Goal: Task Accomplishment & Management: Manage account settings

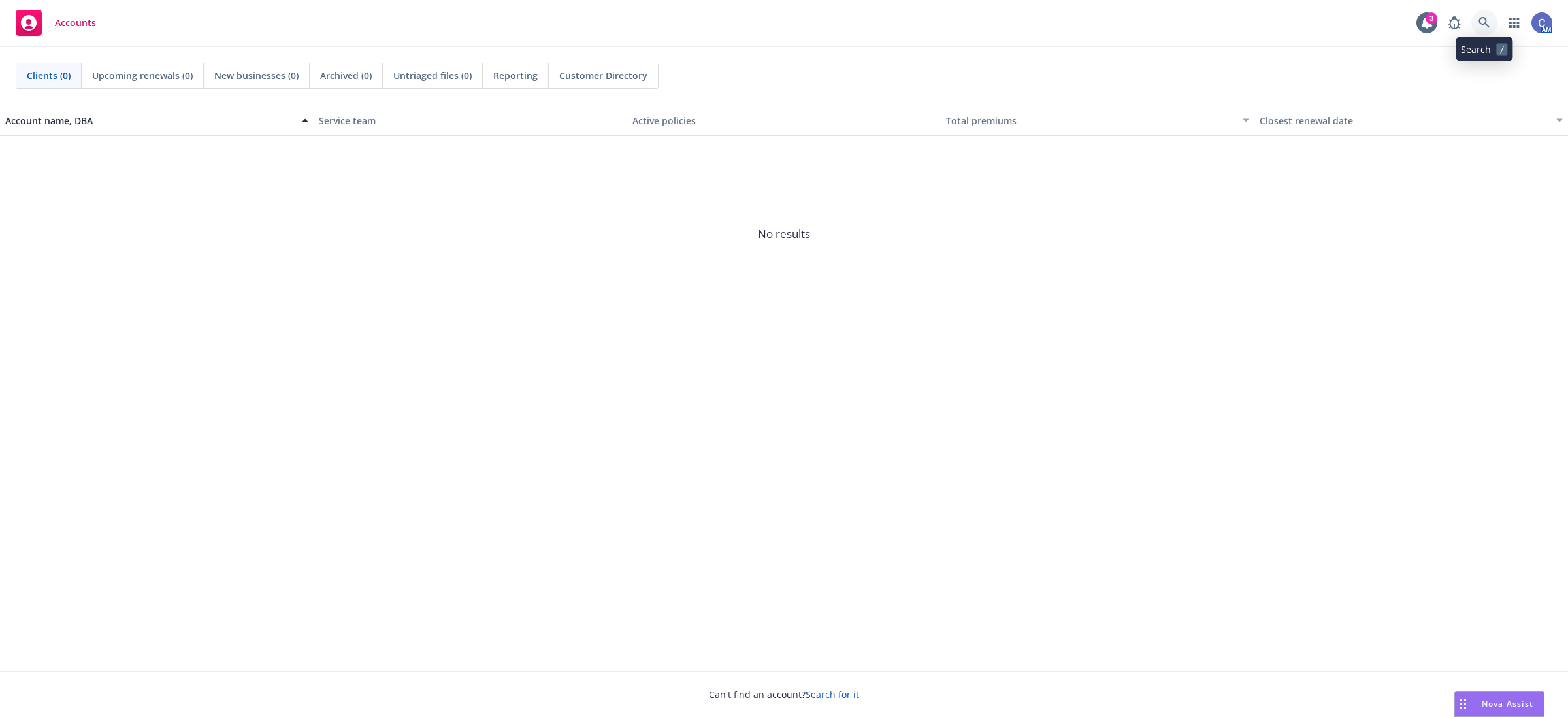
click at [1476, 24] on link at bounding box center [1485, 22] width 26 height 26
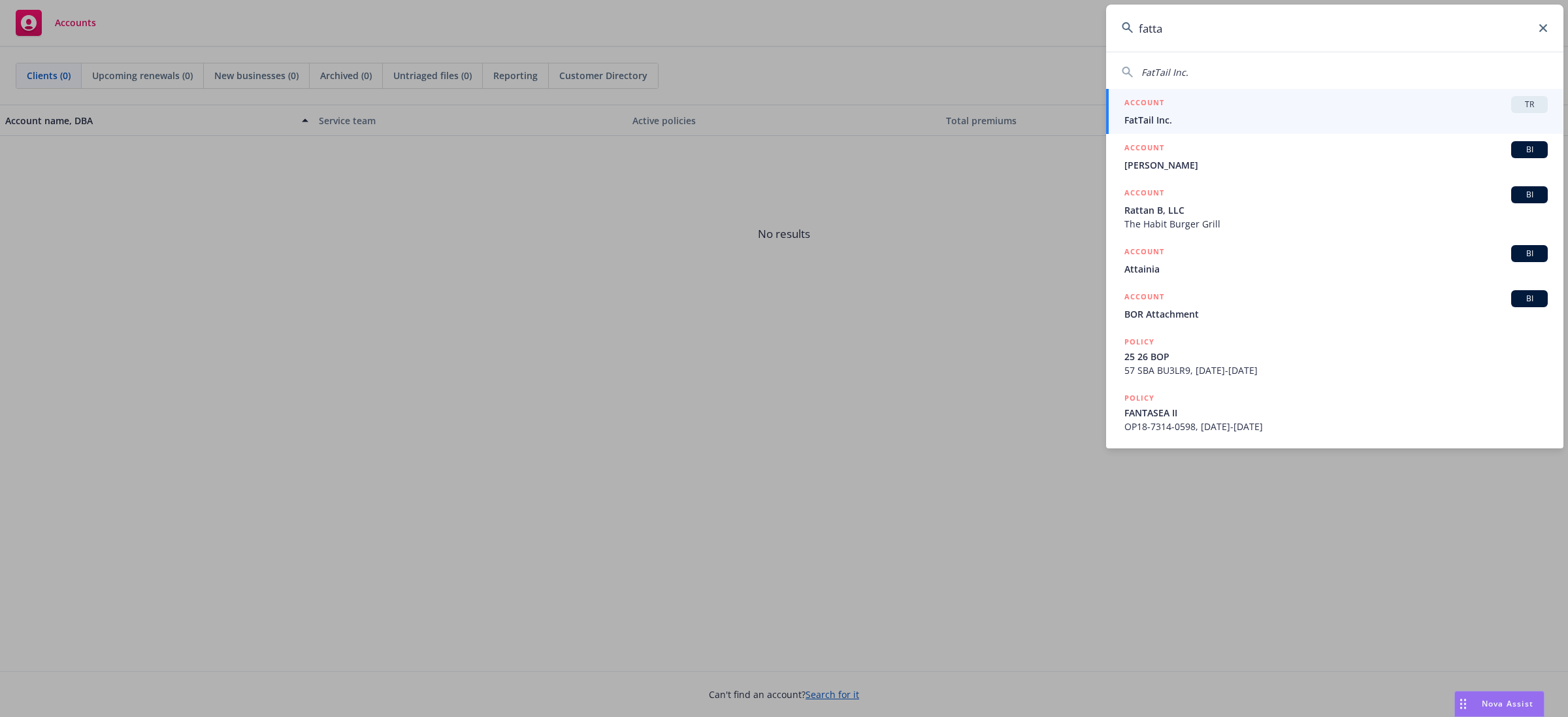
type input "fatta"
click at [1334, 109] on div "ACCOUNT TR" at bounding box center [1335, 105] width 423 height 17
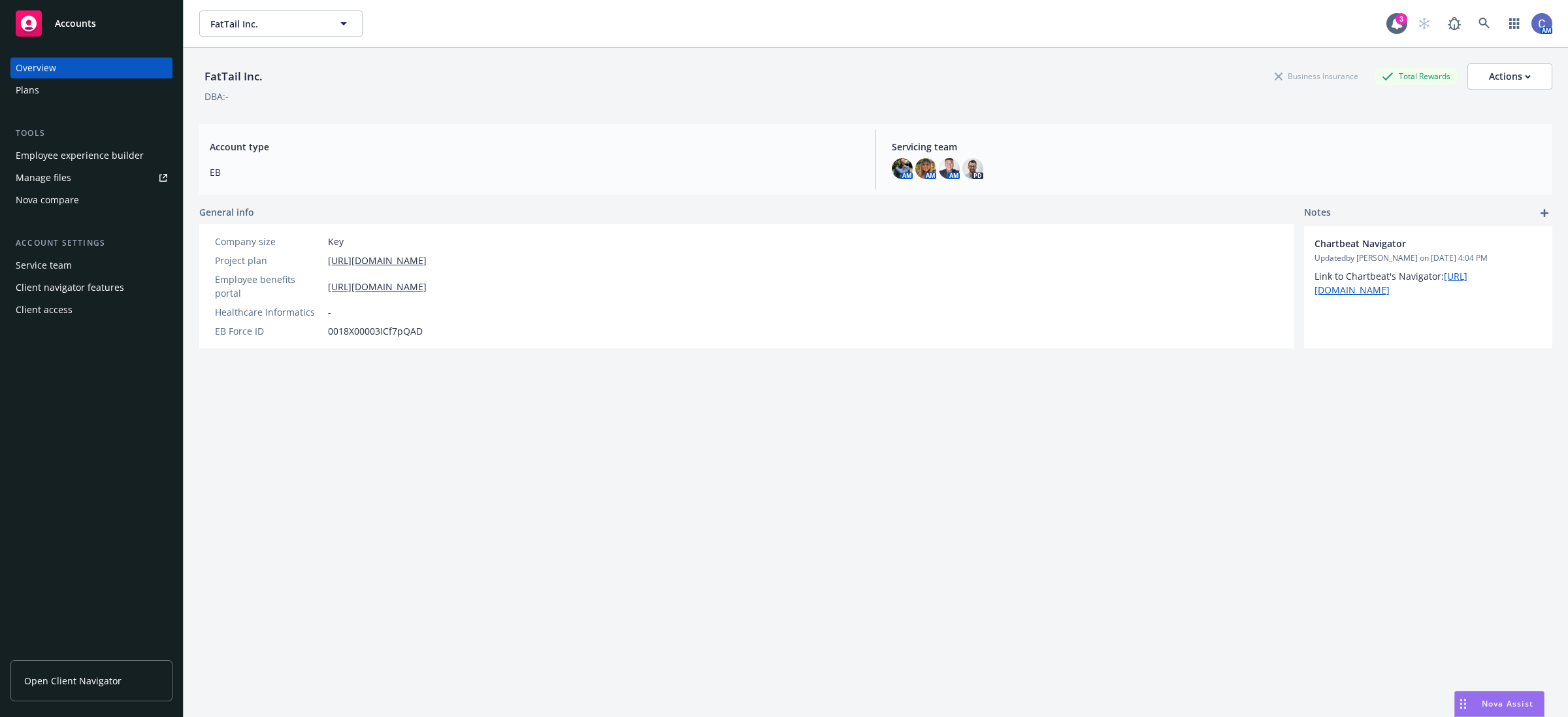
click at [58, 89] on div "Plans" at bounding box center [92, 90] width 151 height 21
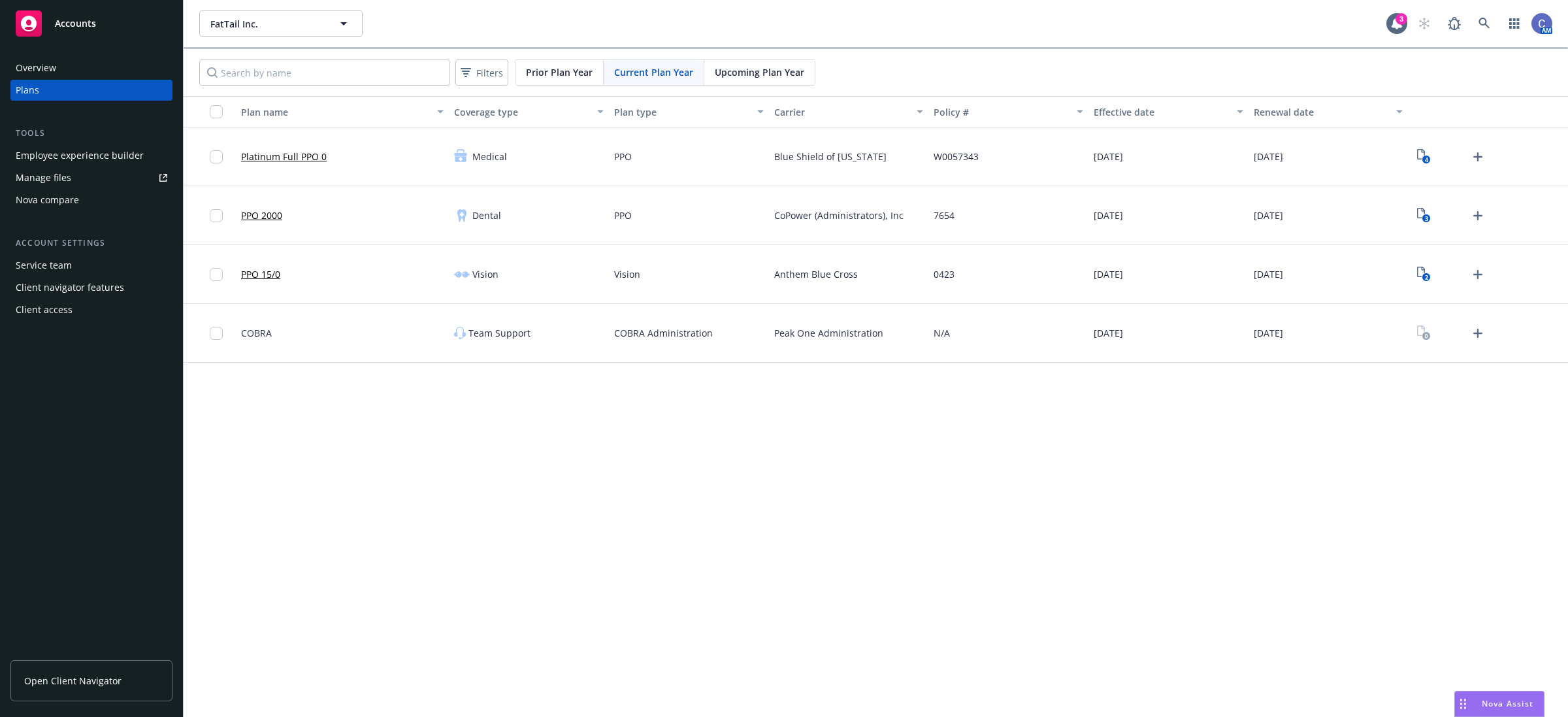
click at [758, 73] on span "Upcoming Plan Year" at bounding box center [760, 72] width 90 height 14
click at [663, 62] on div "Current Plan Year" at bounding box center [654, 72] width 101 height 25
click at [654, 69] on span "Current Plan Year" at bounding box center [653, 72] width 79 height 14
click at [546, 72] on span "Prior Plan Year" at bounding box center [559, 72] width 66 height 14
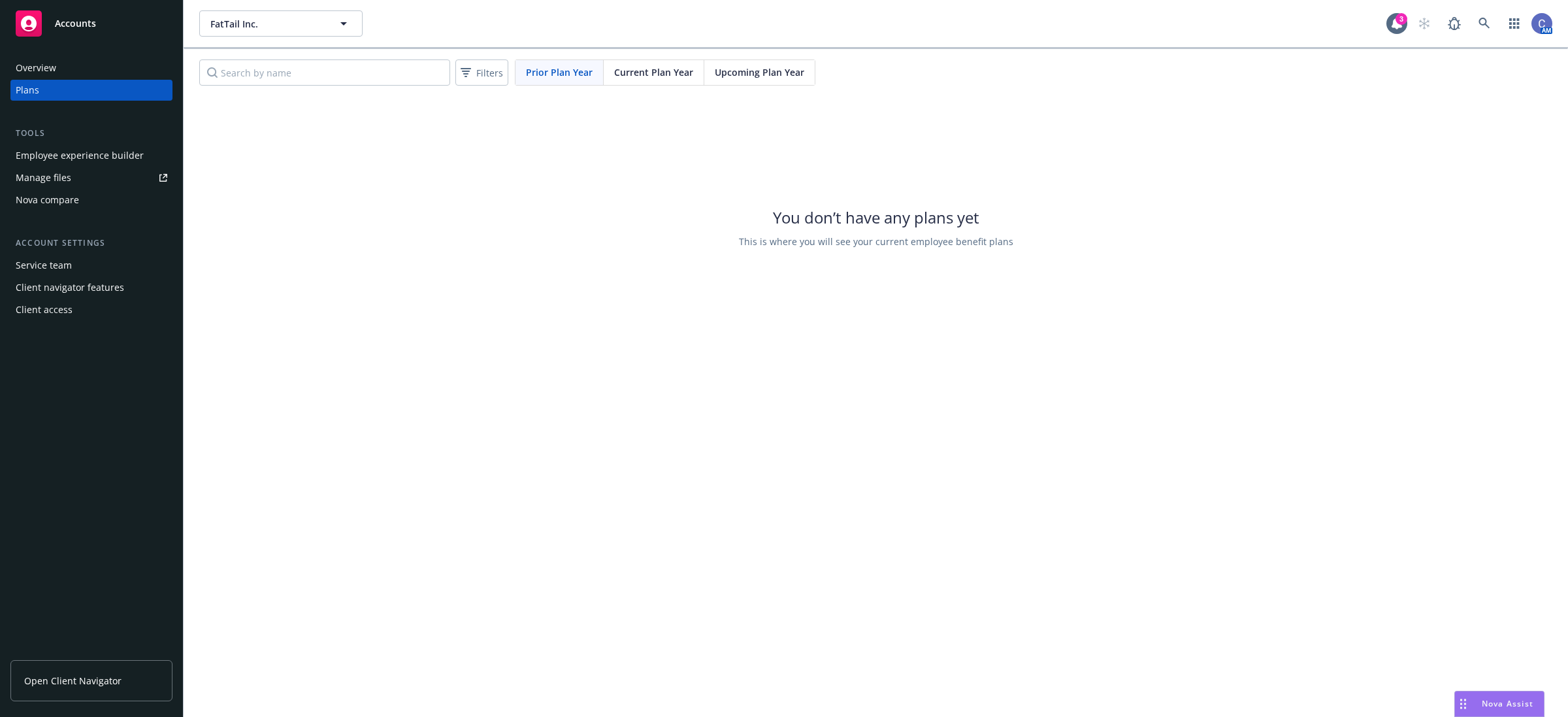
click at [644, 78] on span "Current Plan Year" at bounding box center [653, 72] width 79 height 14
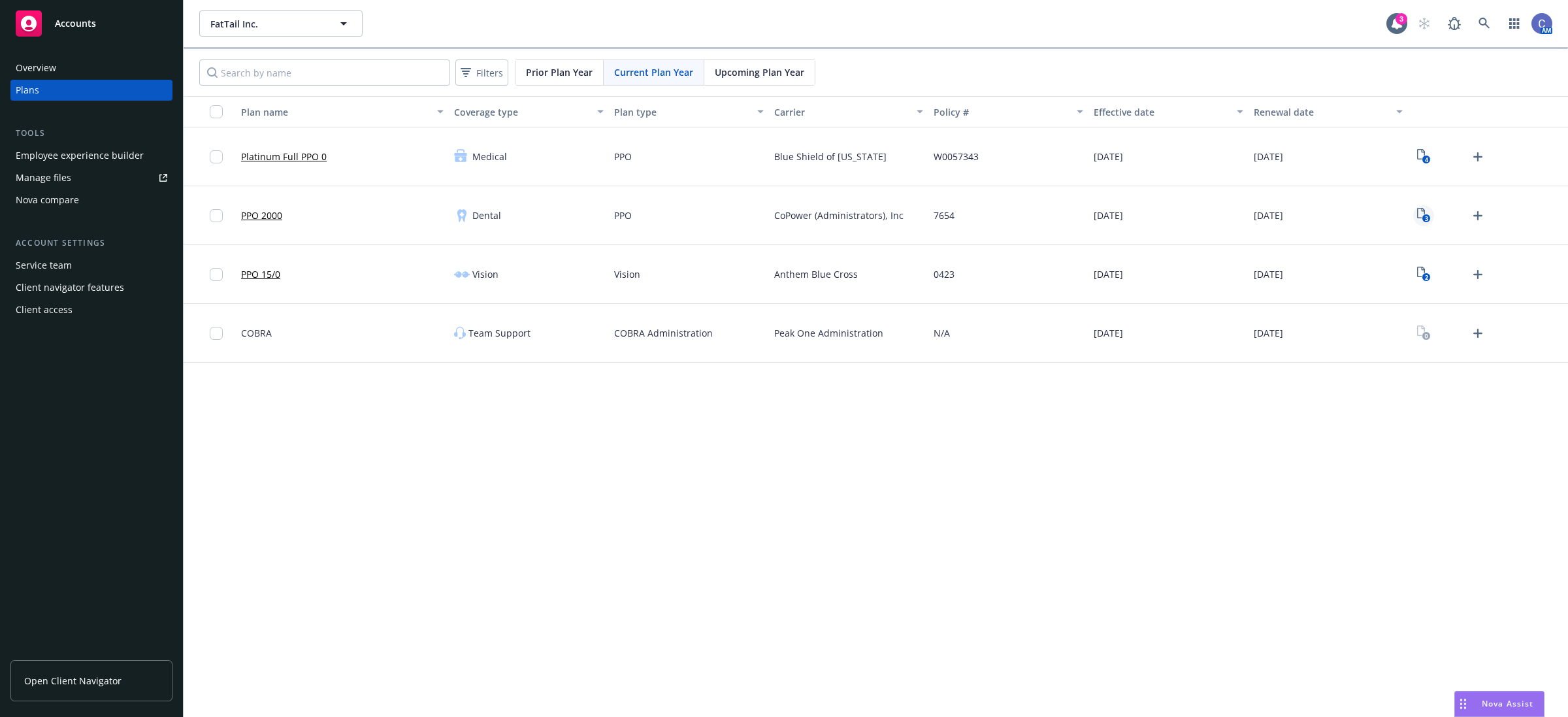
click at [1423, 218] on rect "View Plan Documents" at bounding box center [1425, 218] width 8 height 8
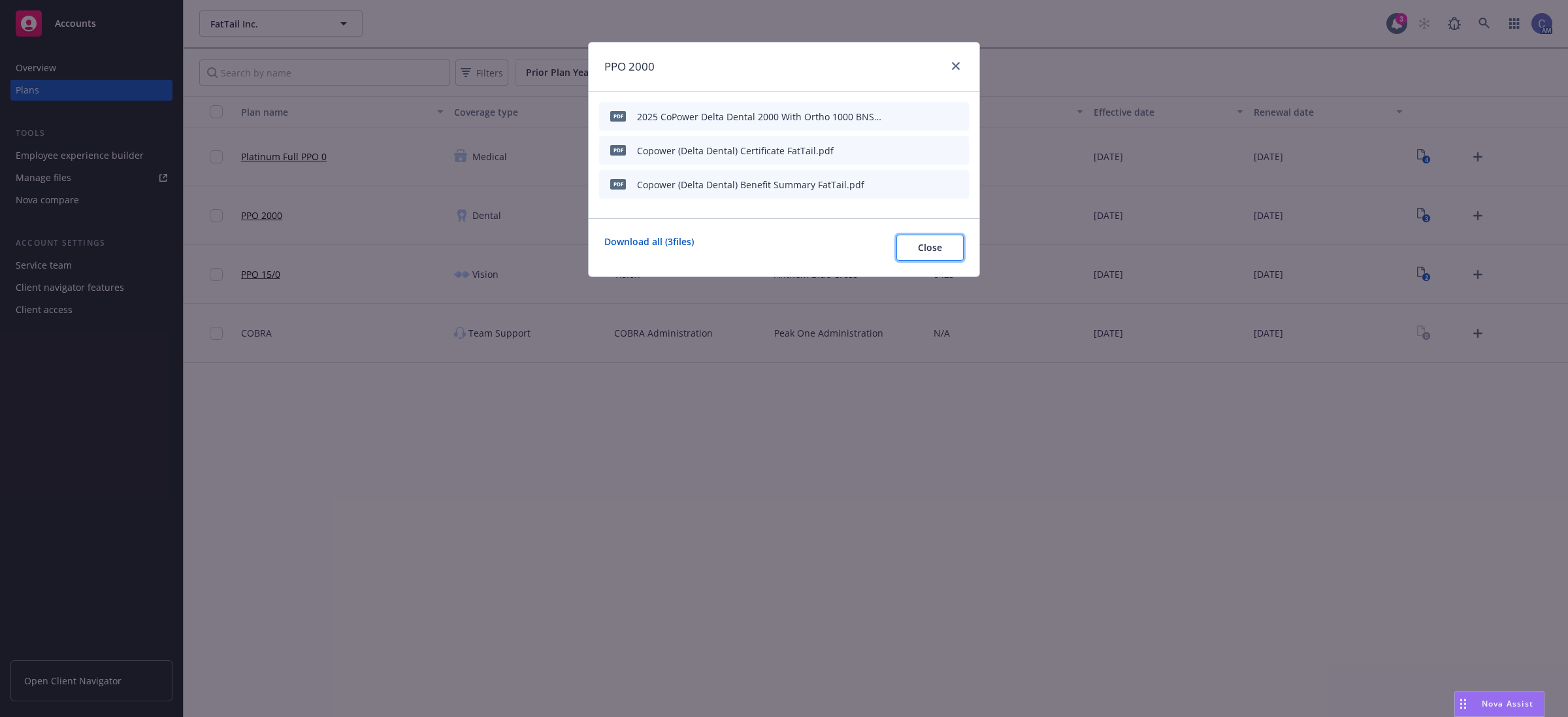
click at [926, 240] on button "Close" at bounding box center [930, 248] width 67 height 26
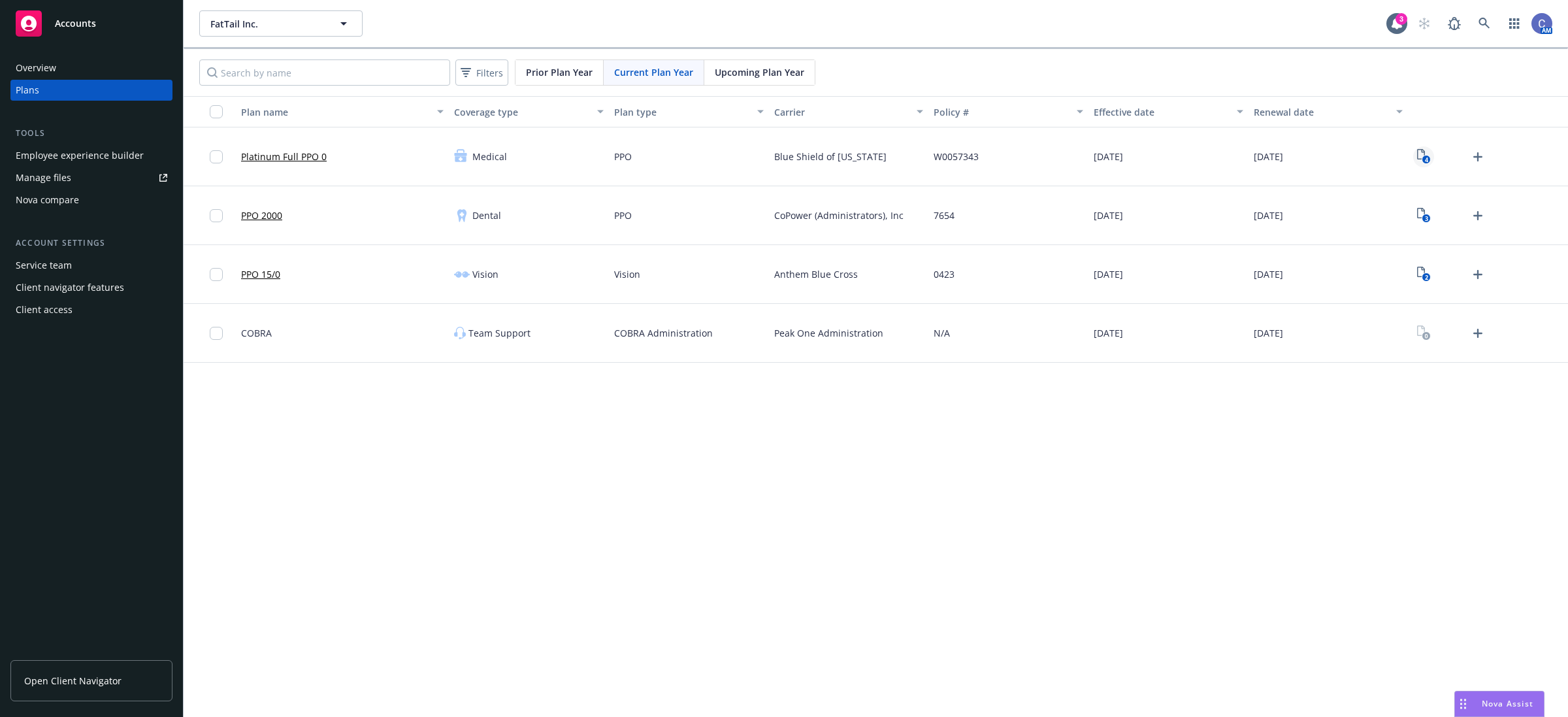
click at [1422, 155] on icon "4" at bounding box center [1424, 156] width 14 height 15
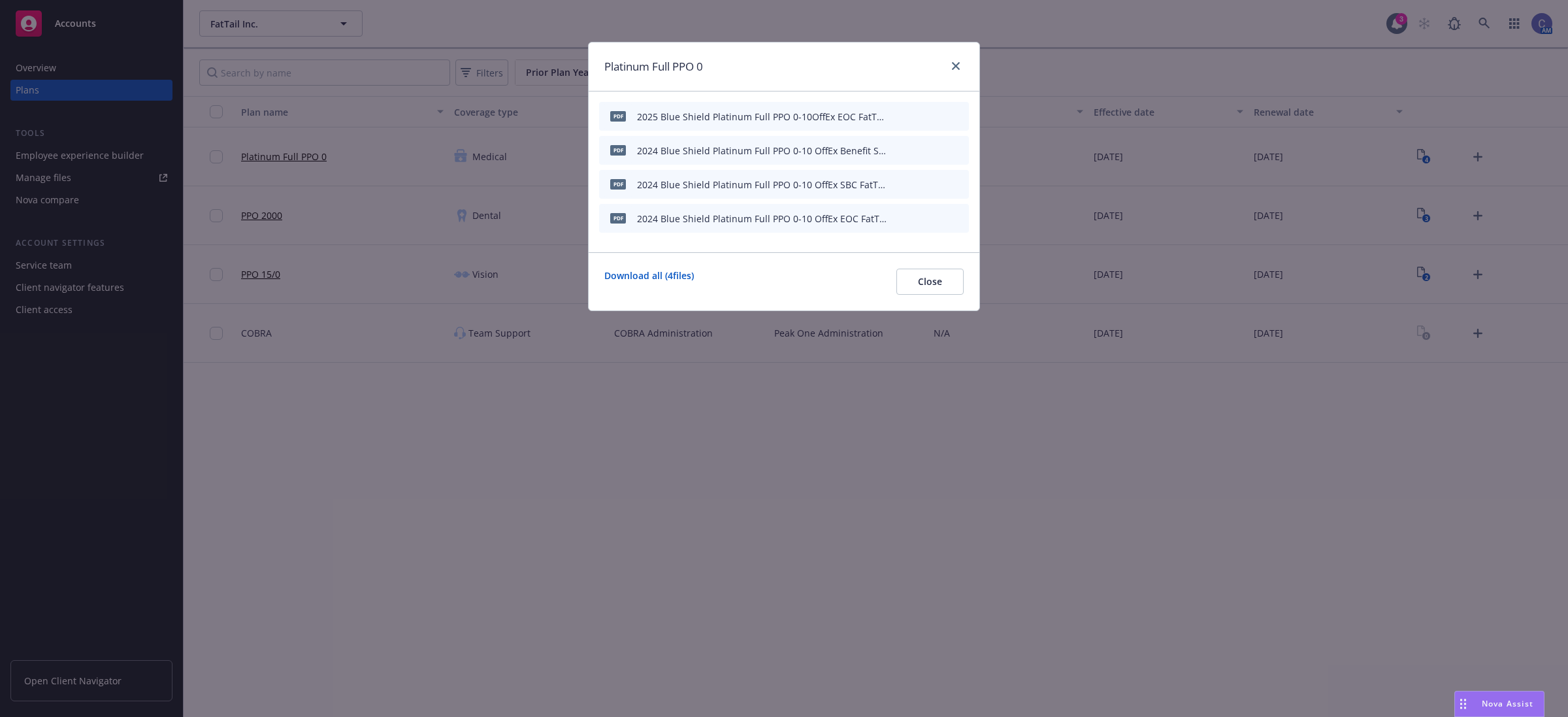
click at [916, 114] on icon "download file" at bounding box center [914, 115] width 10 height 10
click at [911, 294] on button "Close" at bounding box center [930, 281] width 67 height 26
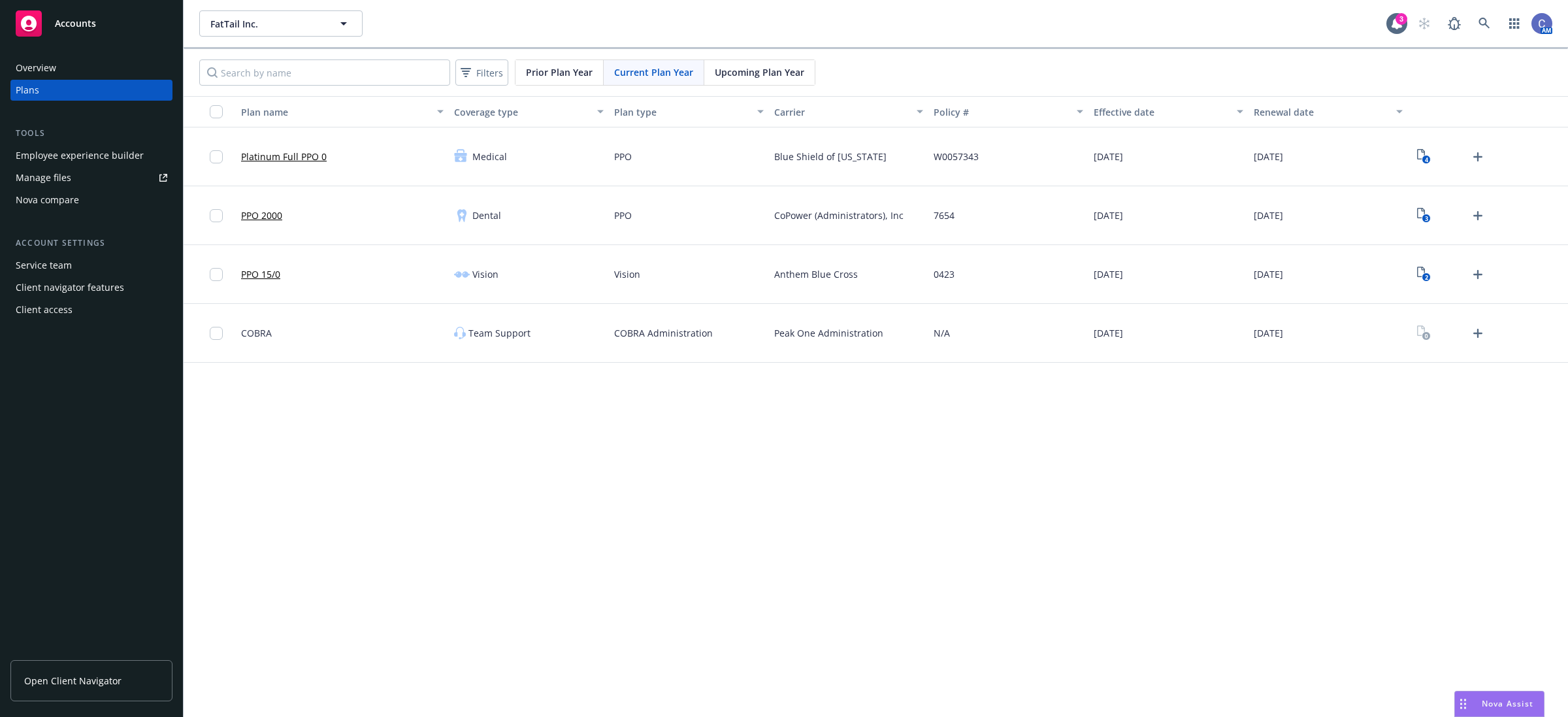
drag, startPoint x: 726, startPoint y: 78, endPoint x: 778, endPoint y: 90, distance: 53.4
click at [729, 76] on span "Upcoming Plan Year" at bounding box center [760, 72] width 90 height 14
click at [1476, 154] on icon "Upload Plan Documents" at bounding box center [1477, 156] width 16 height 16
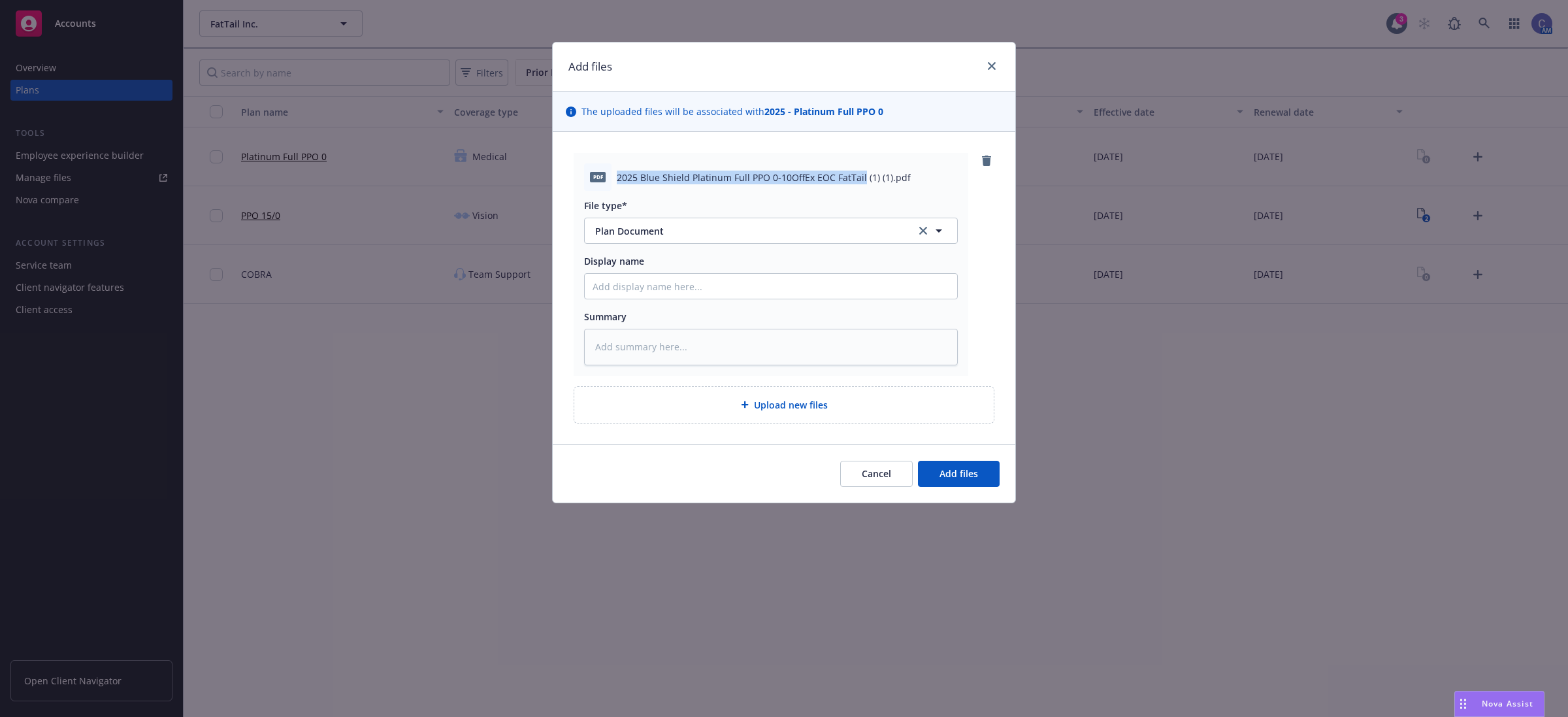
drag, startPoint x: 861, startPoint y: 178, endPoint x: 616, endPoint y: 175, distance: 245.0
click at [616, 175] on div "pdf 2025 Blue Shield Platinum Full PPO 0-10OffEx EOC FatTail (1) (1).pdf" at bounding box center [771, 177] width 374 height 27
copy span "2025 Blue Shield Platinum Full PPO 0-10OffEx EOC FatTail"
click at [624, 288] on input "Display name" at bounding box center [771, 286] width 373 height 25
paste input "2025 Blue Shield Platinum Full PPO 0-10OffEx EOC FatTail"
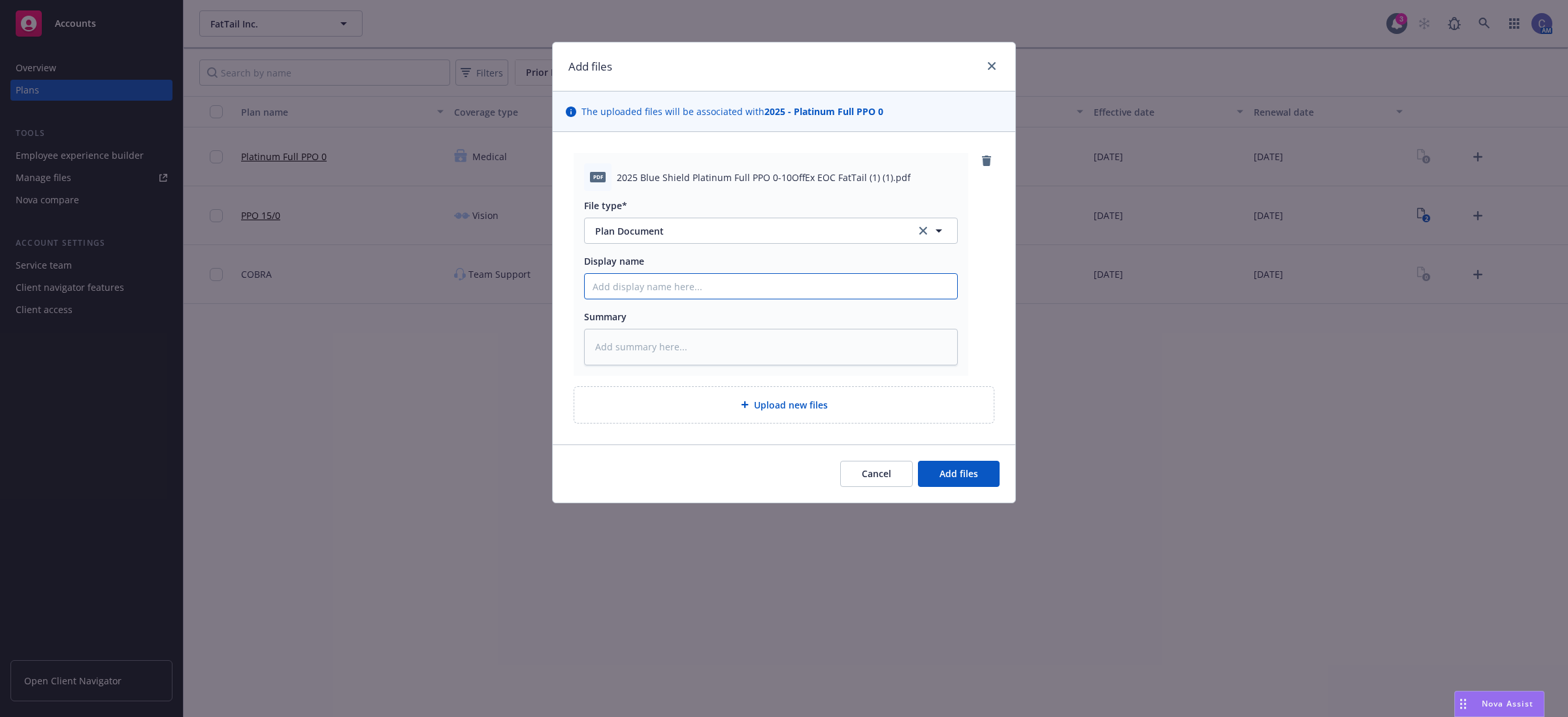
type textarea "x"
type input "2025 Blue Shield Platinum Full PPO 0-10OffEx EOC FatTail"
click at [951, 466] on button "Add files" at bounding box center [958, 474] width 81 height 26
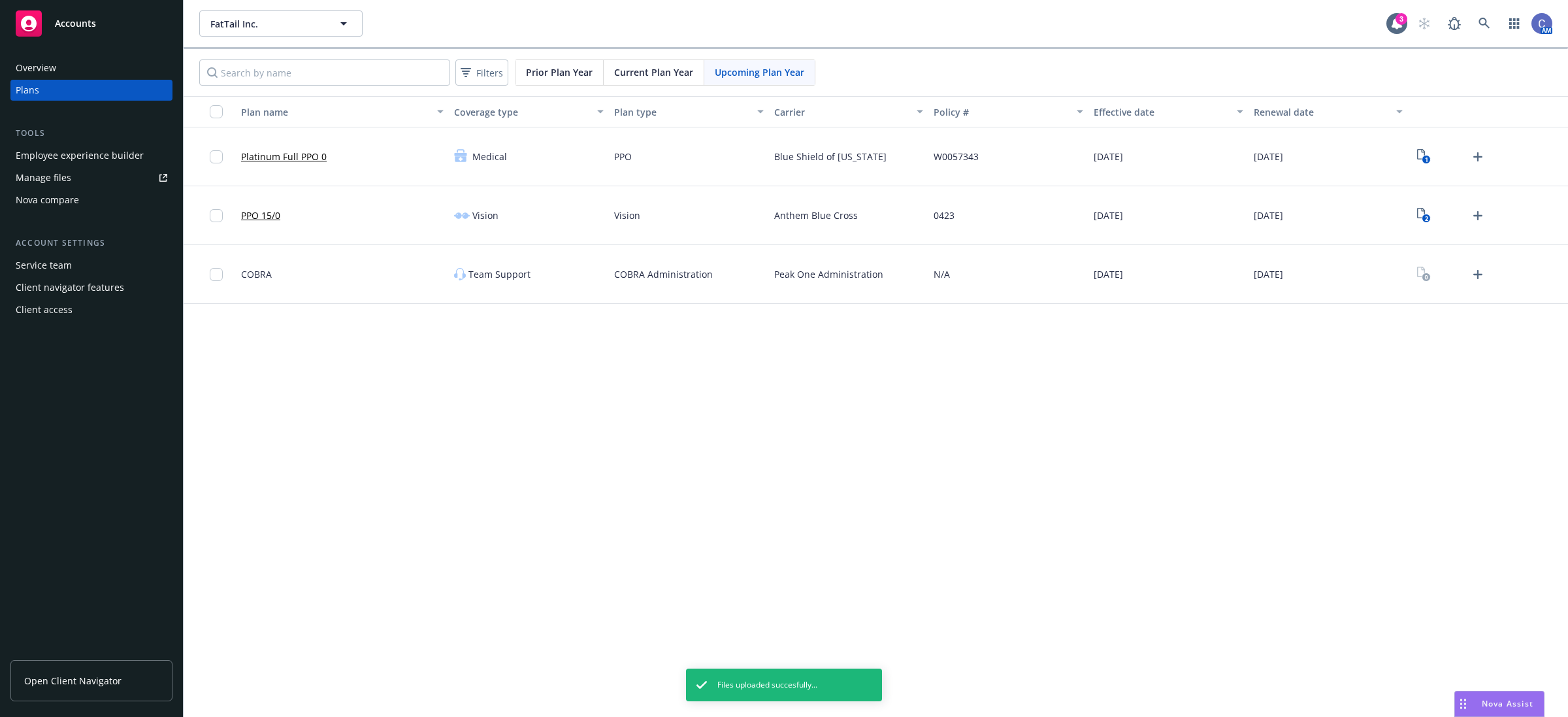
click at [1437, 209] on div "2" at bounding box center [1450, 216] width 75 height 21
click at [1429, 209] on icon "2" at bounding box center [1424, 215] width 14 height 15
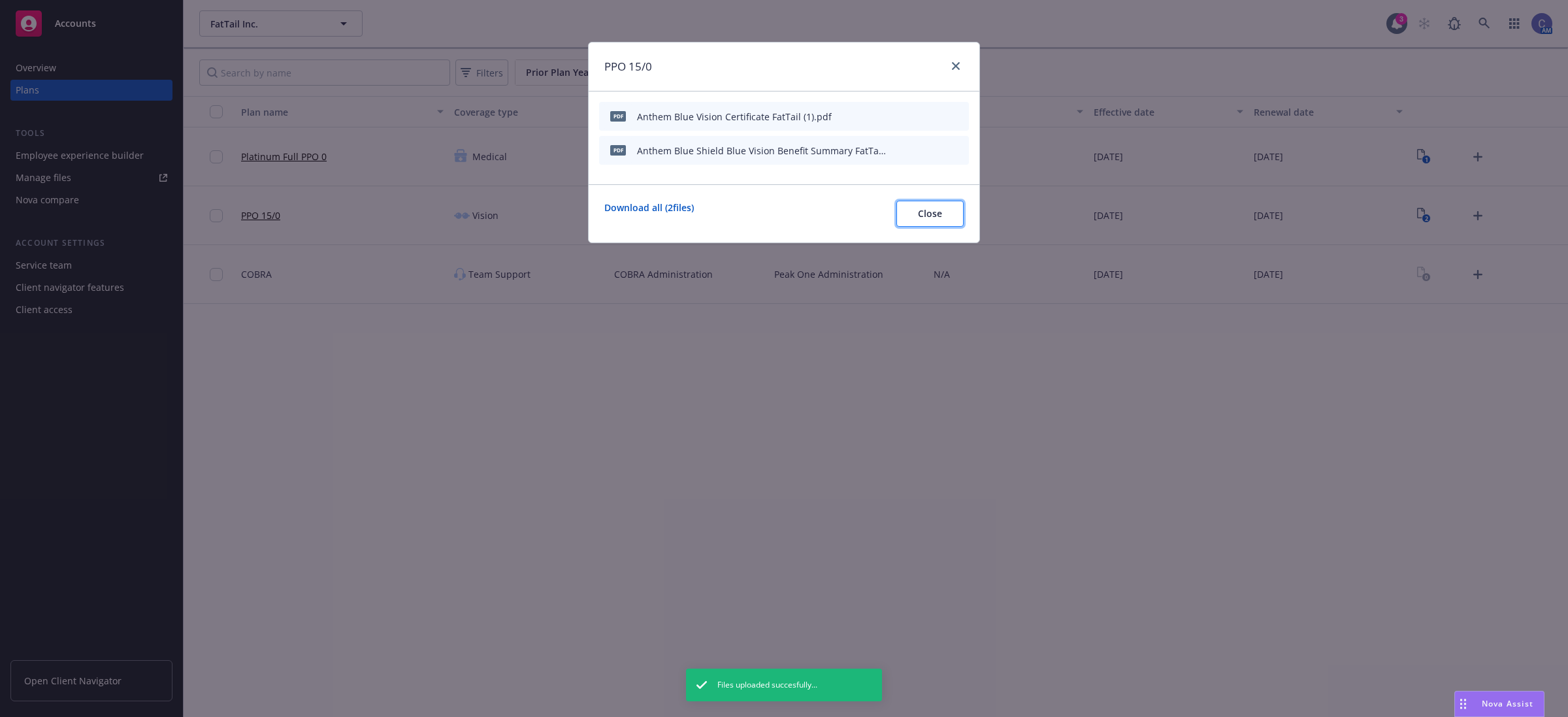
click at [915, 219] on button "Close" at bounding box center [930, 214] width 67 height 26
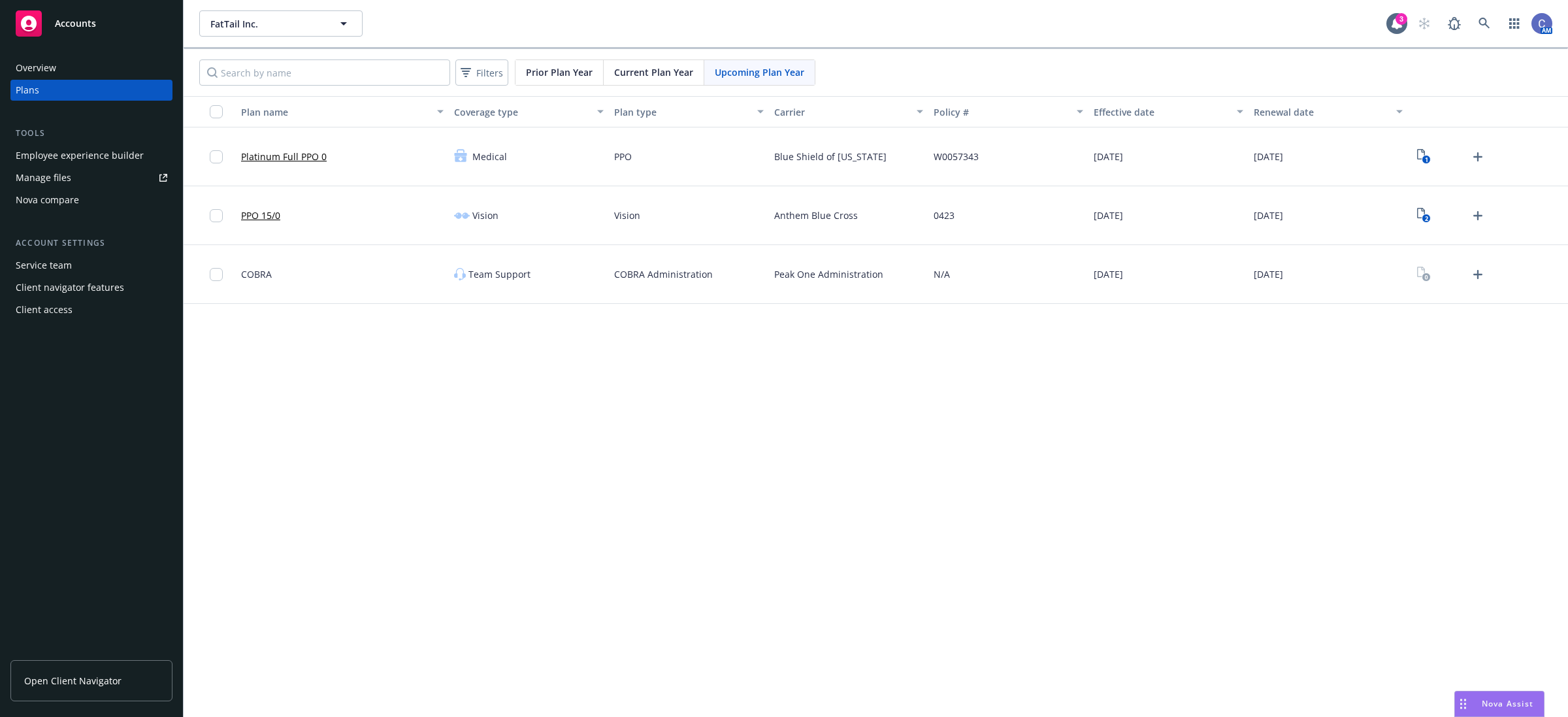
click at [663, 77] on span "Current Plan Year" at bounding box center [653, 72] width 79 height 14
click at [1428, 216] on text "3" at bounding box center [1425, 218] width 3 height 8
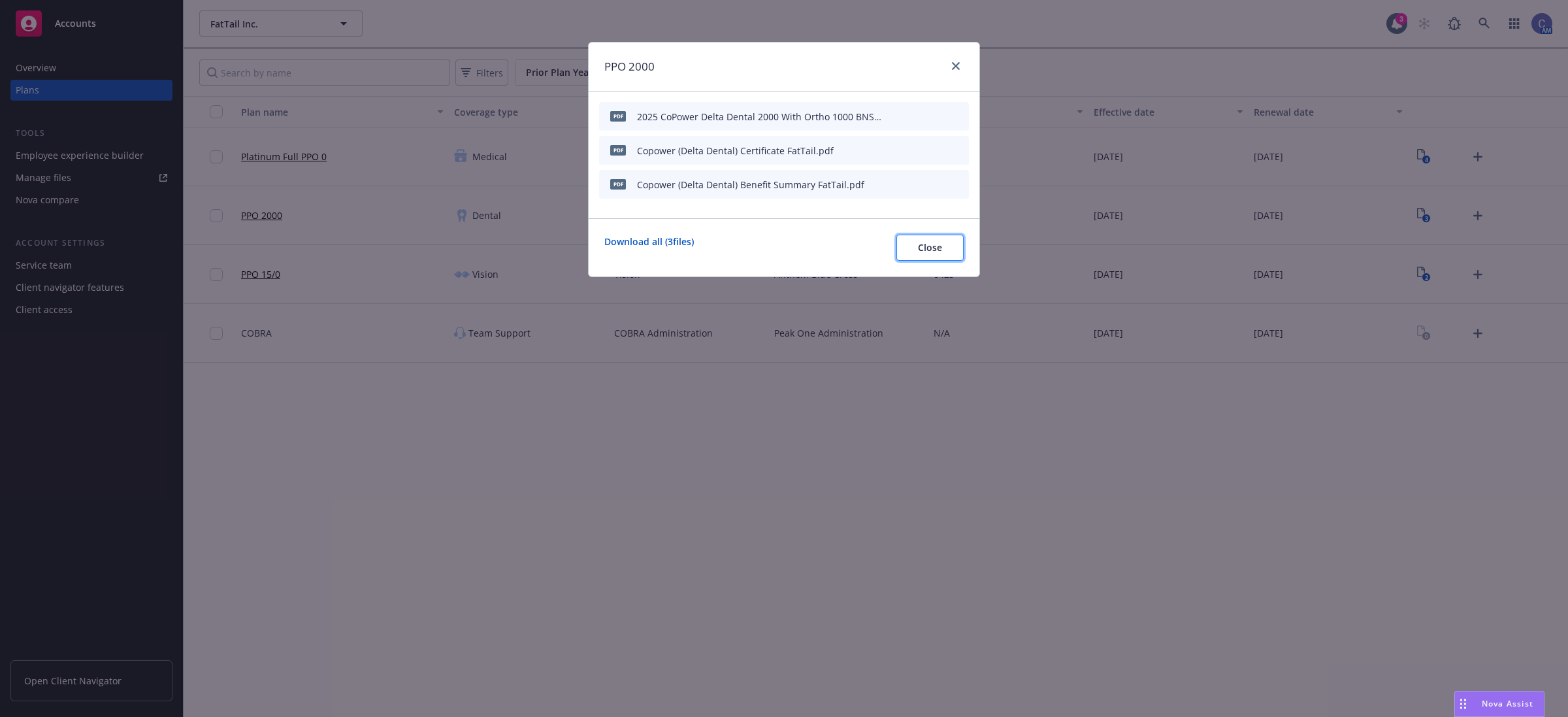
click at [952, 257] on button "Close" at bounding box center [930, 248] width 67 height 26
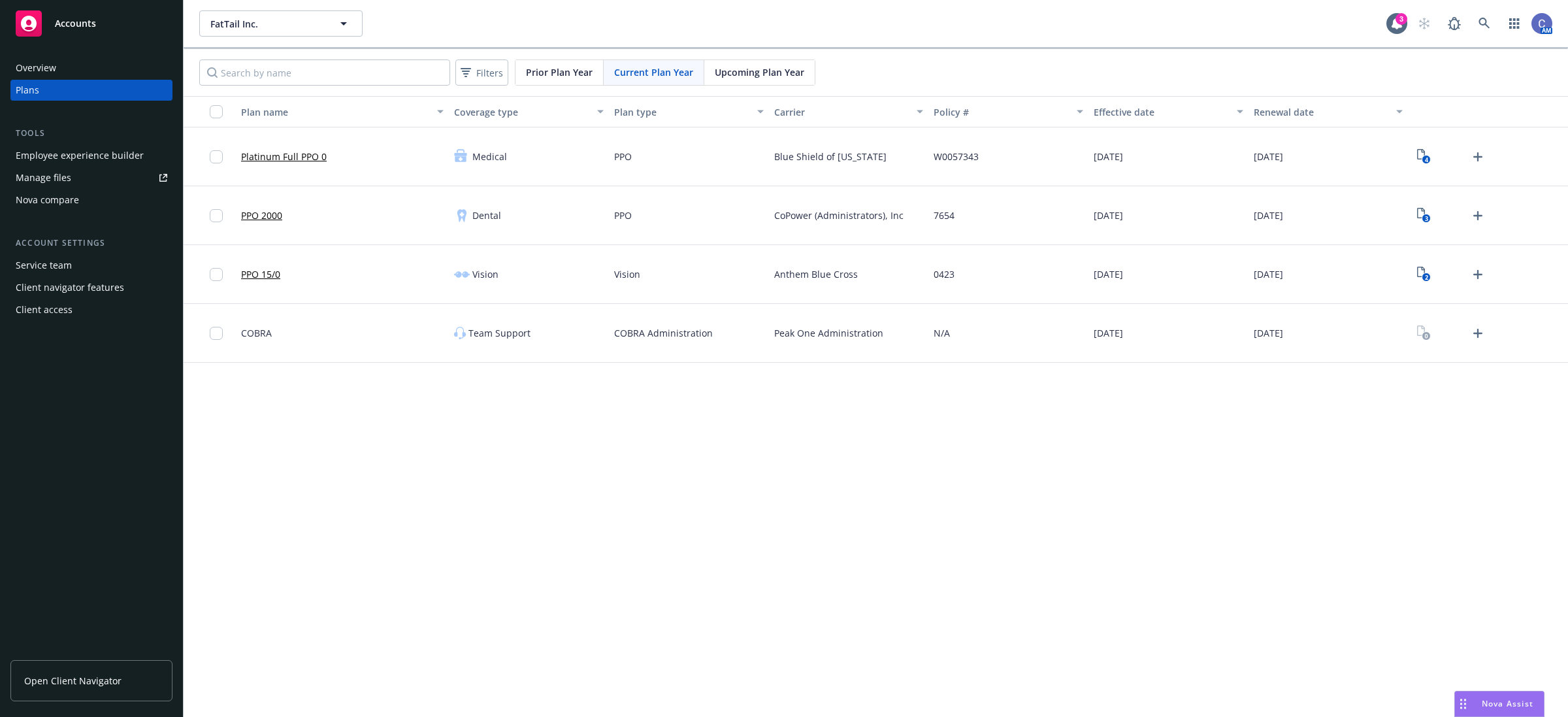
click at [799, 79] on div "Upcoming Plan Year" at bounding box center [760, 72] width 110 height 25
click at [1423, 151] on icon "View Plan Documents" at bounding box center [1421, 153] width 7 height 10
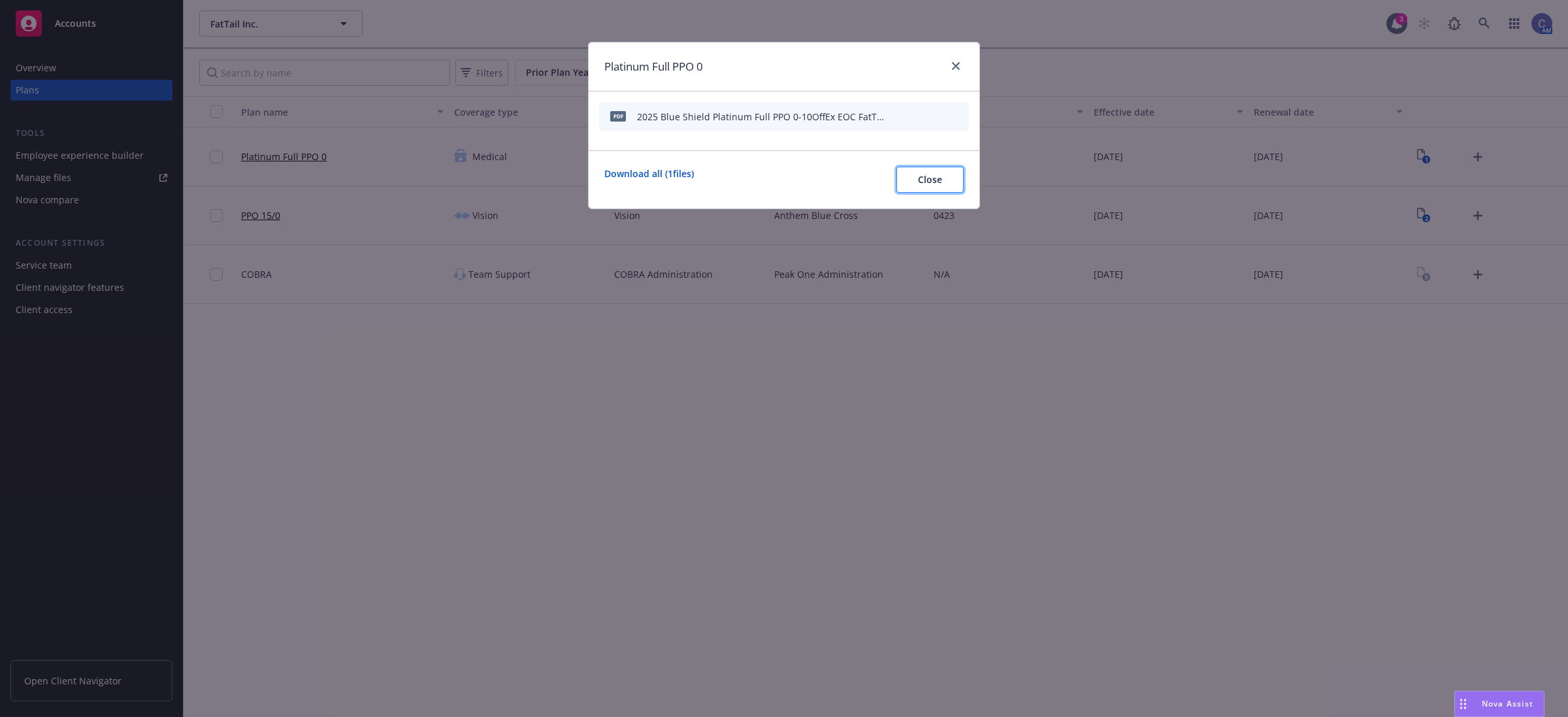
click at [912, 173] on button "Close" at bounding box center [930, 179] width 67 height 26
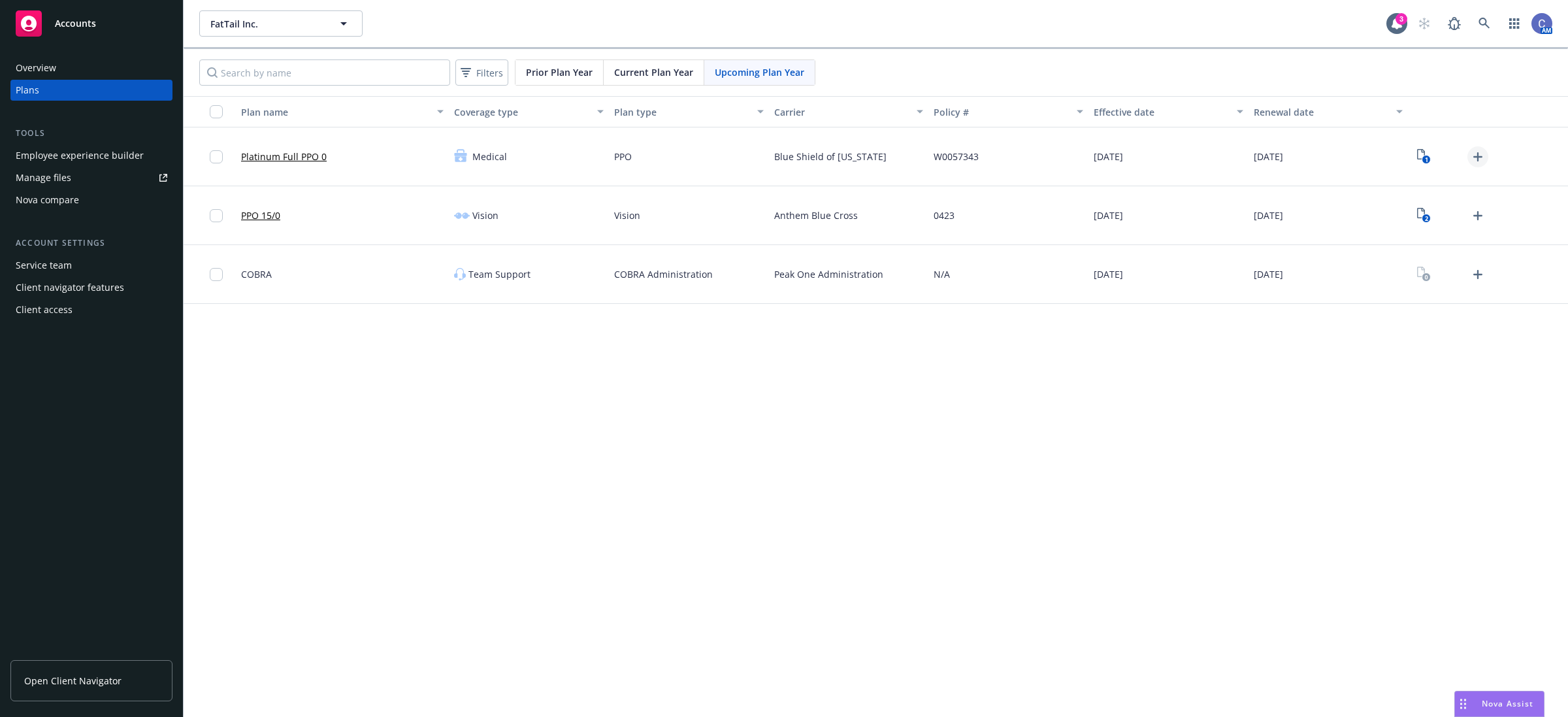
click at [1477, 155] on icon "Upload Plan Documents" at bounding box center [1478, 157] width 9 height 9
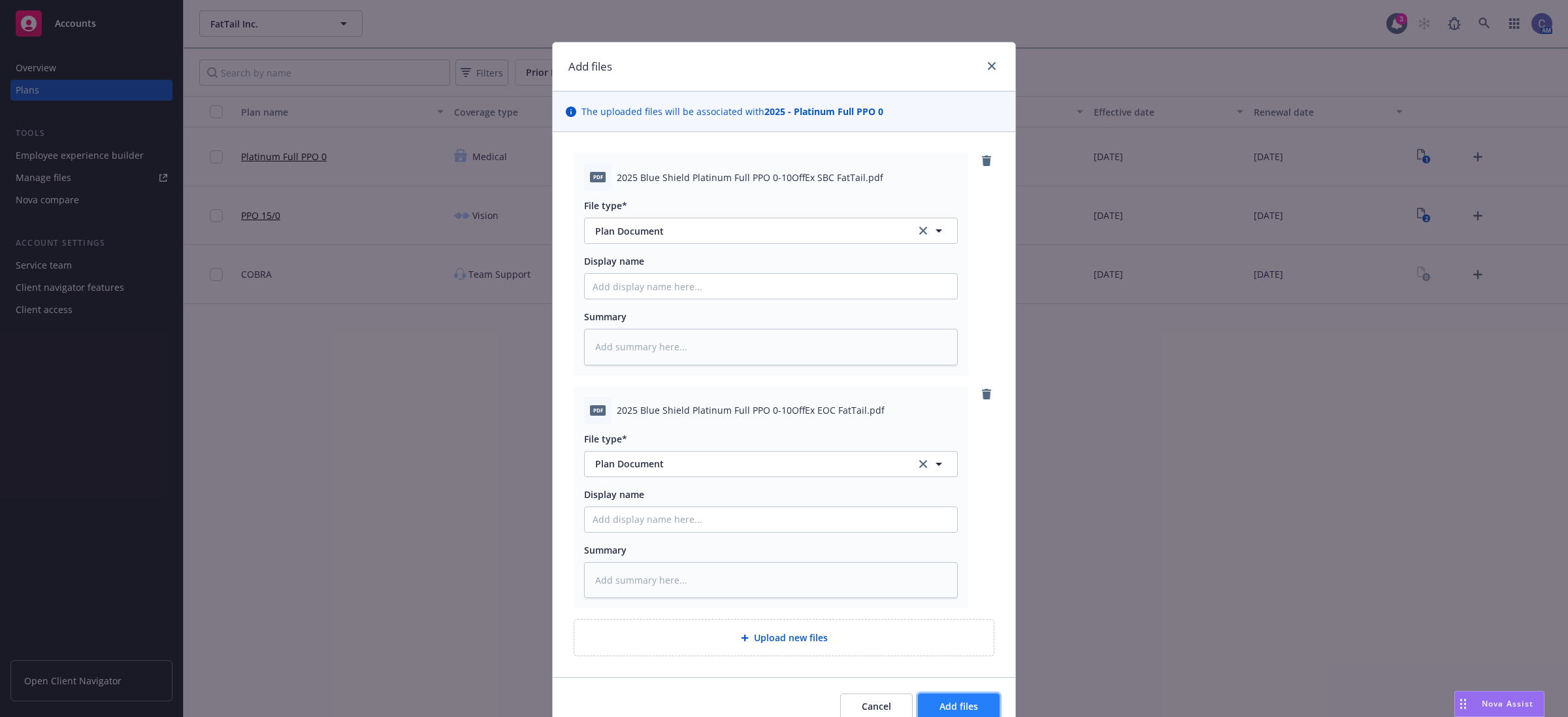
click at [954, 710] on span "Add files" at bounding box center [958, 706] width 38 height 12
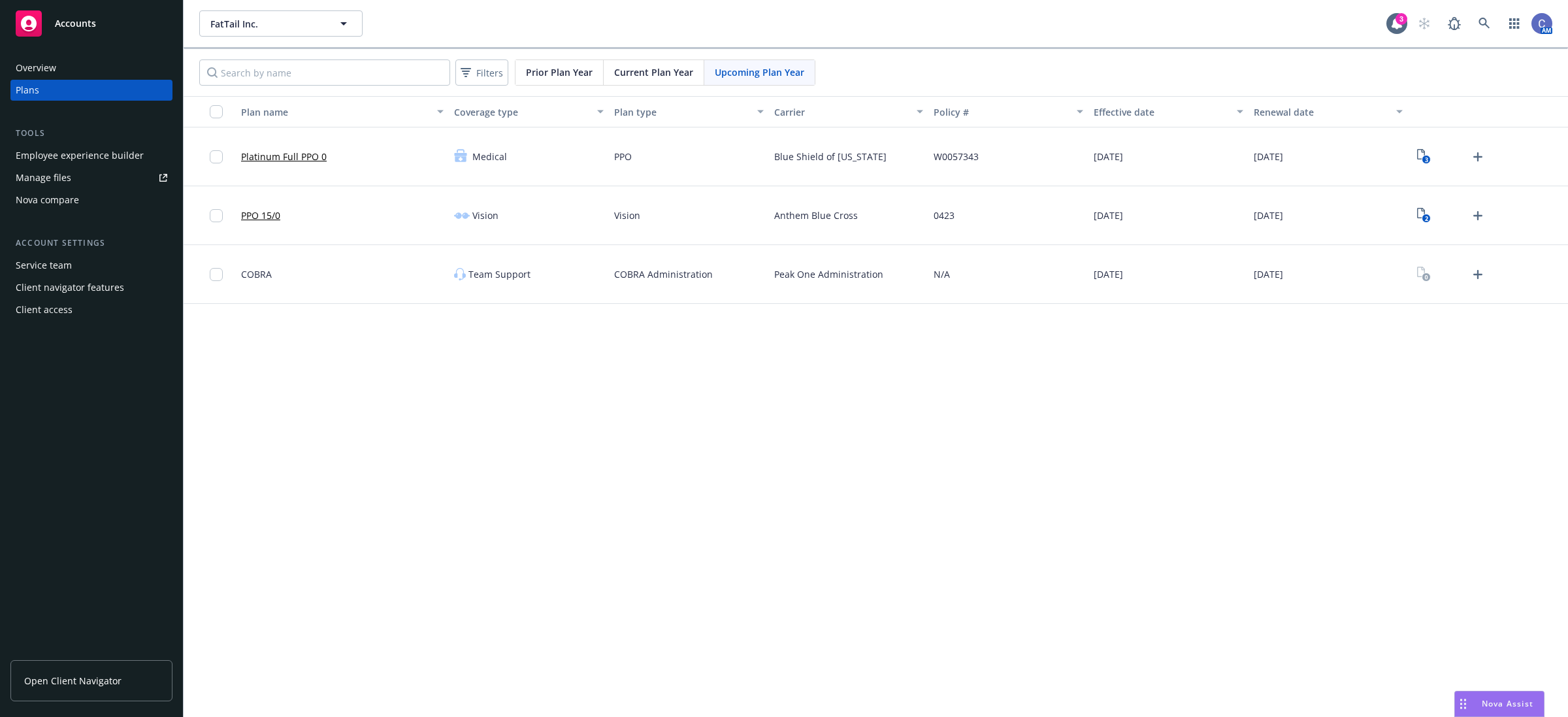
click at [737, 73] on span "Upcoming Plan Year" at bounding box center [760, 72] width 90 height 14
click at [650, 68] on span "Current Plan Year" at bounding box center [653, 72] width 79 height 14
click at [1418, 221] on icon "3" at bounding box center [1424, 215] width 14 height 15
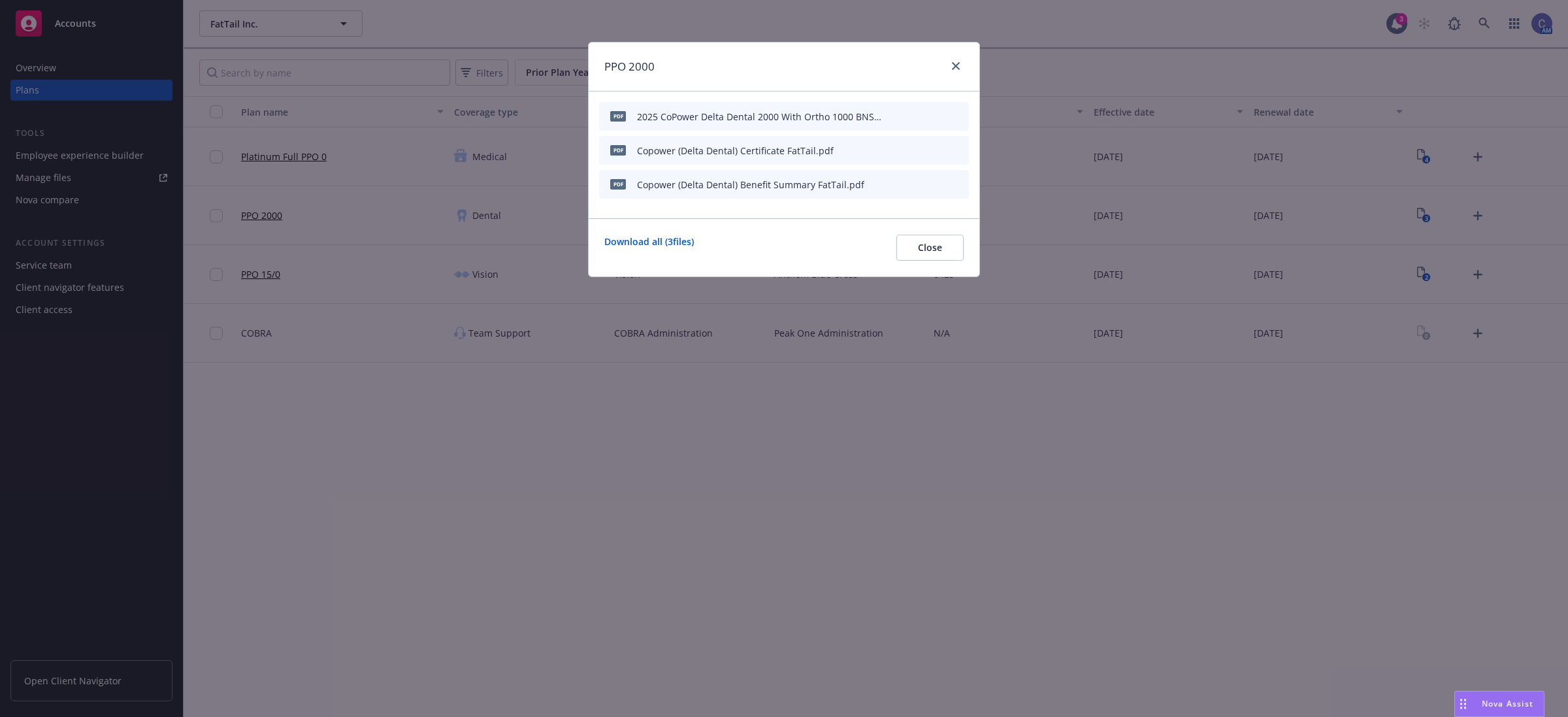
click at [938, 119] on icon "preview file" at bounding box center [935, 116] width 12 height 9
click at [938, 184] on icon "preview file" at bounding box center [935, 184] width 12 height 9
click at [956, 180] on icon "archive file" at bounding box center [957, 183] width 10 height 10
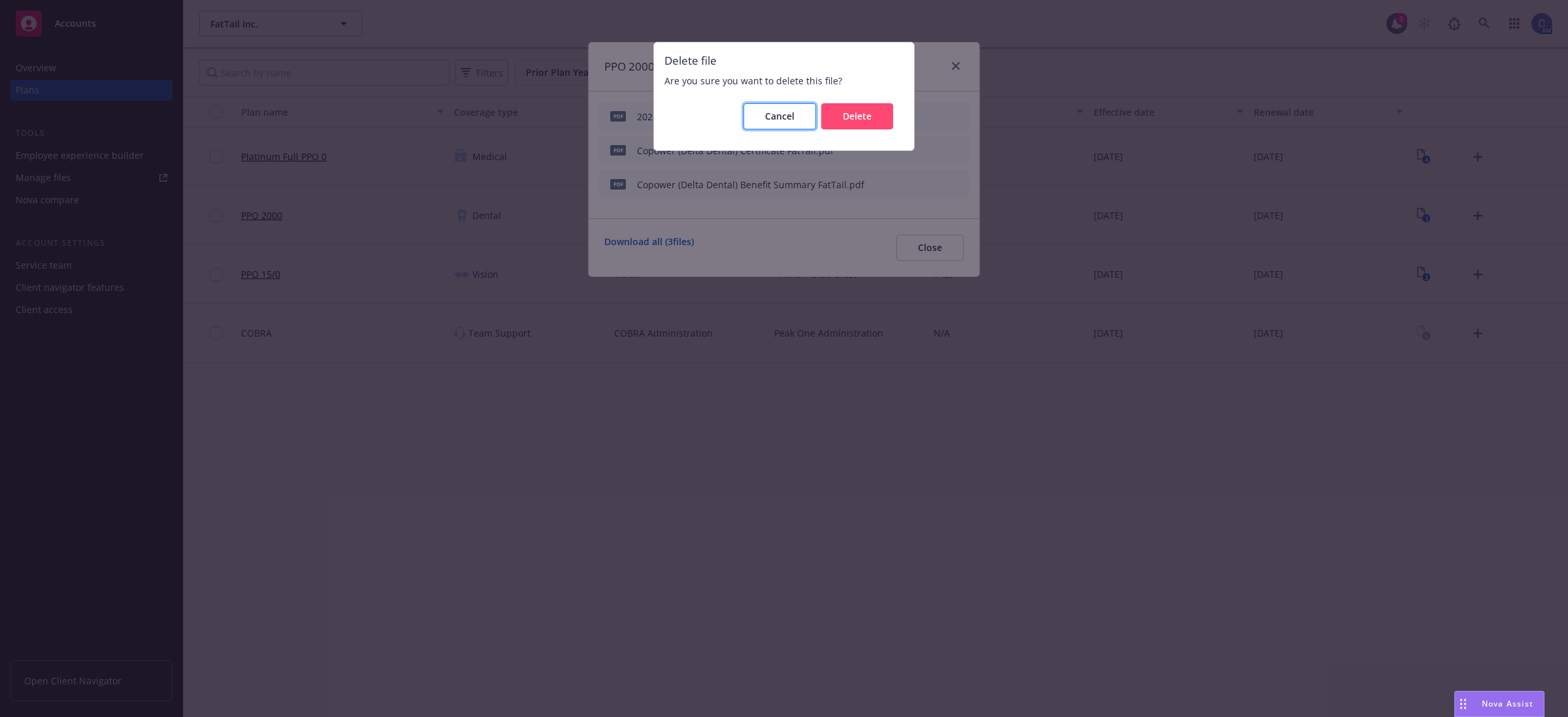
click at [789, 113] on span "Cancel" at bounding box center [779, 115] width 29 height 12
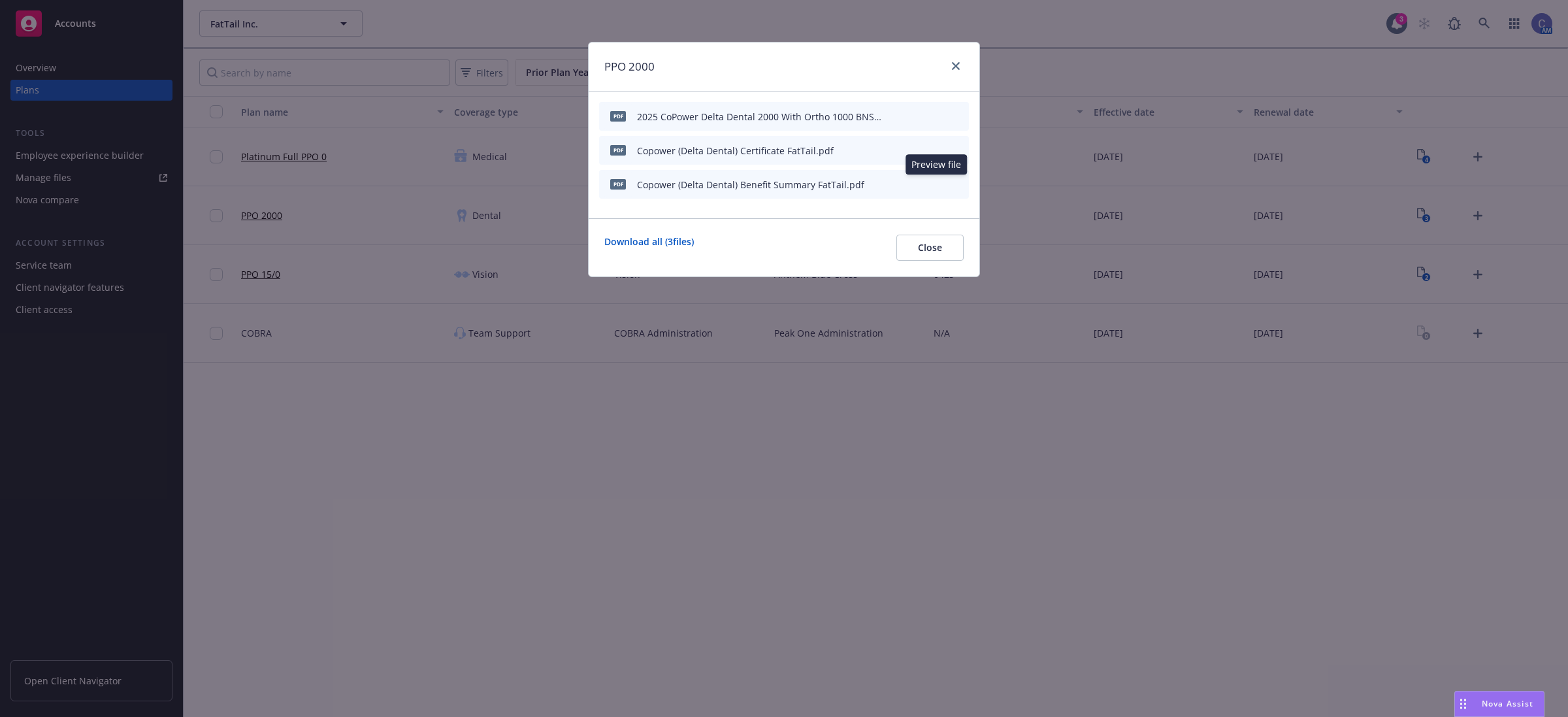
click at [939, 180] on icon "preview file" at bounding box center [935, 184] width 12 height 9
click at [955, 185] on icon "archive file" at bounding box center [957, 183] width 9 height 10
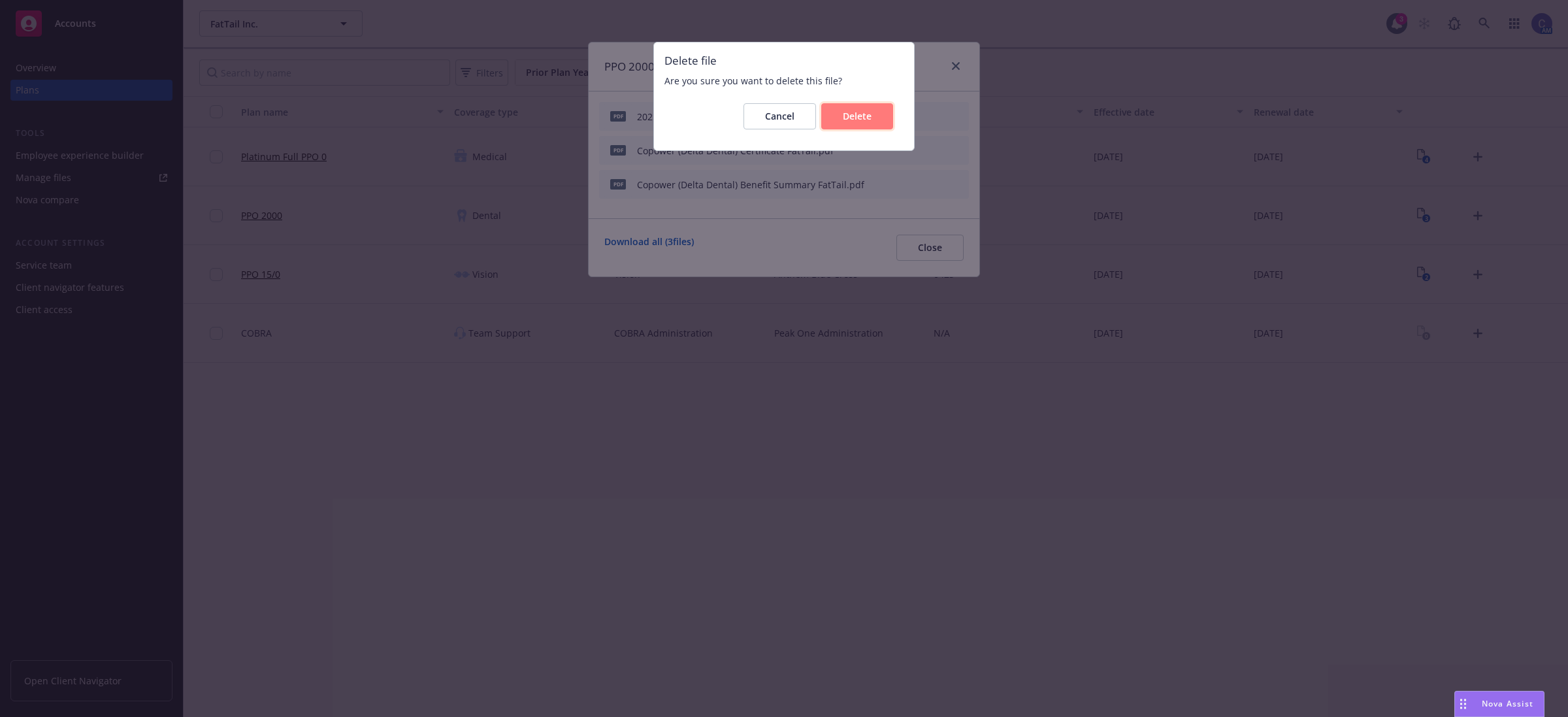
click at [868, 122] on button "Delete" at bounding box center [857, 116] width 72 height 26
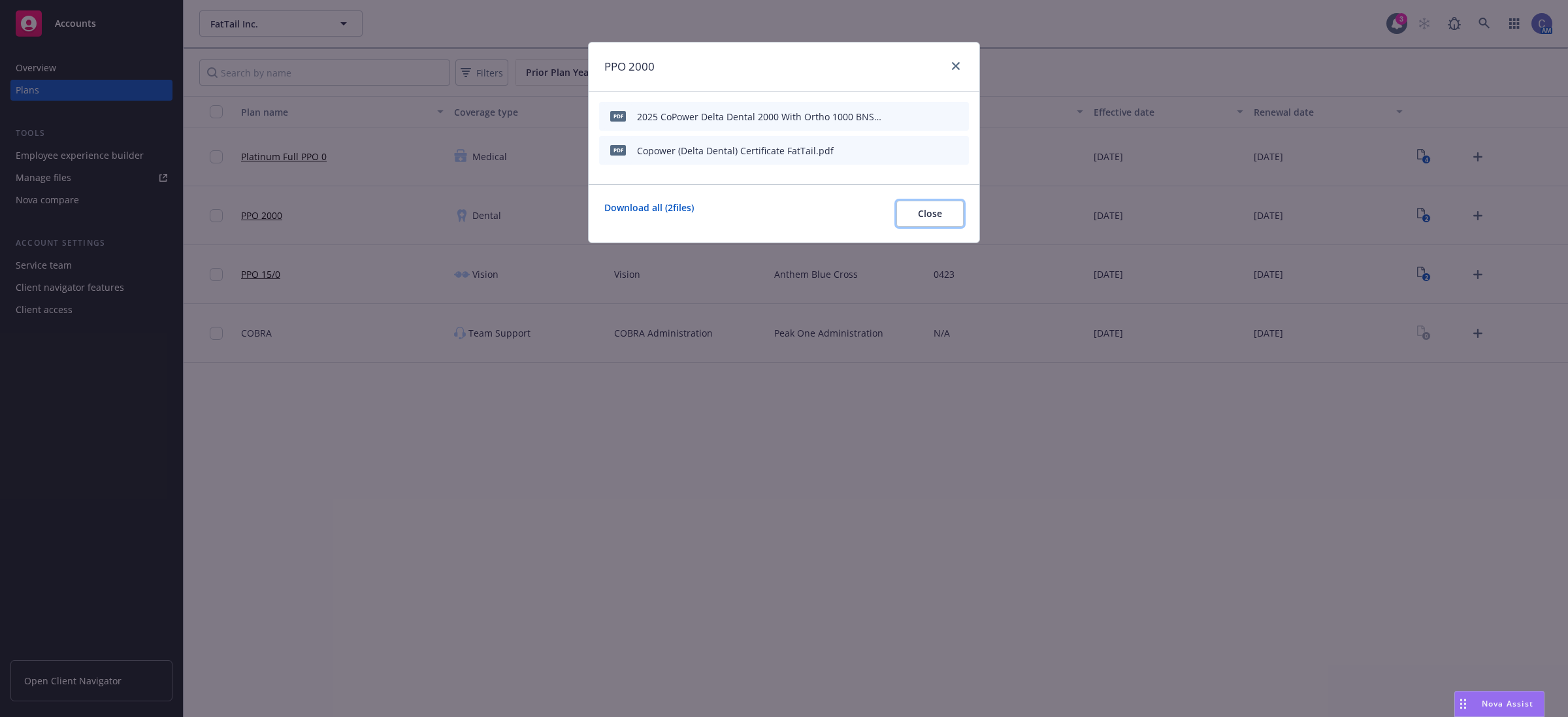
click at [933, 217] on span "Close" at bounding box center [930, 213] width 24 height 12
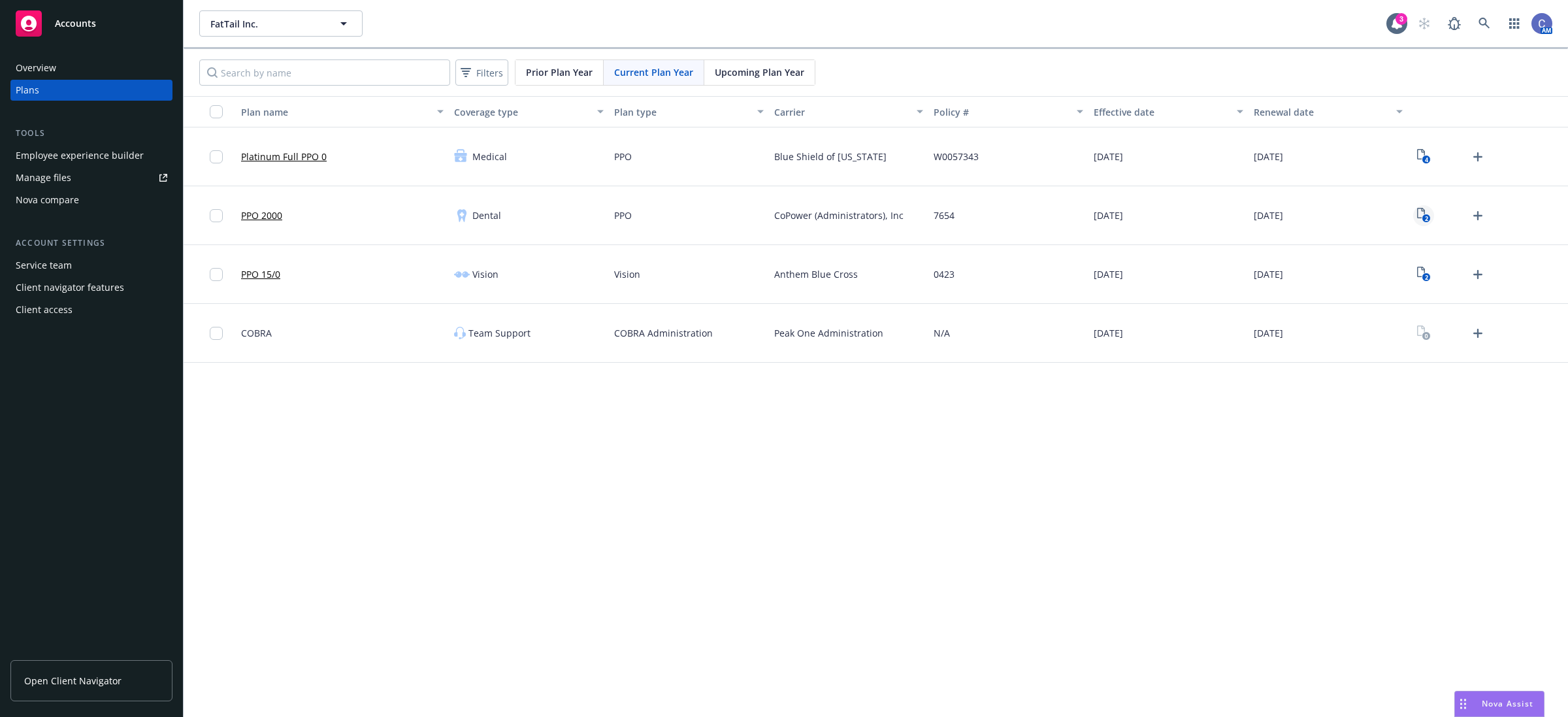
click at [1423, 216] on rect "View Plan Documents" at bounding box center [1425, 218] width 8 height 8
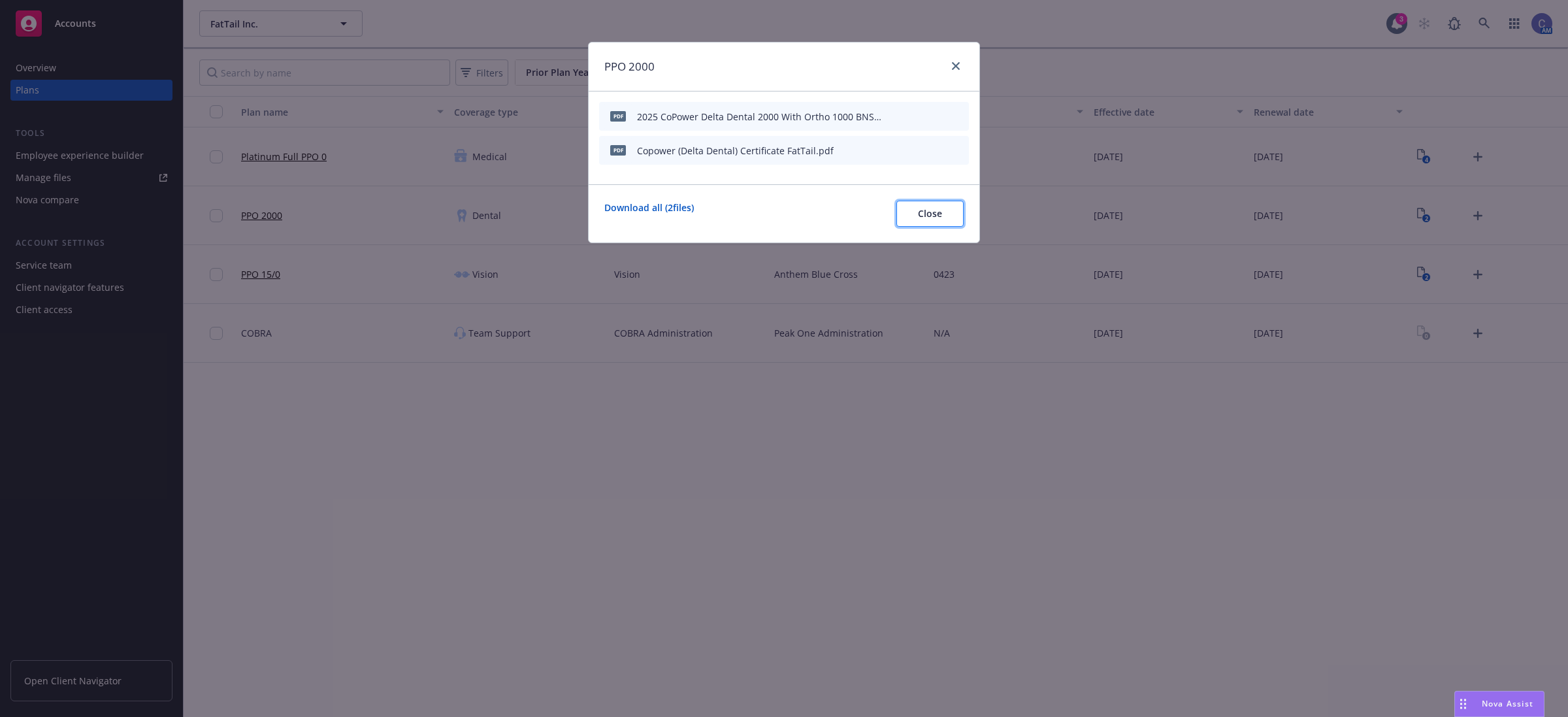
click at [936, 218] on span "Close" at bounding box center [930, 213] width 24 height 12
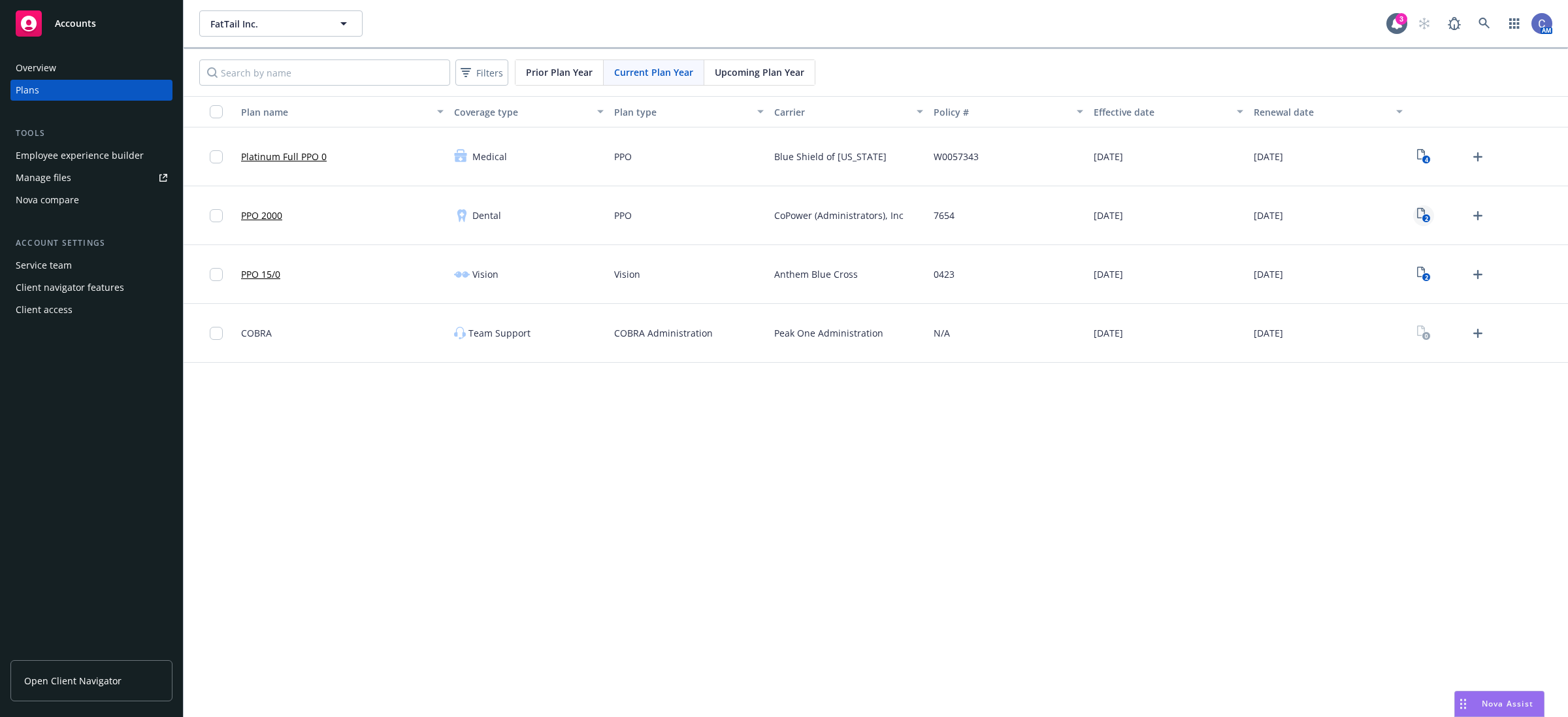
click at [1426, 209] on icon "2" at bounding box center [1424, 215] width 14 height 15
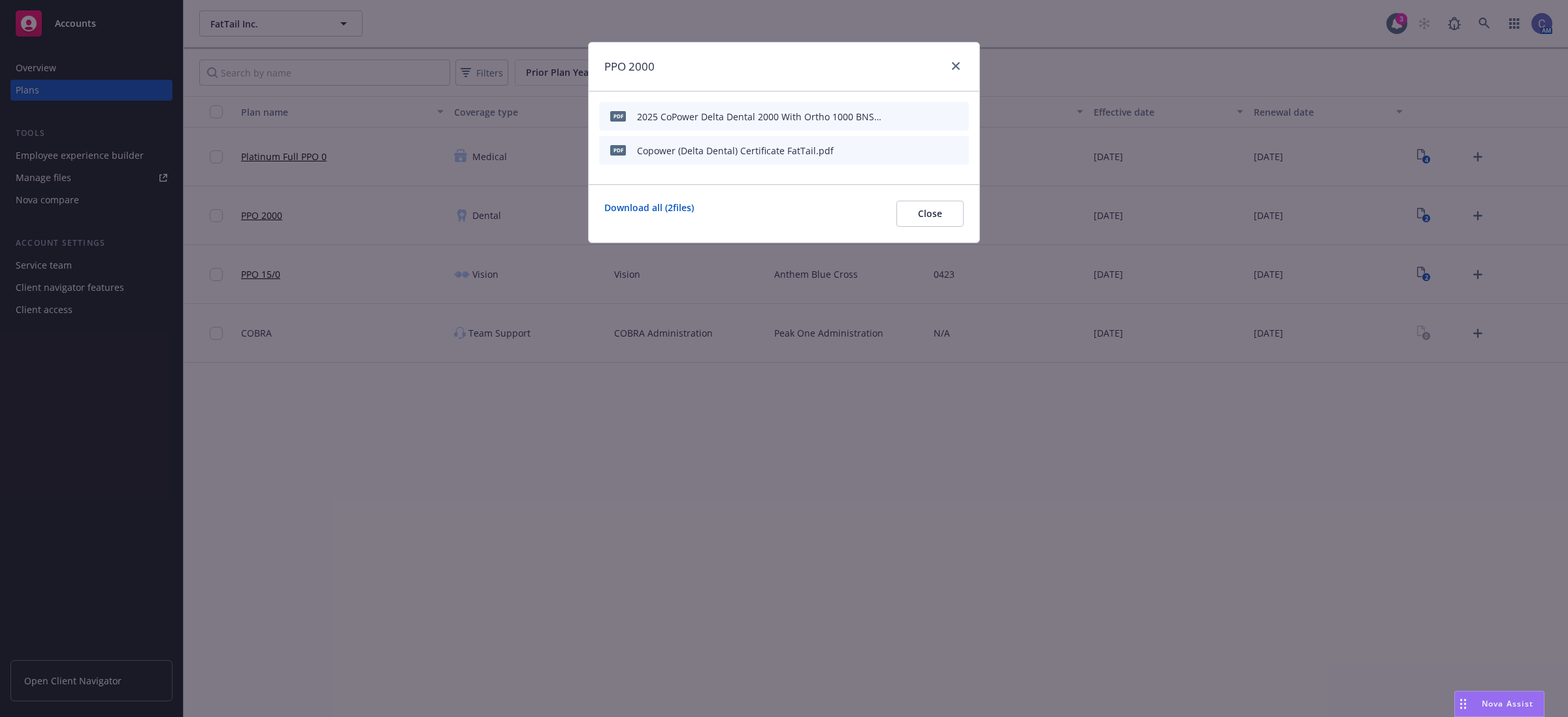
click at [942, 151] on icon "preview file" at bounding box center [935, 150] width 12 height 9
click at [926, 209] on span "Close" at bounding box center [930, 213] width 24 height 12
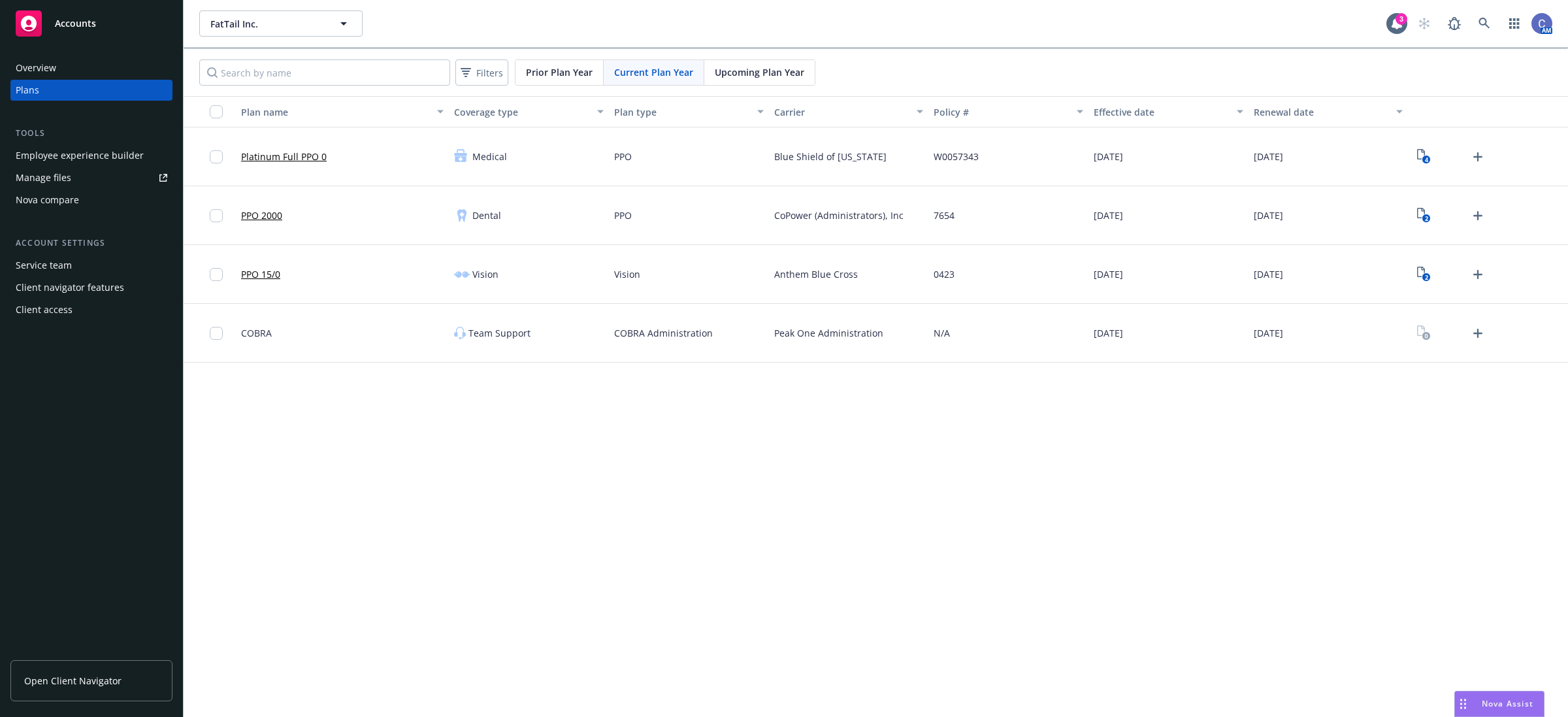
click at [778, 74] on span "Upcoming Plan Year" at bounding box center [760, 72] width 90 height 14
click at [650, 67] on span "Current Plan Year" at bounding box center [653, 72] width 79 height 14
click at [1478, 212] on icon "Upload Plan Documents" at bounding box center [1478, 216] width 9 height 9
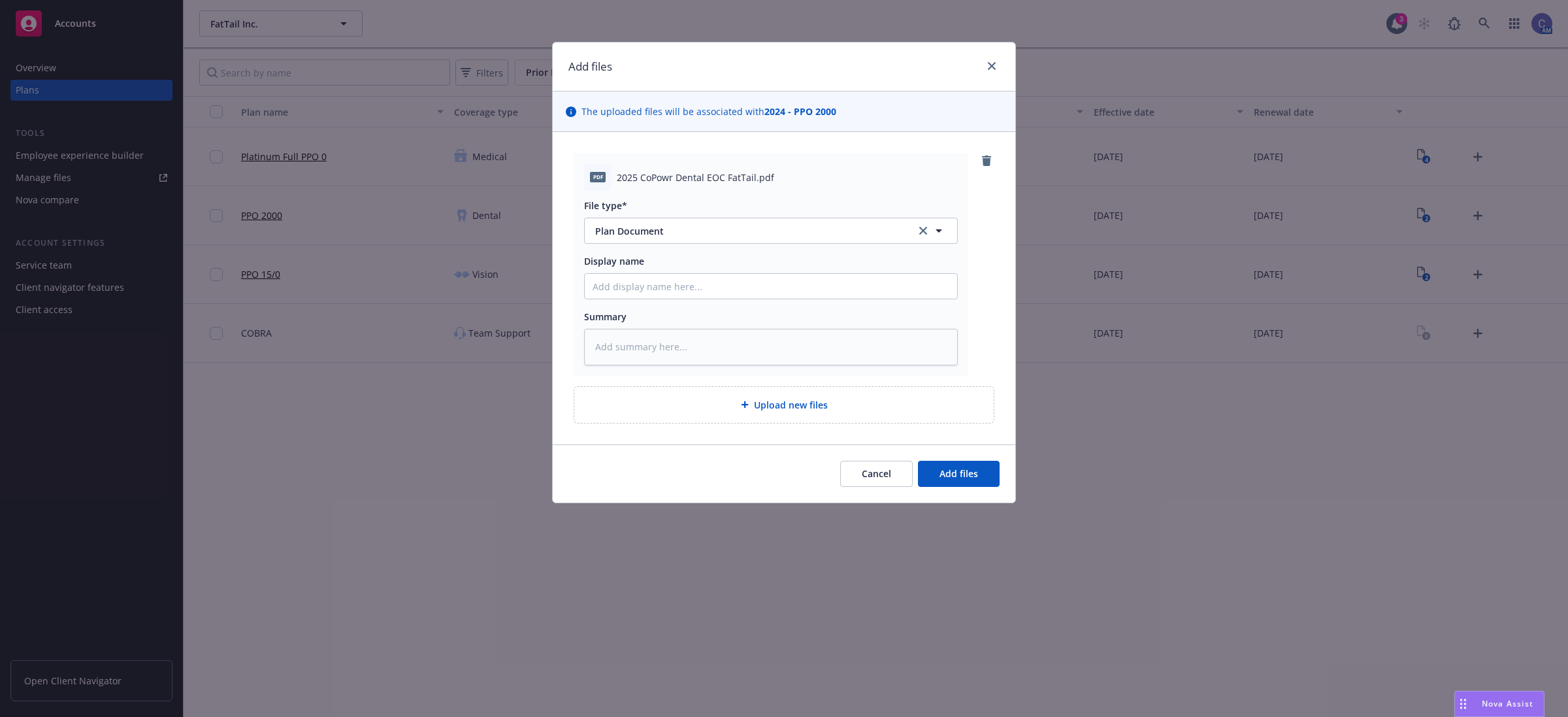
click at [985, 488] on div "Cancel Add files" at bounding box center [784, 473] width 463 height 58
click at [980, 477] on button "Add files" at bounding box center [958, 474] width 81 height 26
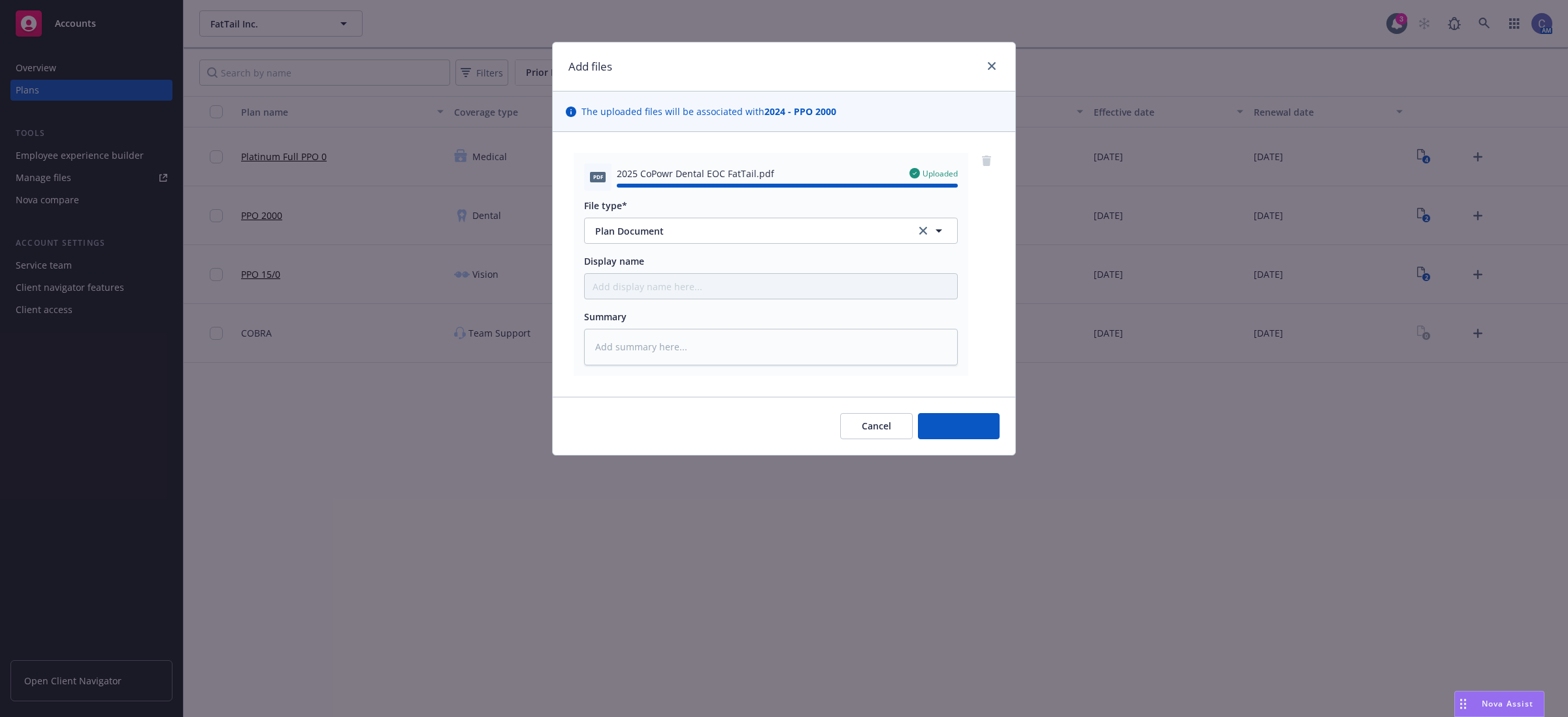
type textarea "x"
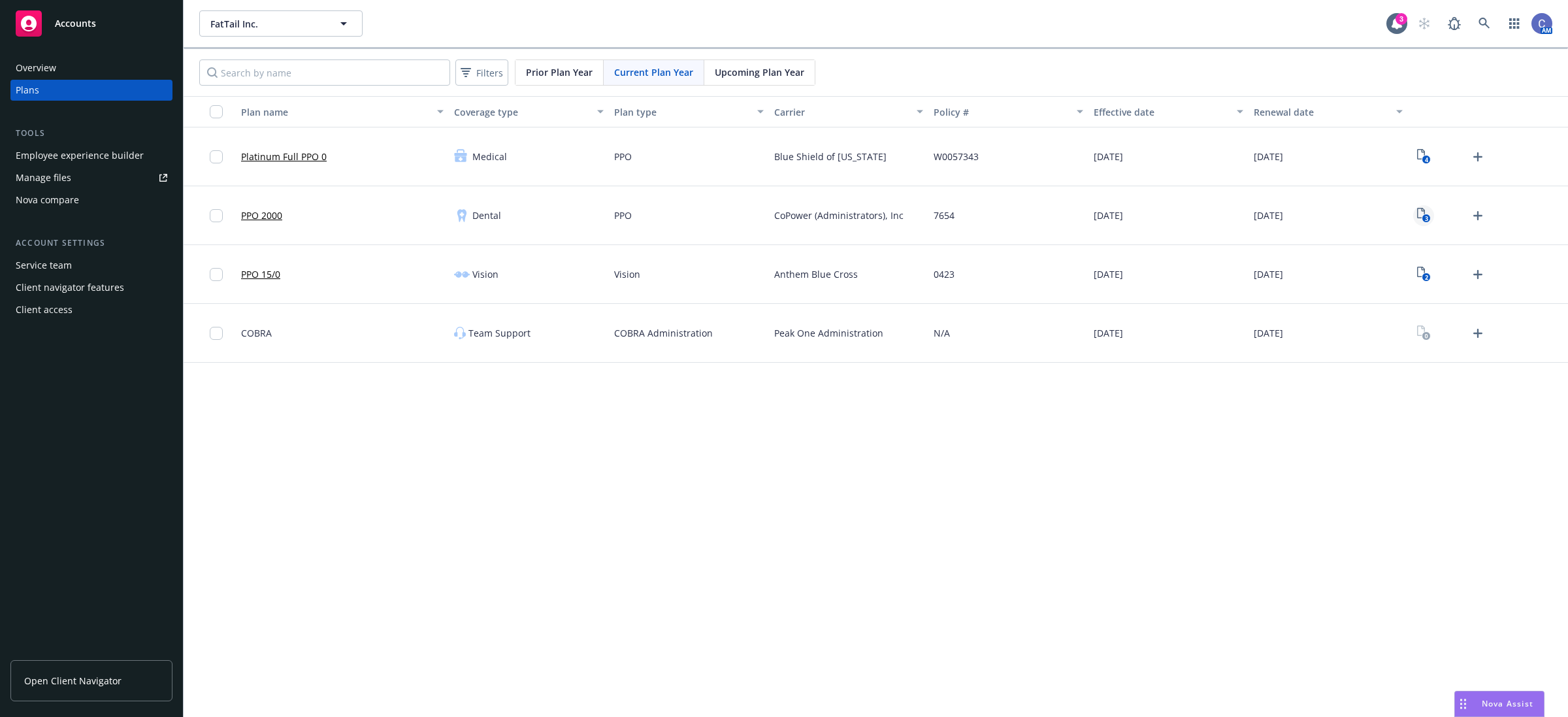
click at [1418, 212] on icon "View Plan Documents" at bounding box center [1421, 212] width 7 height 10
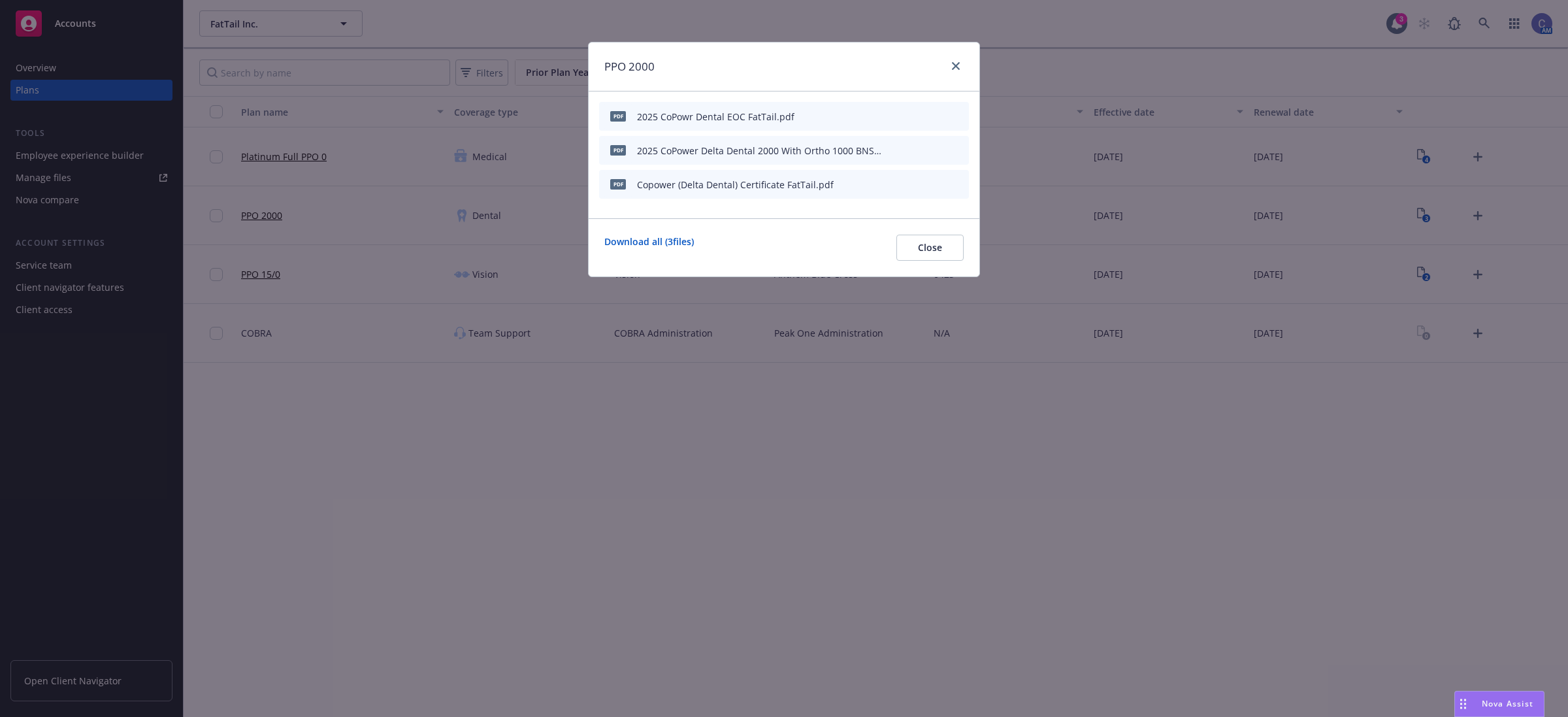
click at [939, 112] on icon "preview file" at bounding box center [935, 116] width 12 height 9
click at [918, 247] on span "Close" at bounding box center [930, 247] width 24 height 12
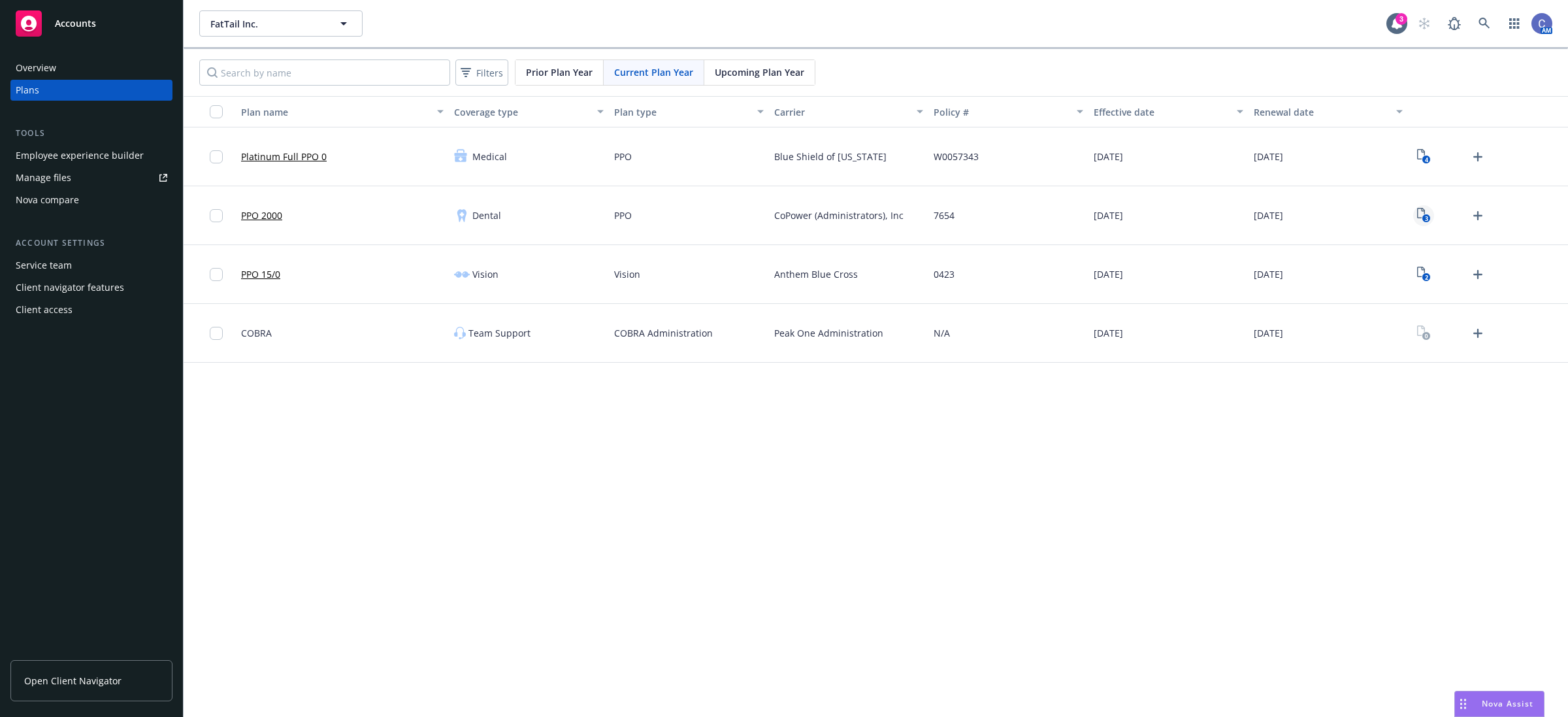
click at [1426, 208] on link "3" at bounding box center [1423, 216] width 21 height 21
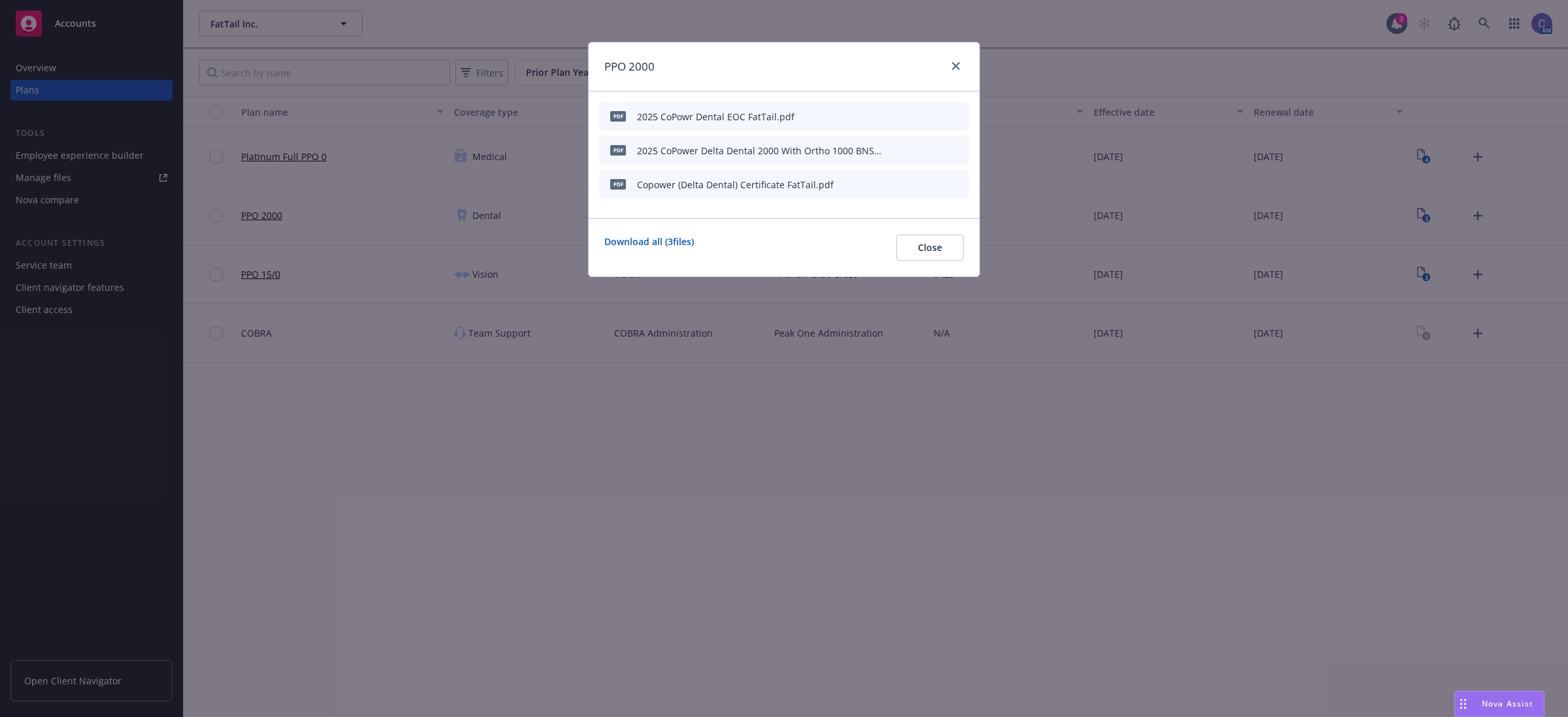
click at [909, 149] on icon "download file" at bounding box center [914, 150] width 10 height 10
click at [976, 449] on div "PPO 2000 pdf 2025 CoPowr Dental EOC FatTail.pdf pdf 2025 CoPower Delta Dental 2…" at bounding box center [784, 358] width 1568 height 717
click at [893, 114] on icon "button" at bounding box center [894, 116] width 7 height 7
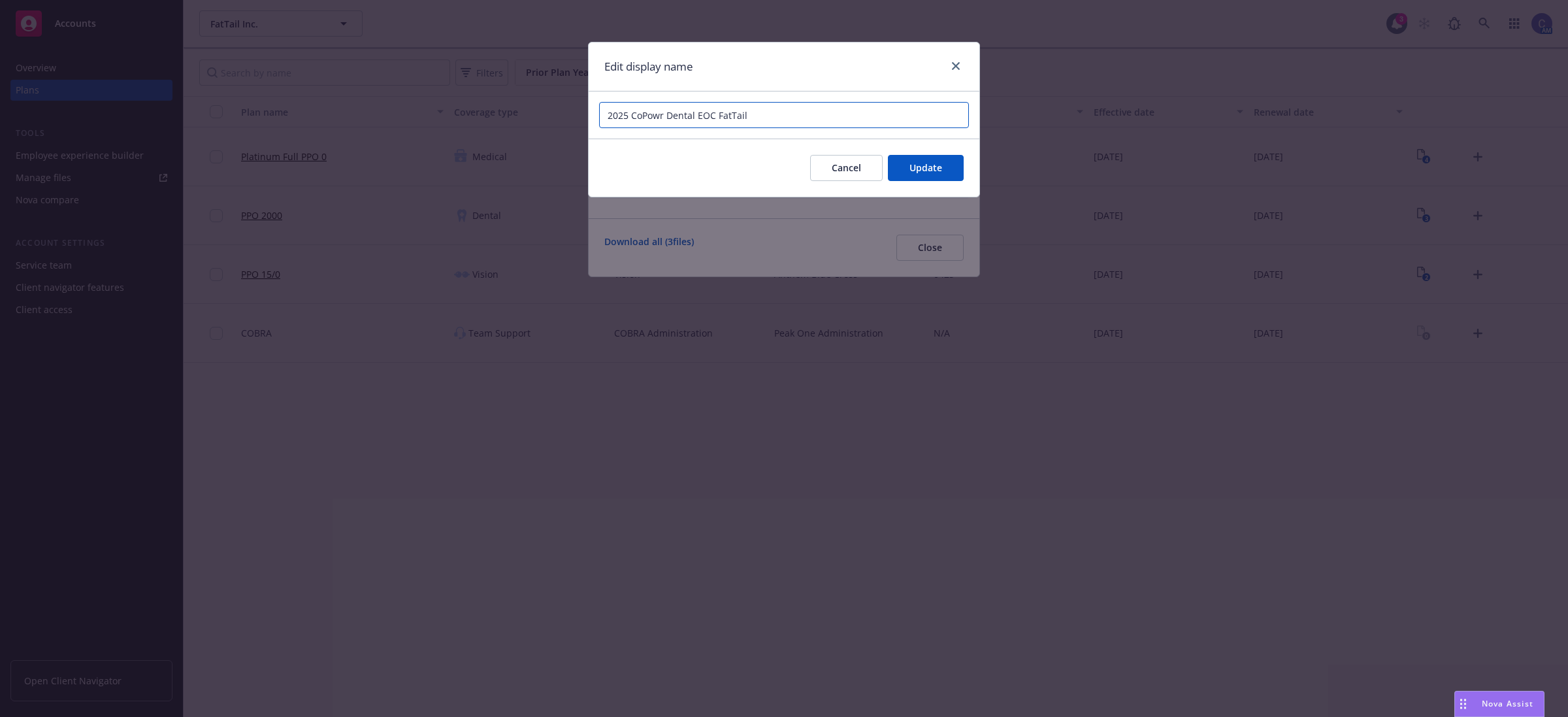
click at [707, 116] on input "2025 CoPowr Dental EOC FatTail" at bounding box center [784, 115] width 370 height 26
type input "2025 CoPowr Dental Certificate FatTail"
click at [925, 171] on span "Update" at bounding box center [925, 167] width 33 height 12
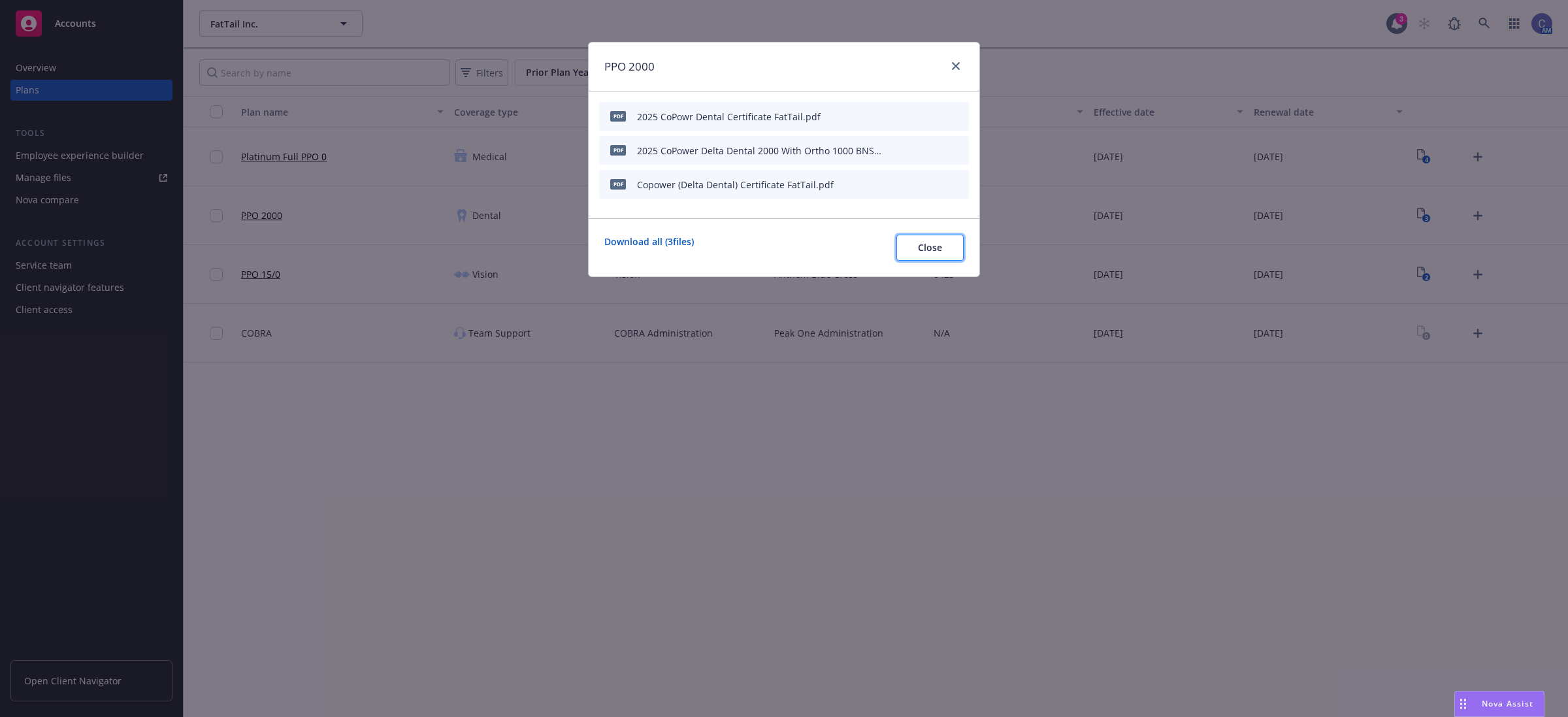
click at [951, 255] on button "Close" at bounding box center [930, 248] width 67 height 26
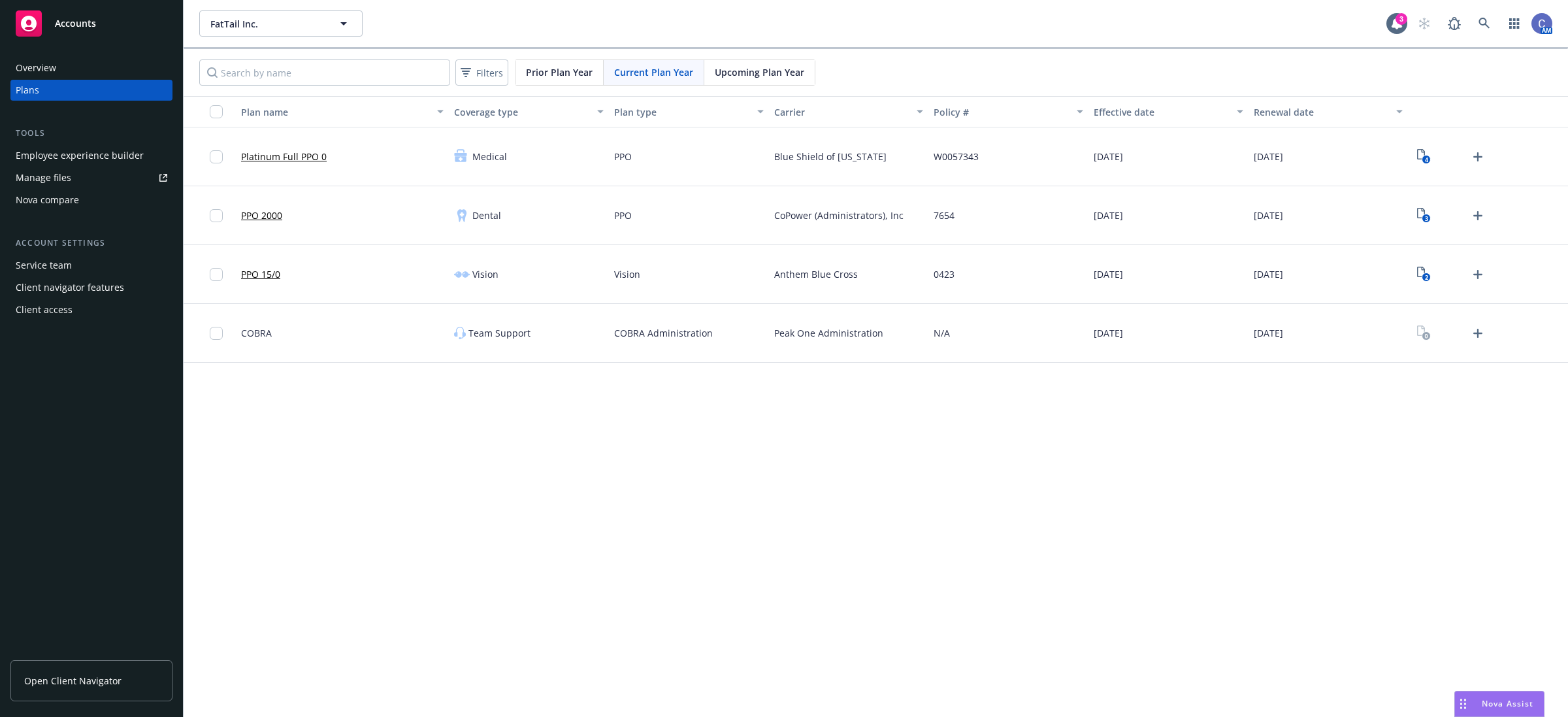
click at [553, 527] on div "FatTail Inc. FatTail Inc. 3 AM Filters Prior Plan Year Current Plan Year Upcomi…" at bounding box center [876, 358] width 1385 height 717
click at [990, 479] on div "FatTail Inc. FatTail Inc. 3 AM Filters Prior Plan Year Current Plan Year Upcomi…" at bounding box center [876, 358] width 1385 height 717
click at [316, 34] on button "FatTail Inc." at bounding box center [280, 23] width 164 height 26
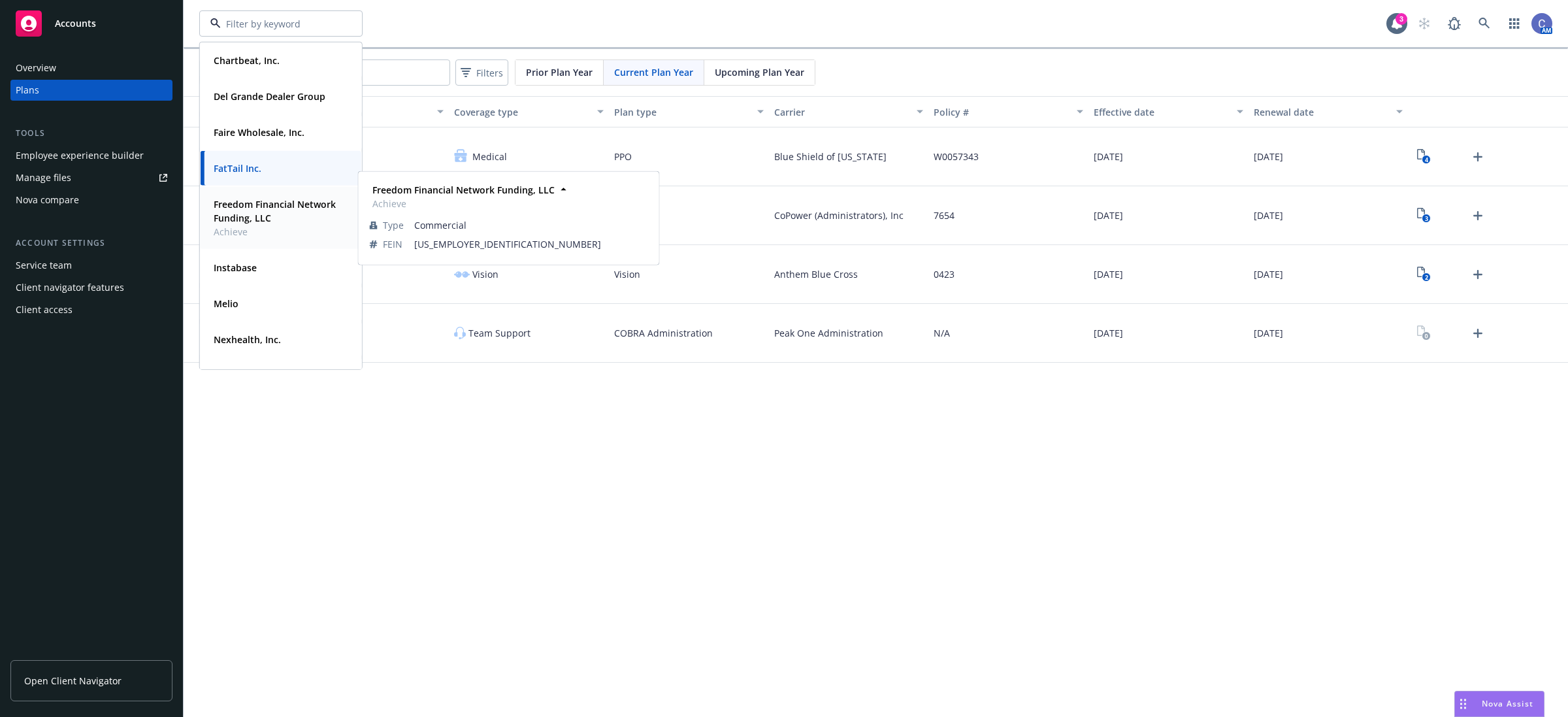
click at [281, 216] on strong "Freedom Financial Network Funding, LLC" at bounding box center [275, 211] width 122 height 26
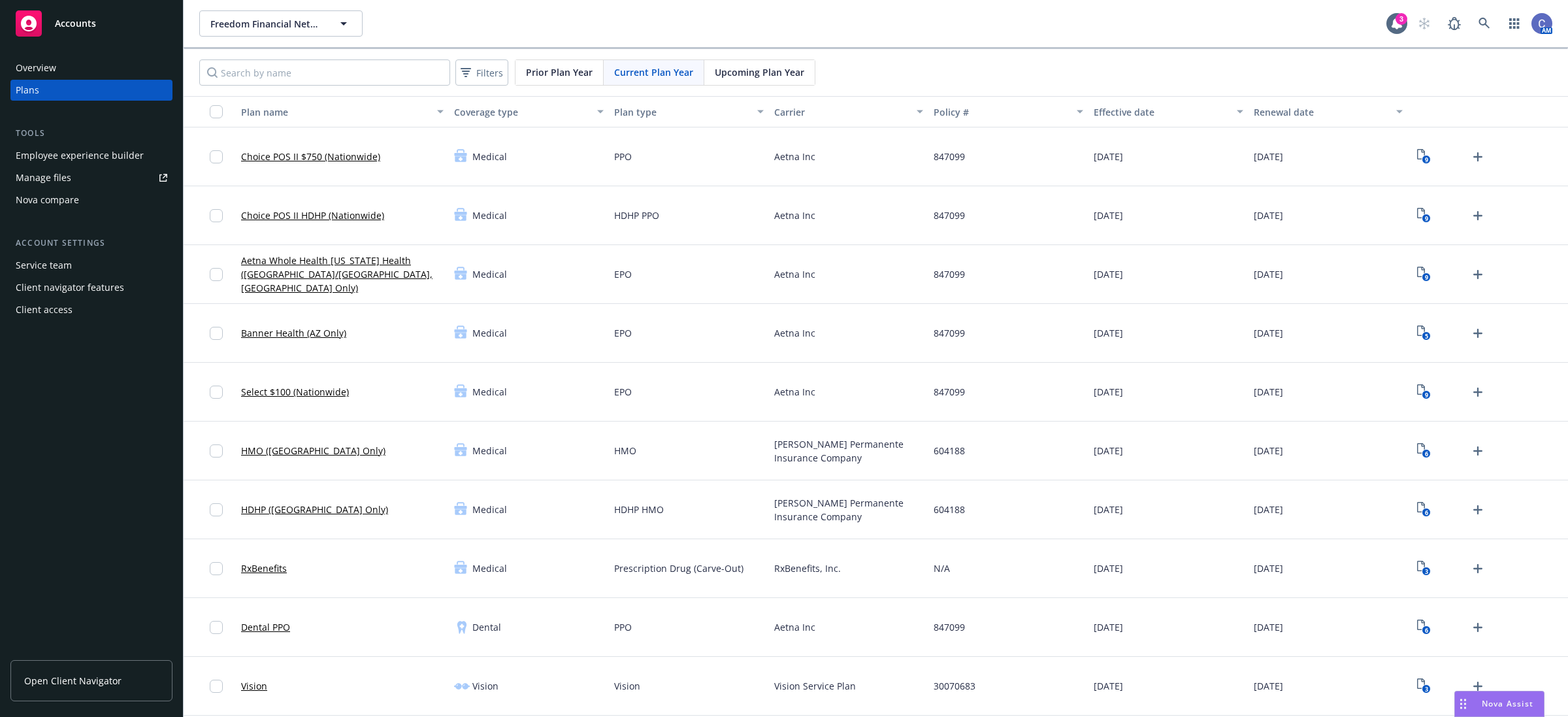
click at [60, 175] on div "Manage files" at bounding box center [43, 178] width 55 height 21
click at [72, 180] on link "Manage files" at bounding box center [91, 178] width 162 height 21
click at [86, 151] on div "Employee experience builder" at bounding box center [79, 155] width 128 height 21
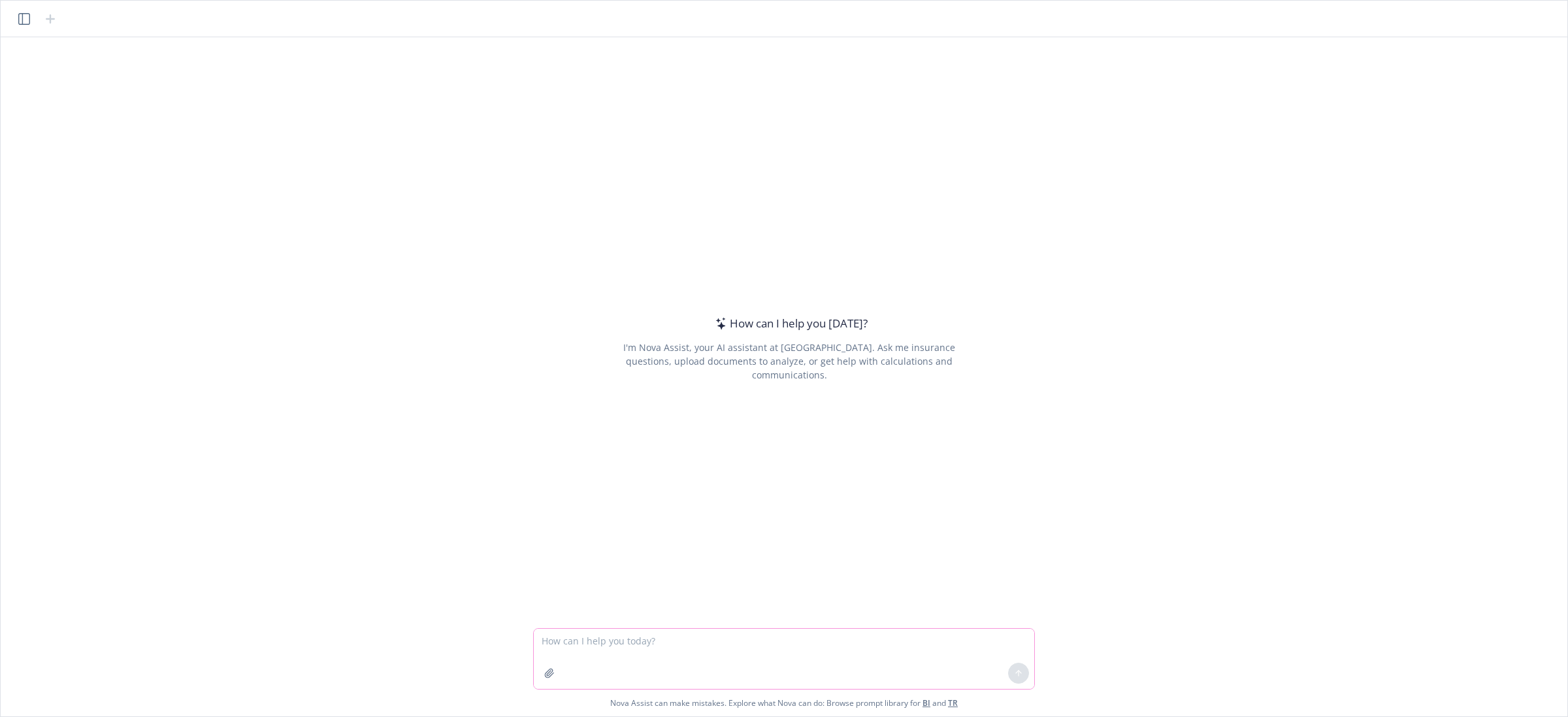
click at [619, 642] on textarea at bounding box center [784, 659] width 501 height 60
click at [824, 649] on textarea at bounding box center [784, 659] width 501 height 60
click at [738, 636] on textarea "draft an email to a vendor asking" at bounding box center [784, 659] width 501 height 60
drag, startPoint x: 455, startPoint y: 628, endPoint x: 324, endPoint y: 614, distance: 131.7
click at [321, 609] on div "How can I help you today? I'm Nova Assist, your AI assistant at Newfront. Ask m…" at bounding box center [784, 377] width 1567 height 679
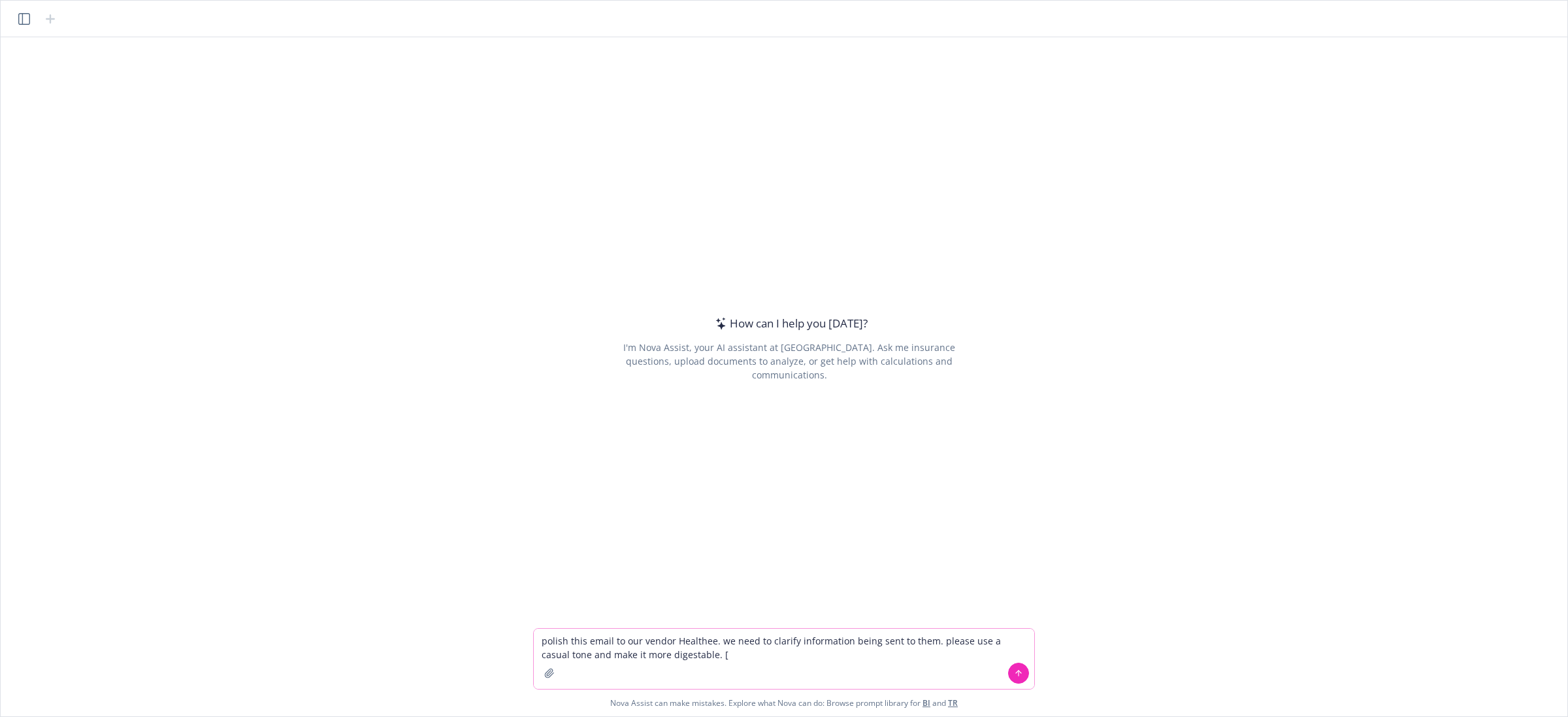
click at [729, 654] on textarea "polish this email to our vendor Healthee. we need to clarify information being …" at bounding box center [784, 659] width 501 height 60
paste textarea "Hi Naomi, Happy Friday! I’m reaching out for guidance on Instabase’s Couchdrop …"
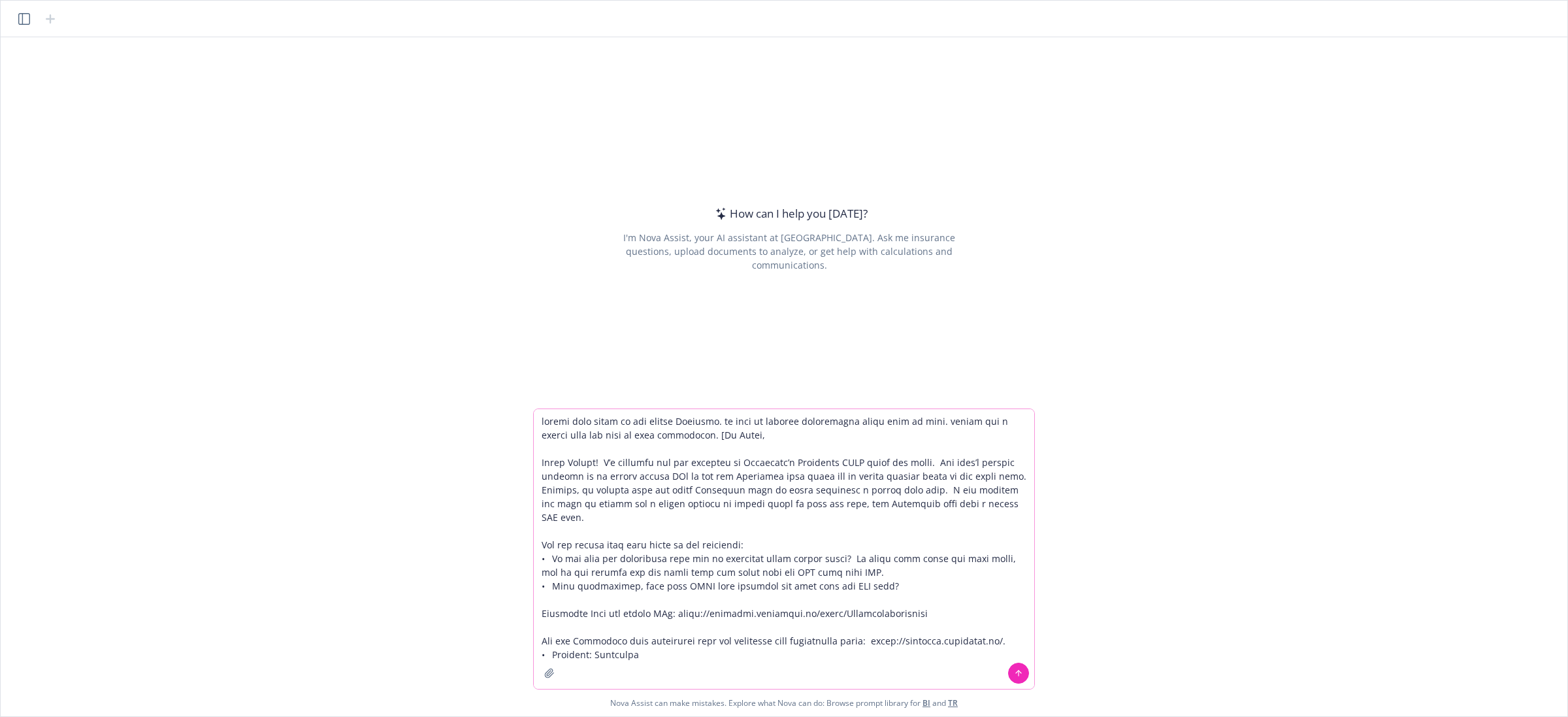
type textarea "polish this email to our vendor Healthee. we need to clarify information being …"
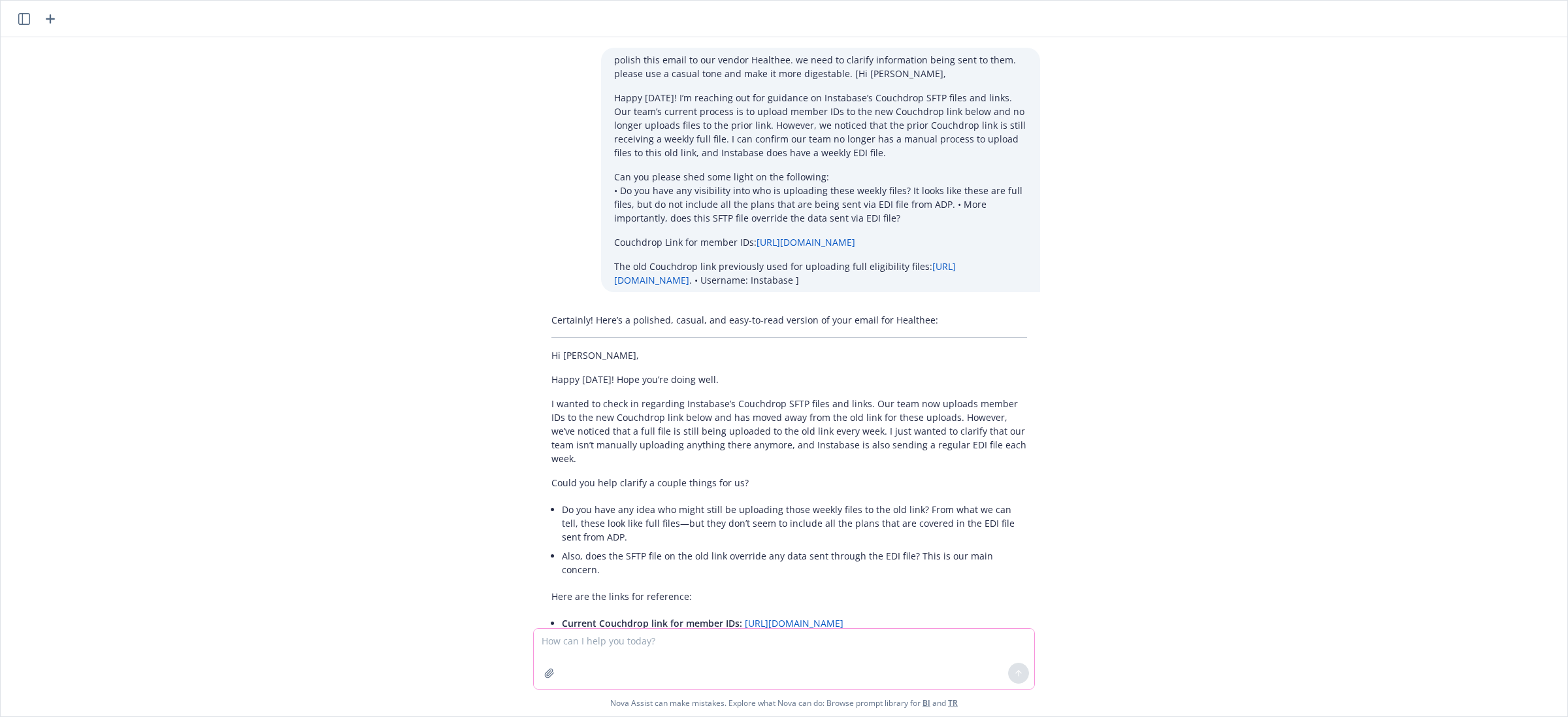
scroll to position [108, 0]
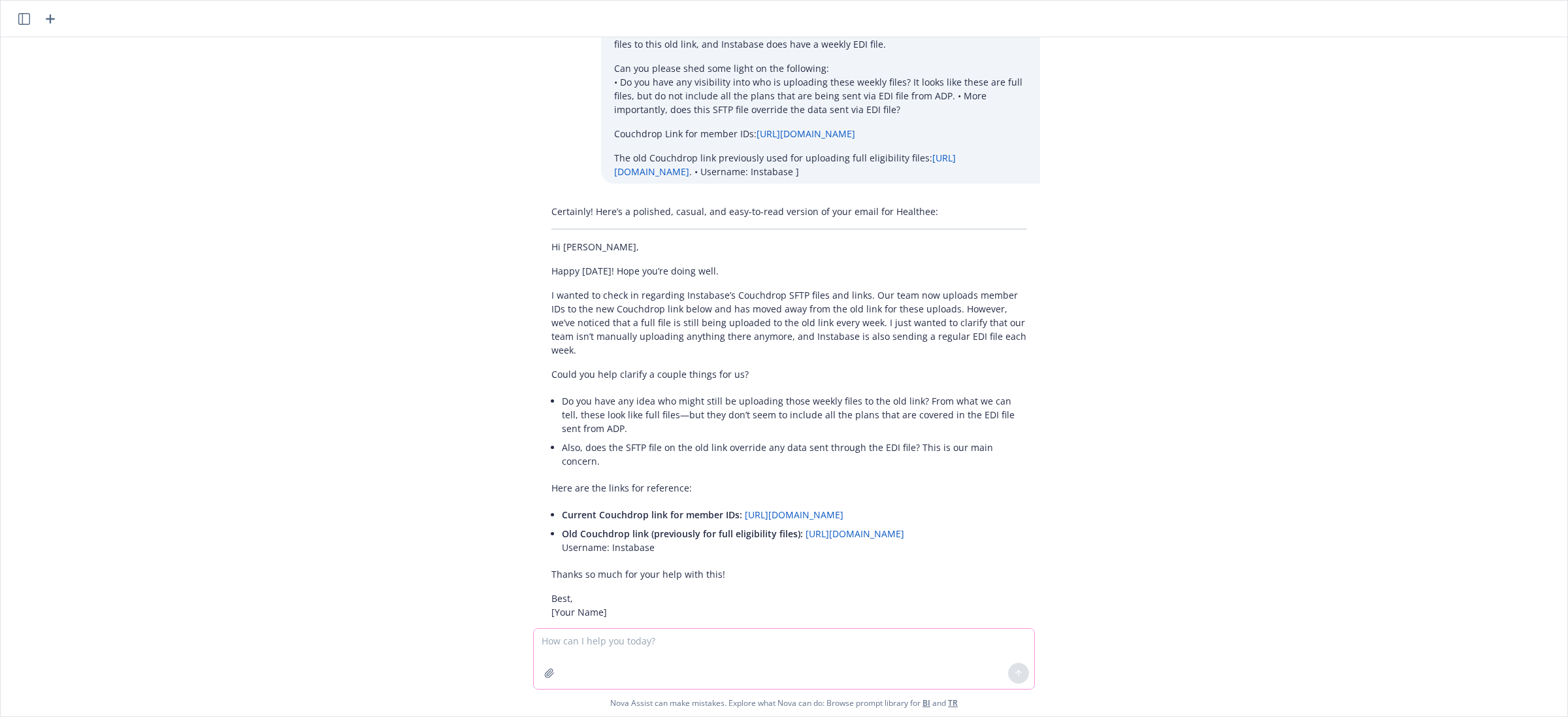
drag, startPoint x: 642, startPoint y: 644, endPoint x: 631, endPoint y: 639, distance: 12.1
click at [640, 644] on textarea at bounding box center [784, 659] width 501 height 60
type textarea "can you make a little more casual and conversational"
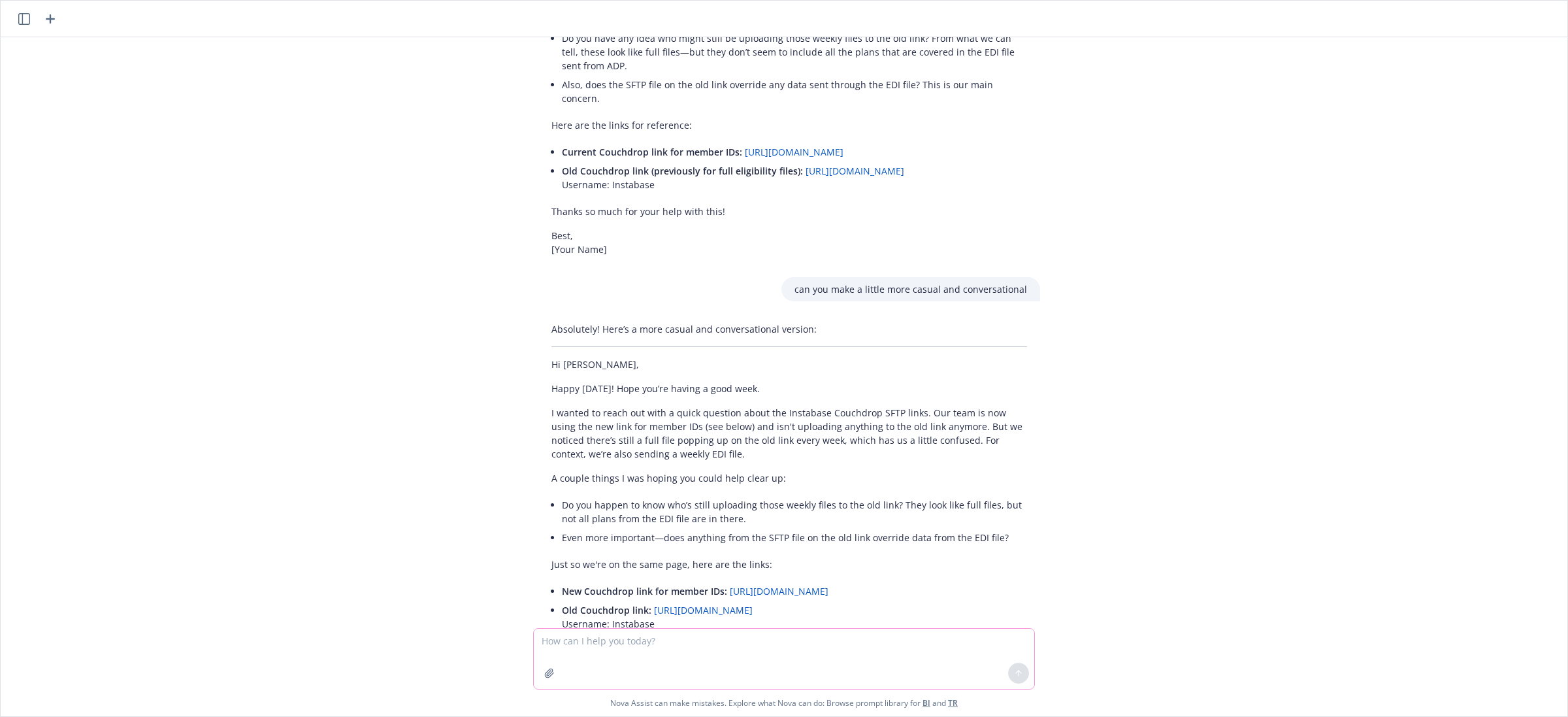
scroll to position [547, 0]
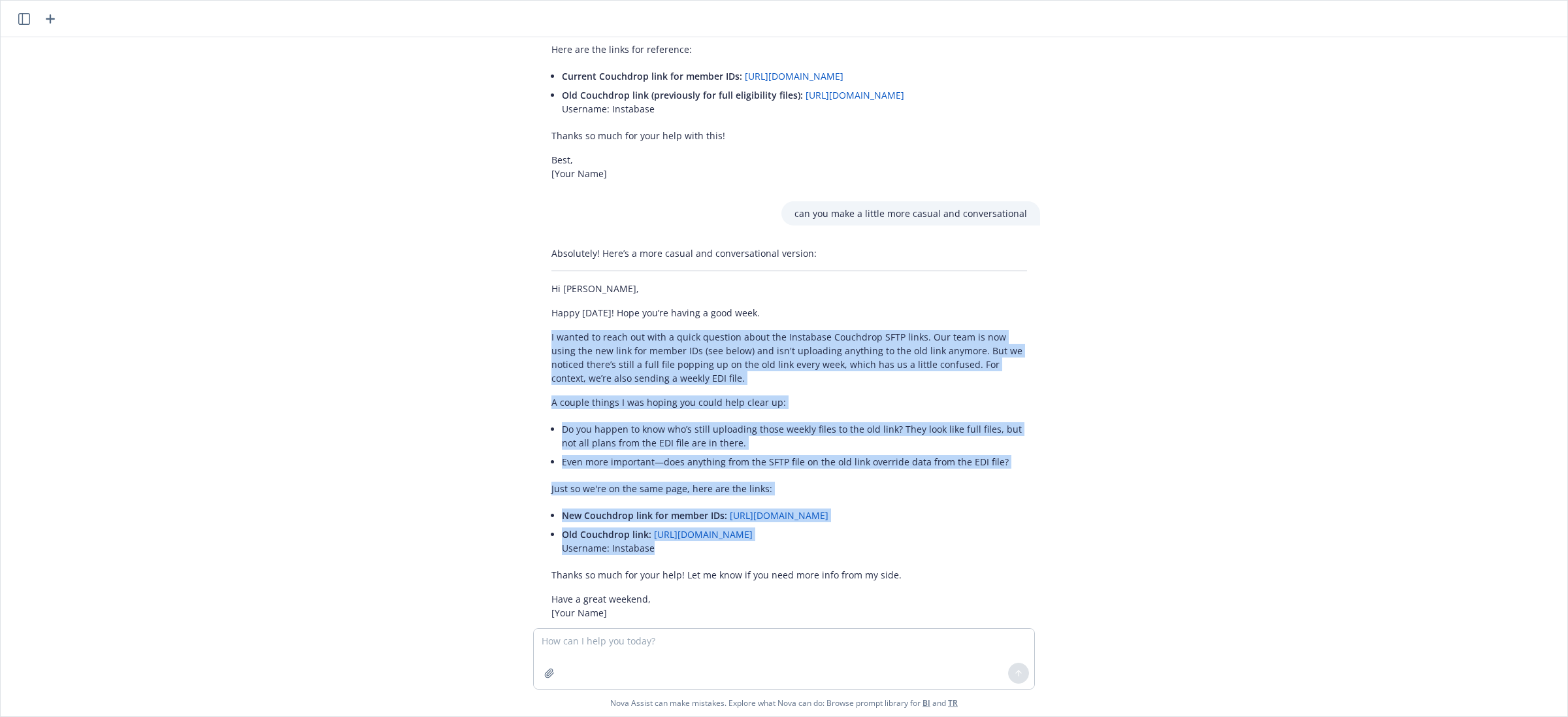
drag, startPoint x: 618, startPoint y: 473, endPoint x: 496, endPoint y: 312, distance: 202.0
click at [496, 312] on div "polish this email to our vendor Healthee. we need to clarify information being …" at bounding box center [783, 333] width 1556 height 591
copy div "I wanted to reach out with a quick question about the Instabase Couchdrop SFTP …"
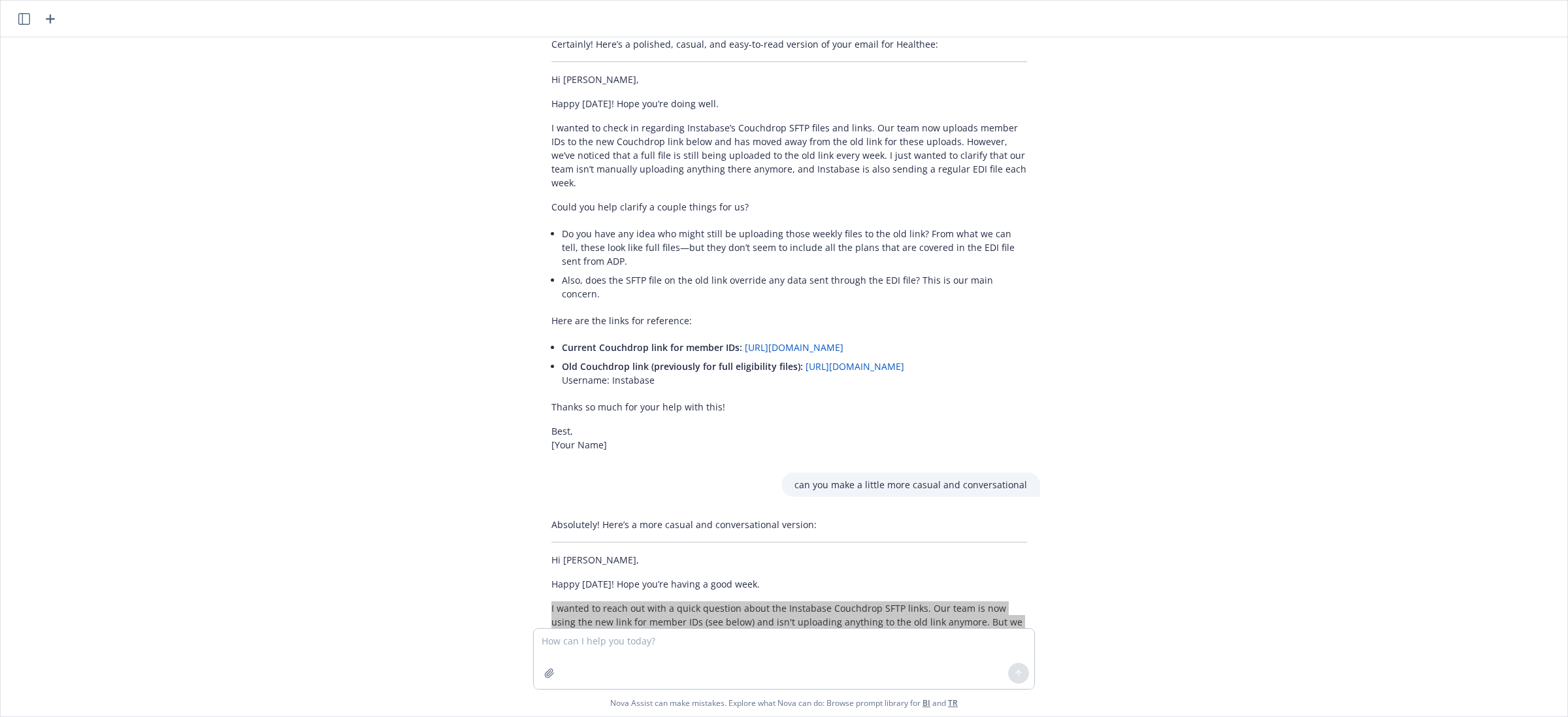
scroll to position [327, 0]
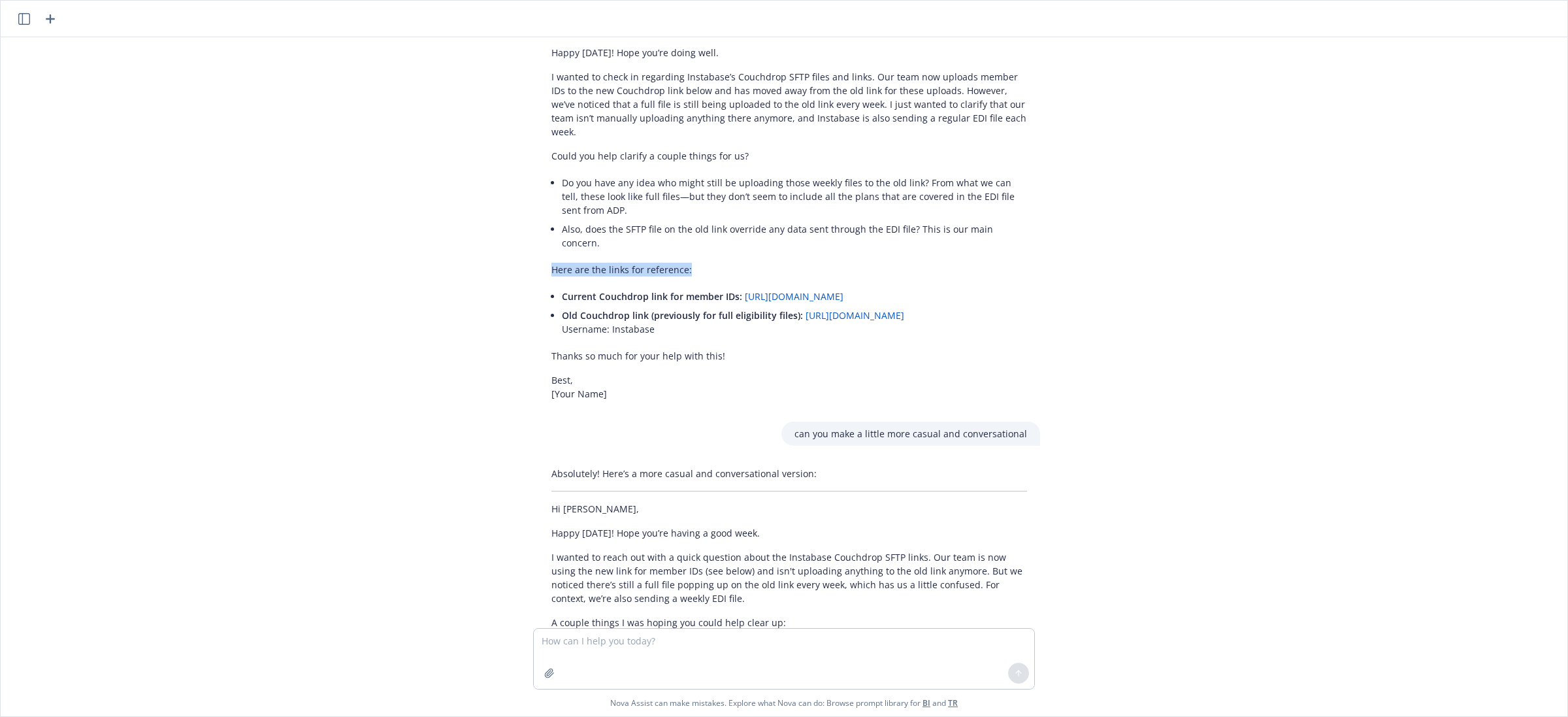
drag, startPoint x: 690, startPoint y: 245, endPoint x: 536, endPoint y: 240, distance: 154.1
click at [538, 240] on div "Certainly! Here’s a polished, casual, and easy-to-read version of your email fo…" at bounding box center [789, 194] width 502 height 424
copy p "Here are the links for reference:"
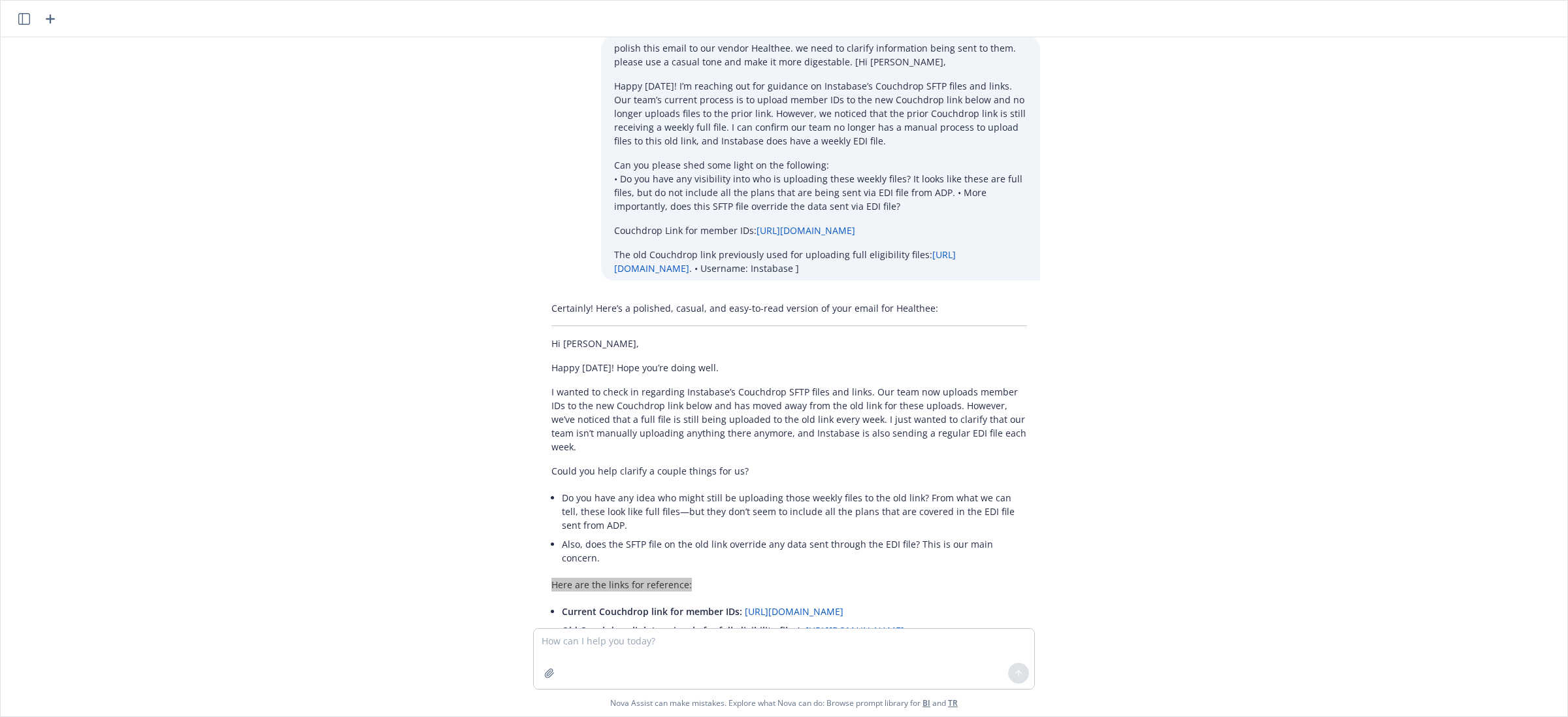
scroll to position [0, 0]
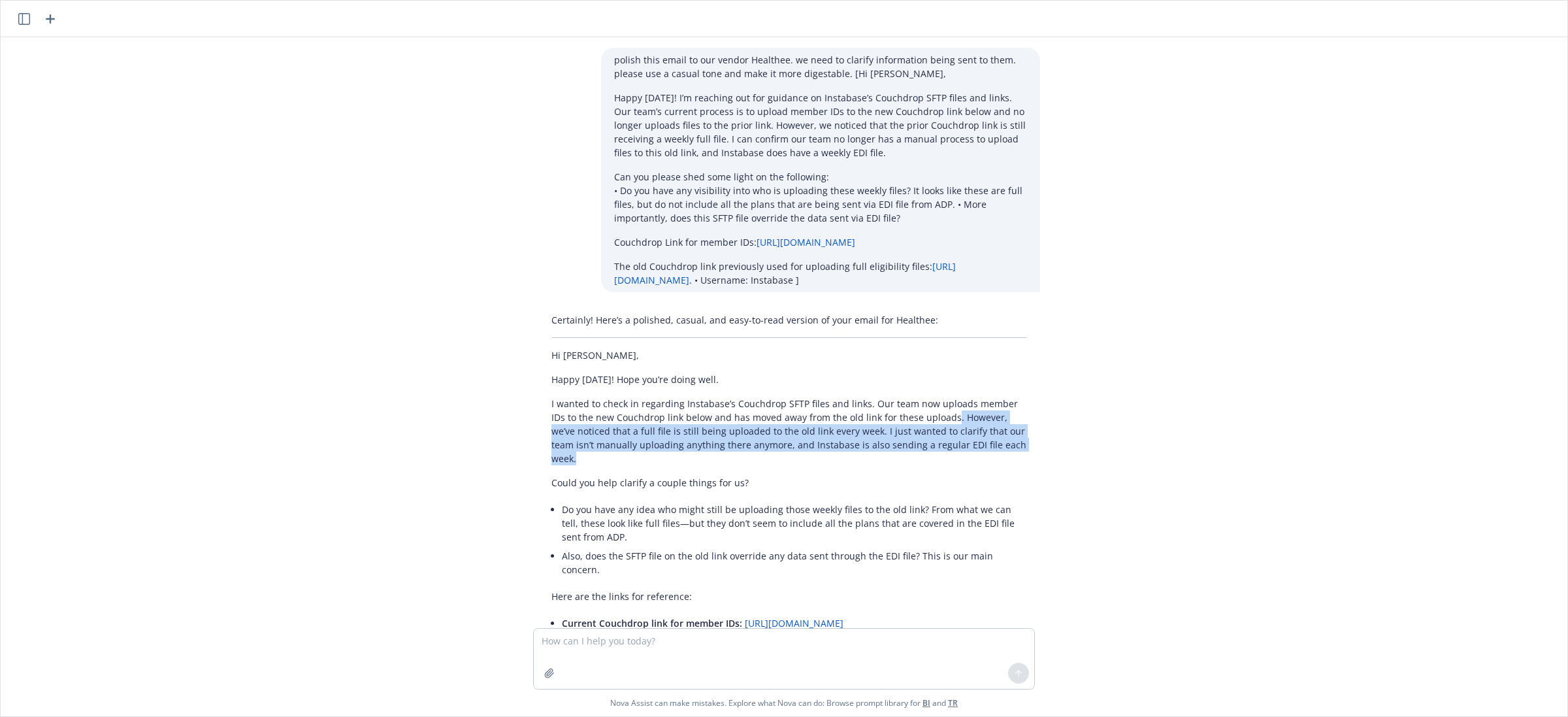
drag, startPoint x: 1000, startPoint y: 442, endPoint x: 928, endPoint y: 419, distance: 75.6
click at [928, 419] on p "I wanted to check in regarding Instabase’s Couchdrop SFTP files and links. Our …" at bounding box center [789, 430] width 476 height 68
copy p ". However, we’ve noticed that a full file is still being uploaded to the old li…"
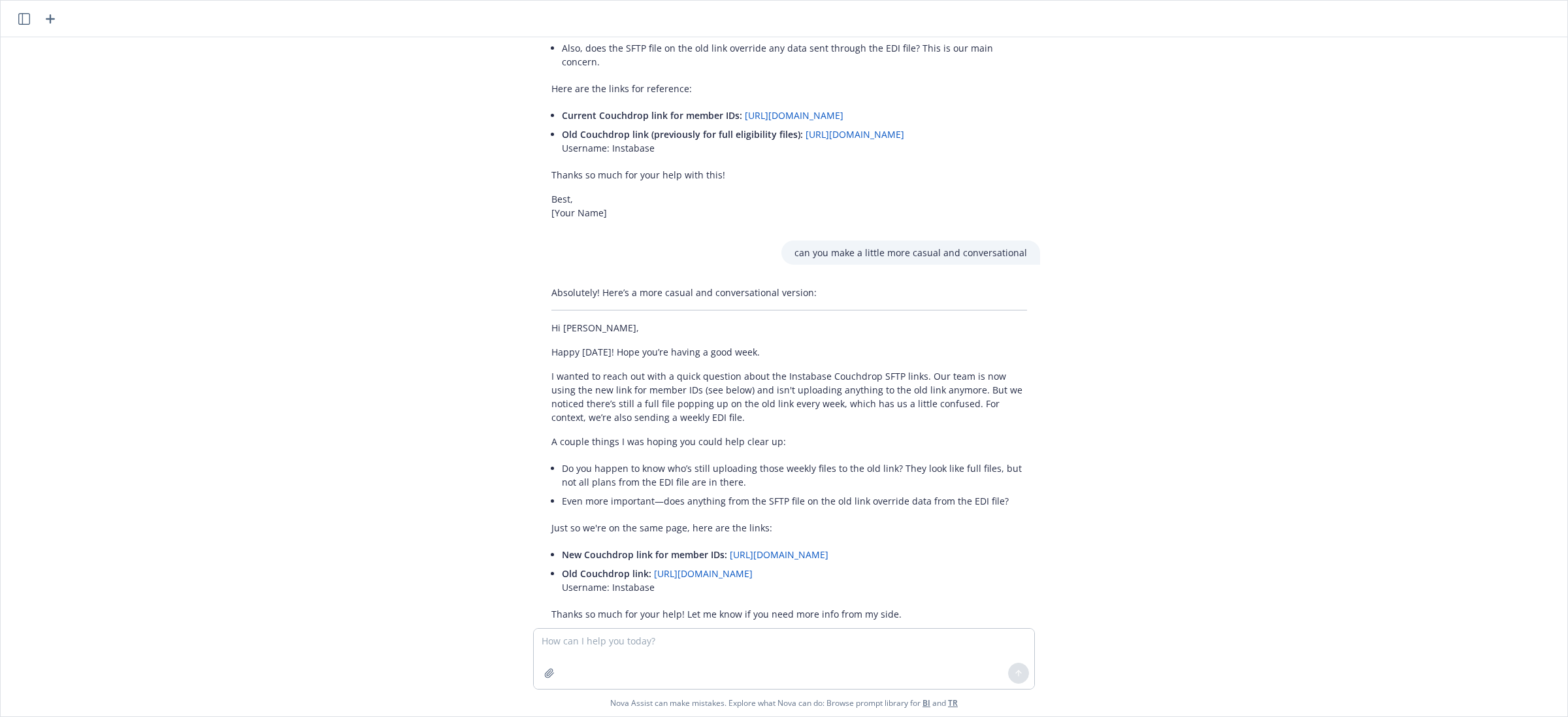
scroll to position [547, 0]
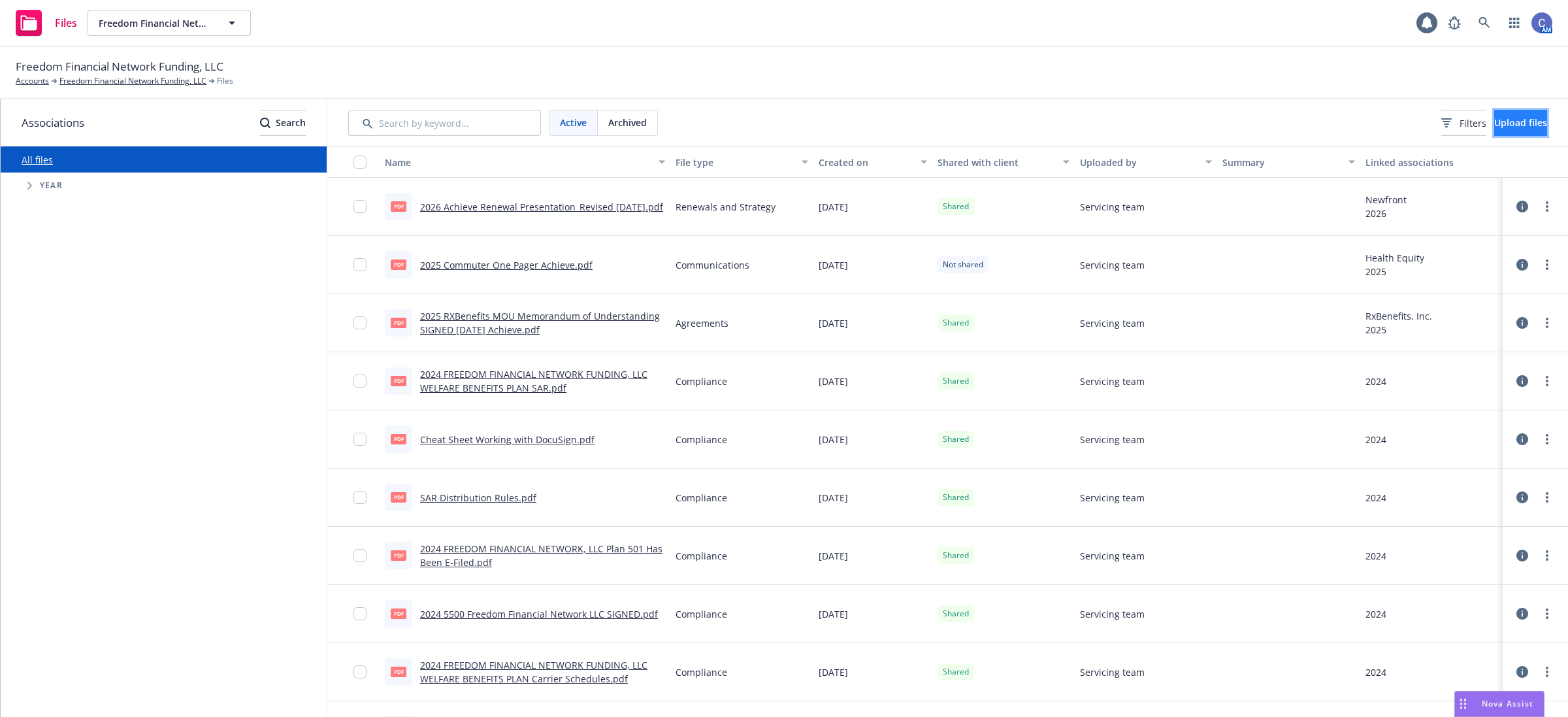
click at [1504, 122] on span "Upload files" at bounding box center [1520, 122] width 53 height 12
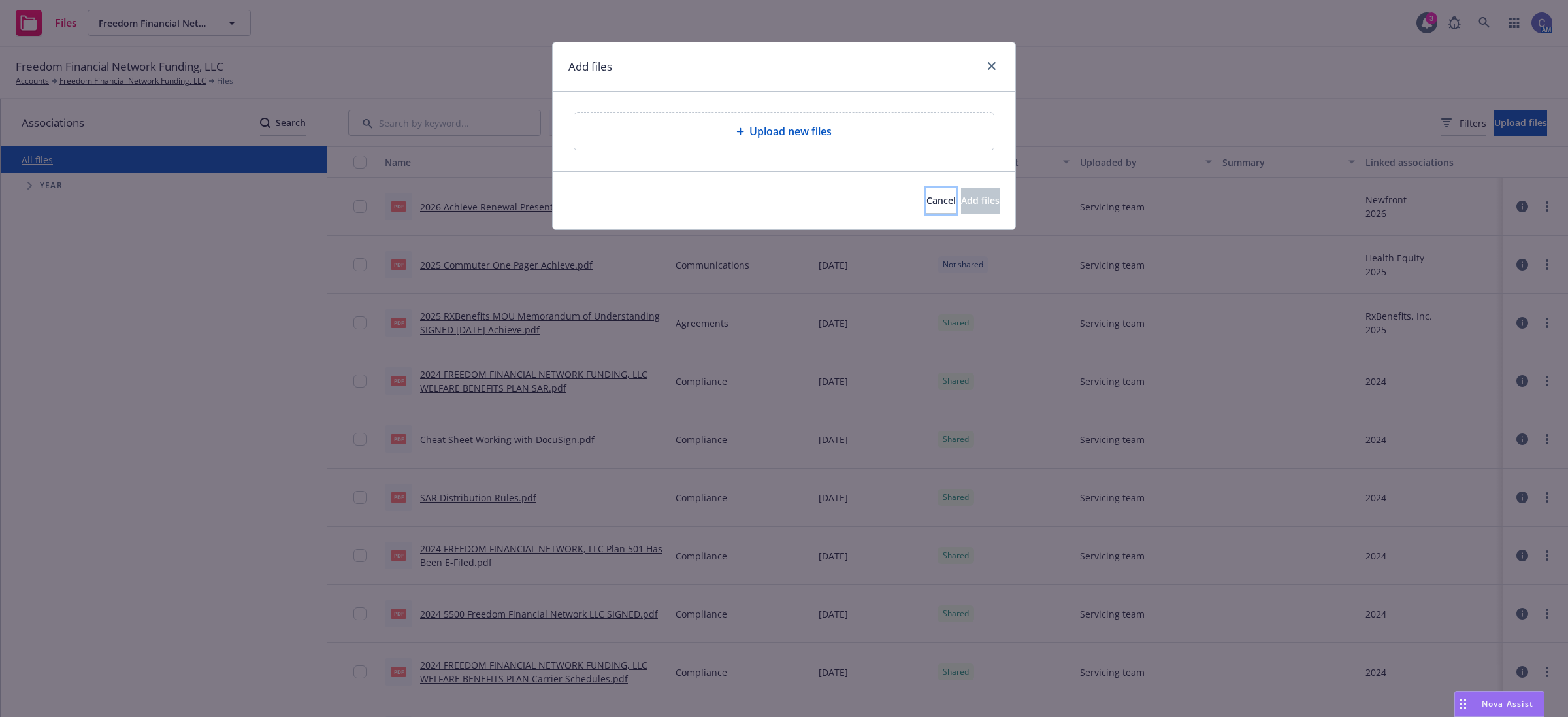
click at [926, 200] on span "Cancel" at bounding box center [940, 200] width 29 height 12
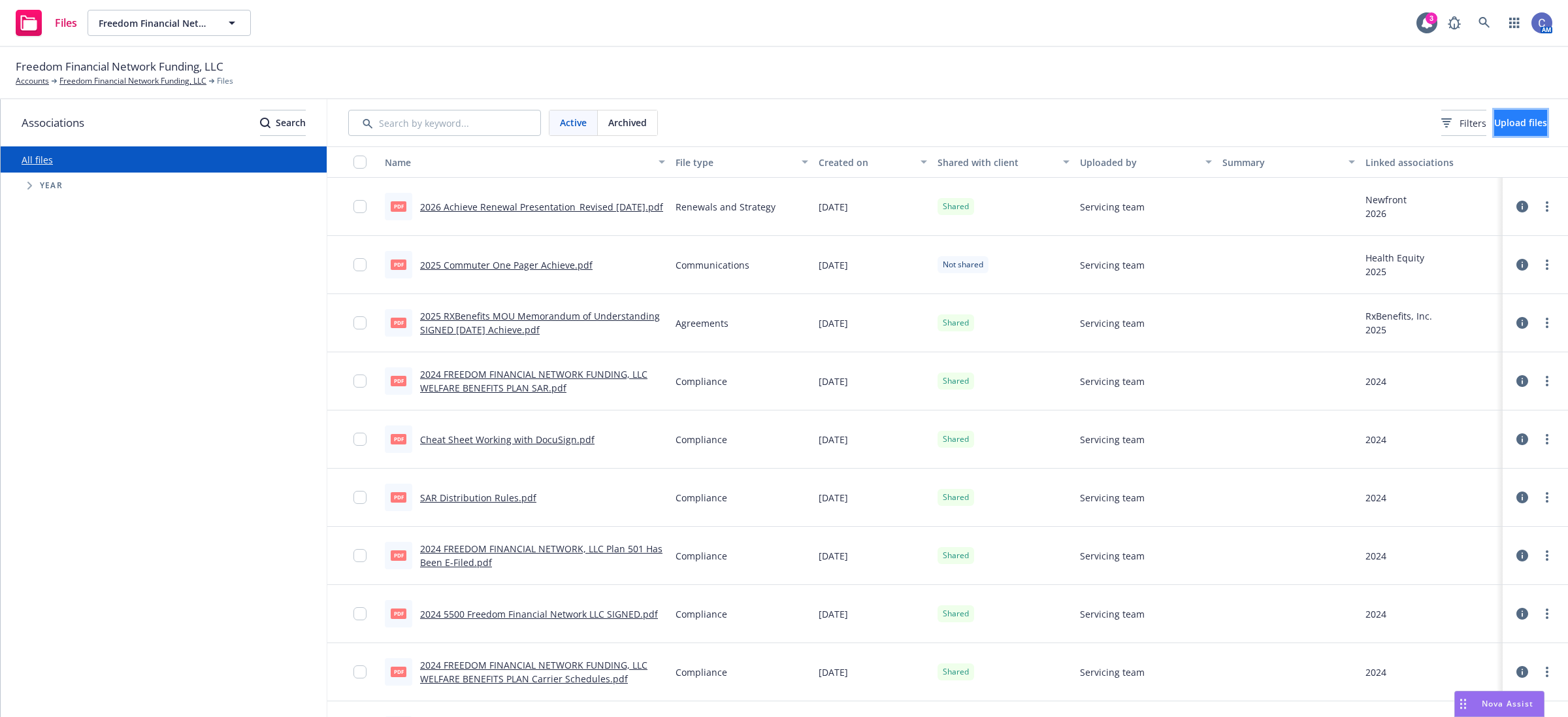
click at [1494, 116] on span "Upload files" at bounding box center [1520, 122] width 53 height 12
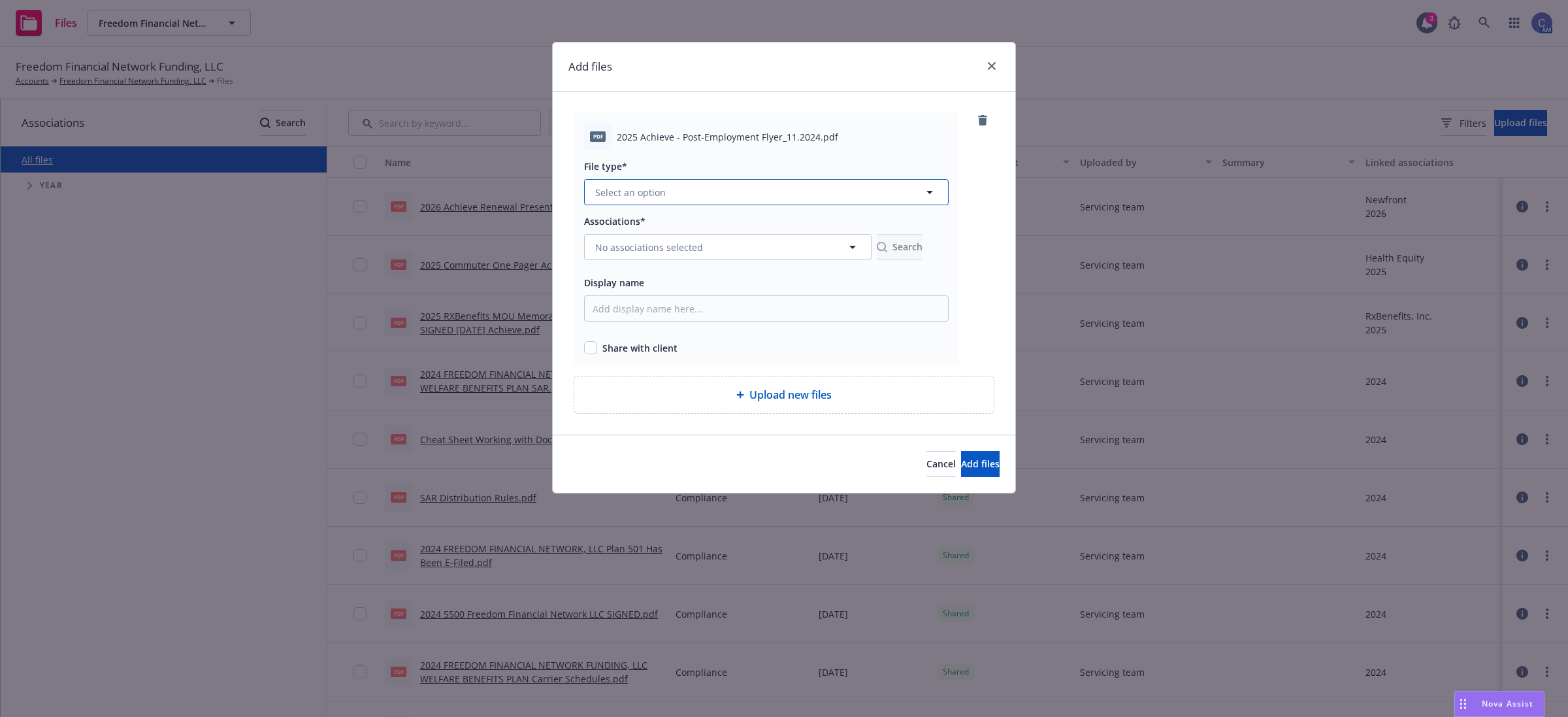
click at [747, 191] on button "Select an option" at bounding box center [766, 193] width 364 height 26
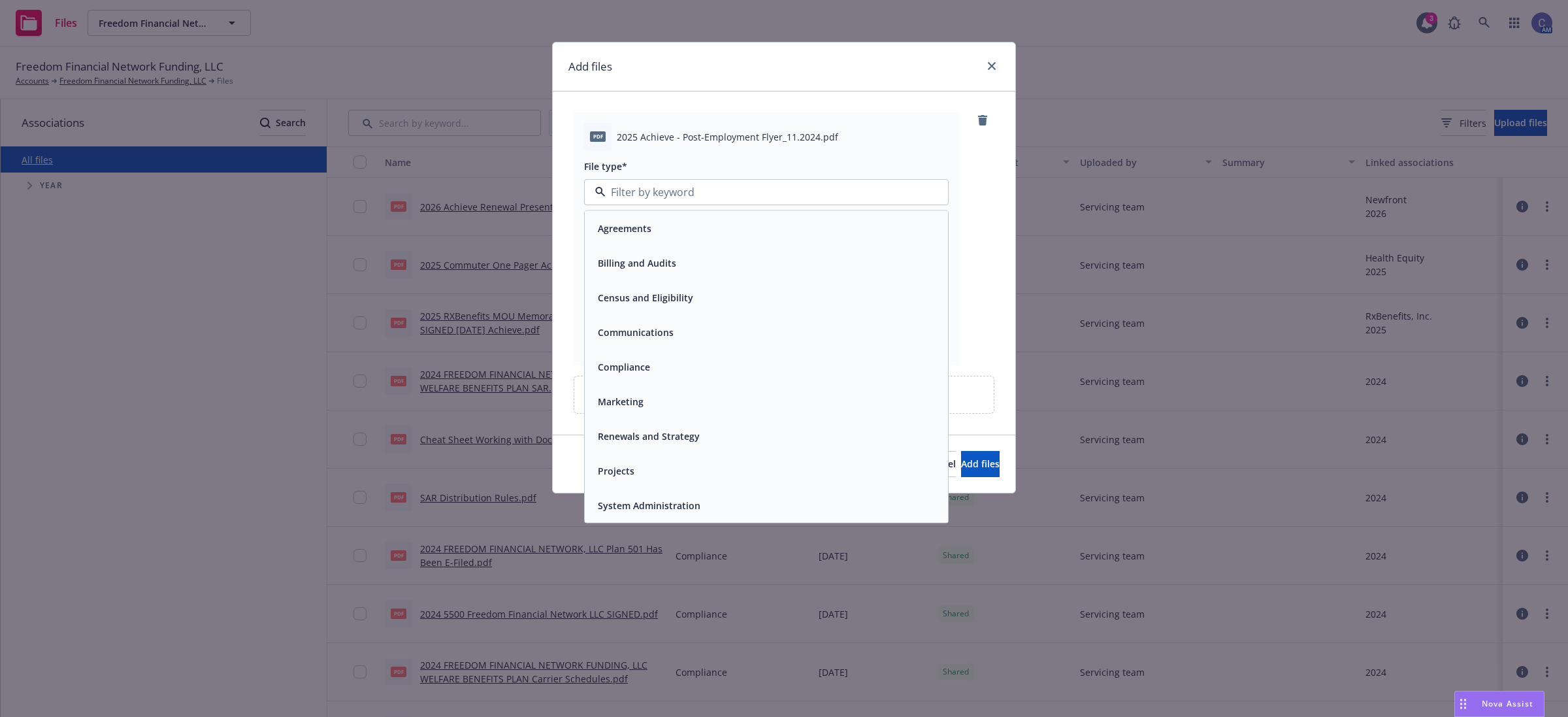
click at [680, 334] on div "Communications" at bounding box center [766, 332] width 348 height 19
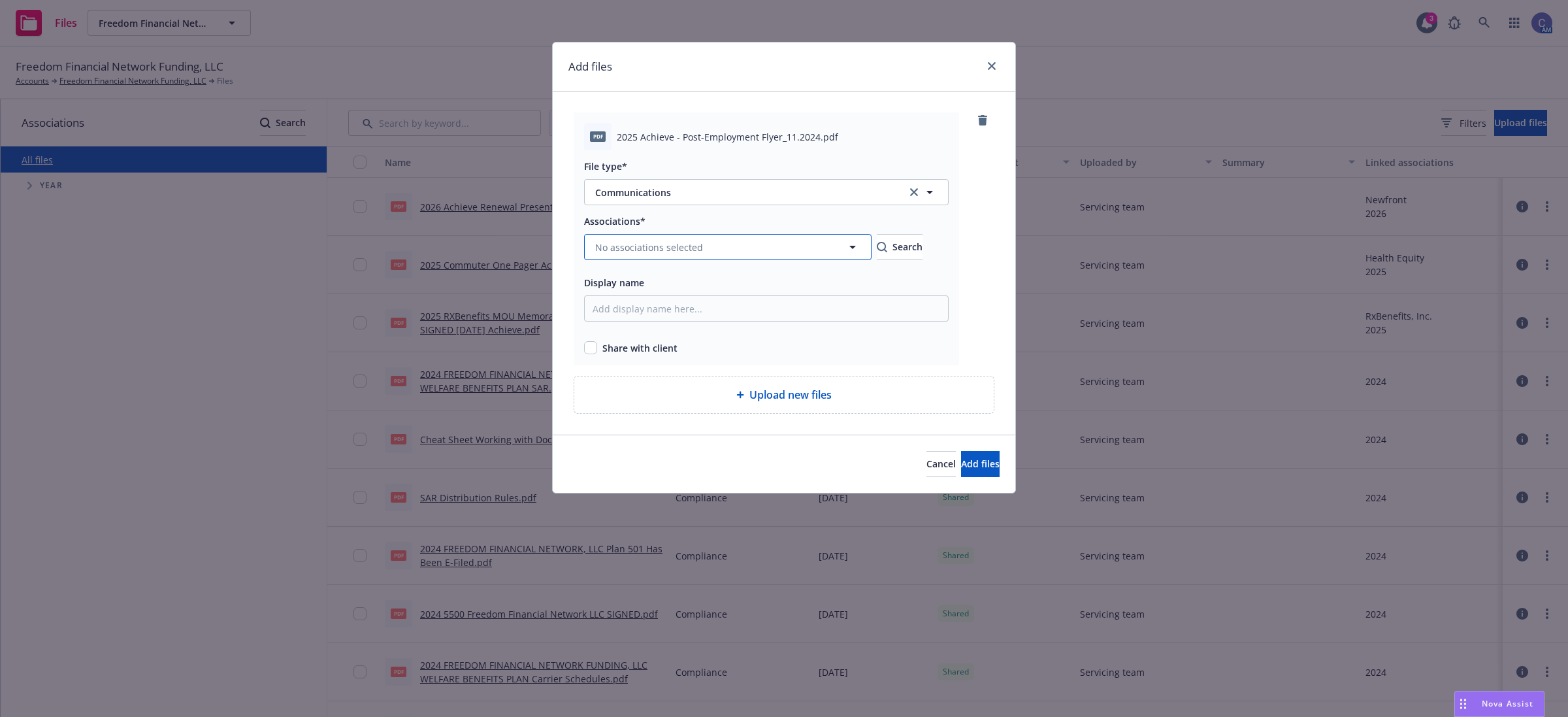
click at [666, 243] on span "No associations selected" at bounding box center [649, 247] width 107 height 14
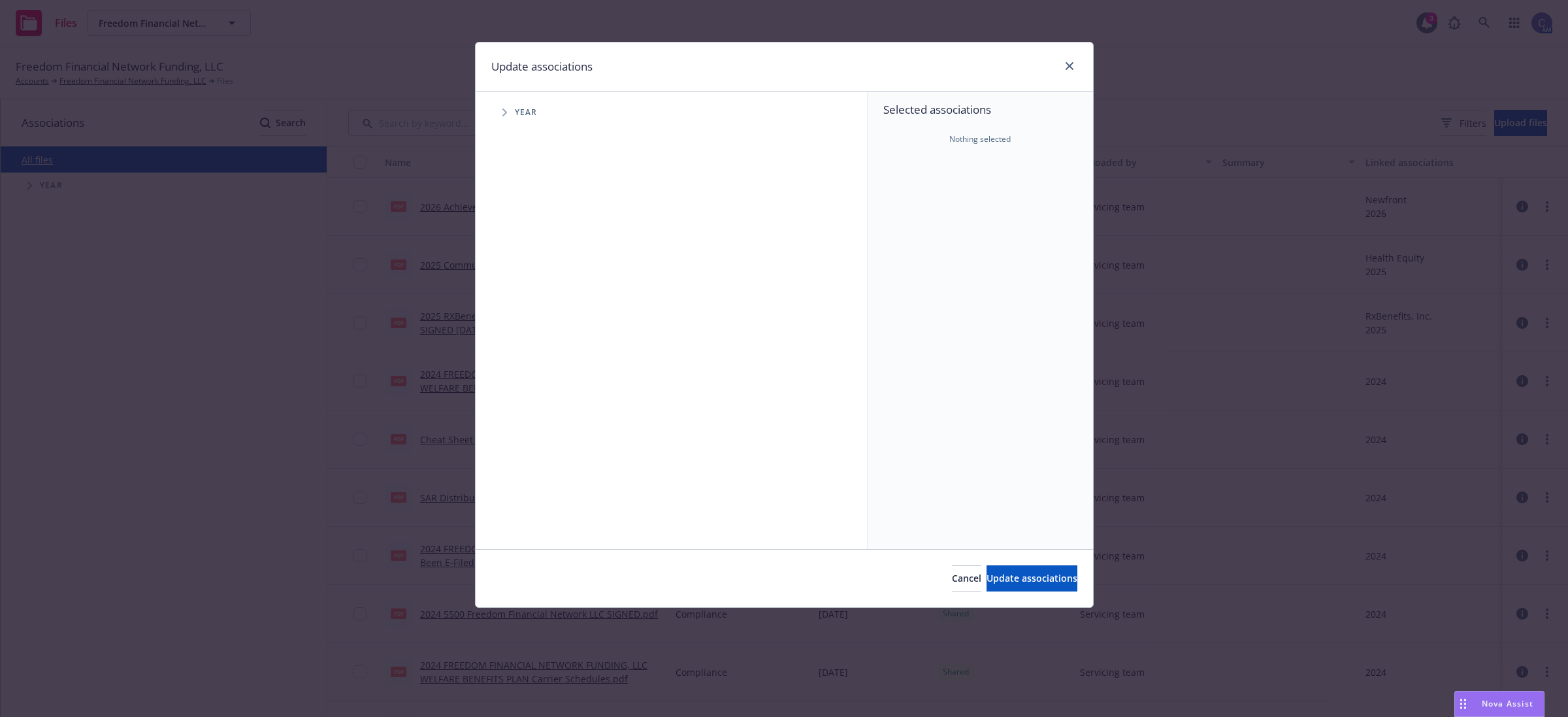
click at [498, 111] on span "Tree Example" at bounding box center [505, 112] width 21 height 21
click at [543, 291] on input "Tree Example" at bounding box center [537, 292] width 13 height 13
checkbox input "true"
click at [541, 312] on div "2026 Year" at bounding box center [550, 322] width 39 height 25
checkbox input "true"
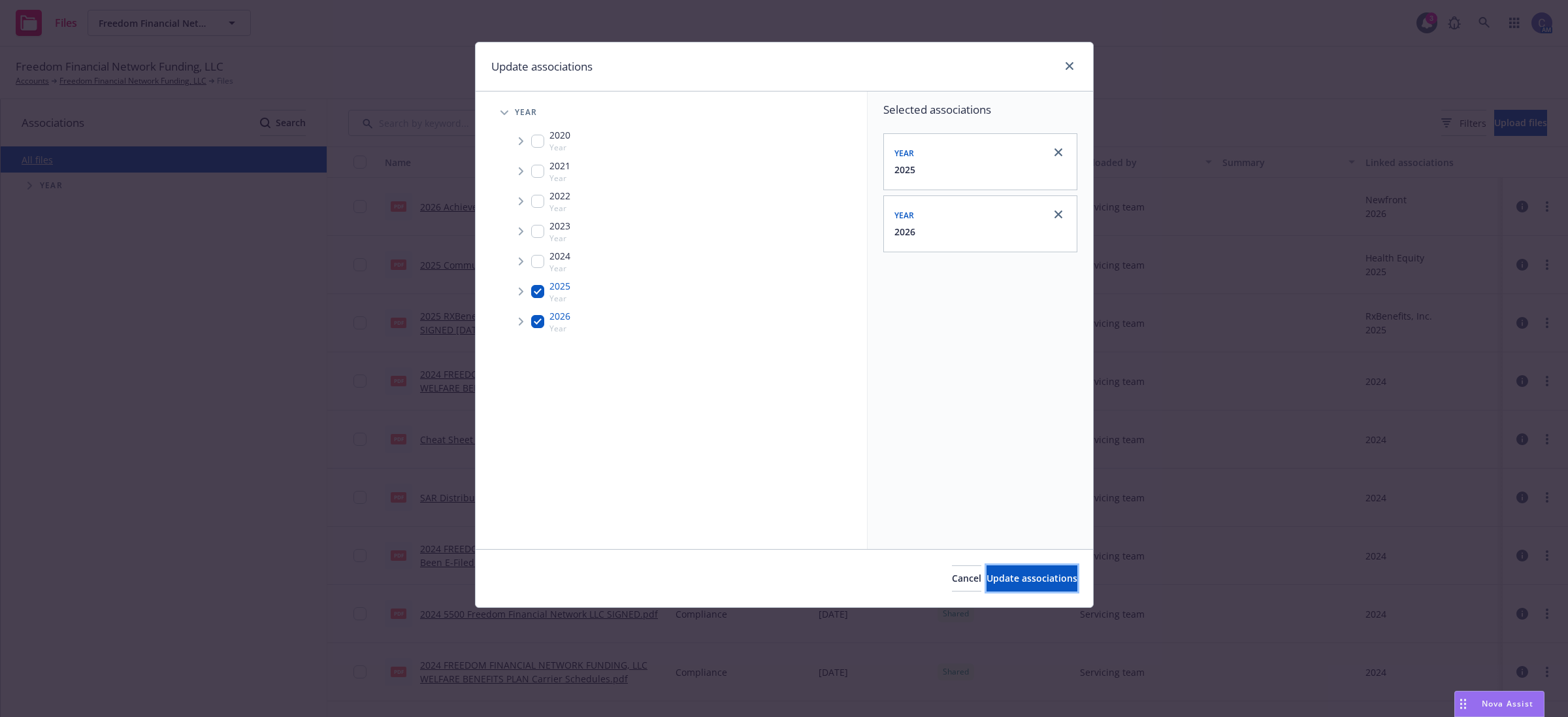
click at [1039, 581] on span "Update associations" at bounding box center [1032, 578] width 91 height 12
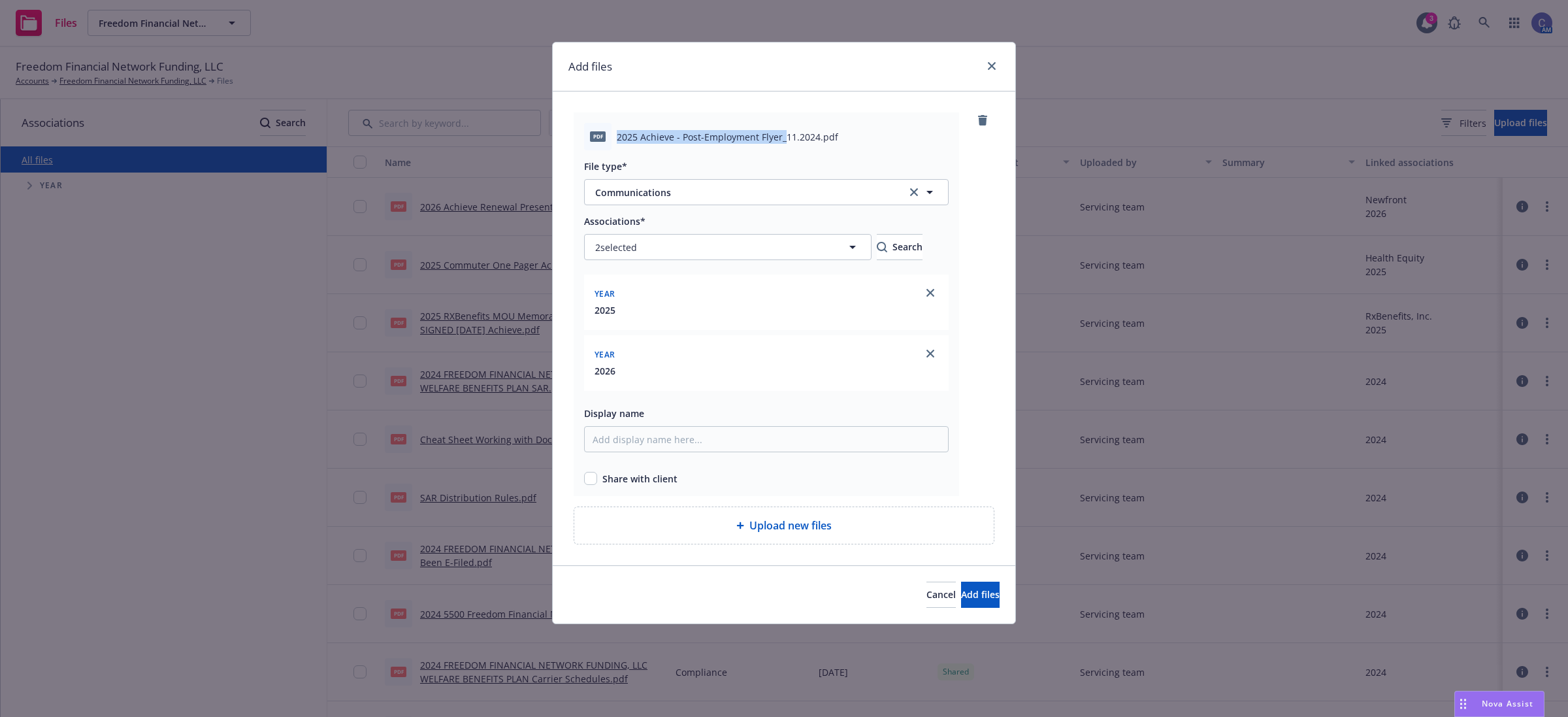
drag, startPoint x: 781, startPoint y: 137, endPoint x: 615, endPoint y: 136, distance: 166.0
click at [615, 136] on div "pdf 2025 Achieve - Post-Employment Flyer_11.2024.pdf" at bounding box center [766, 136] width 364 height 27
copy span "2025 Achieve - Post-Employment Flyer_"
click at [690, 449] on input "Display name" at bounding box center [766, 439] width 364 height 26
paste input "2025 Achieve - Post-Employment Flyer_"
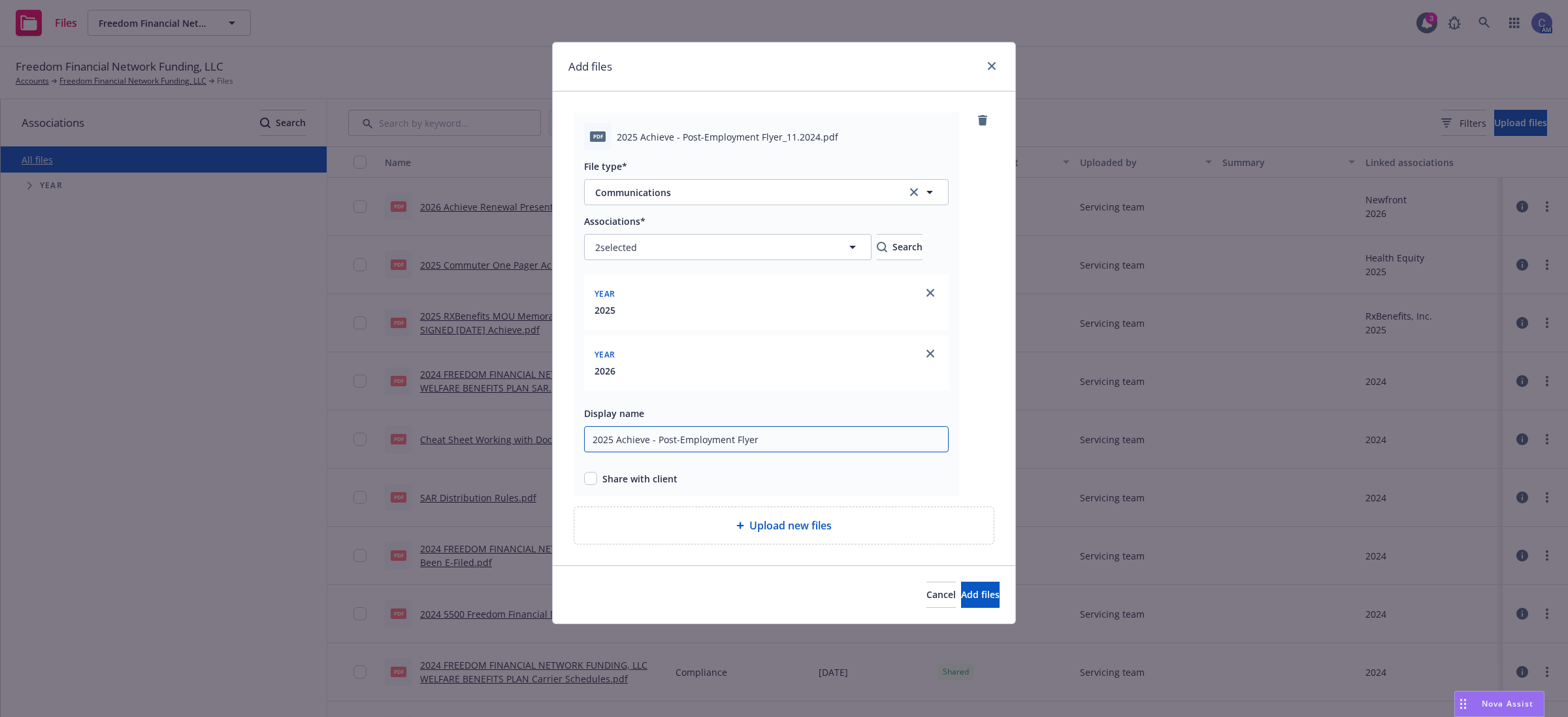
type input "2025 Achieve - Post-Employment Flyer"
click at [586, 471] on div "Share with client" at bounding box center [766, 476] width 364 height 19
click at [586, 475] on input "checkbox" at bounding box center [591, 479] width 13 height 13
checkbox input "true"
click at [972, 595] on span "Add files" at bounding box center [979, 594] width 38 height 12
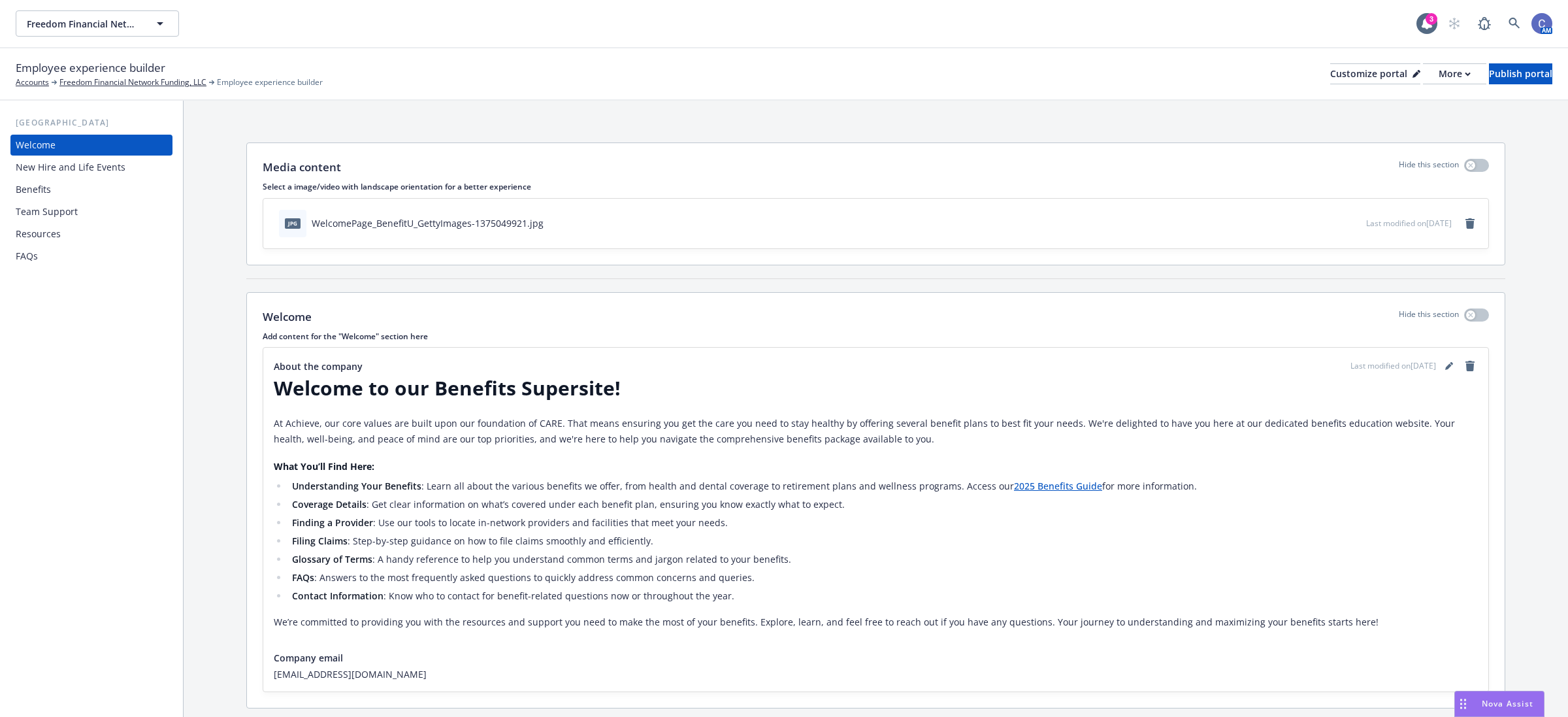
click at [44, 233] on div "Resources" at bounding box center [38, 234] width 45 height 21
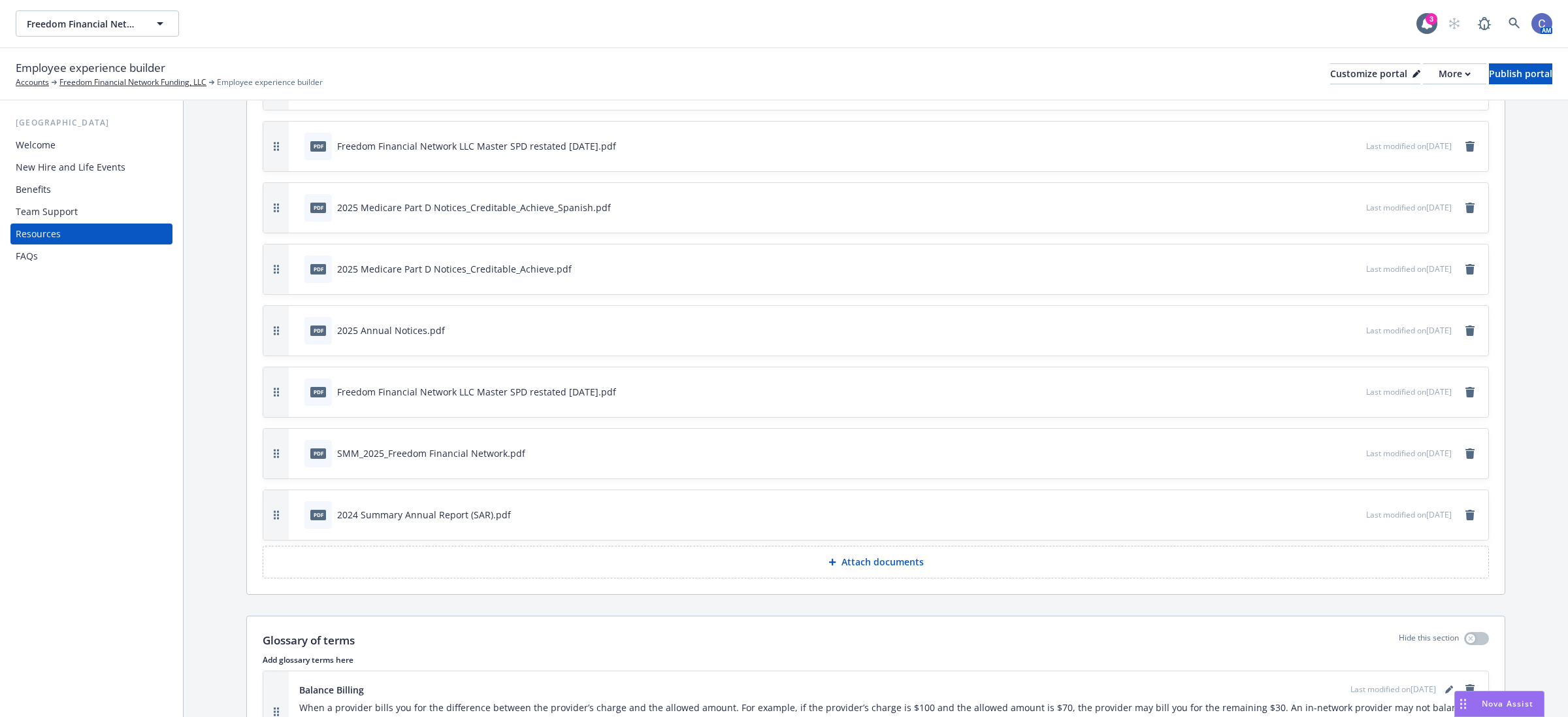
scroll to position [653, 0]
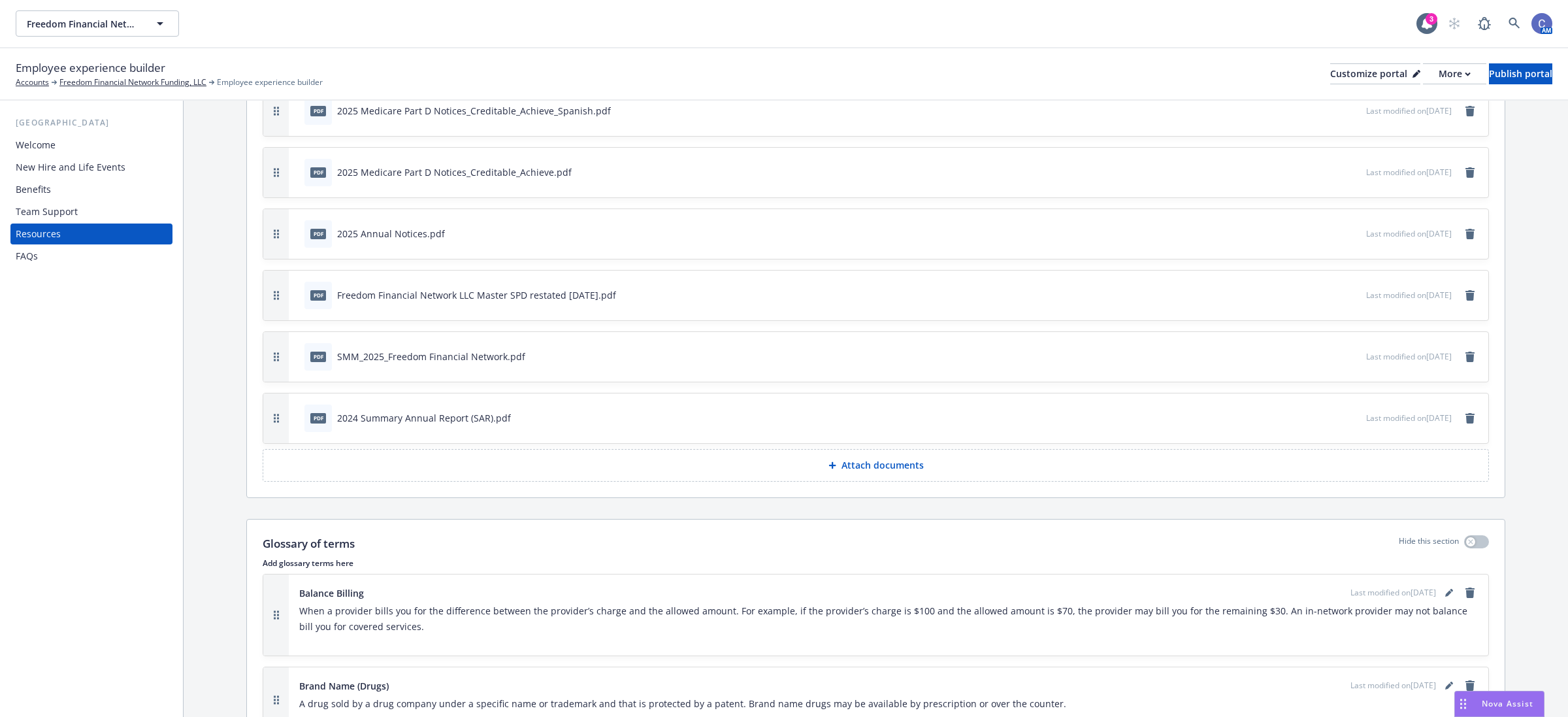
click at [883, 467] on p "Attach documents" at bounding box center [883, 466] width 82 height 13
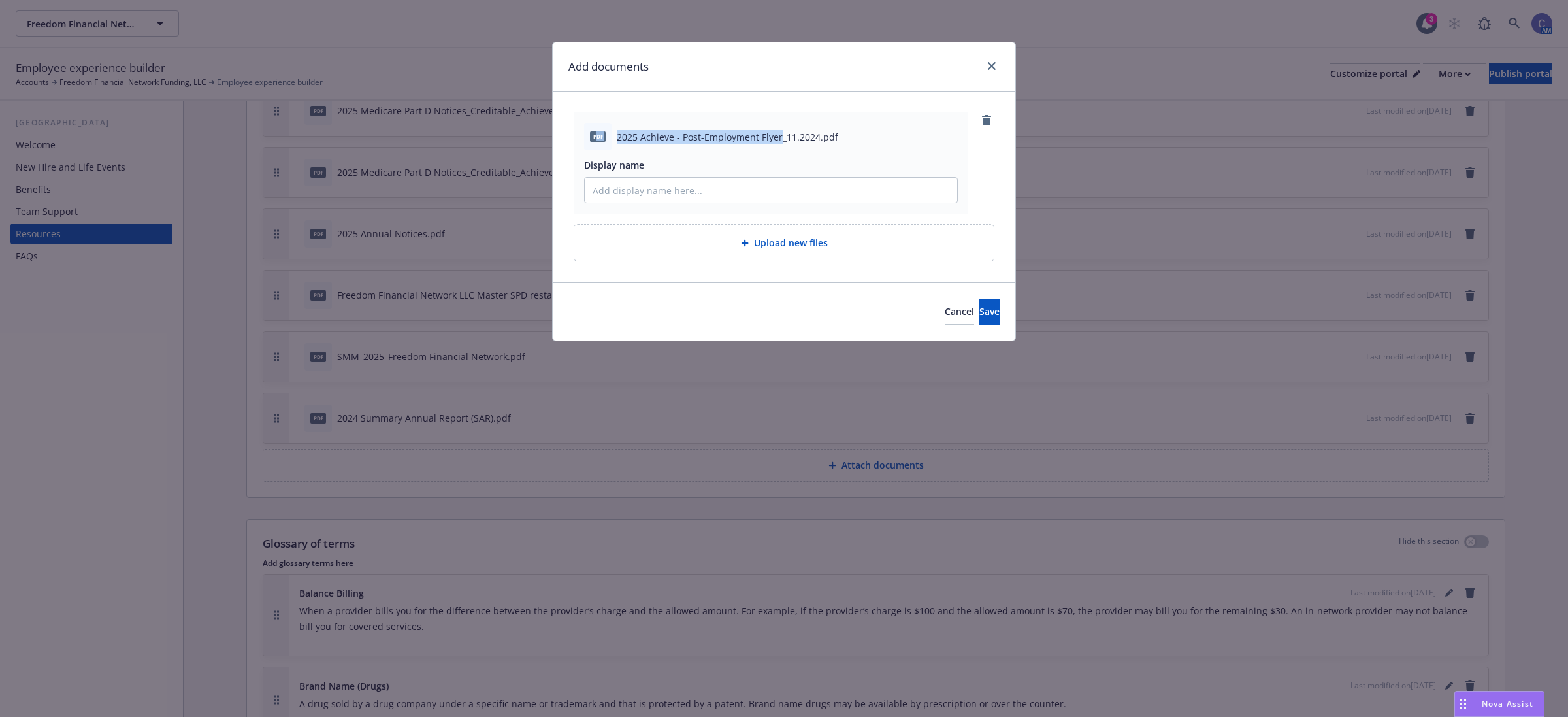
drag, startPoint x: 777, startPoint y: 134, endPoint x: 598, endPoint y: 136, distance: 179.0
click at [598, 136] on div "pdf 2025 Achieve - Post-Employment Flyer_11.2024.pdf" at bounding box center [771, 136] width 374 height 27
copy div "df 2025 Achieve - Post-Employment Flyer"
click at [652, 188] on input "Display name" at bounding box center [771, 190] width 373 height 25
paste input "df 2025 Achieve - Post-Employment Flyer"
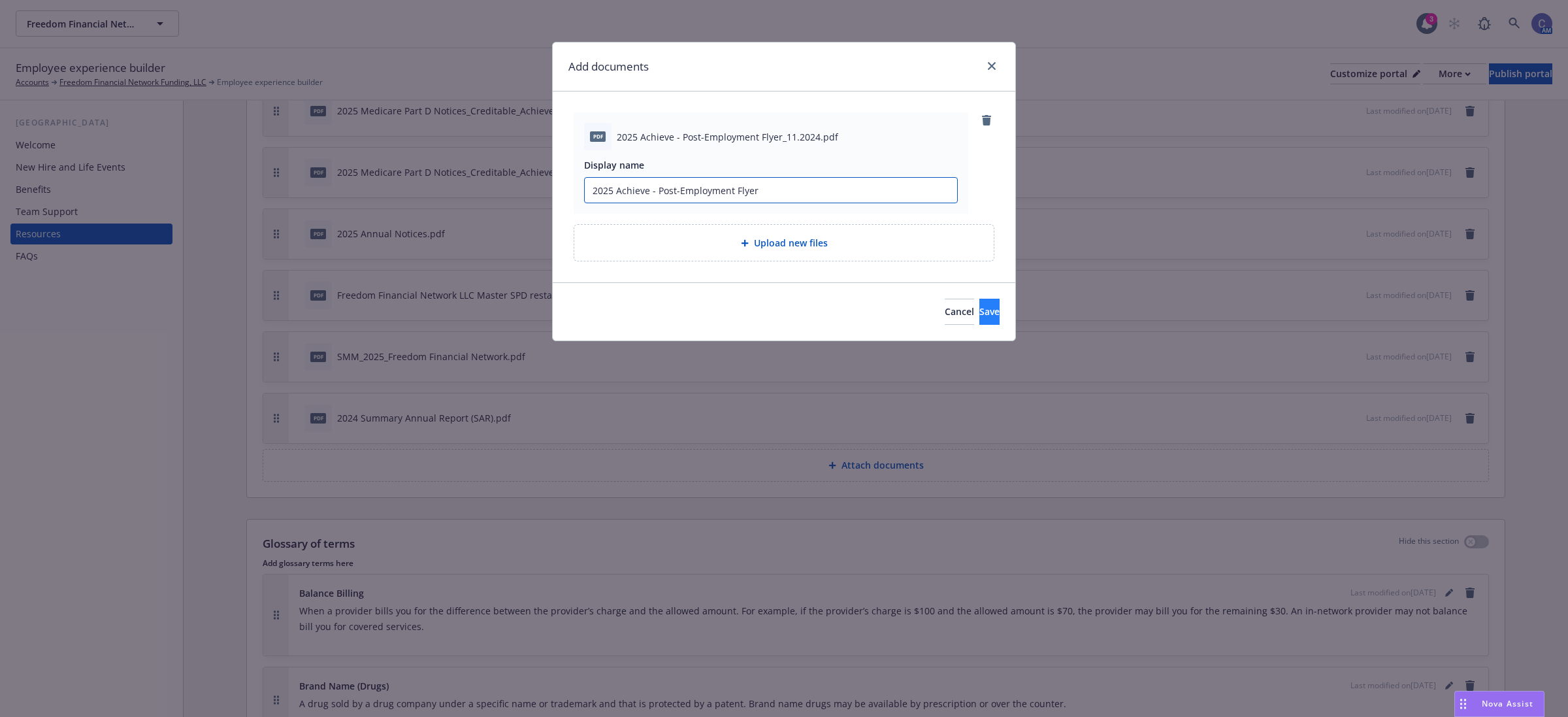
type input "2025 Achieve - Post-Employment Flyer"
click at [985, 312] on button "Save" at bounding box center [990, 312] width 21 height 26
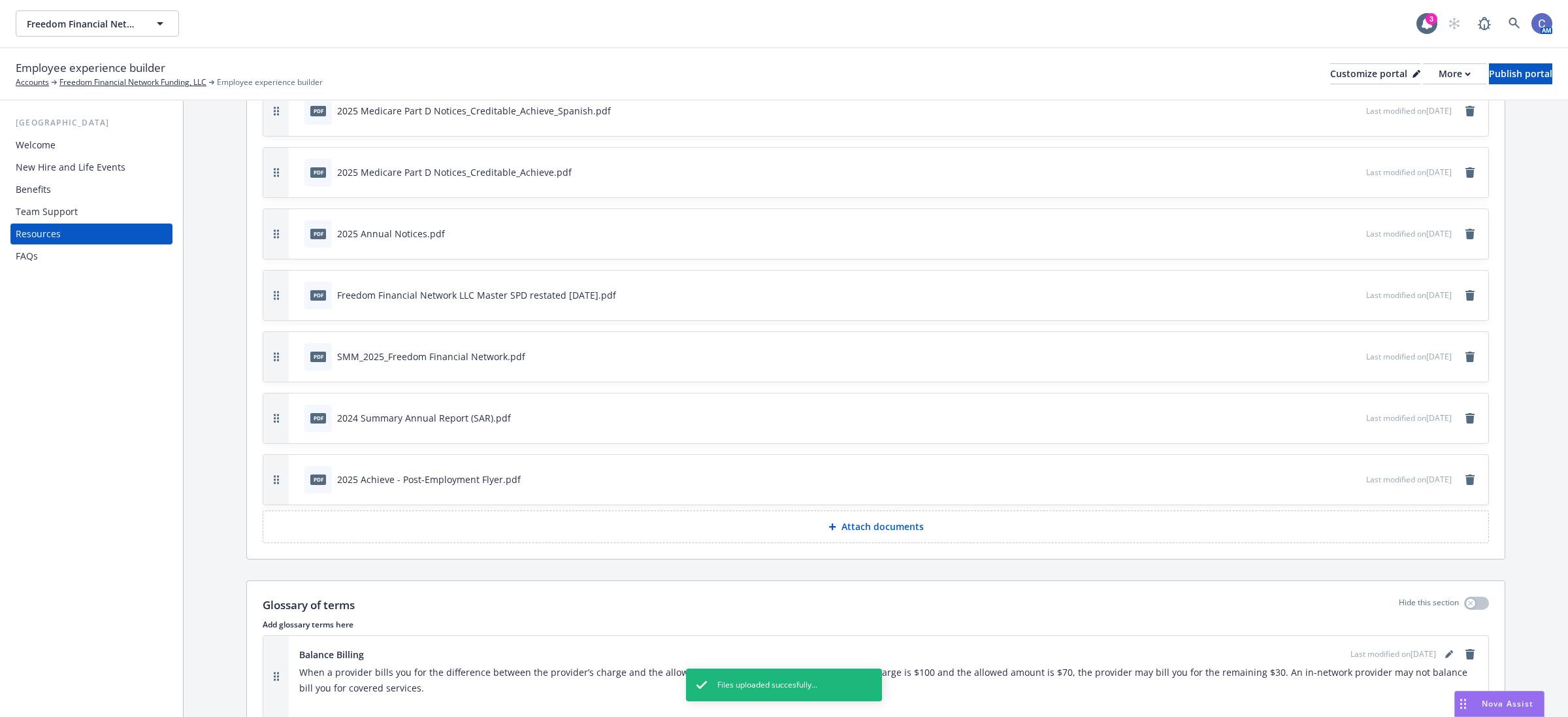
click at [77, 162] on div "New Hire and Life Events" at bounding box center [70, 167] width 109 height 21
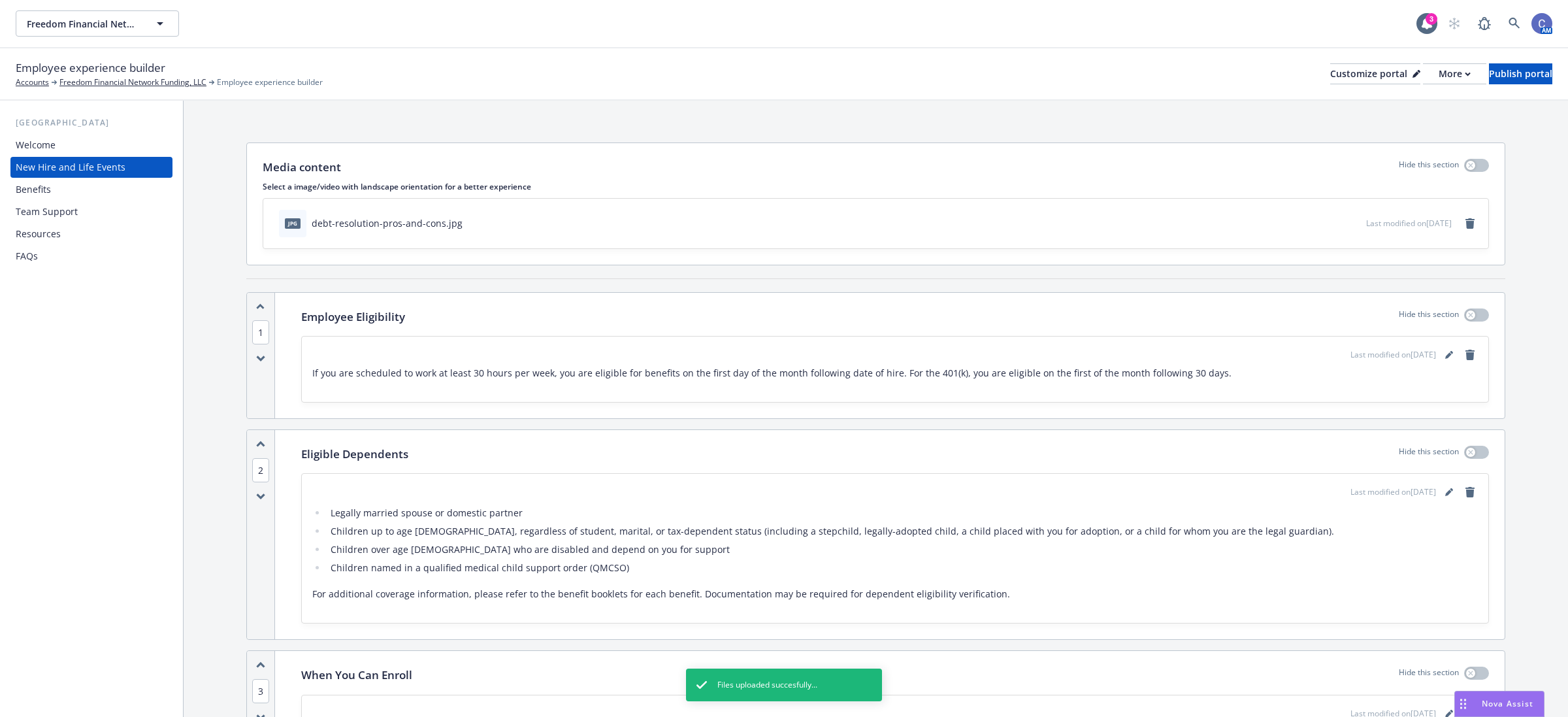
click at [47, 183] on div "Benefits" at bounding box center [34, 190] width 36 height 21
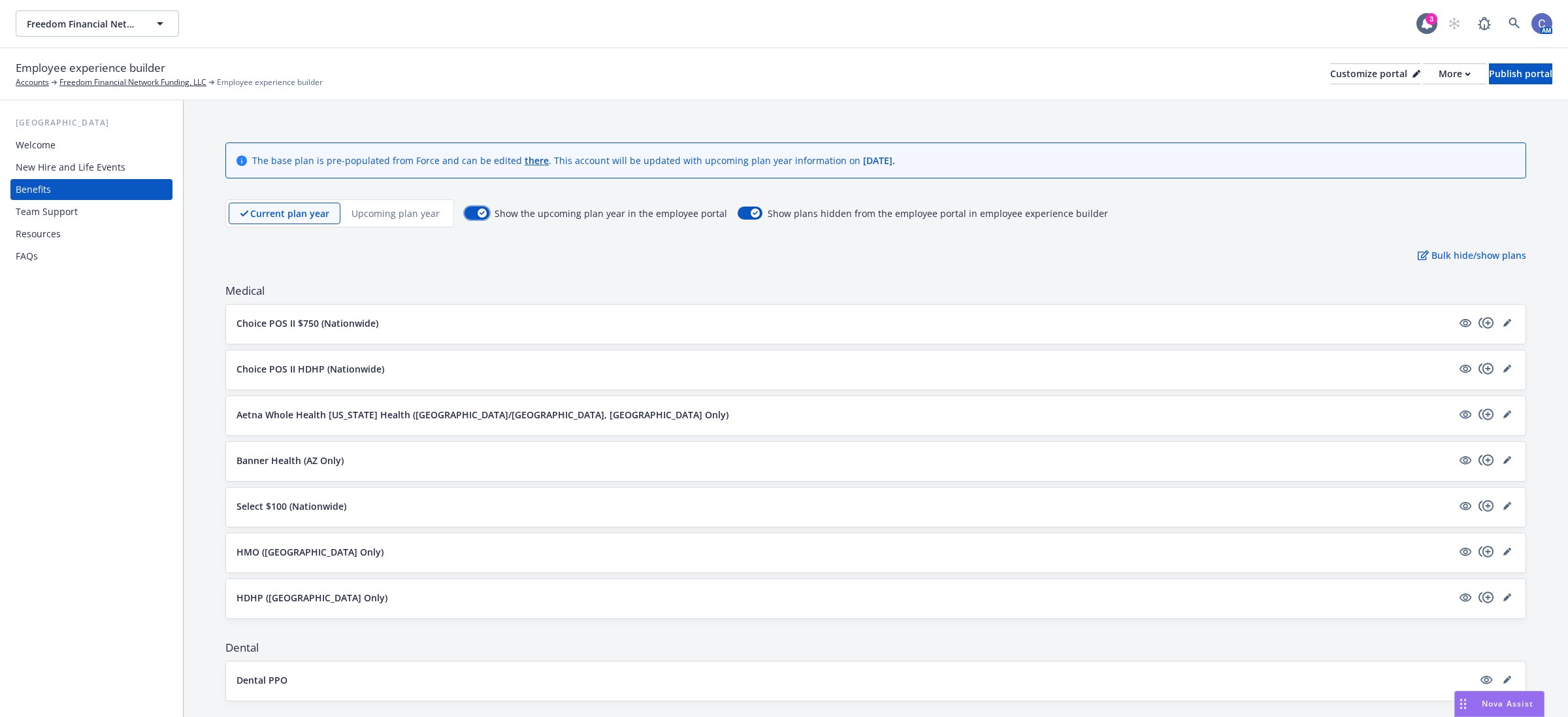
click at [474, 212] on button "button" at bounding box center [477, 213] width 25 height 13
click at [411, 209] on p "Upcoming plan year" at bounding box center [395, 213] width 88 height 14
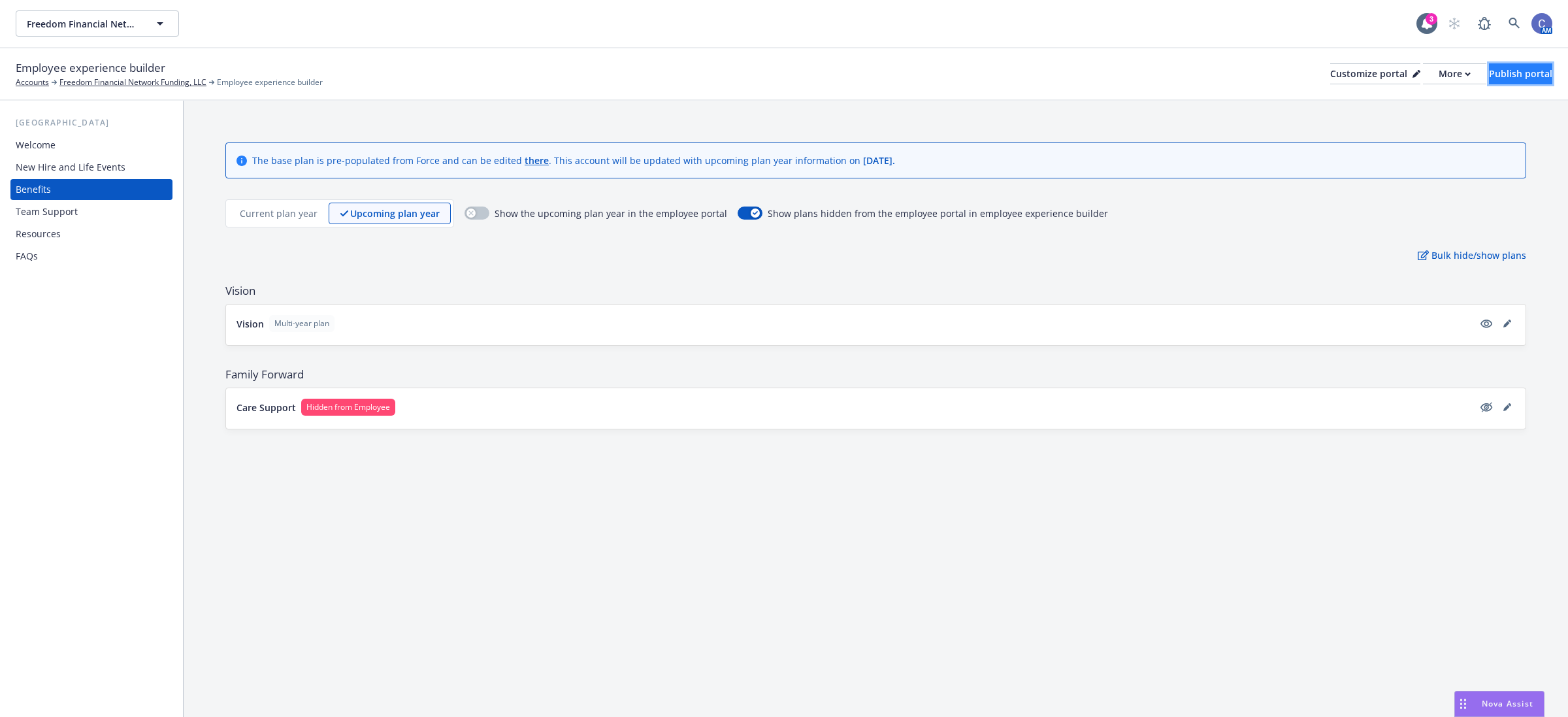
click at [1489, 79] on div "Publish portal" at bounding box center [1520, 74] width 64 height 20
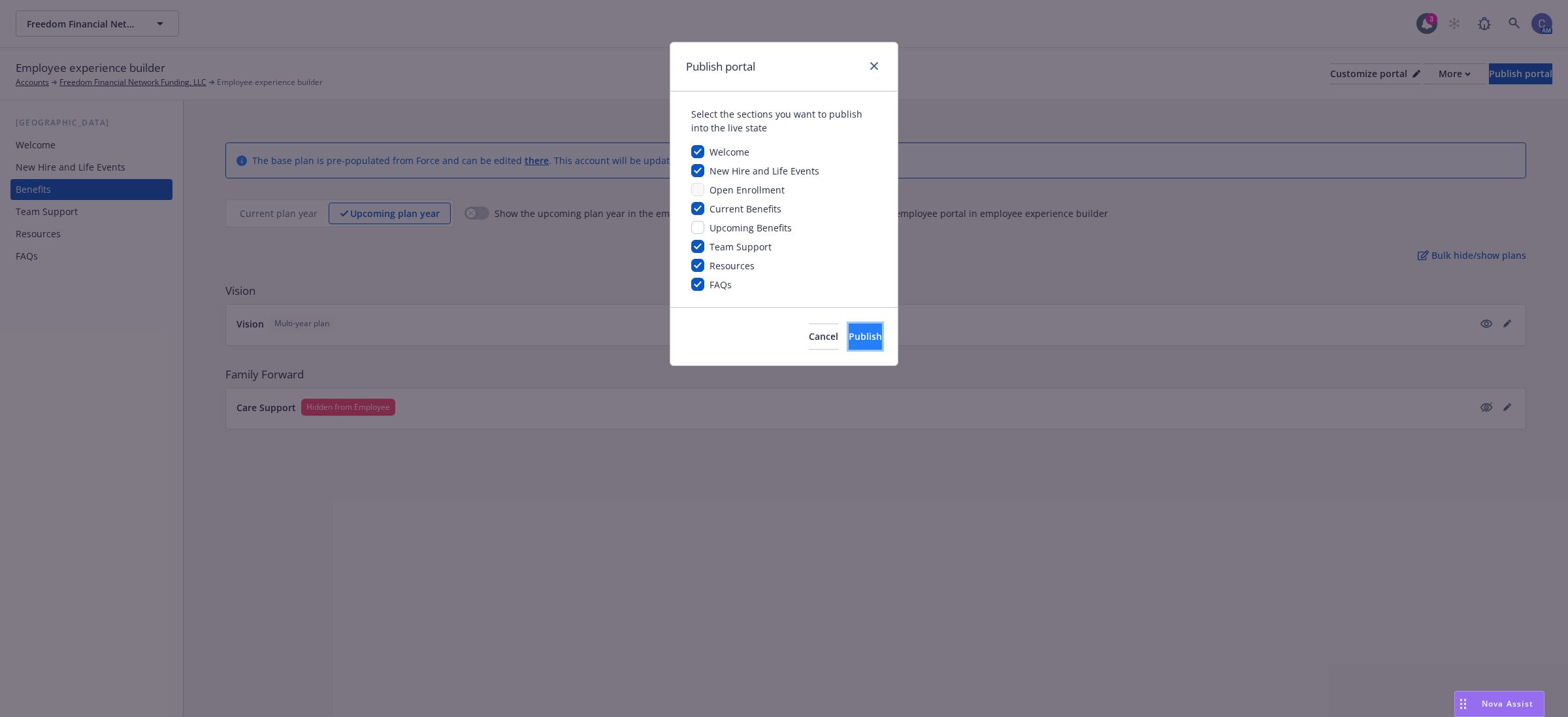
click at [859, 337] on span "Publish" at bounding box center [865, 336] width 34 height 12
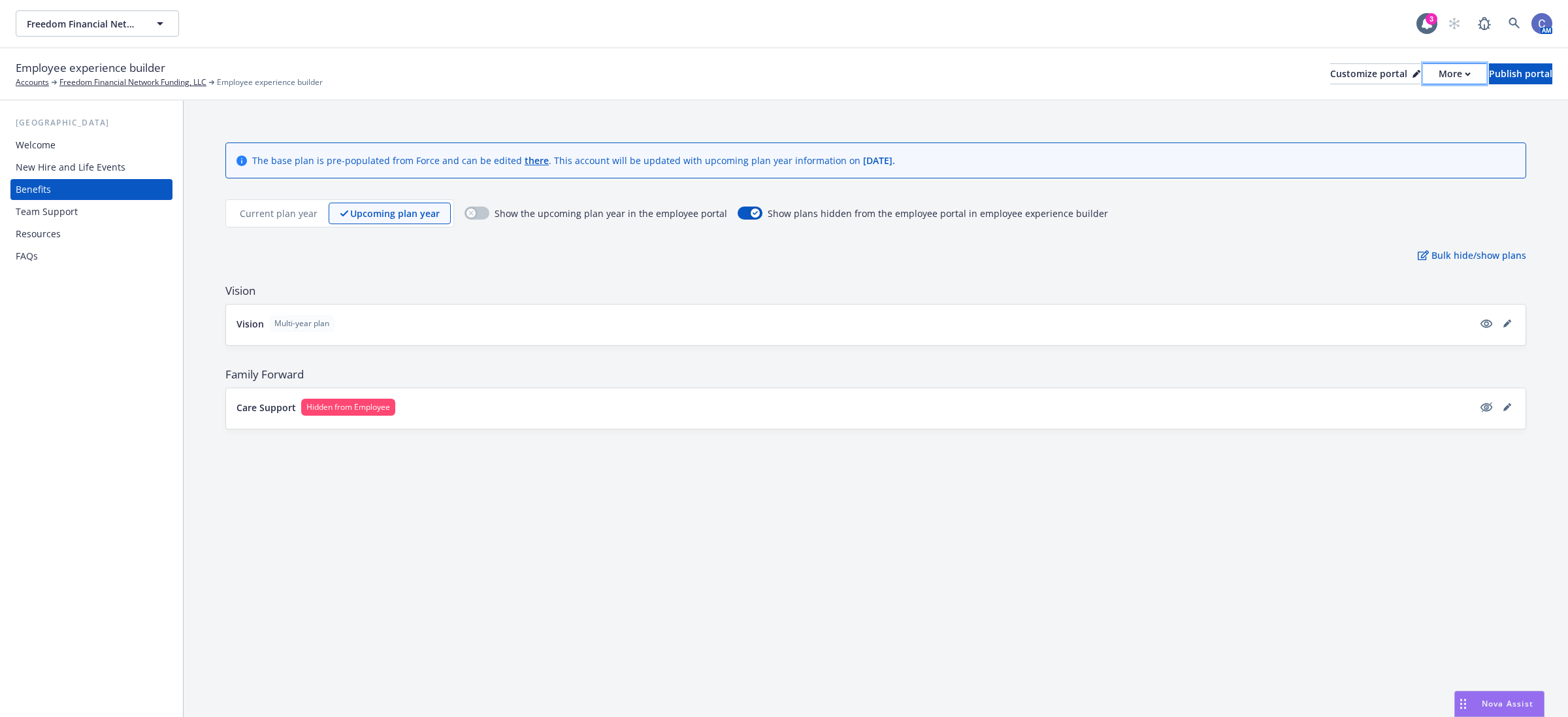
click at [1439, 77] on div "More" at bounding box center [1455, 74] width 32 height 20
click at [1380, 132] on link "Copy portal link" at bounding box center [1384, 129] width 119 height 26
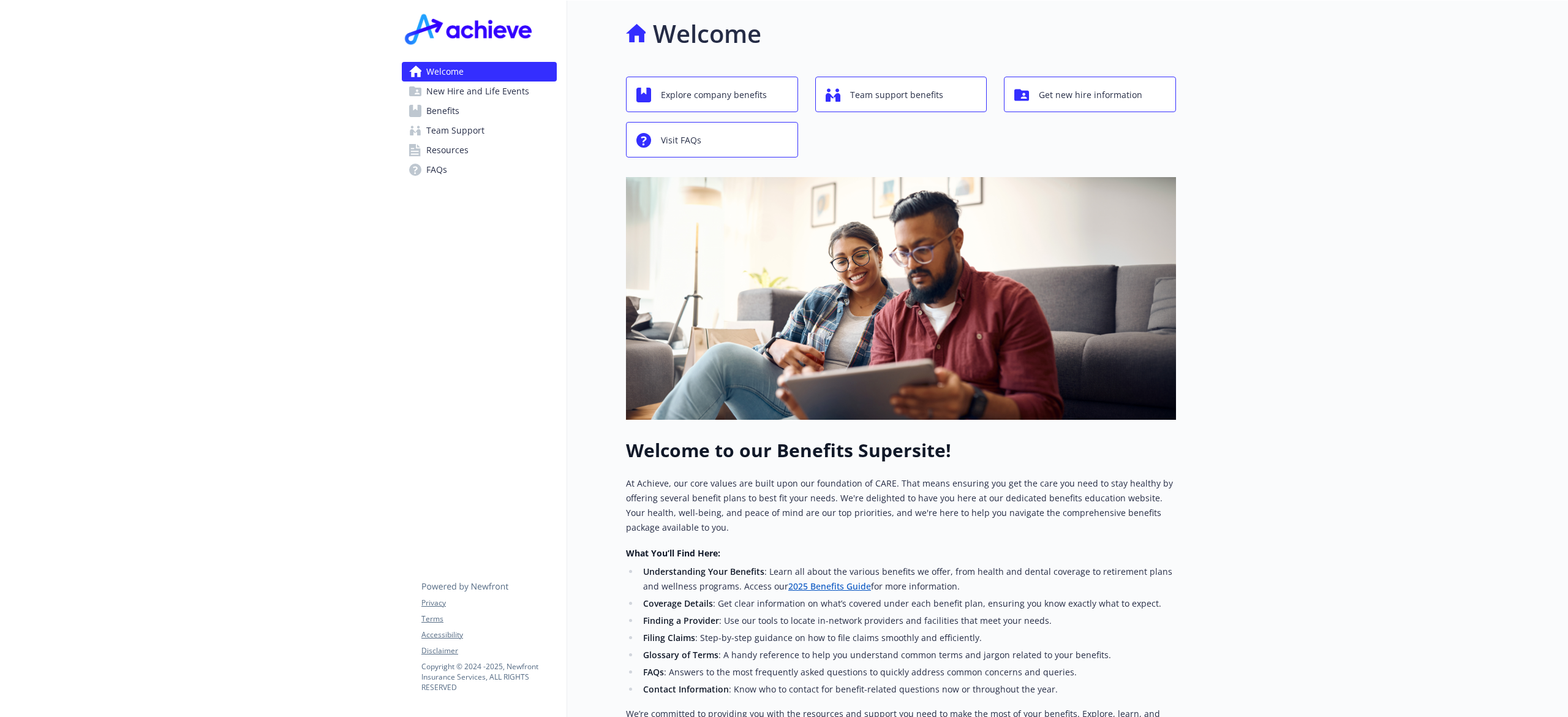
click at [441, 151] on span "Resources" at bounding box center [448, 150] width 42 height 19
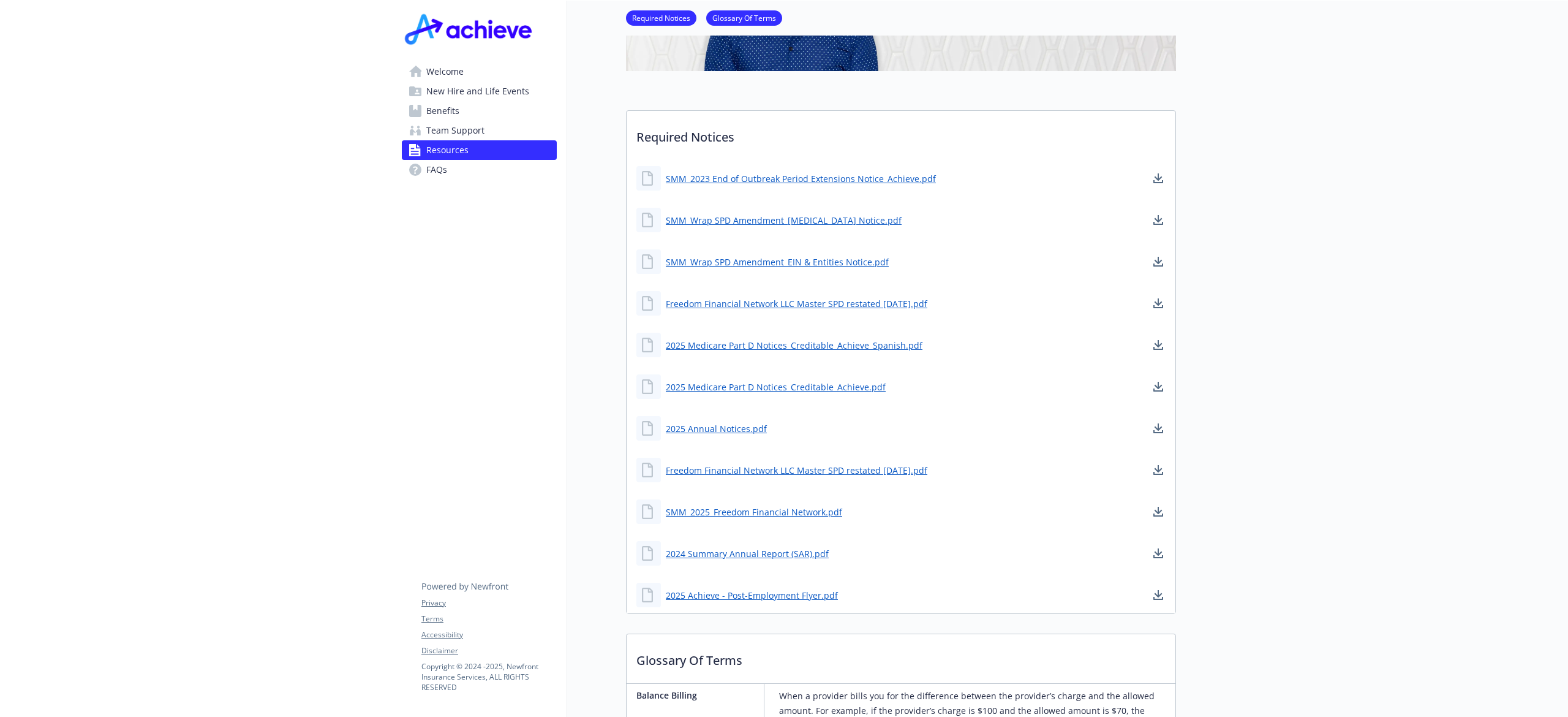
scroll to position [245, 0]
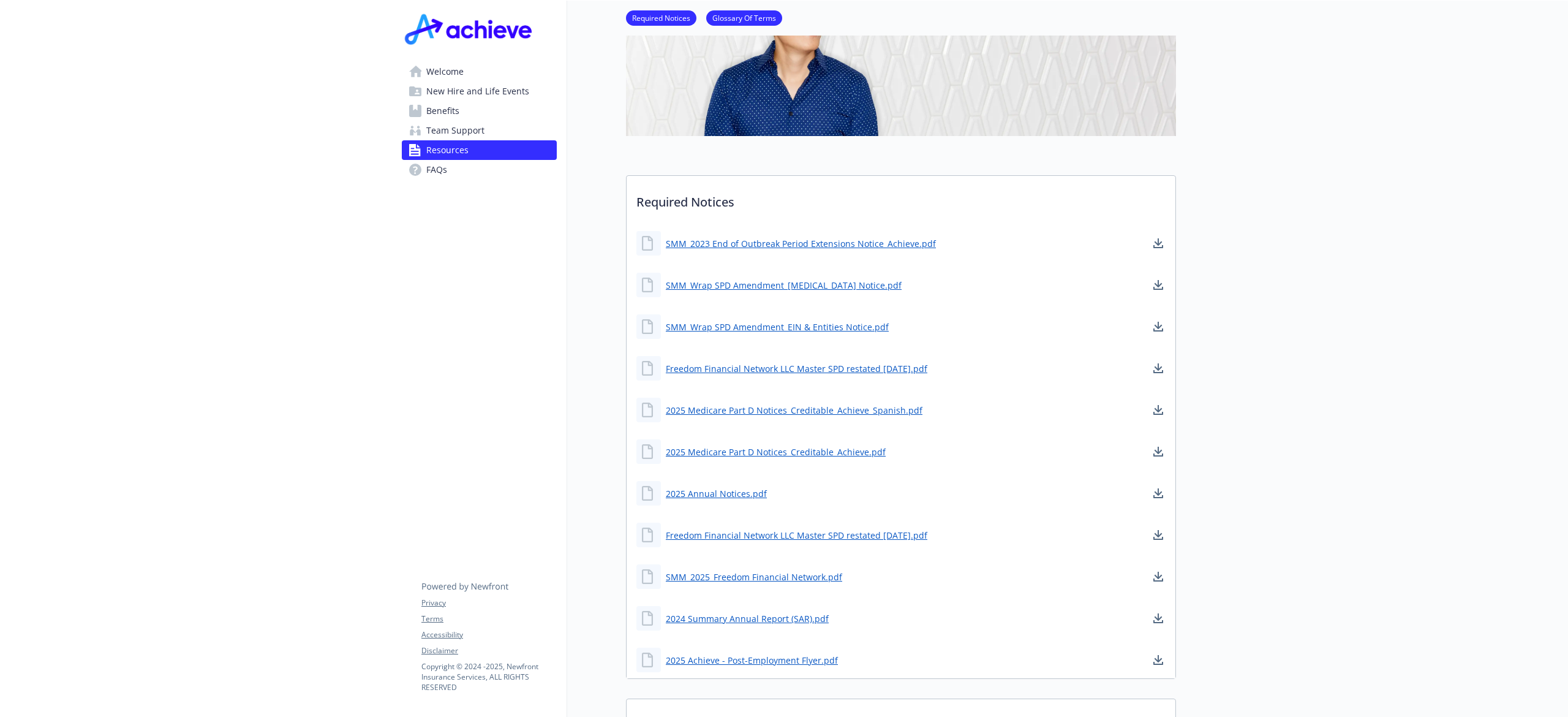
scroll to position [163, 0]
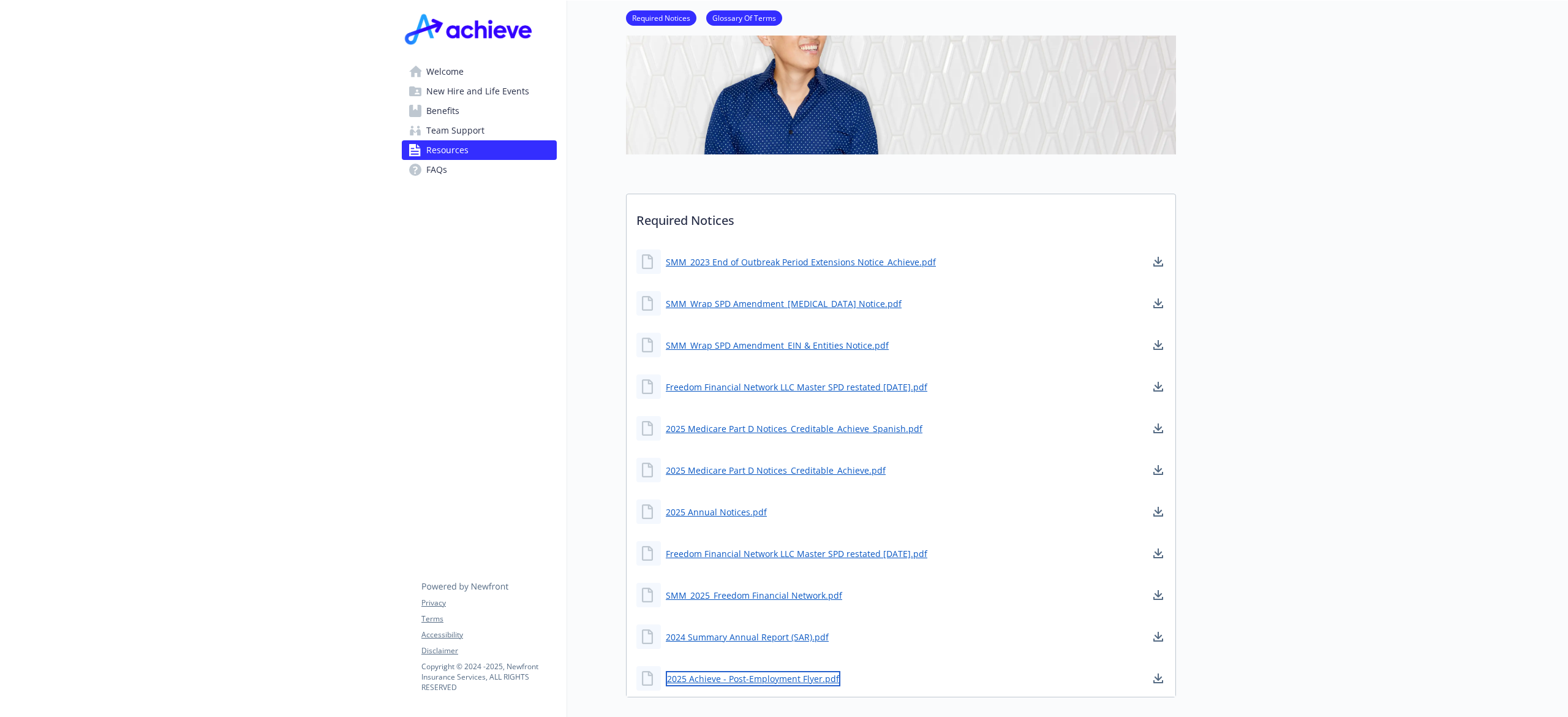
click at [771, 679] on link "2025 Achieve - Post-Employment Flyer.pdf" at bounding box center [752, 678] width 174 height 15
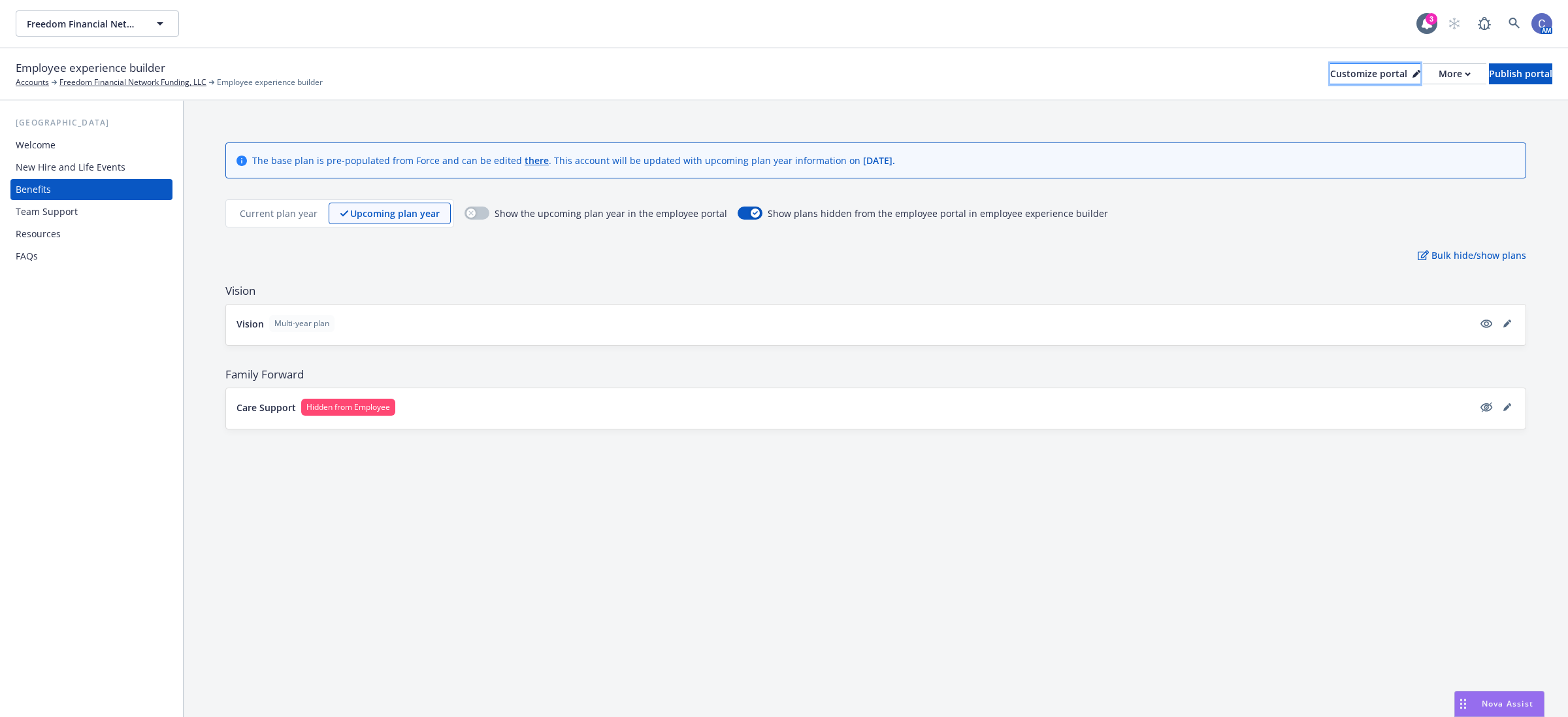
click at [1331, 75] on div "Customize portal" at bounding box center [1376, 74] width 90 height 20
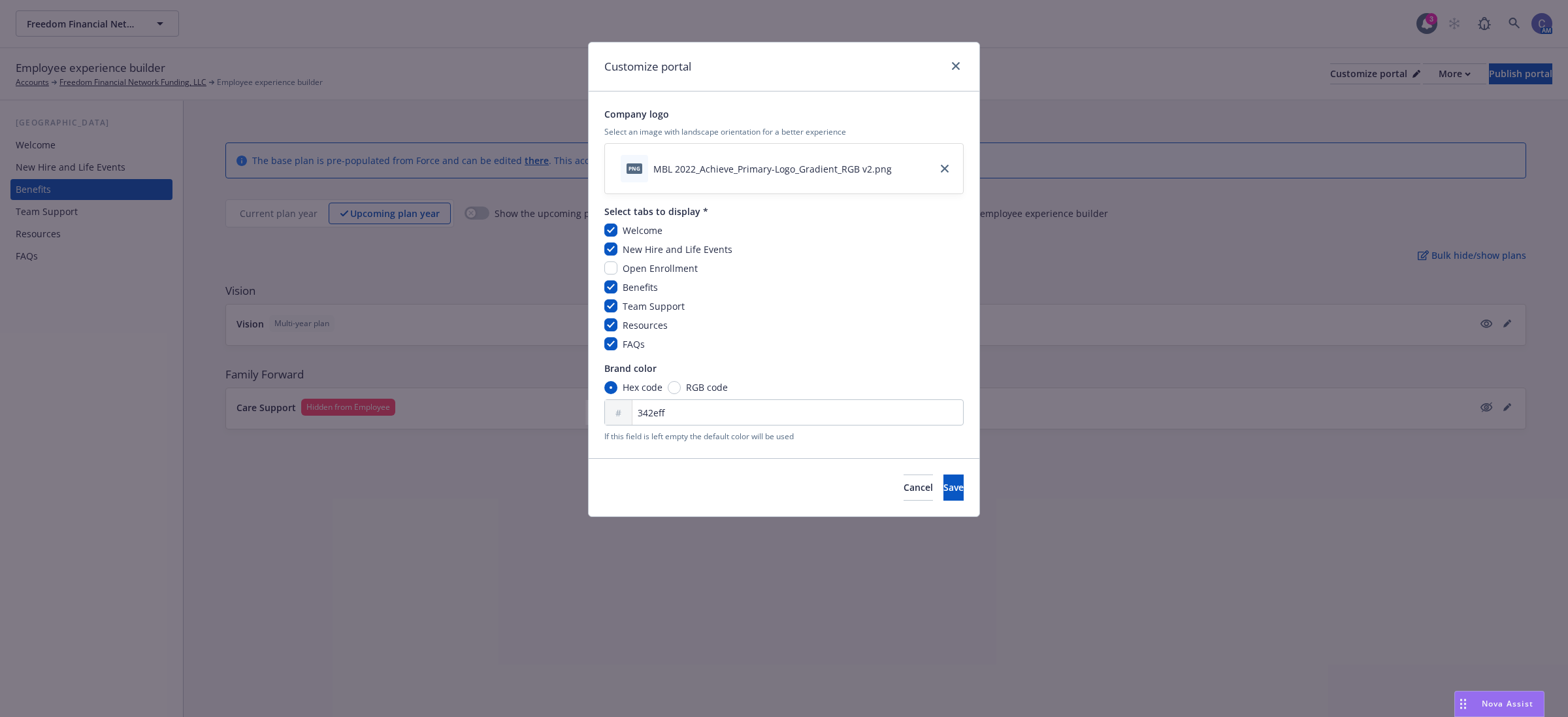
click at [655, 269] on span "Open Enrollment" at bounding box center [660, 267] width 75 height 12
click at [608, 273] on input "checkbox" at bounding box center [611, 268] width 13 height 13
checkbox input "true"
click at [944, 492] on span "Save" at bounding box center [954, 487] width 21 height 12
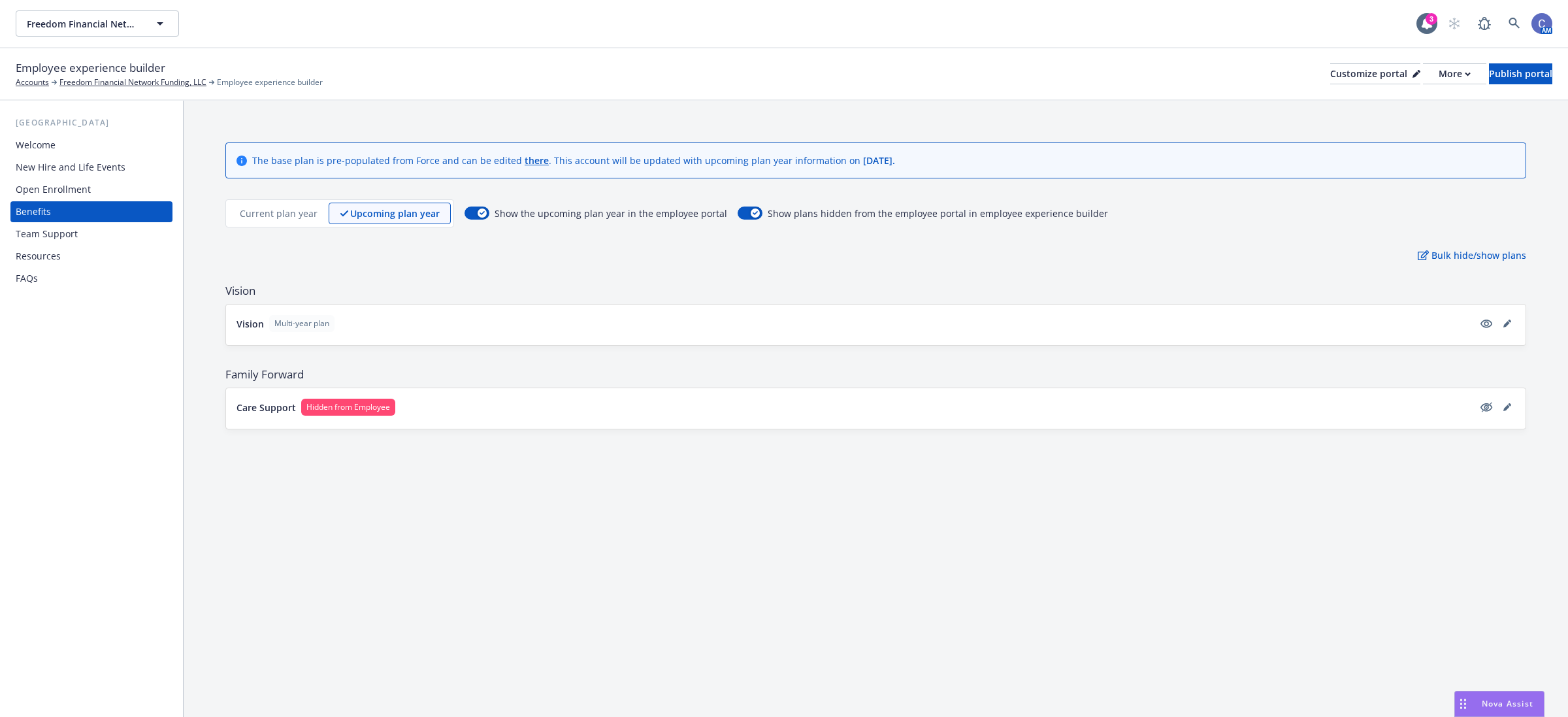
click at [50, 188] on div "Open Enrollment" at bounding box center [53, 190] width 75 height 21
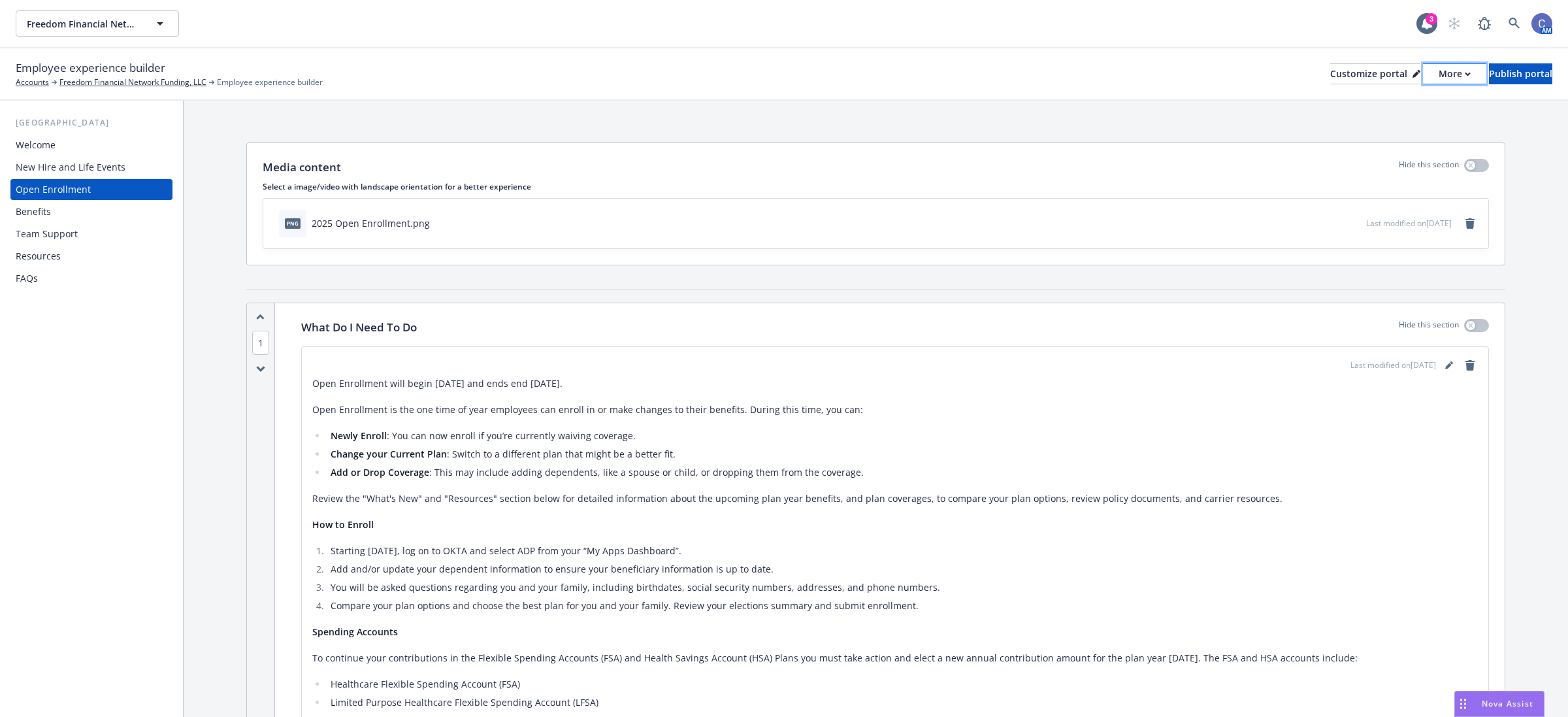
click at [1439, 79] on div "More" at bounding box center [1455, 74] width 32 height 20
click at [1402, 102] on link "Copy preview link" at bounding box center [1384, 103] width 119 height 26
click at [1439, 66] on div "More" at bounding box center [1455, 74] width 32 height 20
click at [1408, 99] on link "Copy preview link" at bounding box center [1384, 103] width 119 height 26
click at [1446, 368] on icon "editPencil" at bounding box center [1448, 366] width 7 height 7
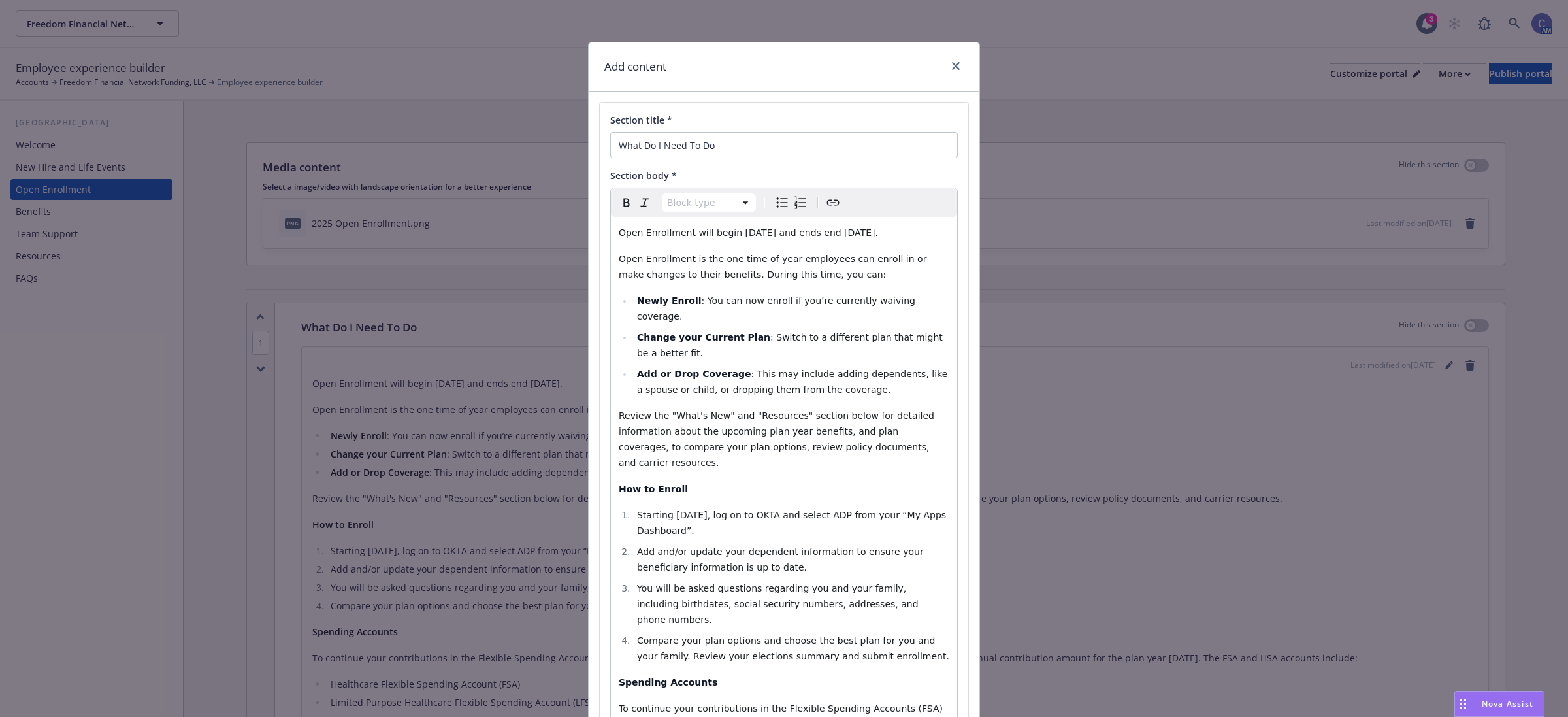
select select "paragraph"
click at [771, 229] on span "Open Enrollment will begin October 30, 2024 and ends end November 15, 2024." at bounding box center [748, 232] width 260 height 10
click at [791, 231] on span "Open Enrollment will begin October 29, 2024 and ends end November 15, 2024." at bounding box center [748, 232] width 260 height 10
click at [878, 233] on span "Open Enrollment will begin October 29, 2025 and ends end November 15, 2024." at bounding box center [748, 232] width 260 height 10
click at [720, 509] on span "Starting October 30, 2024, log on to OKTA and select ADP from your “My Apps Das…" at bounding box center [793, 523] width 312 height 26
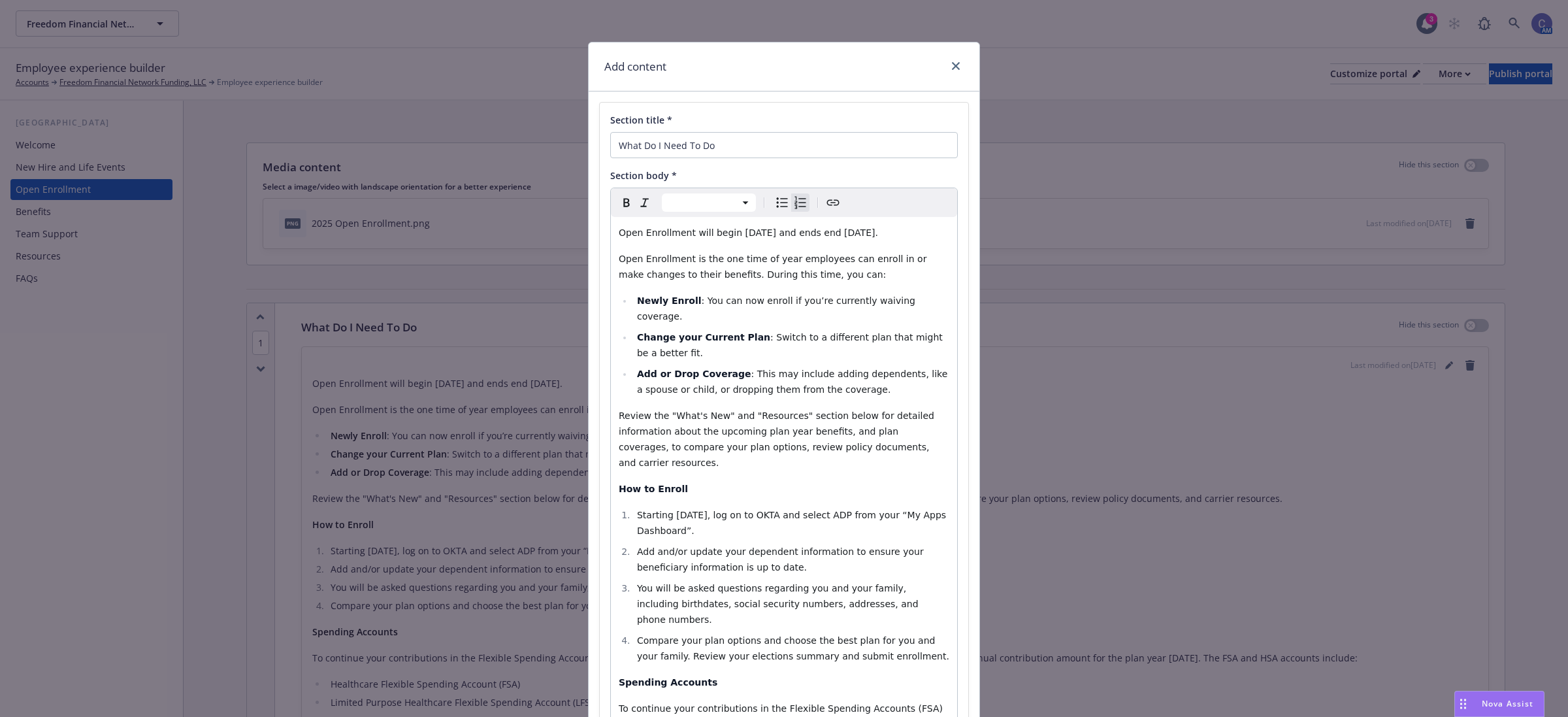
click at [706, 509] on span "Starting October 30, 2024, log on to OKTA and select ADP from your “My Apps Das…" at bounding box center [793, 523] width 312 height 26
click at [732, 509] on span "Starting October 29, 2024, log on to OKTA and select ADP from your “My Apps Das…" at bounding box center [793, 523] width 312 height 26
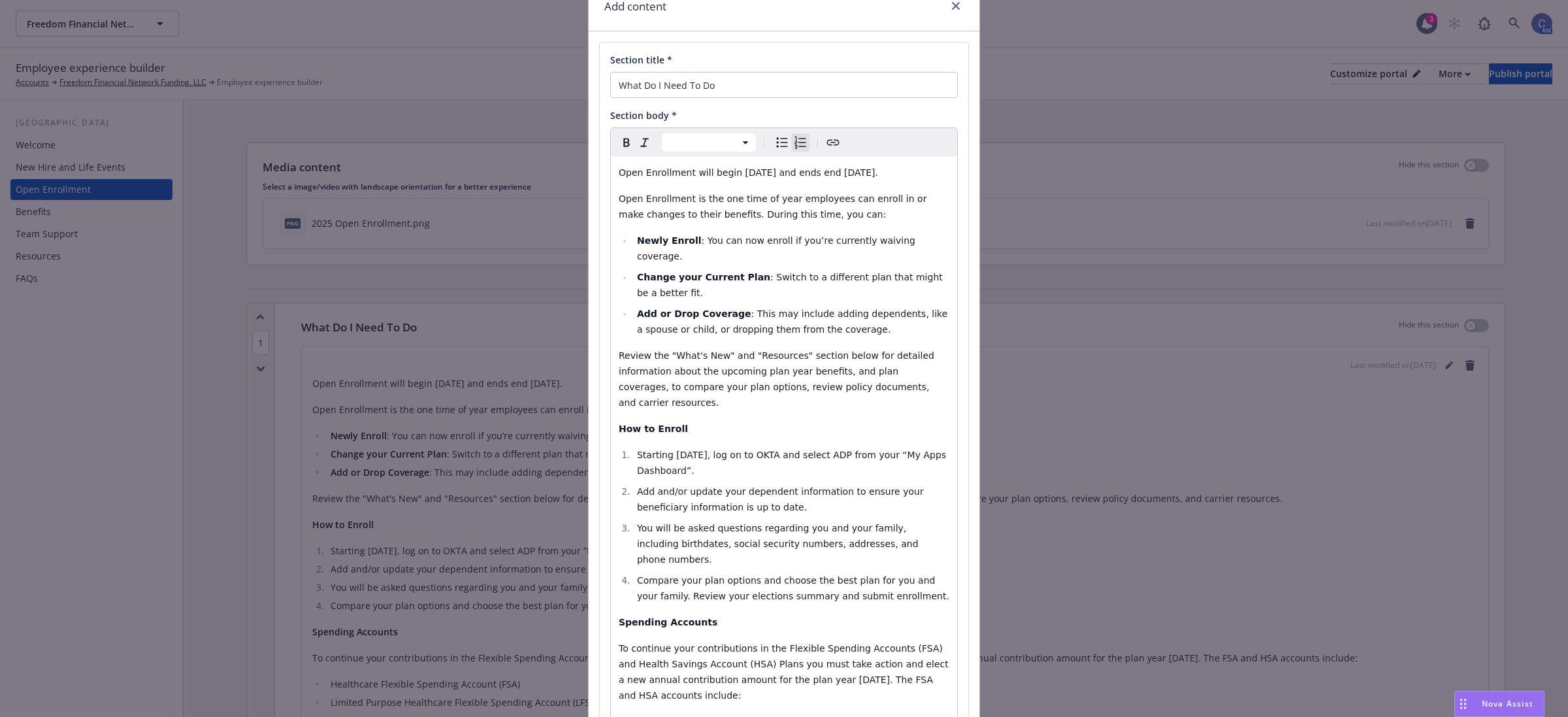
scroll to position [164, 0]
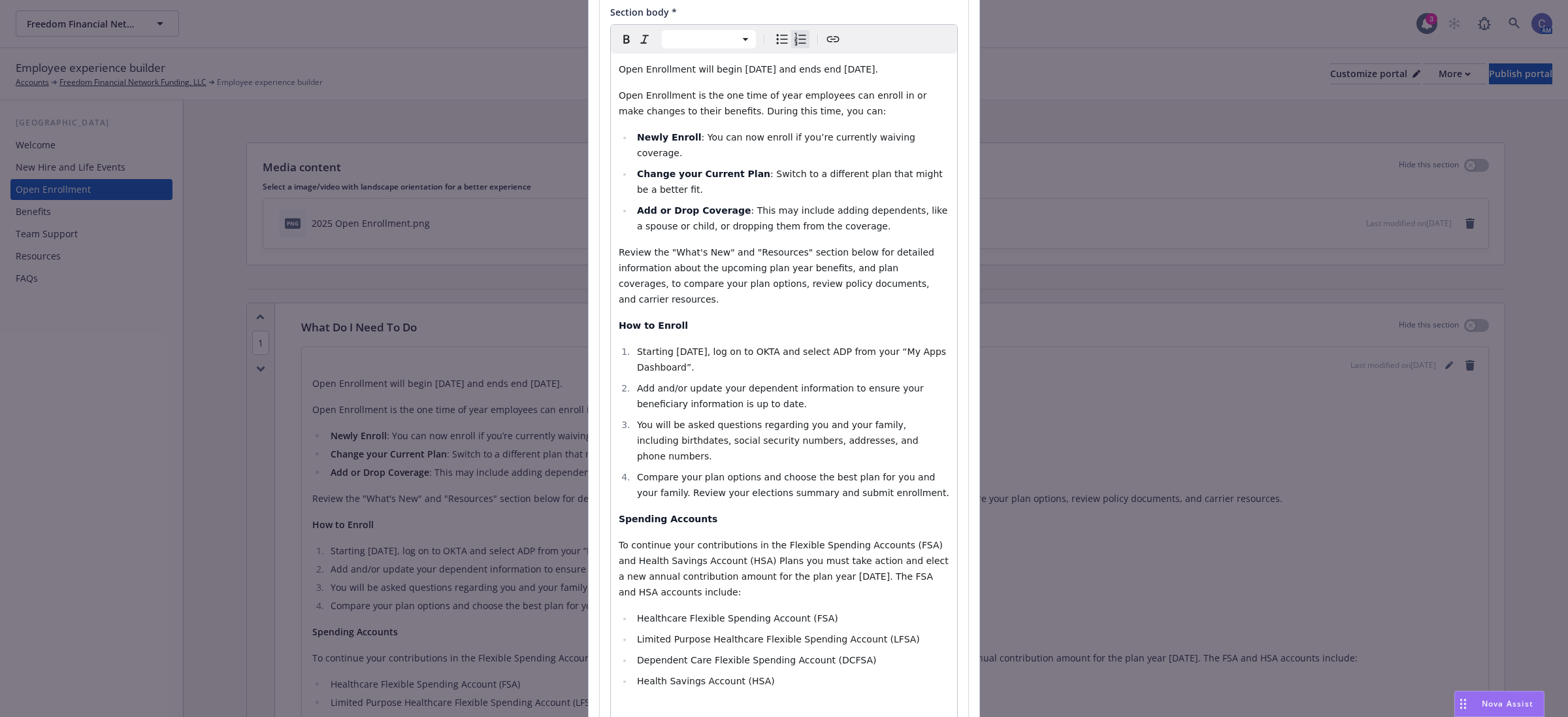
select select "paragraph"
click at [786, 540] on span "To continue your contributions in the Flexible Spending Accounts (FSA) and Heal…" at bounding box center [785, 569] width 333 height 58
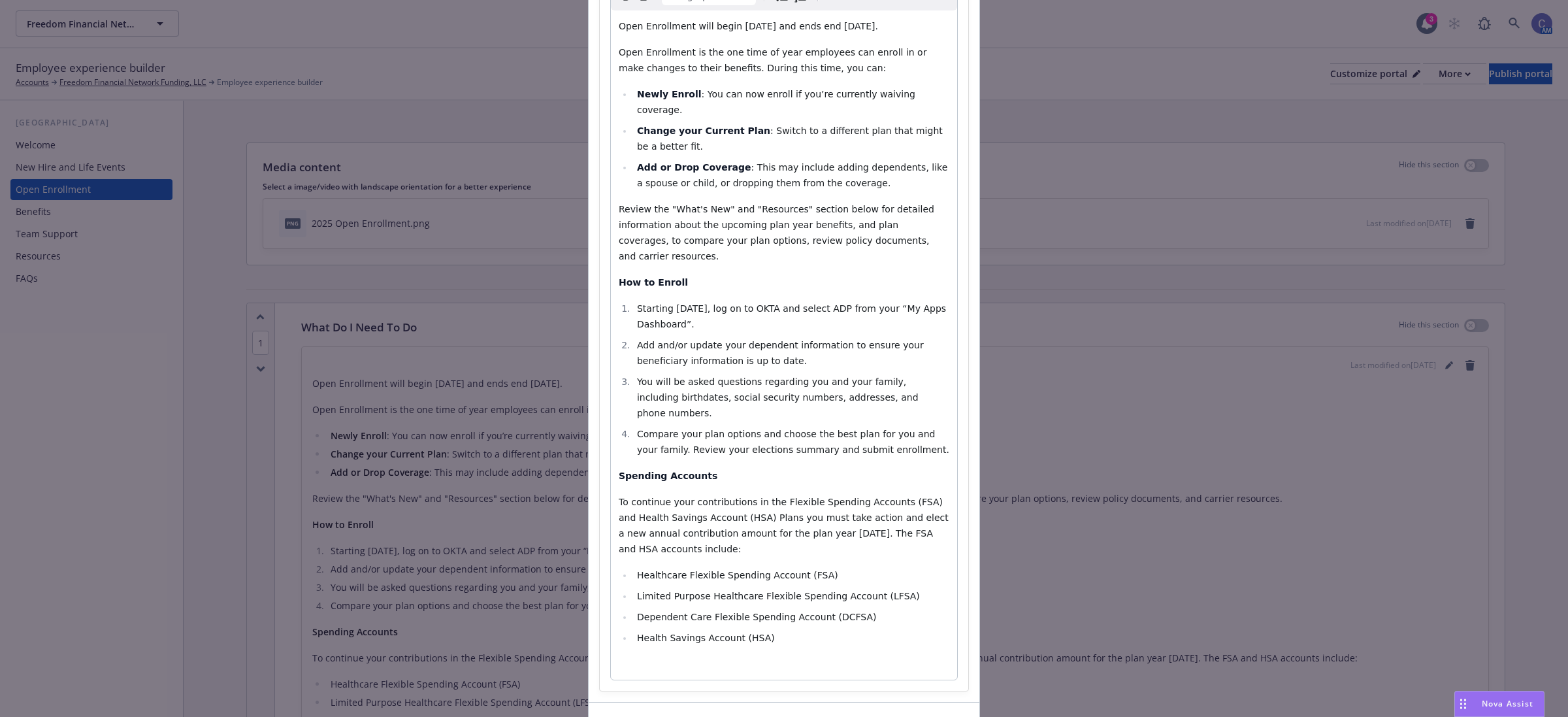
scroll to position [230, 0]
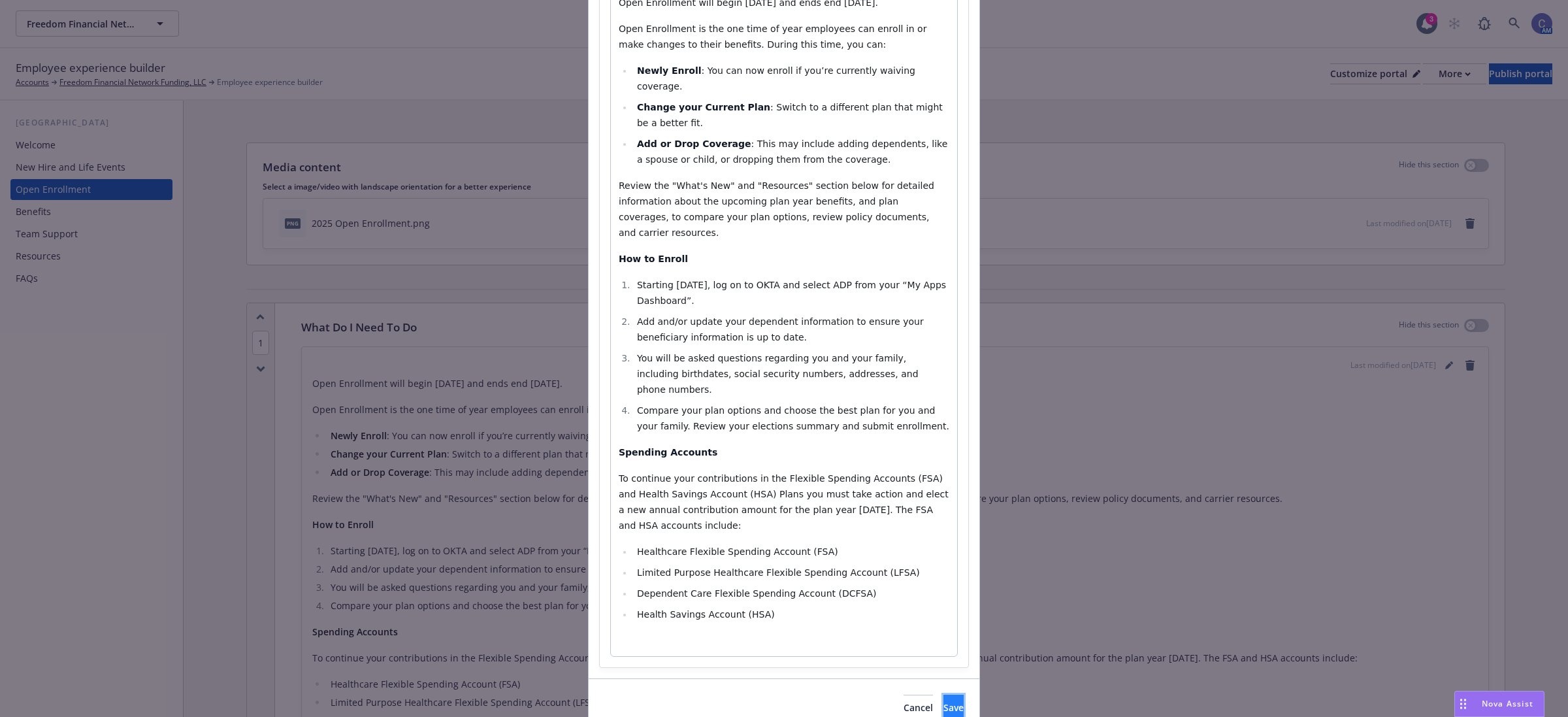
click at [944, 695] on button "Save" at bounding box center [954, 708] width 21 height 26
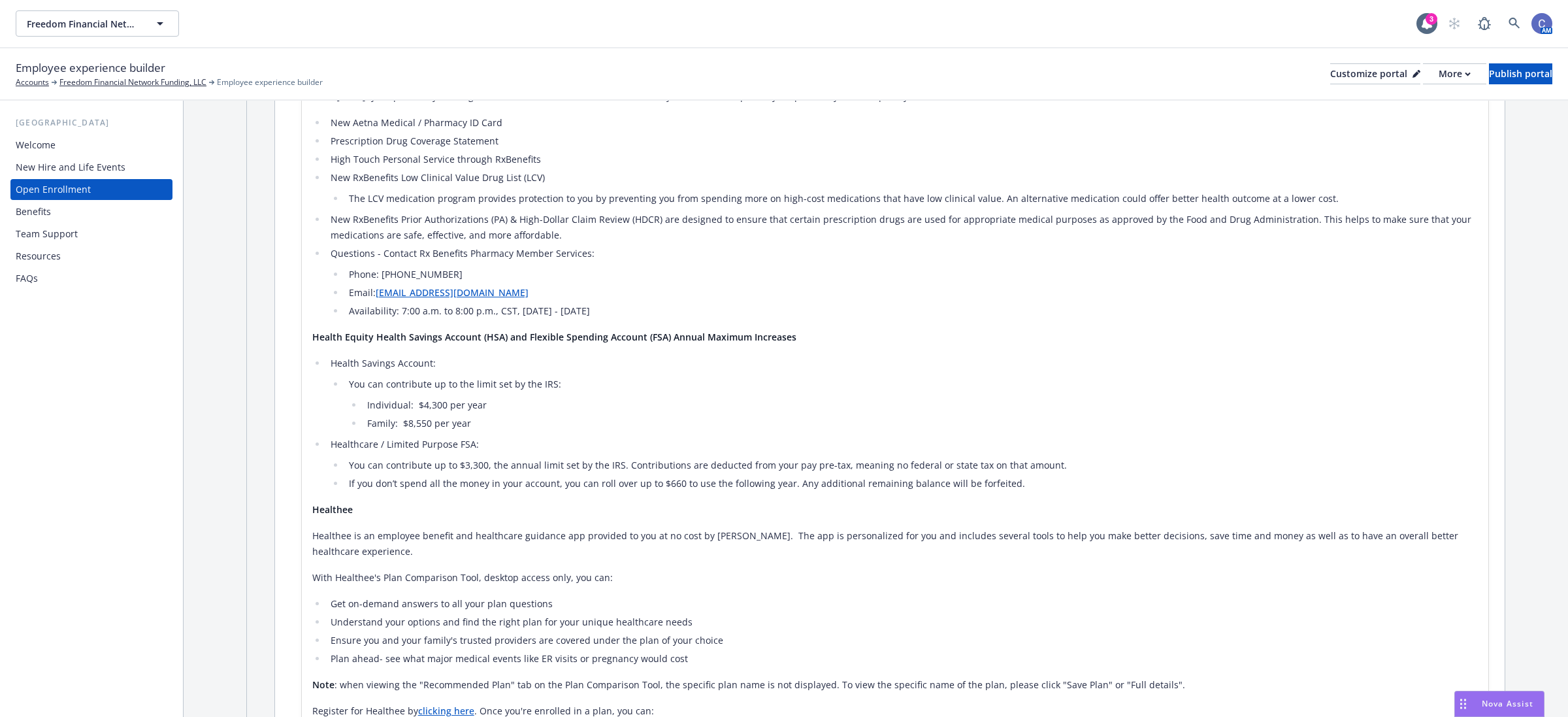
scroll to position [898, 0]
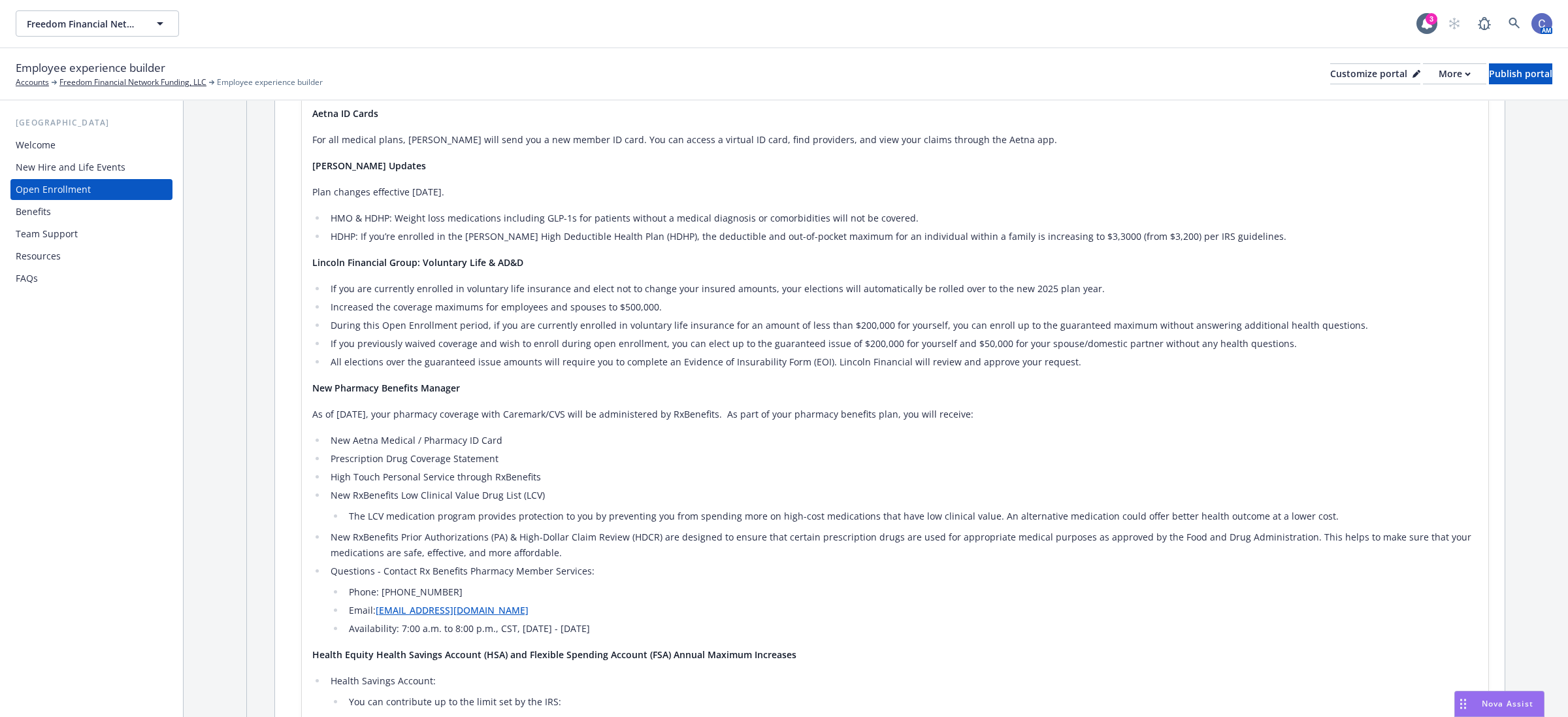
click at [559, 318] on li "During this Open Enrollment period, if you are currently enrolled in voluntary …" at bounding box center [903, 325] width 1151 height 16
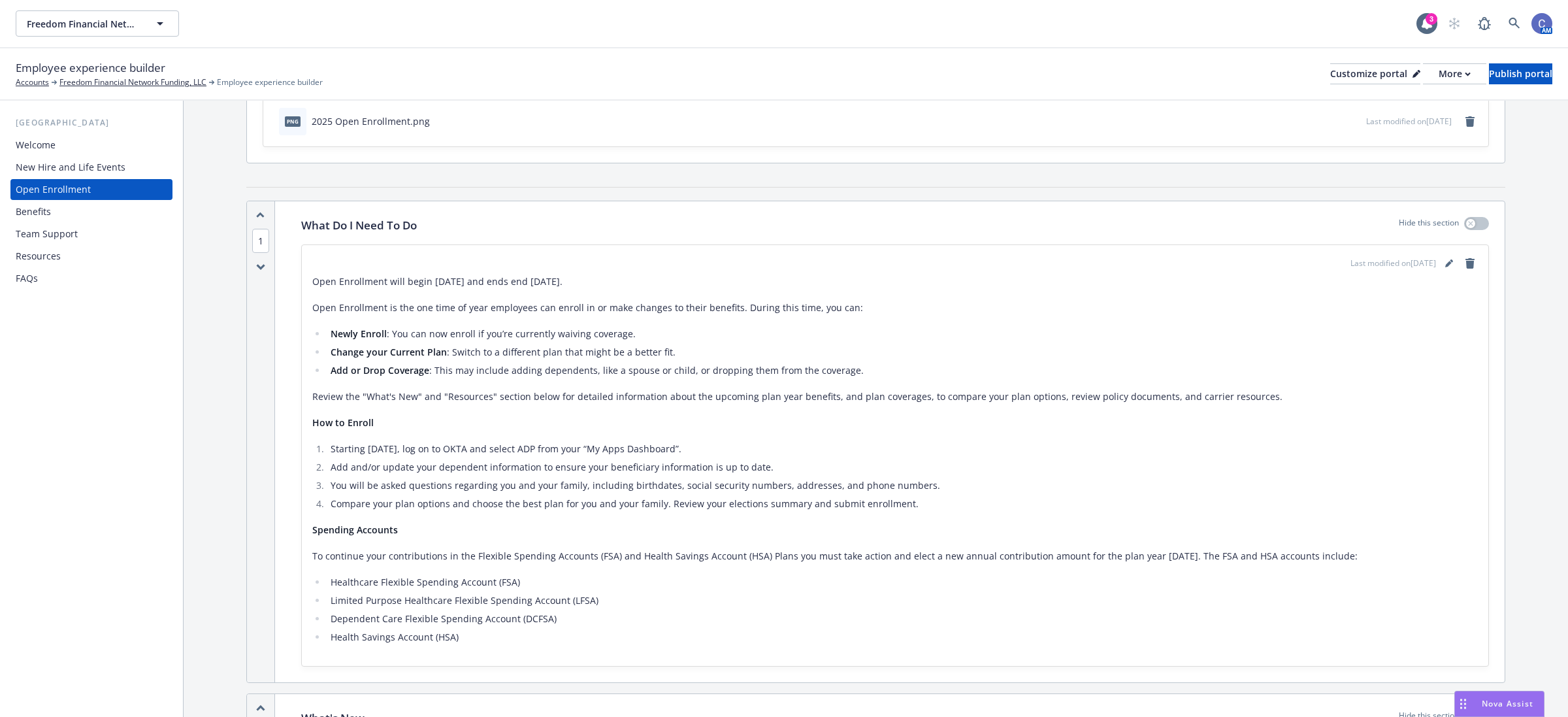
scroll to position [0, 0]
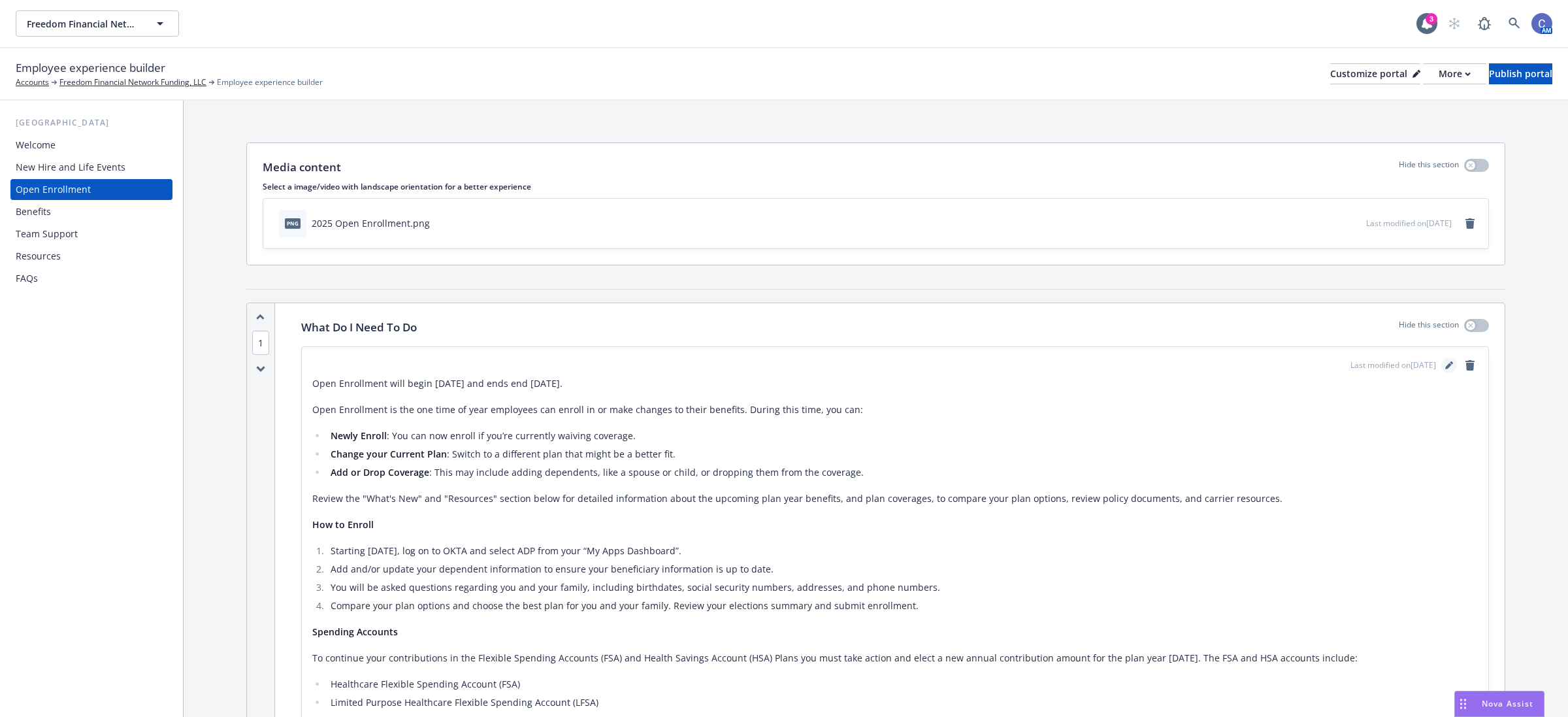
click at [1441, 366] on link "editPencil" at bounding box center [1448, 365] width 16 height 16
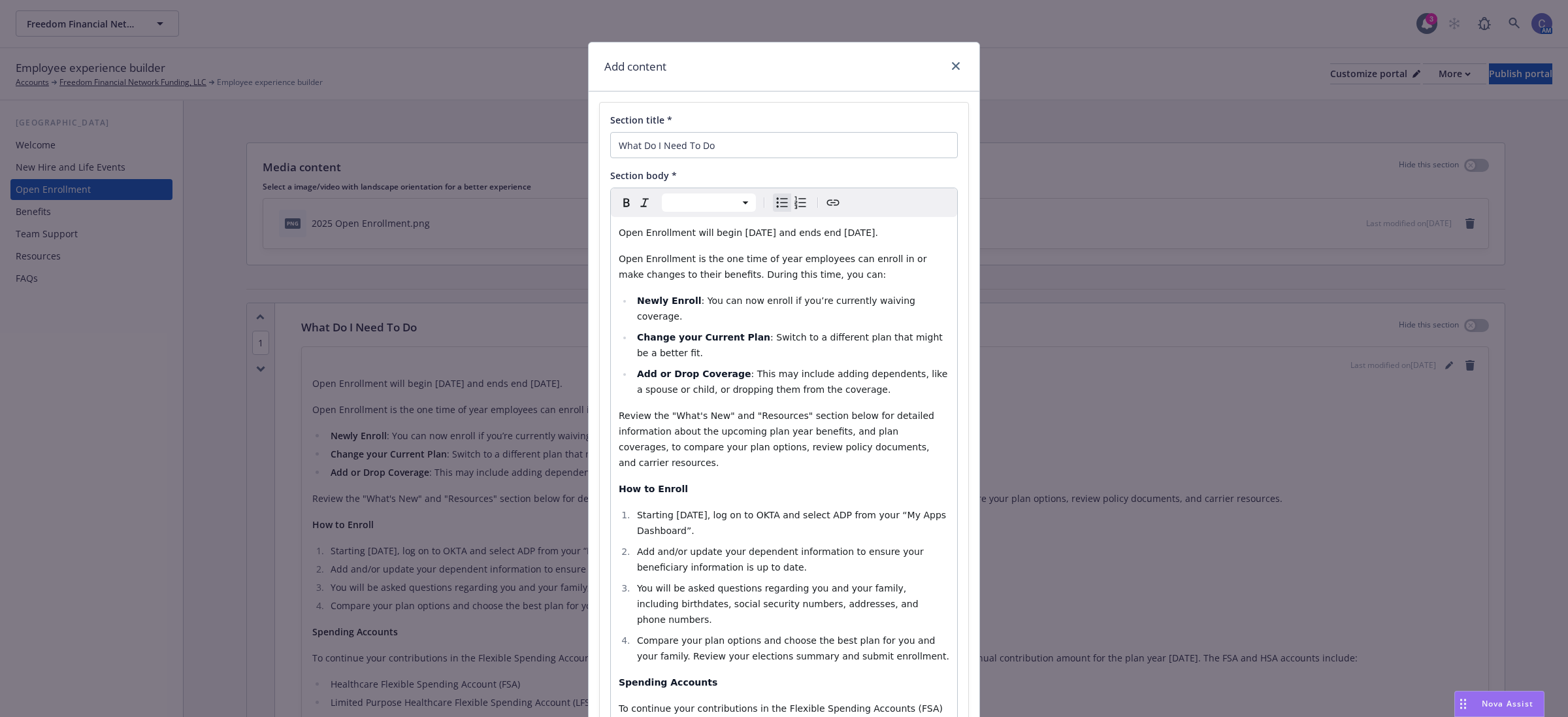
click at [845, 332] on span ": Switch to a different plan that might be a better fit." at bounding box center [791, 345] width 308 height 26
select select "paragraph"
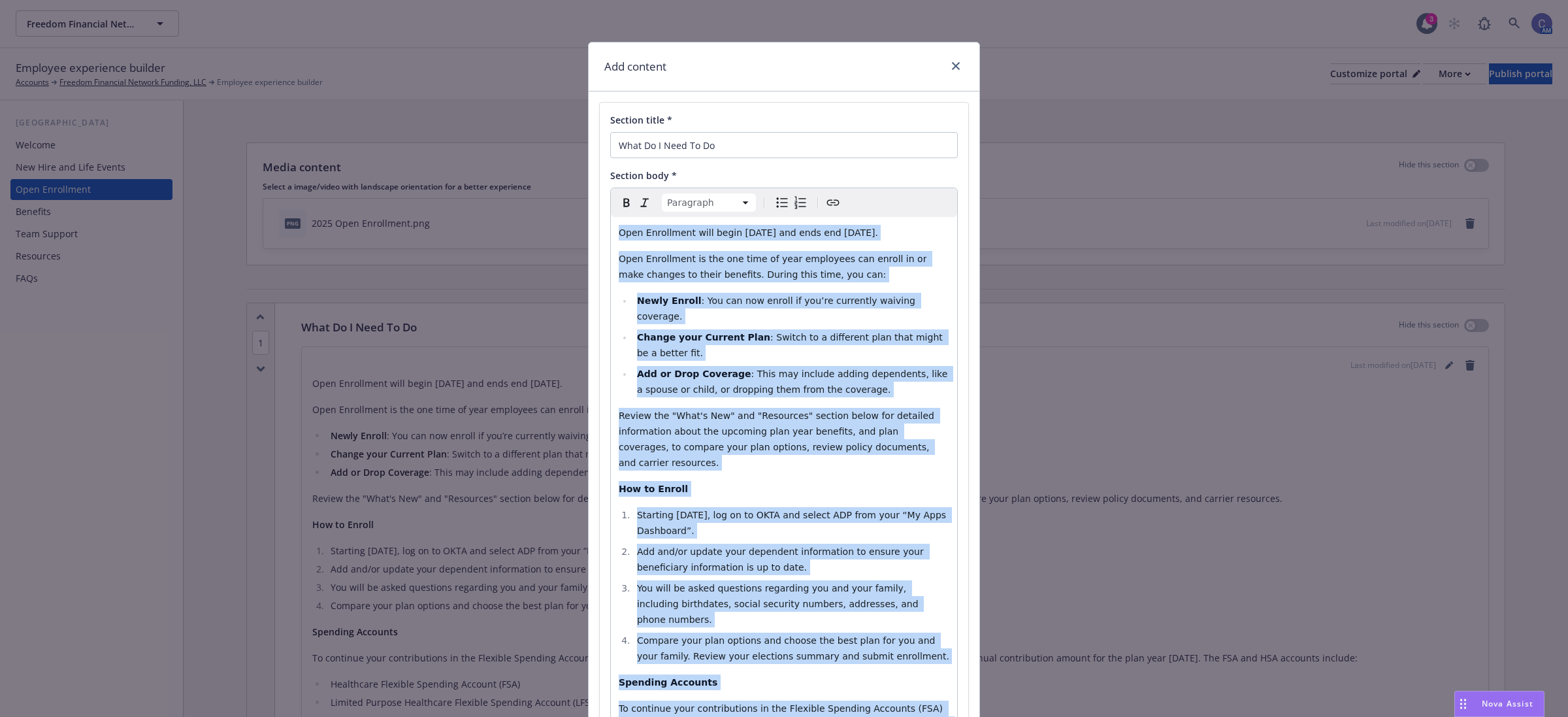
copy div "Open Enrollment will begin October 29, 2025 and ends end November 14, 2025. Ope…"
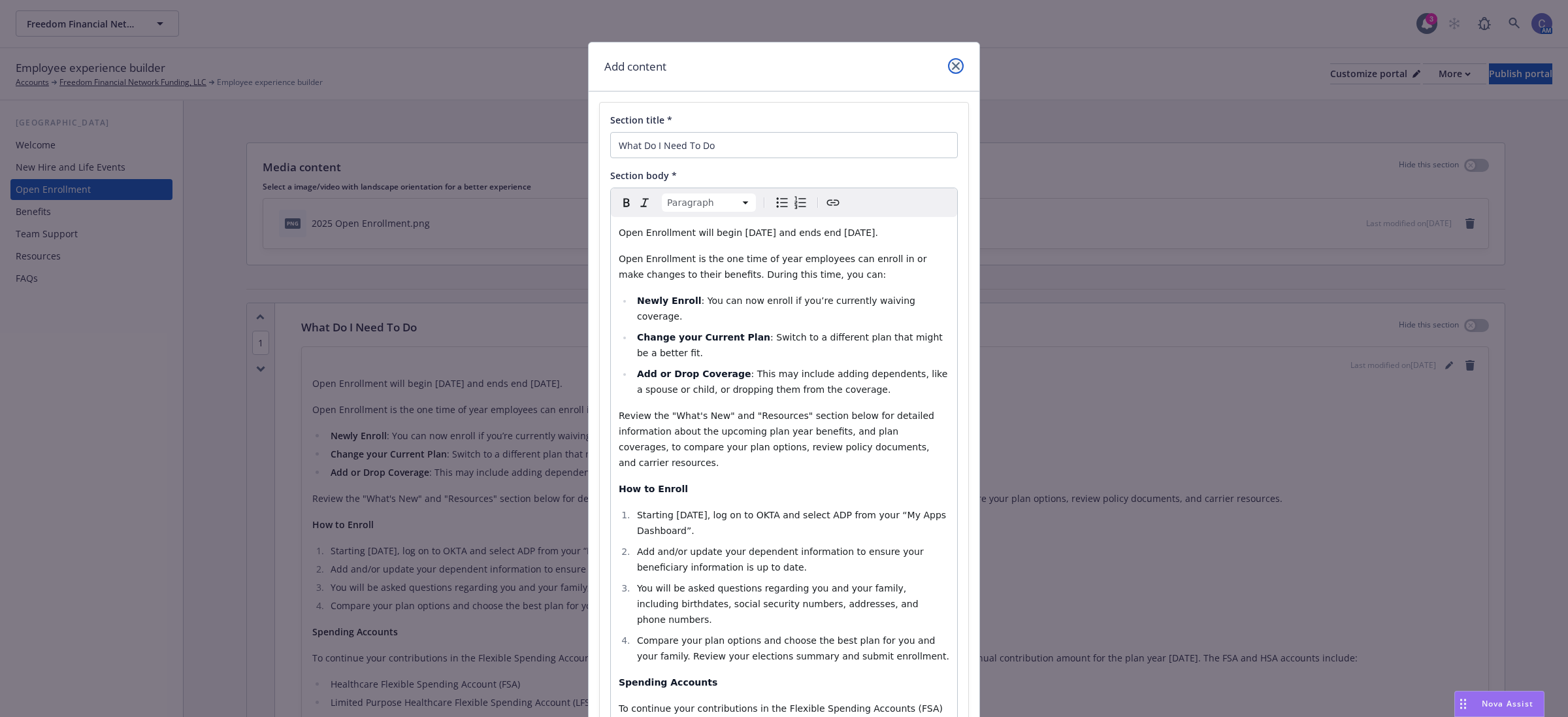
click at [952, 63] on icon "close" at bounding box center [956, 65] width 7 height 7
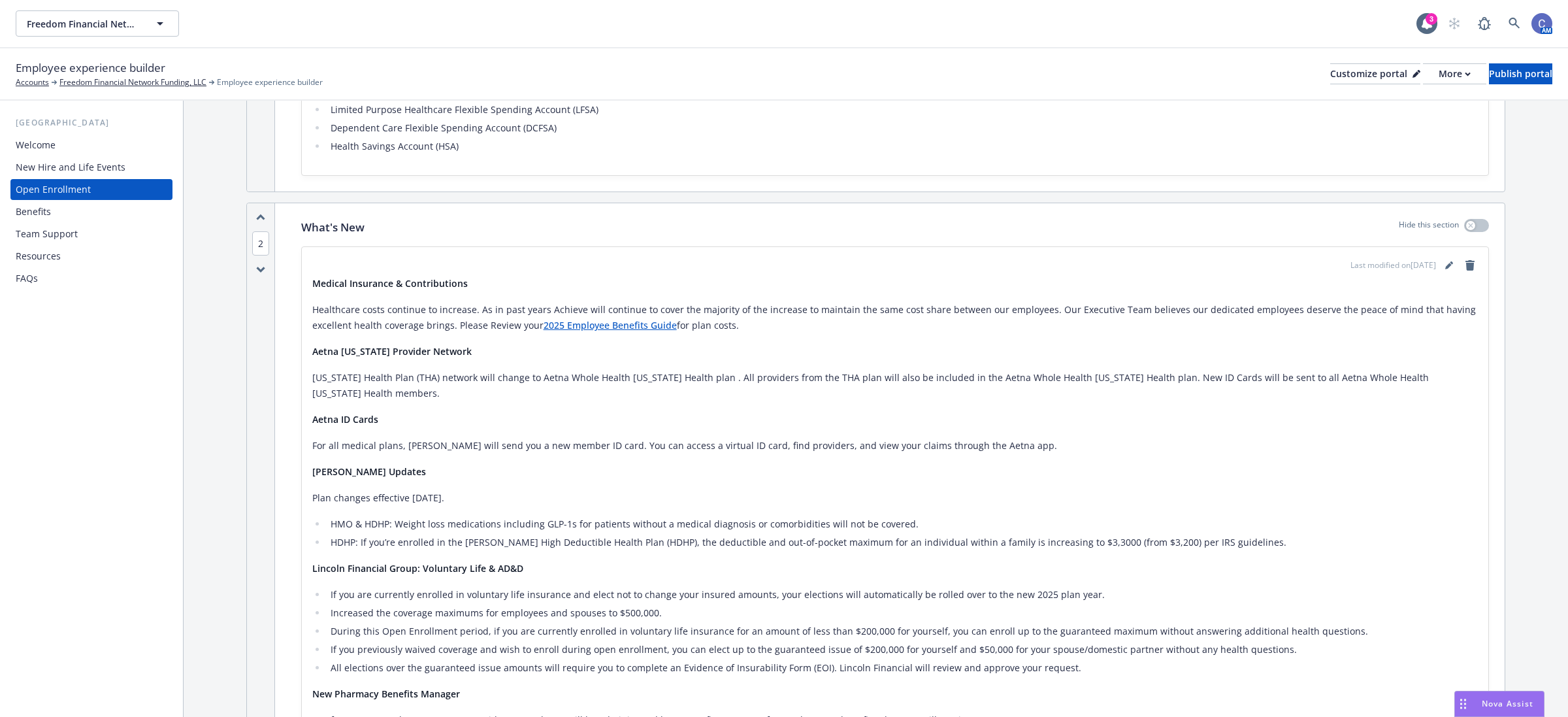
scroll to position [572, 0]
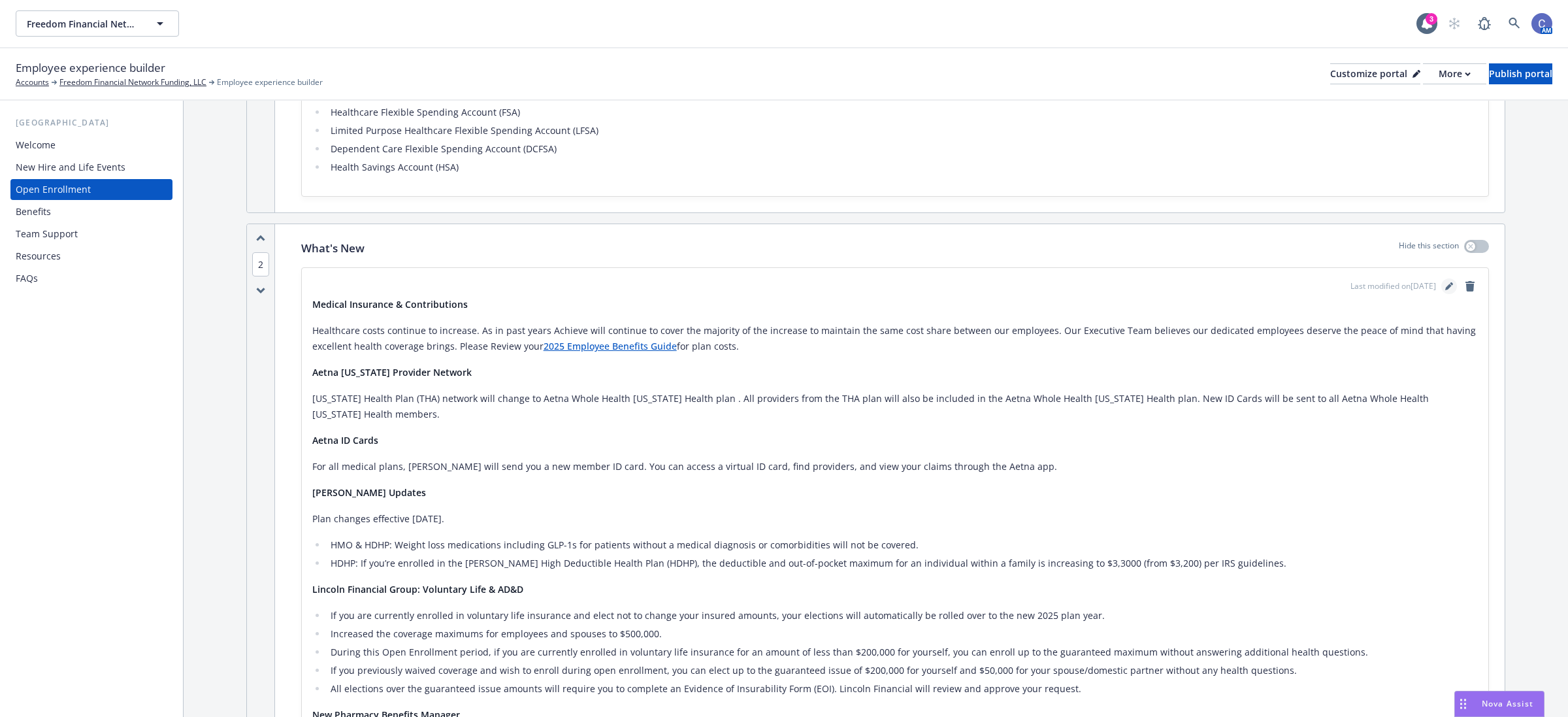
click at [1446, 286] on icon "editPencil" at bounding box center [1448, 287] width 7 height 7
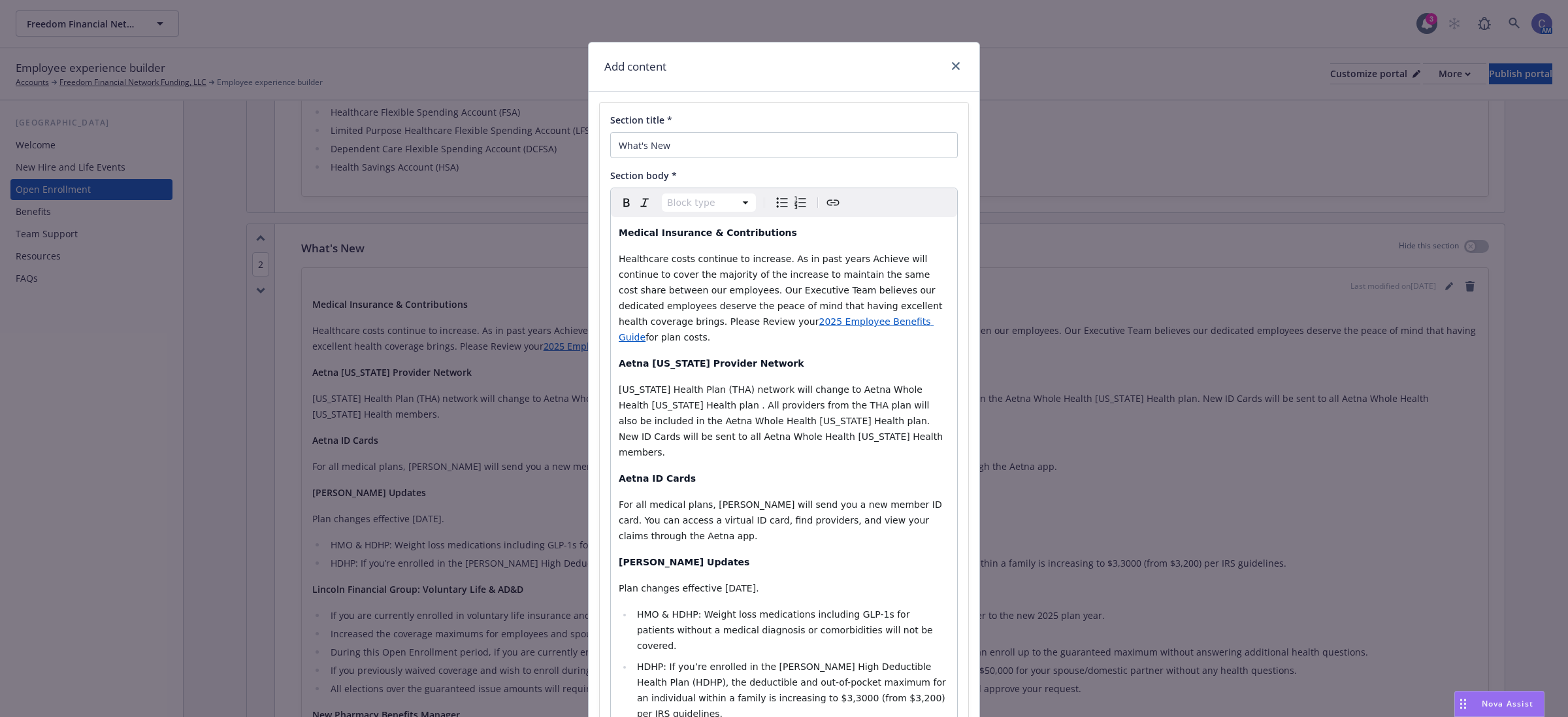
select select "paragraph"
click at [819, 411] on span "Texas Health Plan (THA) network will change to Aetna Whole Health Texas Health …" at bounding box center [782, 421] width 327 height 73
copy div "Medical Insurance & Contributions Healthcare costs continue to increase. As in …"
click at [952, 66] on icon "close" at bounding box center [956, 65] width 7 height 7
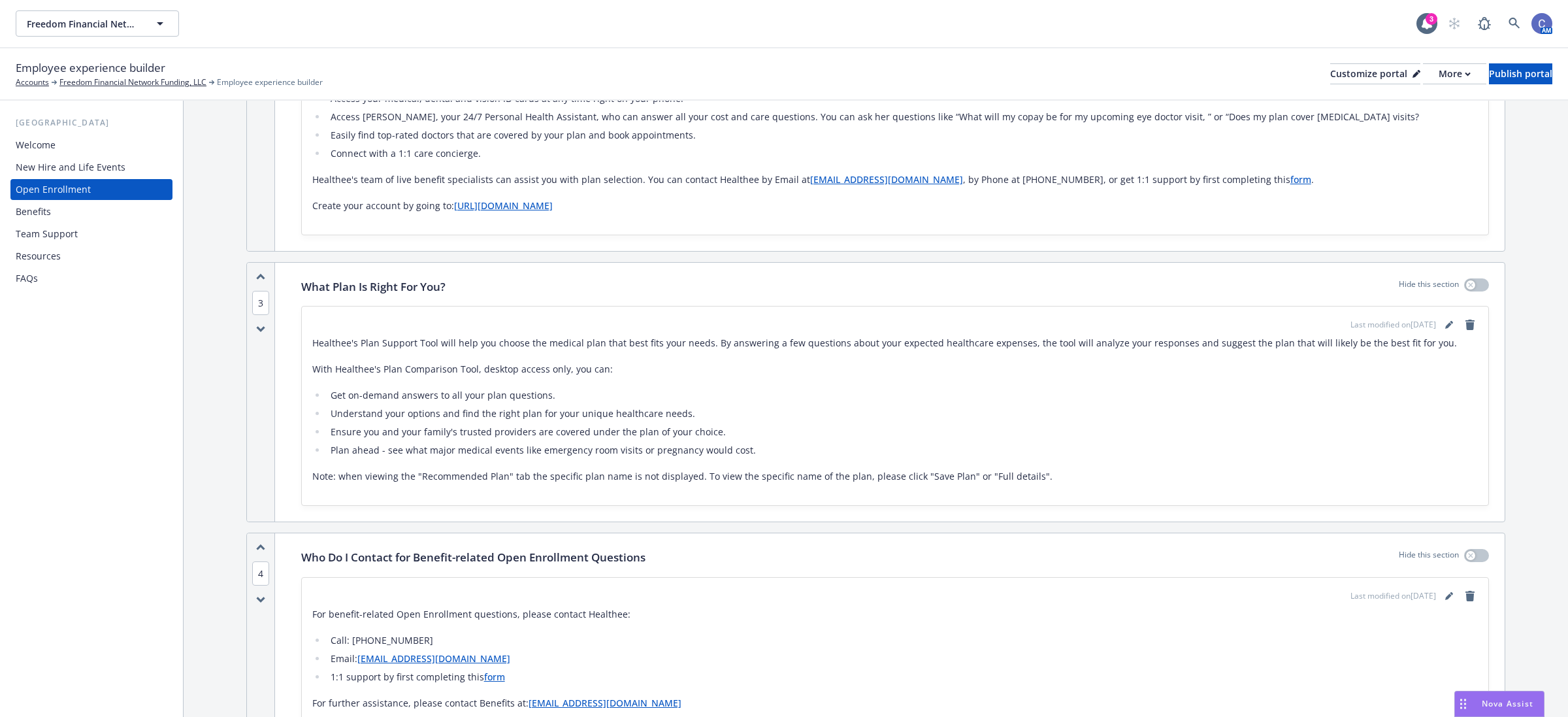
scroll to position [1879, 0]
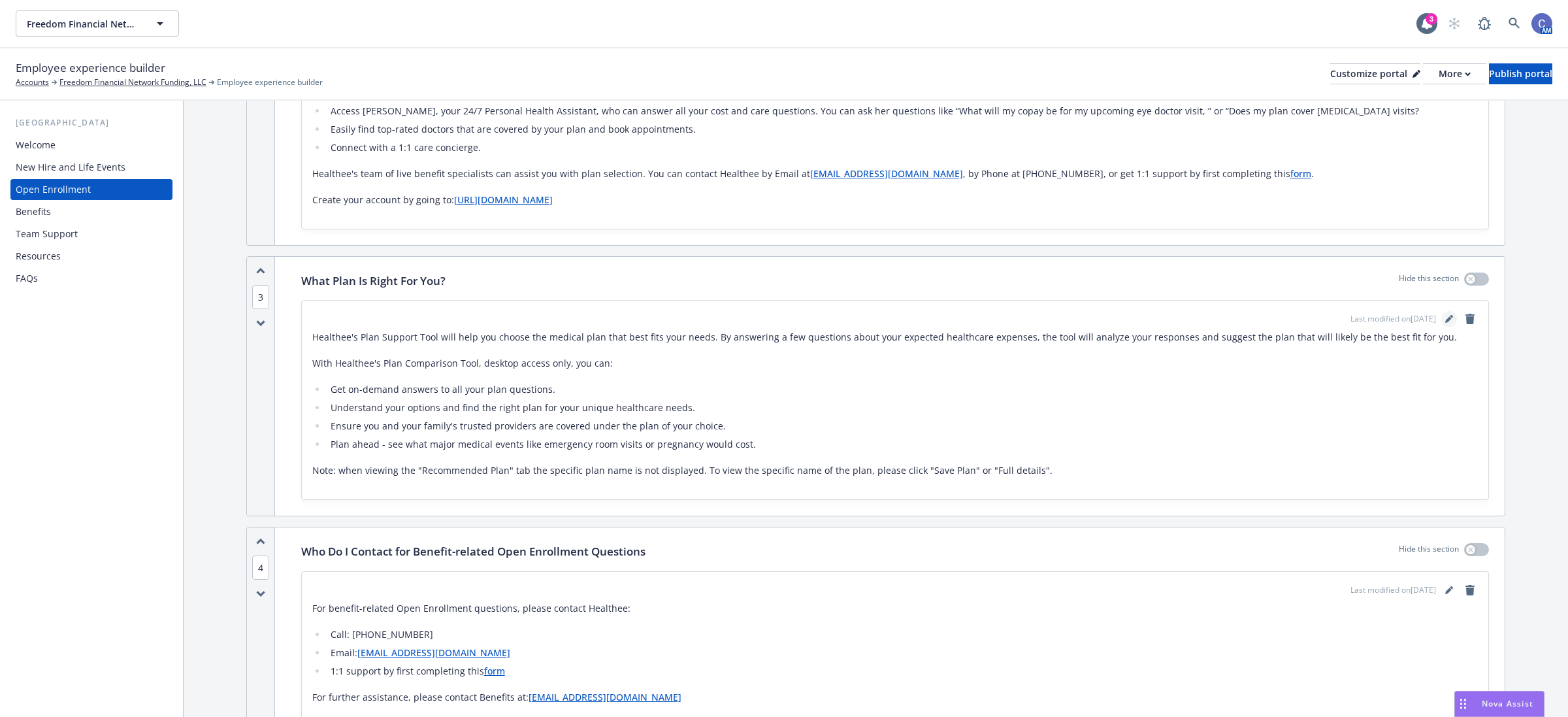
click at [1441, 311] on link "editPencil" at bounding box center [1448, 319] width 16 height 16
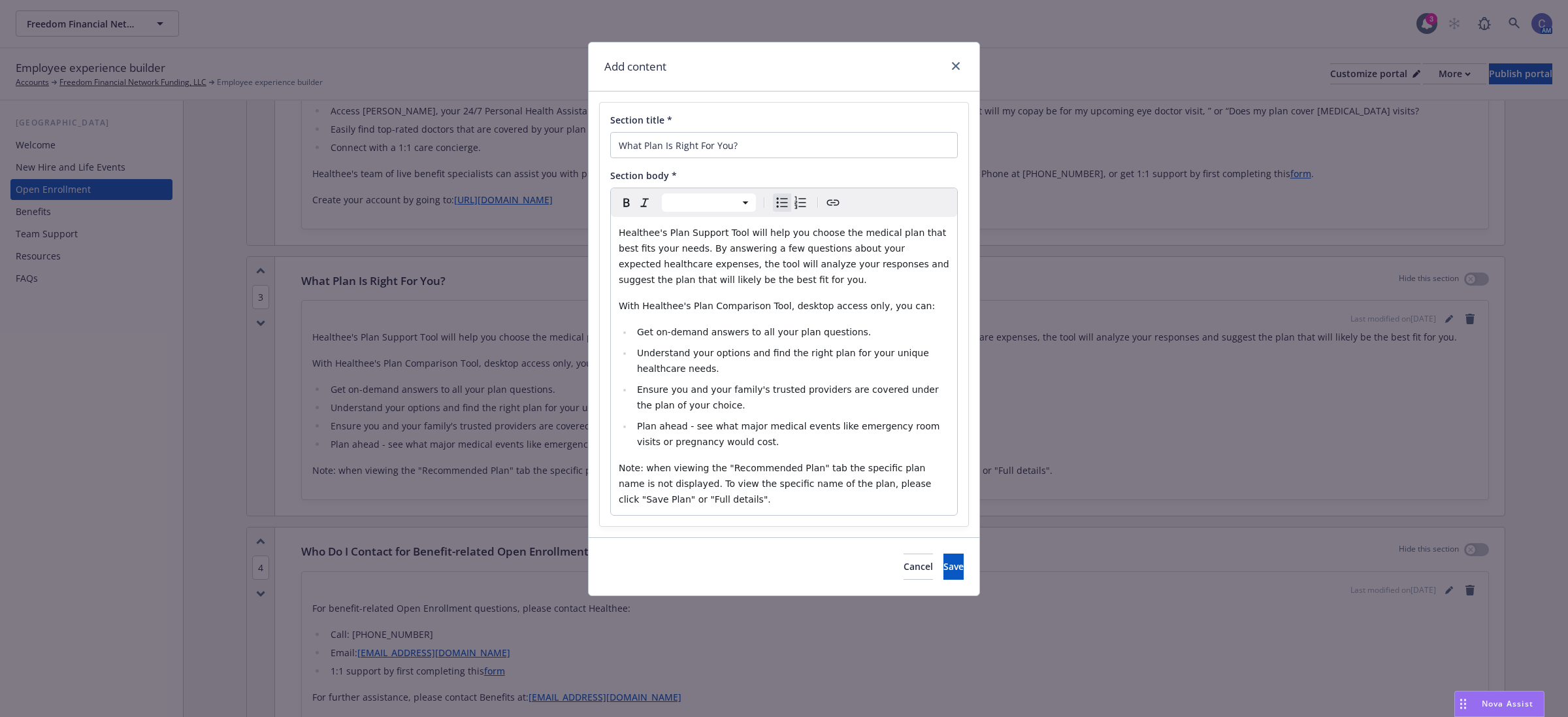
click at [864, 358] on span "Understand your options and find the right plan for your unique healthcare need…" at bounding box center [784, 361] width 294 height 26
select select "paragraph"
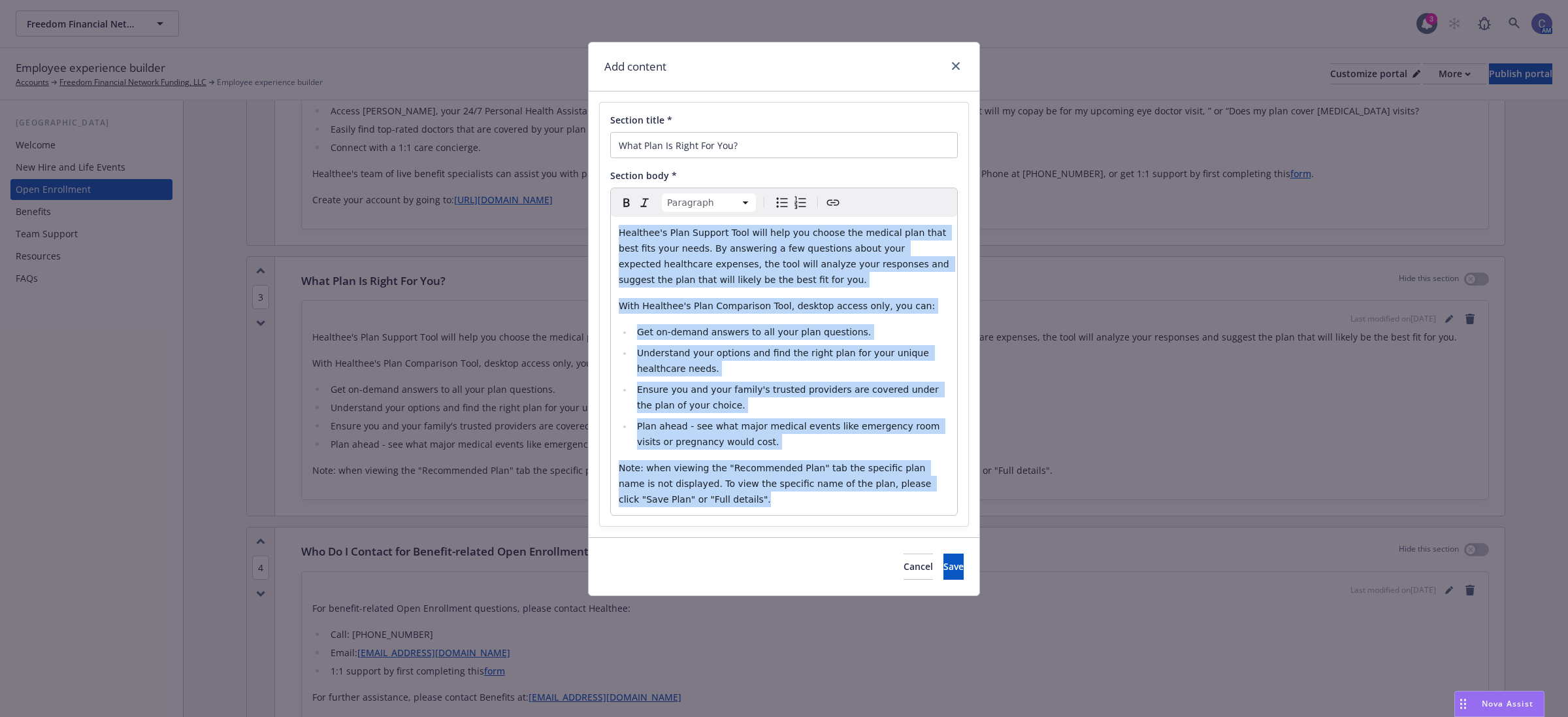
copy div "Healthee's Plan Support Tool will help you choose the medical plan that best fi…"
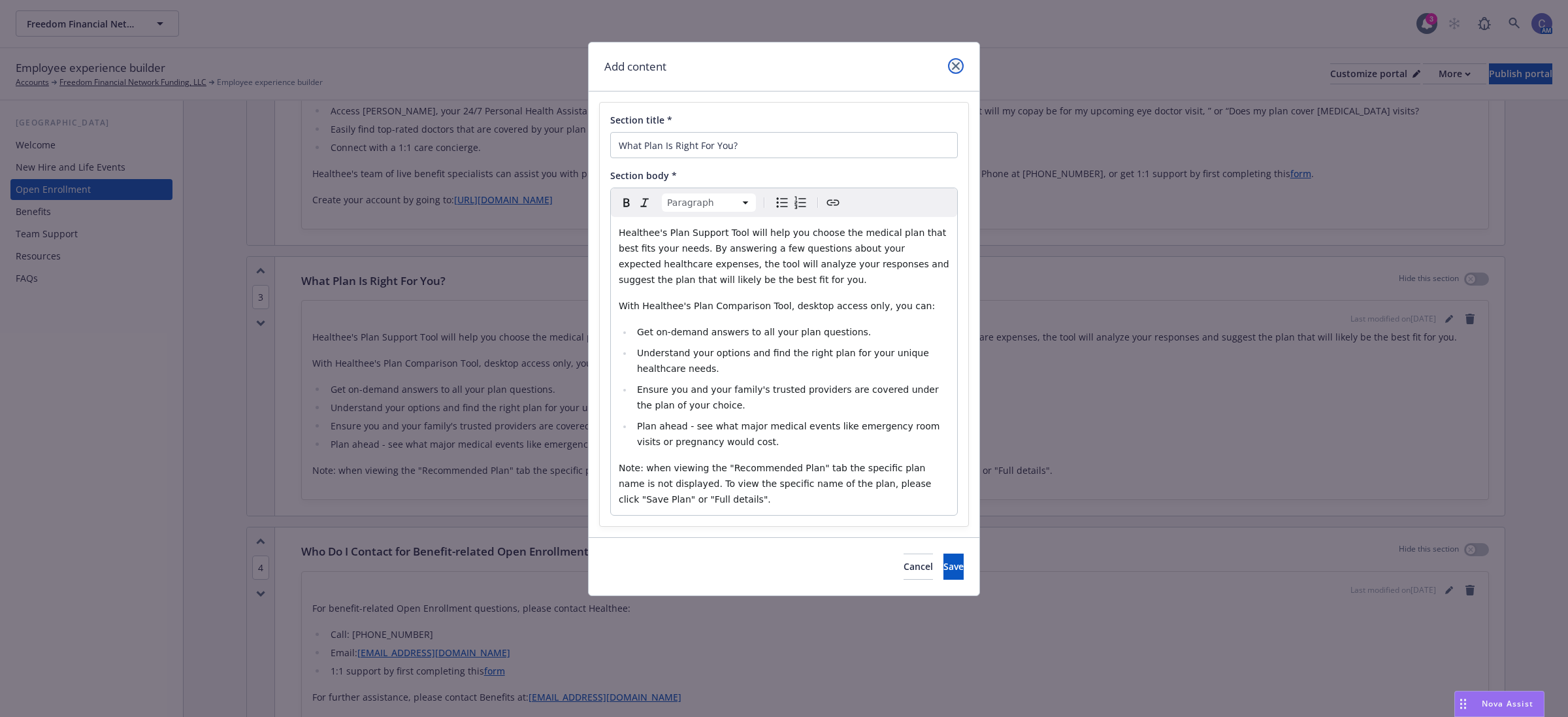
click at [952, 66] on icon "close" at bounding box center [956, 65] width 7 height 7
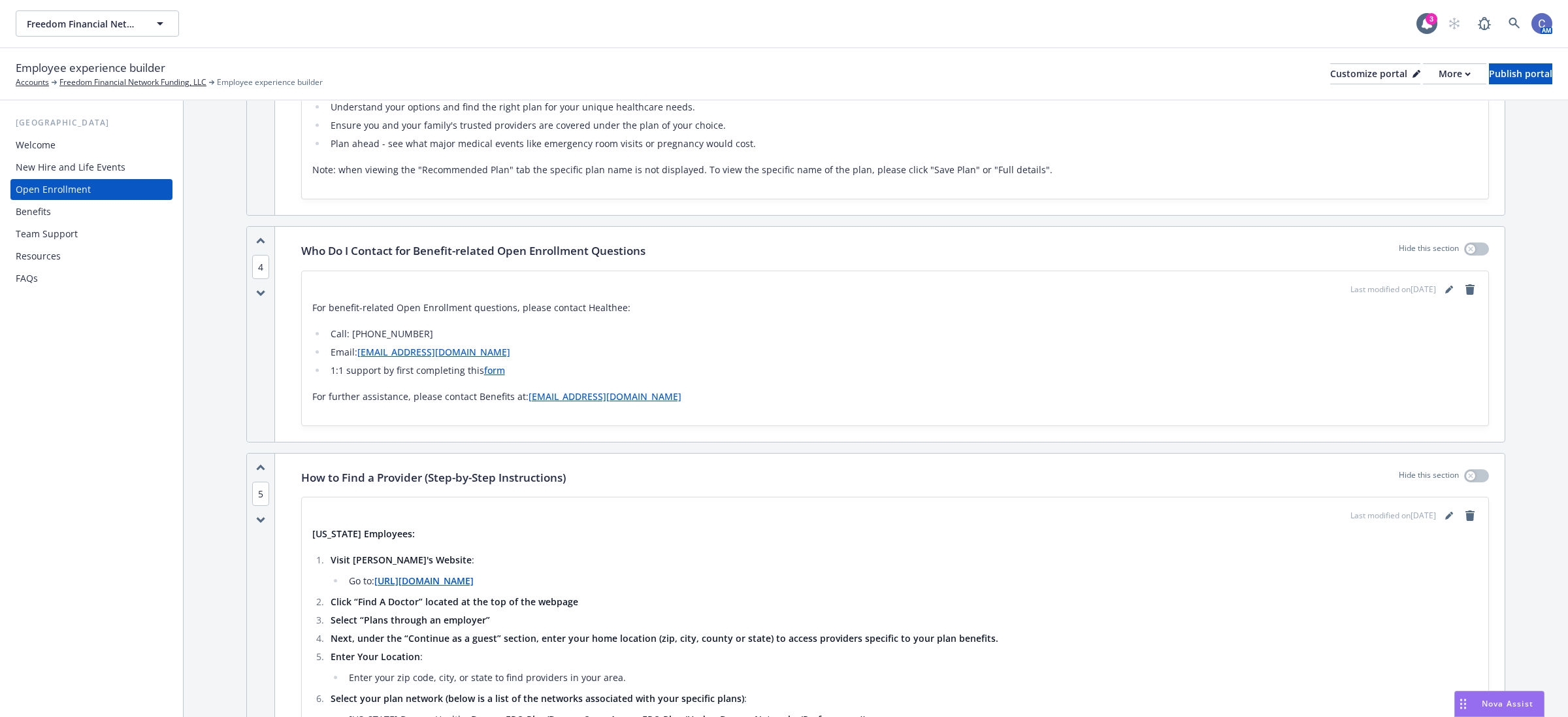
scroll to position [2206, 0]
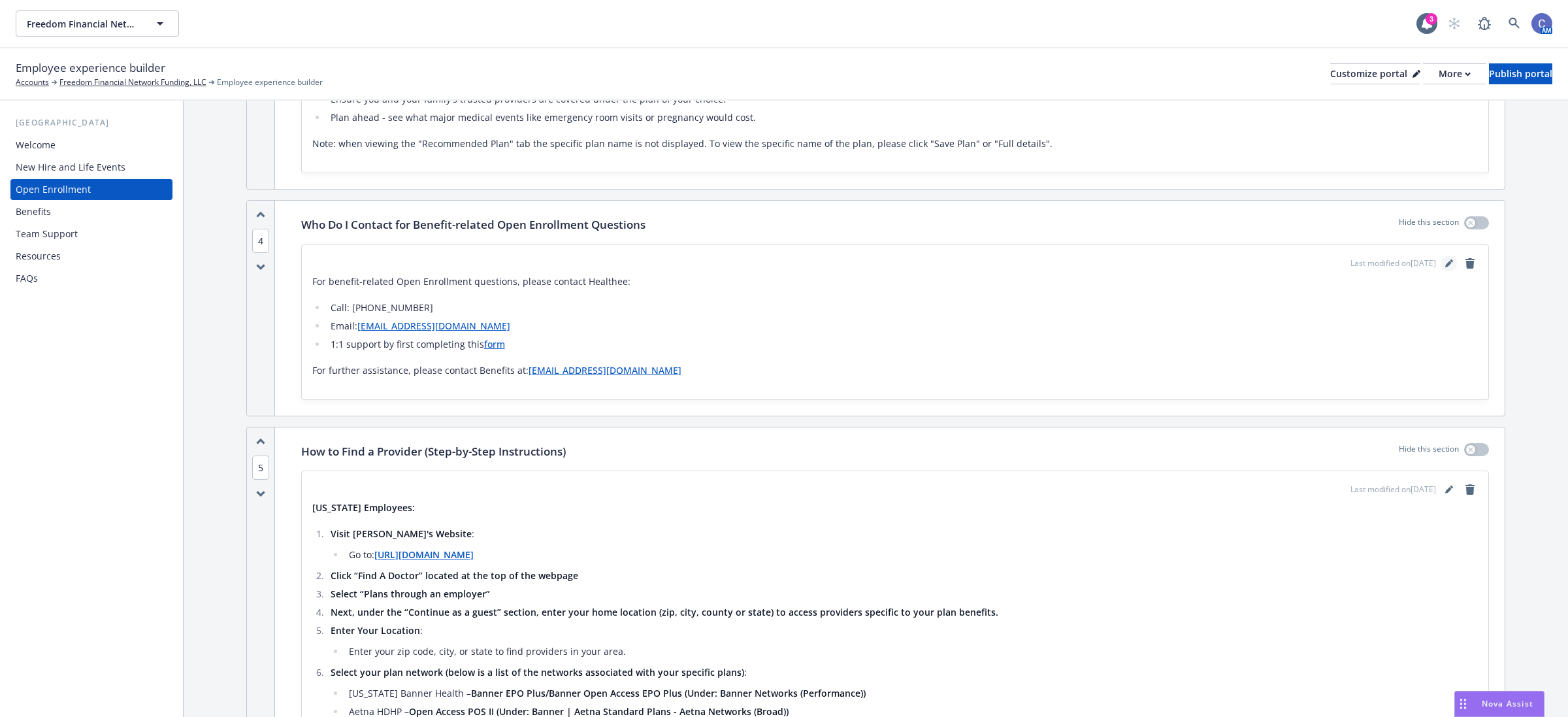
click at [1446, 261] on icon "editPencil" at bounding box center [1448, 264] width 7 height 7
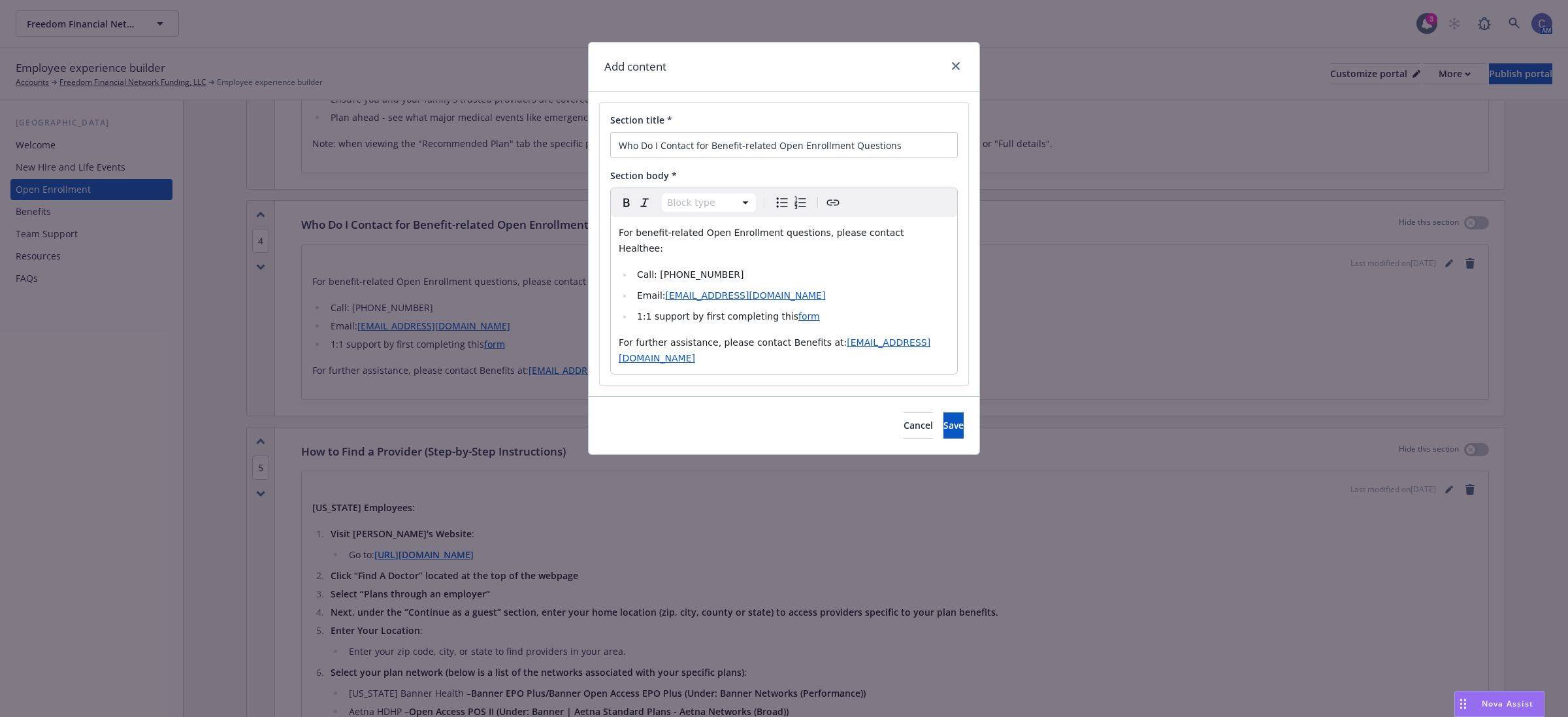
click at [883, 288] on li "Email: zoe@healthee.co" at bounding box center [791, 295] width 316 height 16
select select "paragraph"
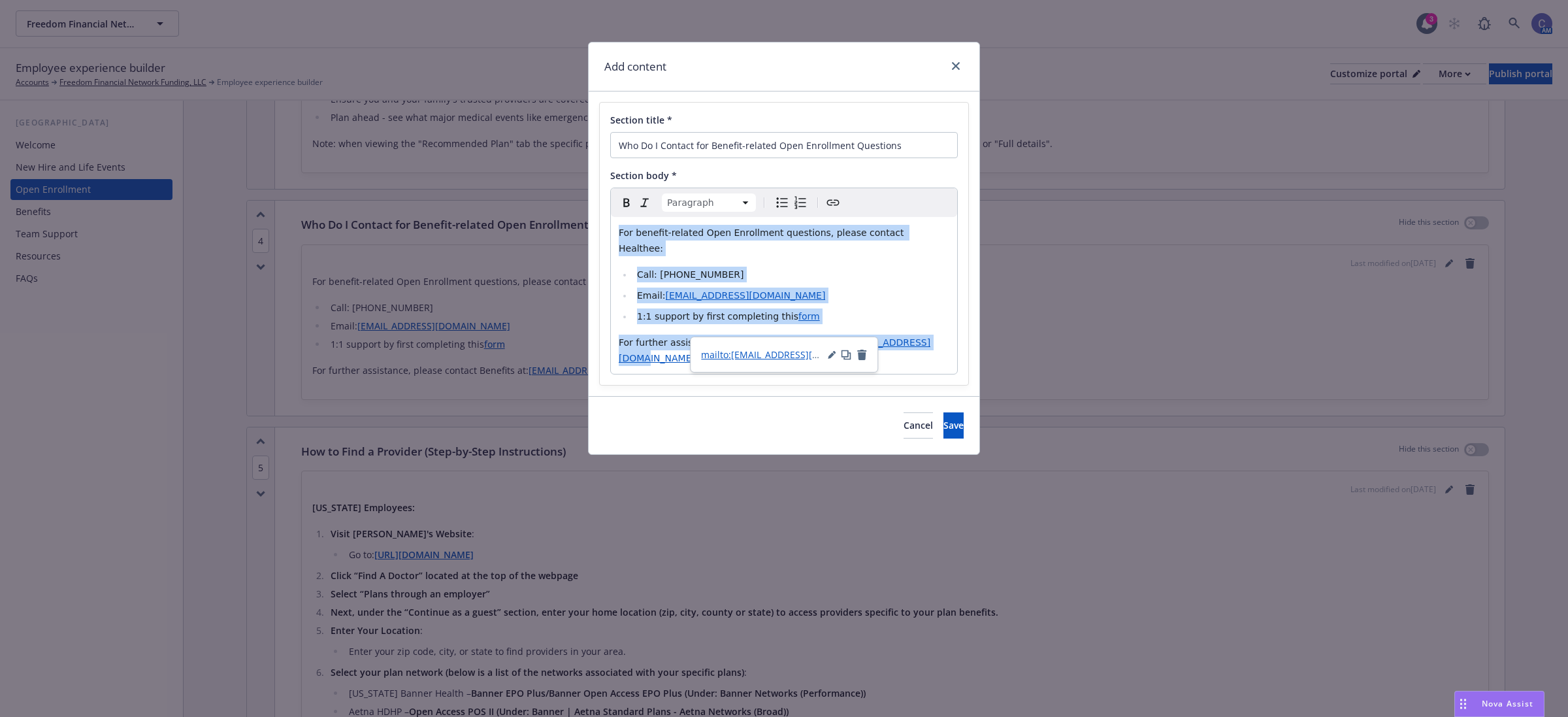
copy div "For benefit-related Open Enrollment questions, please contact Healthee: Call: (…"
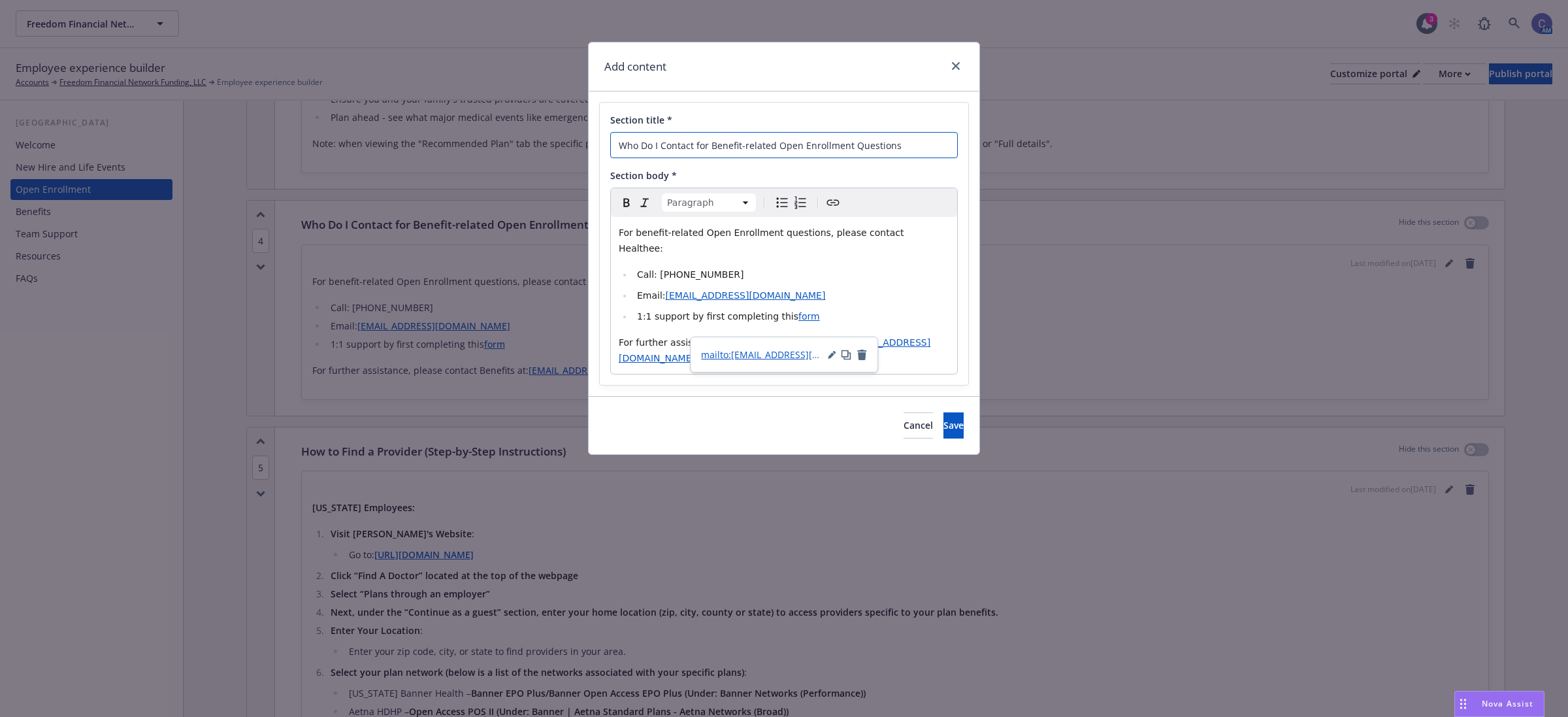
drag, startPoint x: 880, startPoint y: 151, endPoint x: 666, endPoint y: 170, distance: 214.8
click at [478, 151] on div "Add content Section title * Who Do I Contact for Benefit-related Open Enrollmen…" at bounding box center [784, 358] width 1568 height 717
click at [904, 419] on span "Cancel" at bounding box center [918, 424] width 29 height 12
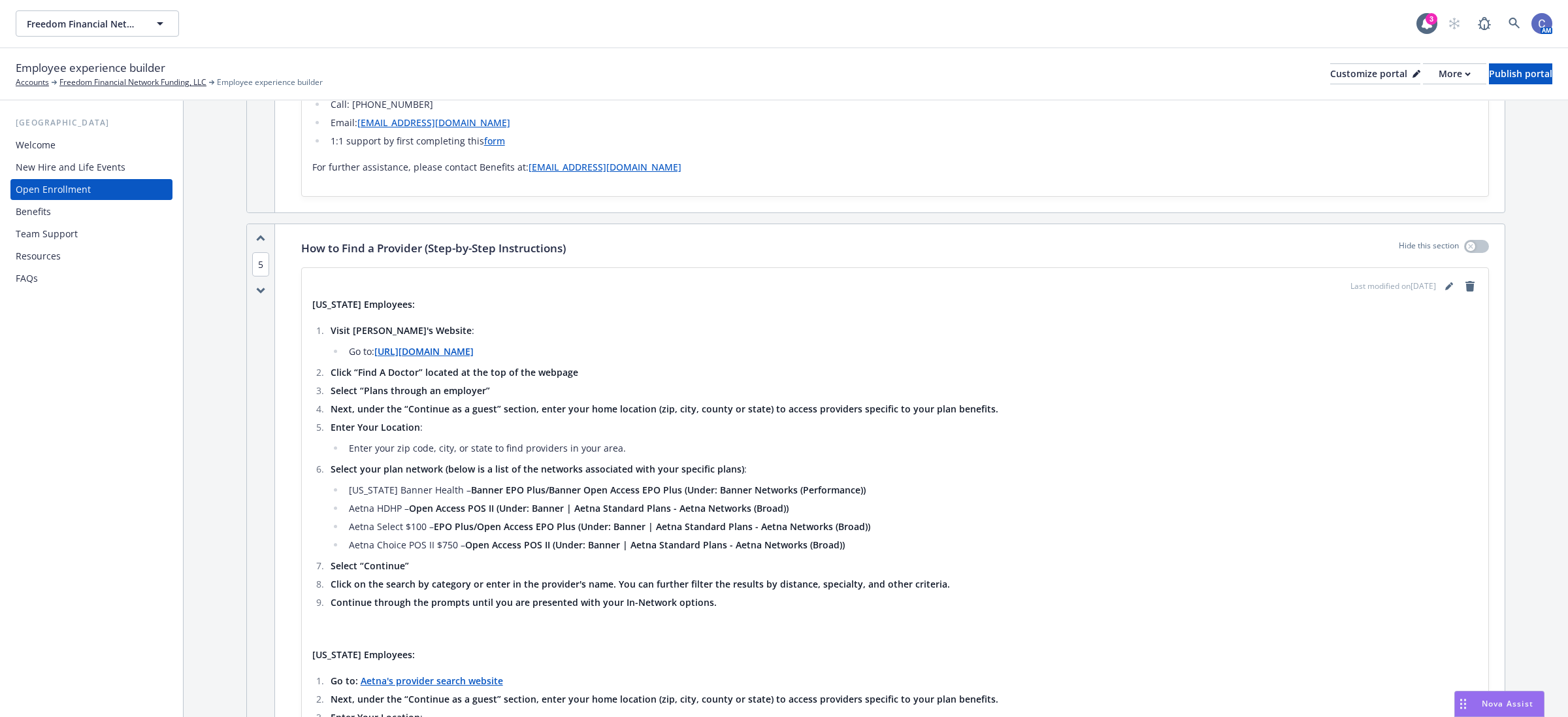
scroll to position [2370, 0]
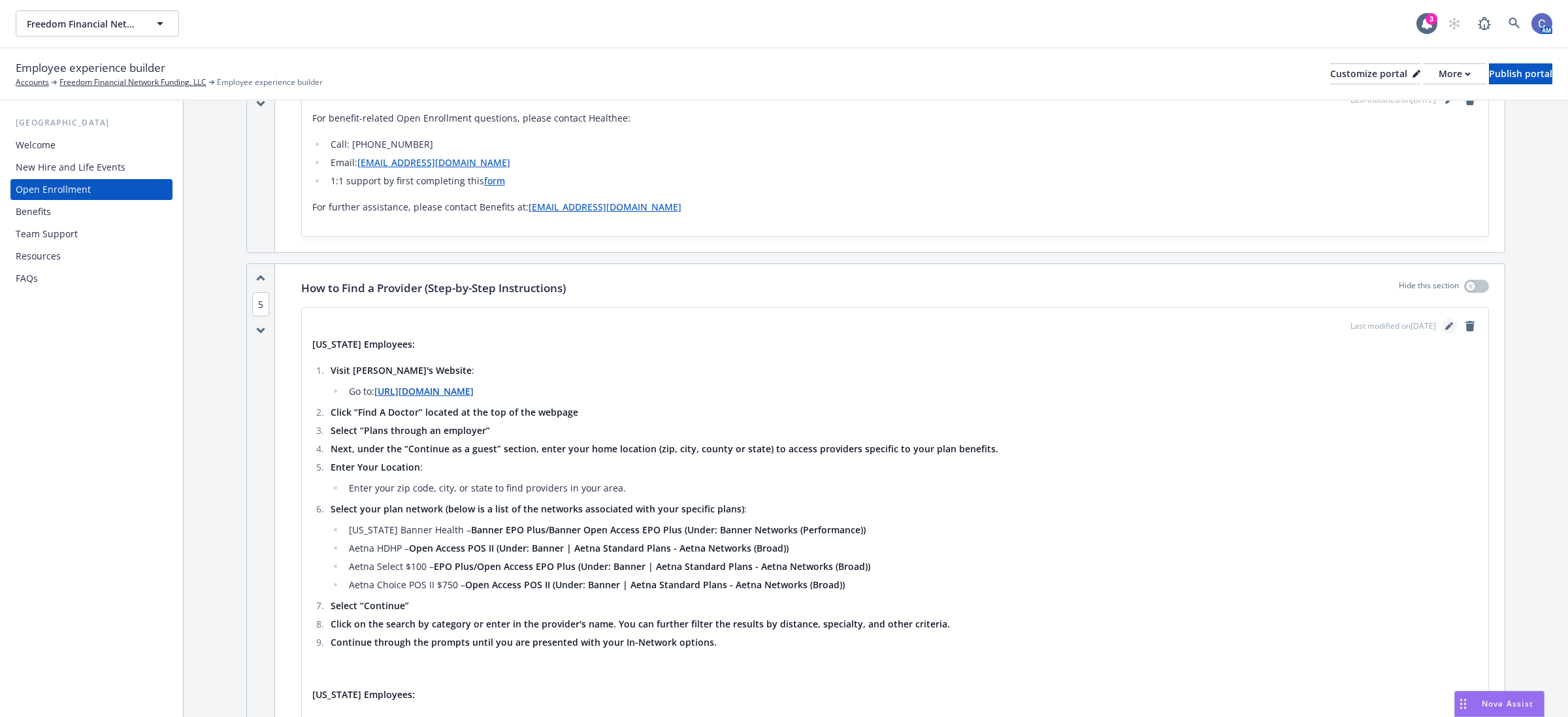
click at [1446, 323] on icon "editPencil" at bounding box center [1449, 326] width 7 height 7
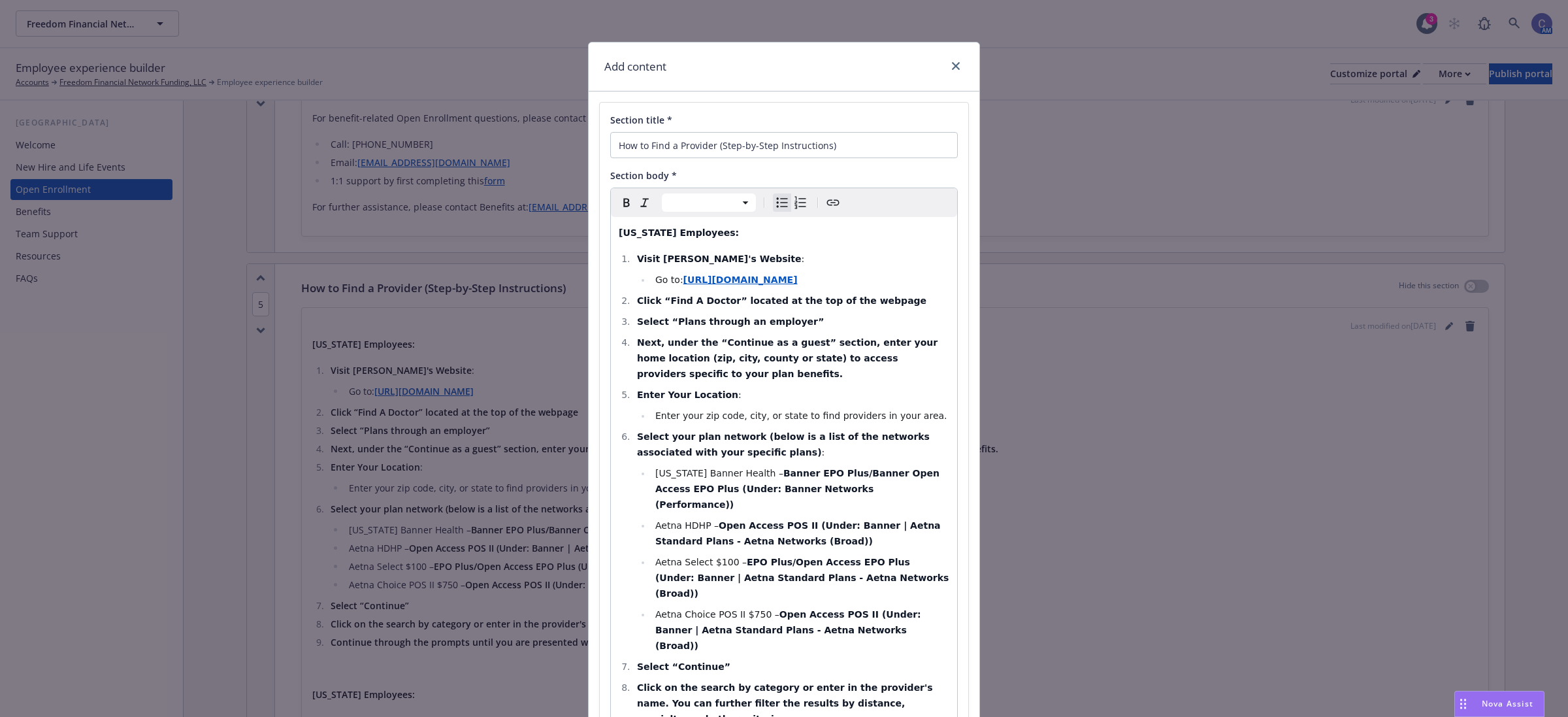
click at [892, 411] on span "Enter your zip code, city, or state to find providers in your area." at bounding box center [801, 415] width 292 height 10
select select "paragraph"
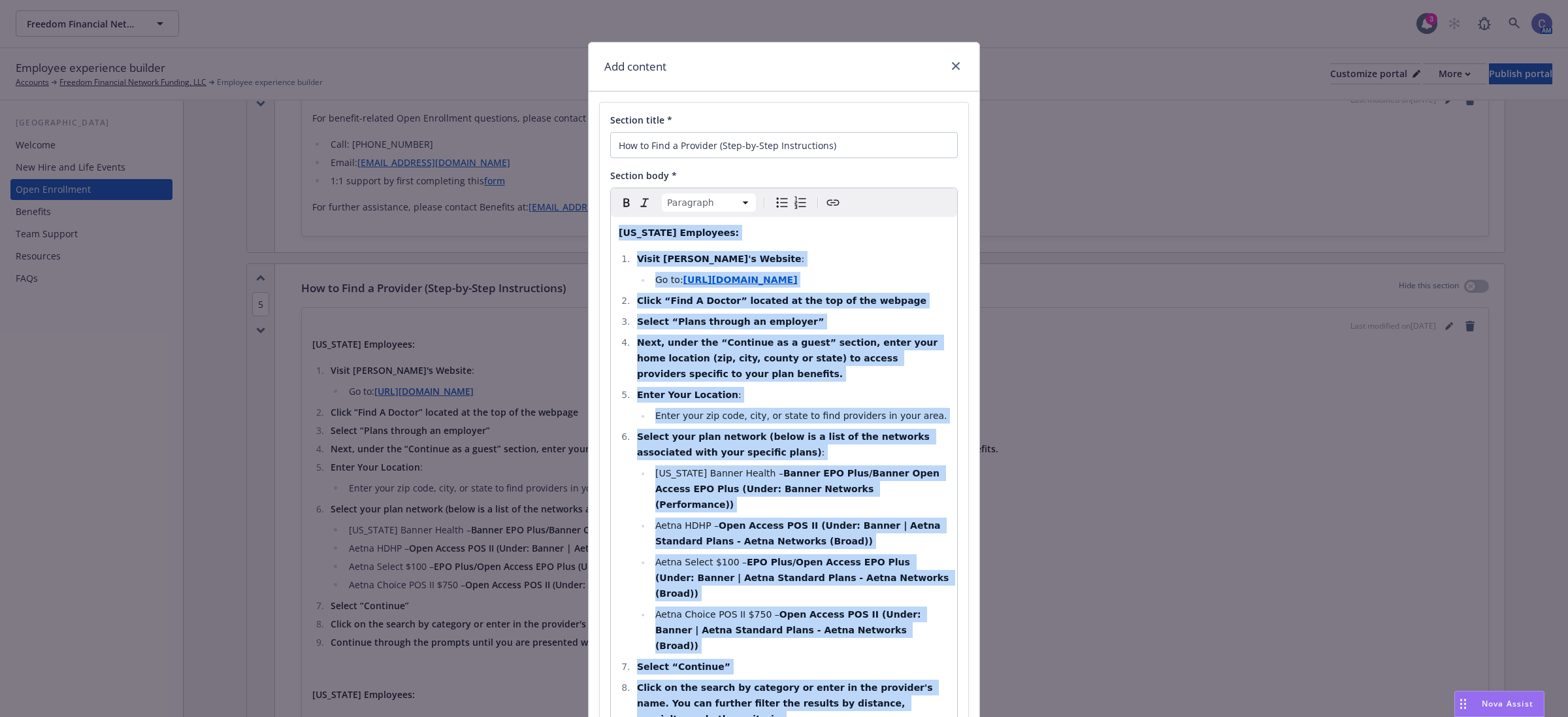
copy div "Arizona Employees: Visit Aetna's Website : Go to: https://www.banneraetna.com/ …"
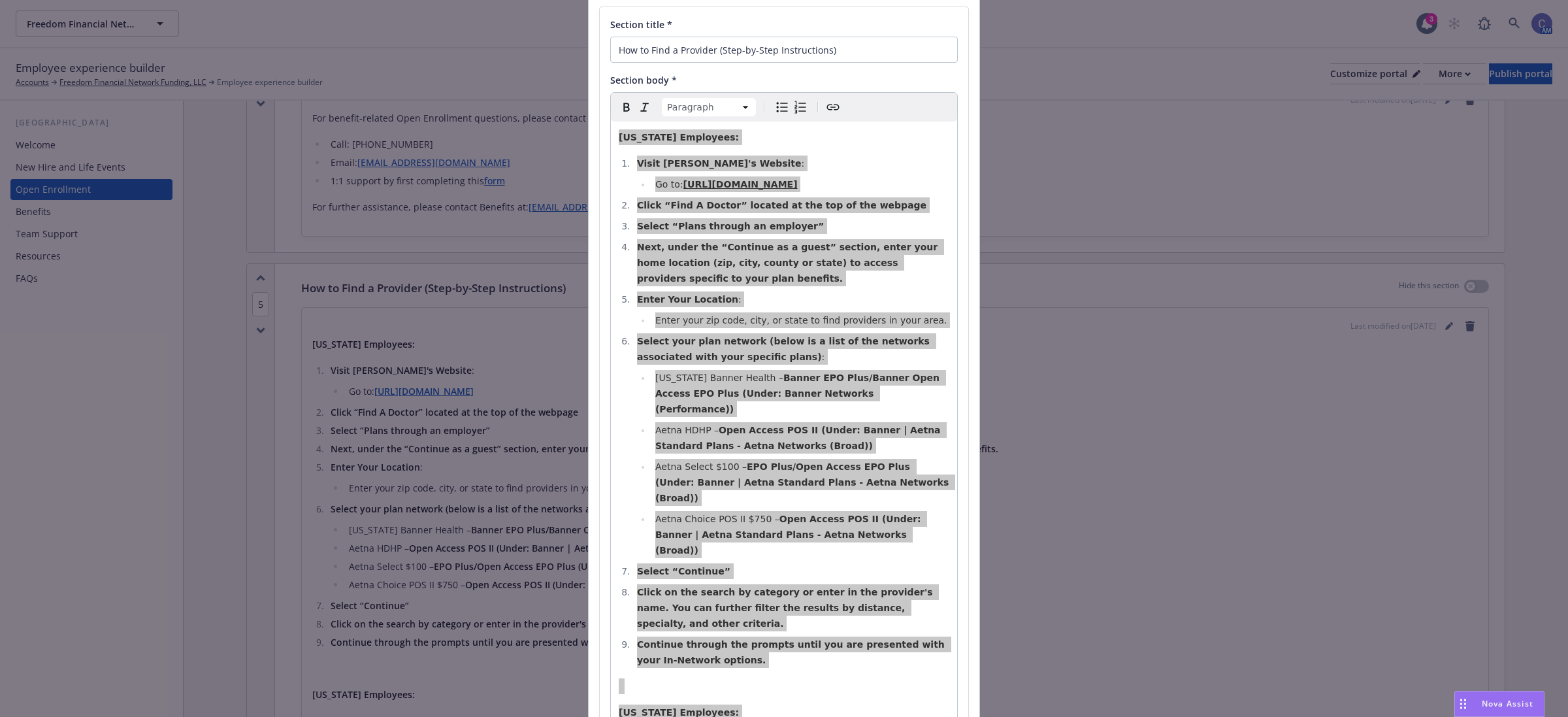
scroll to position [0, 0]
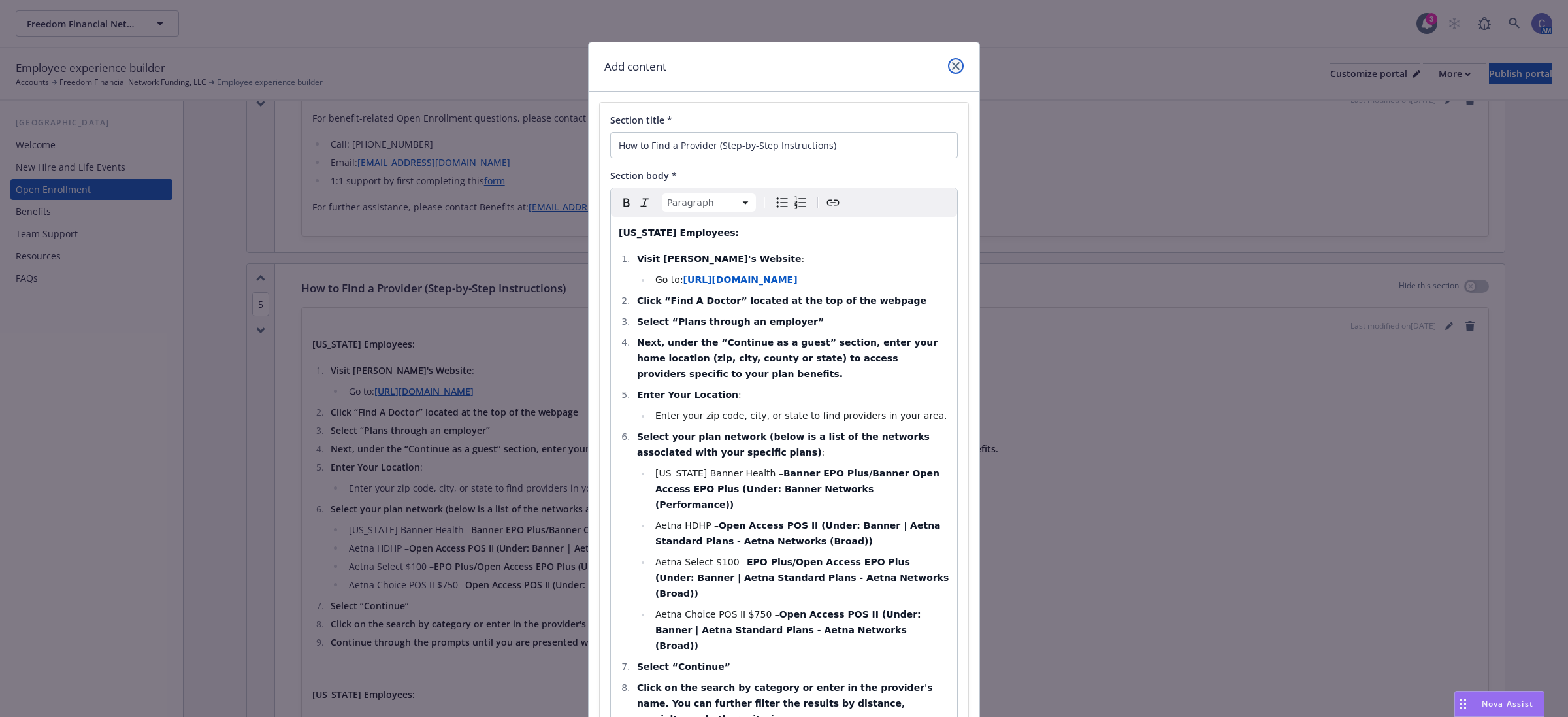
click at [952, 66] on icon "close" at bounding box center [956, 65] width 7 height 7
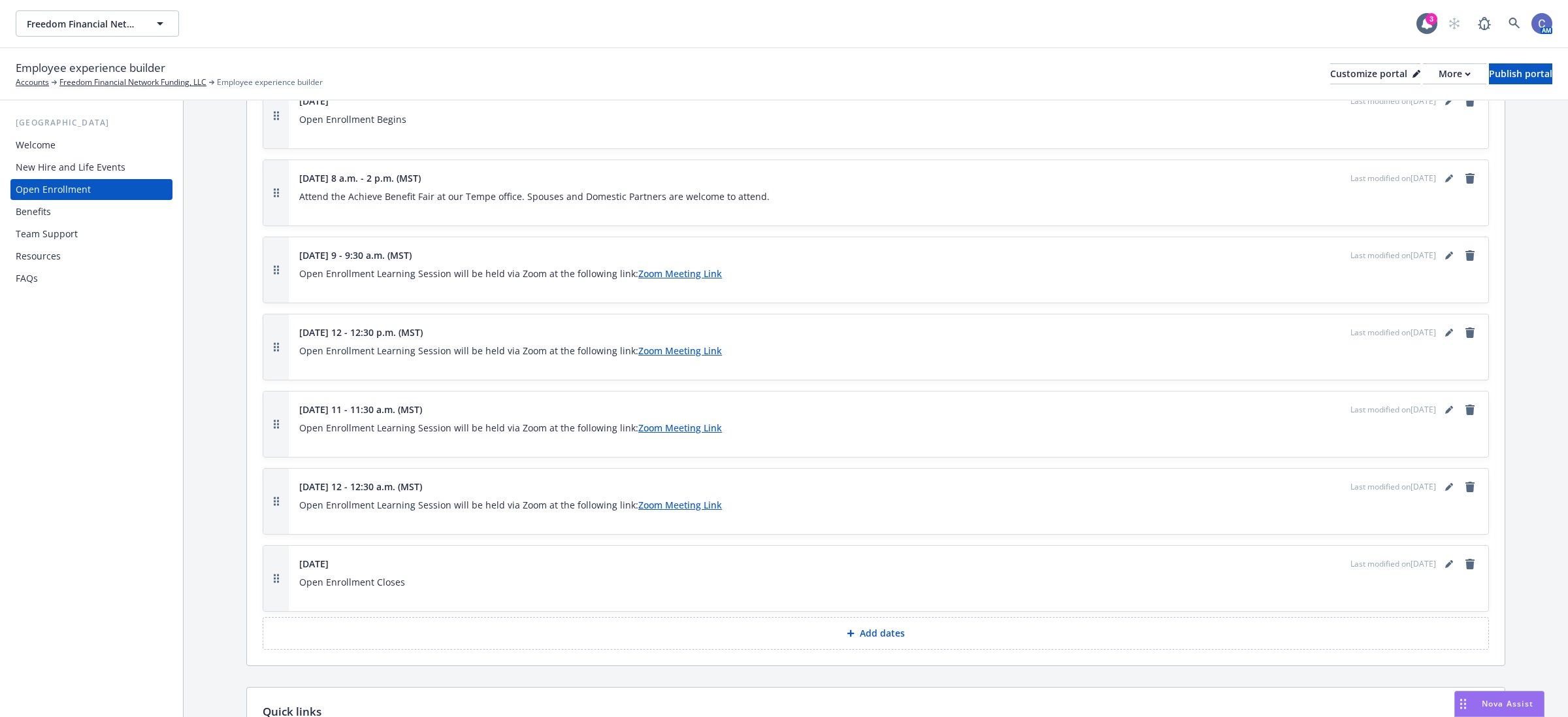
scroll to position [3996, 0]
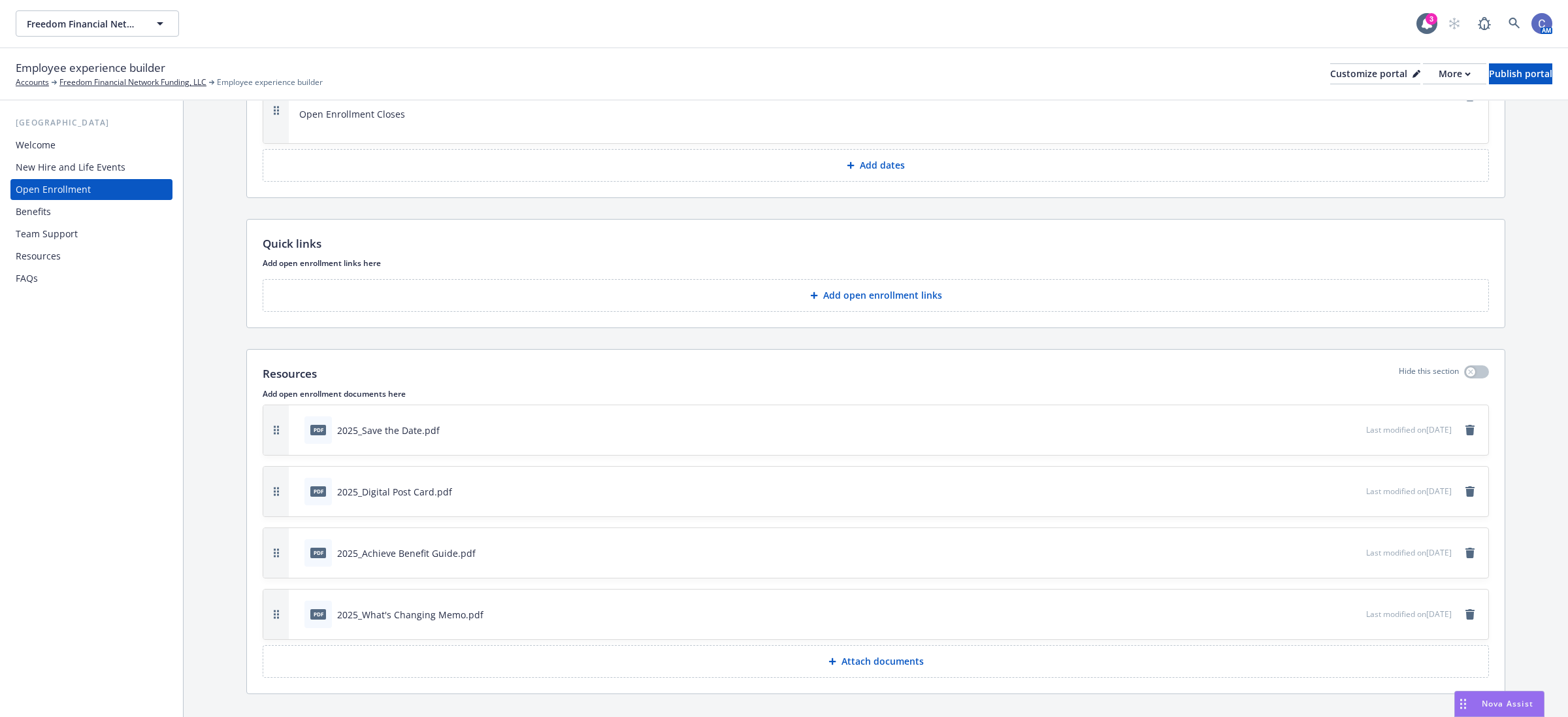
scroll to position [4568, 0]
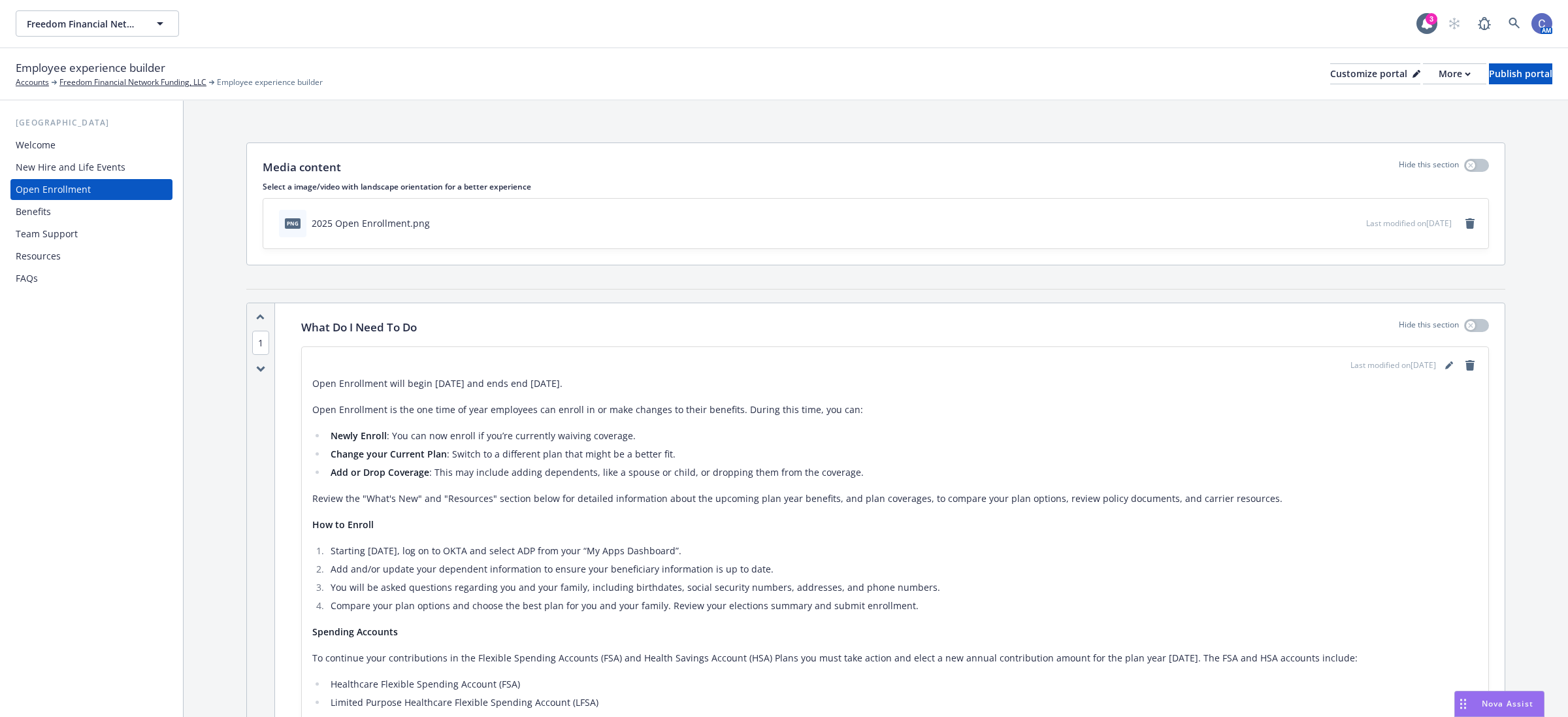
scroll to position [81, 0]
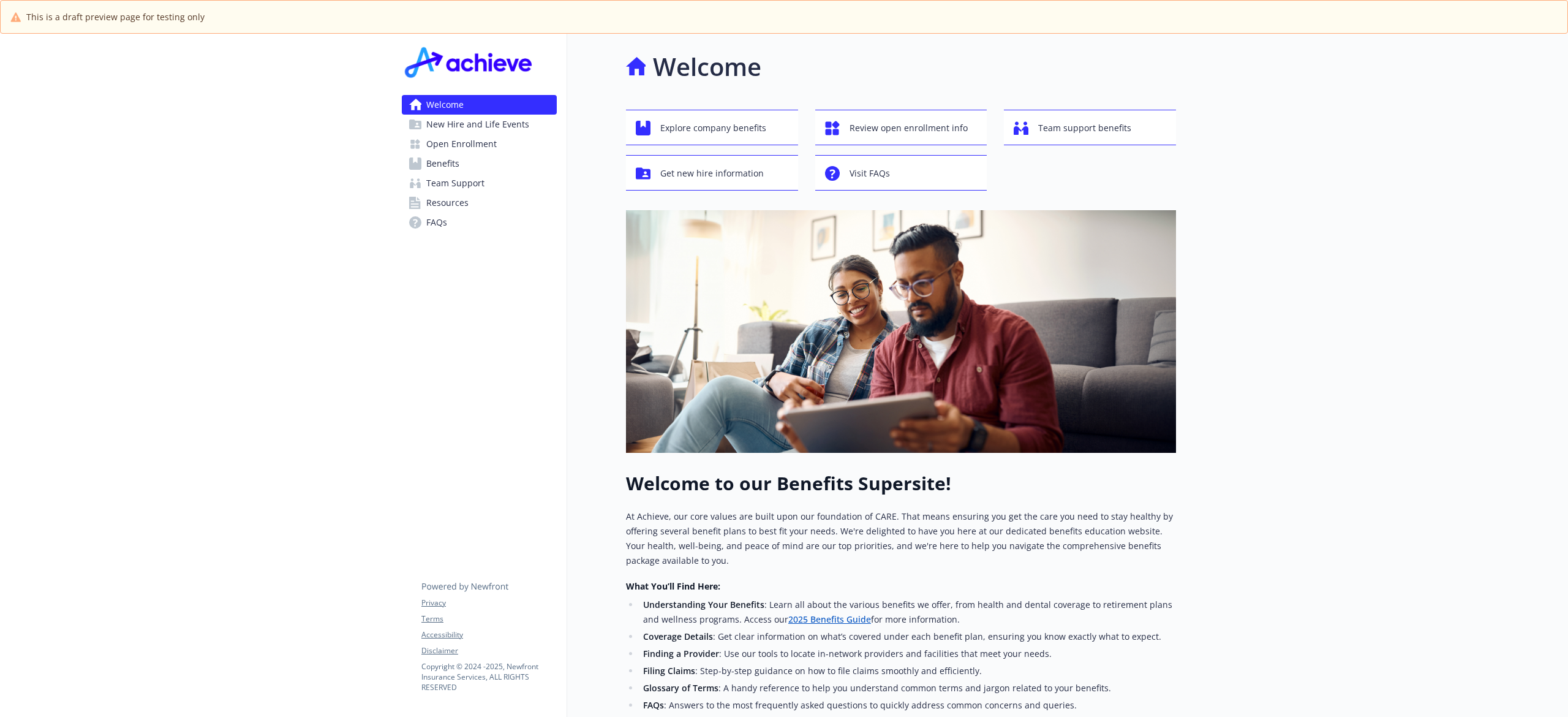
click at [462, 146] on span "Open Enrollment" at bounding box center [462, 144] width 70 height 19
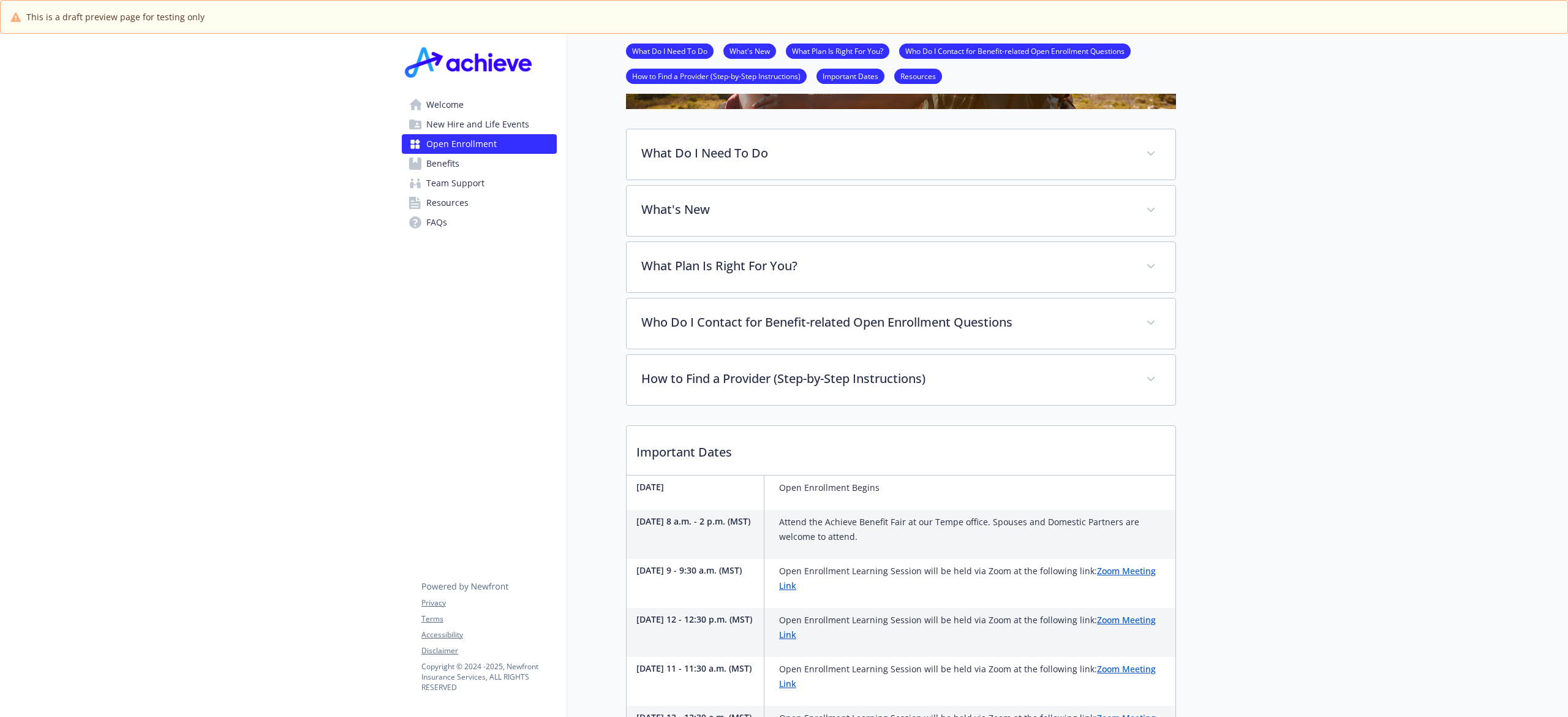
scroll to position [555, 0]
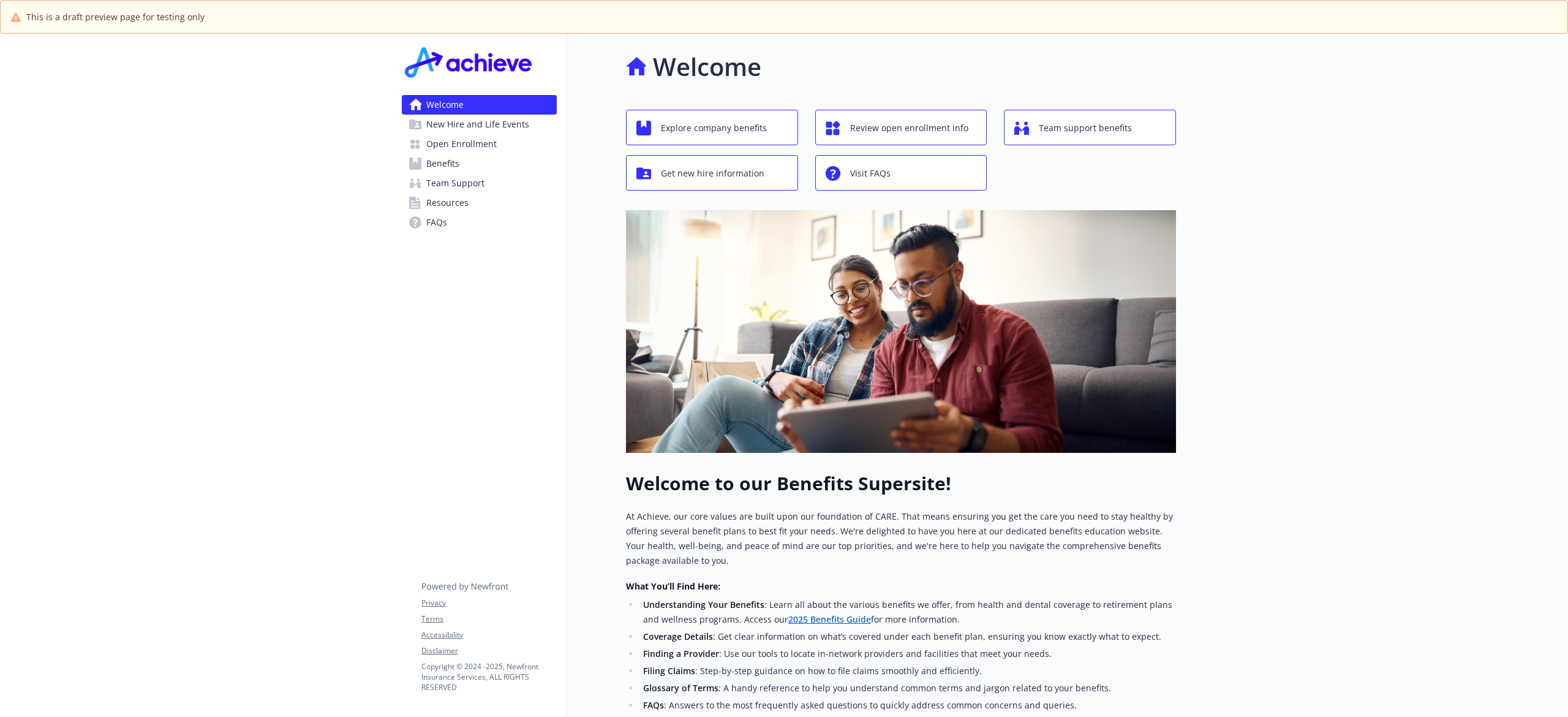
click at [454, 138] on span "Open Enrollment" at bounding box center [462, 144] width 70 height 19
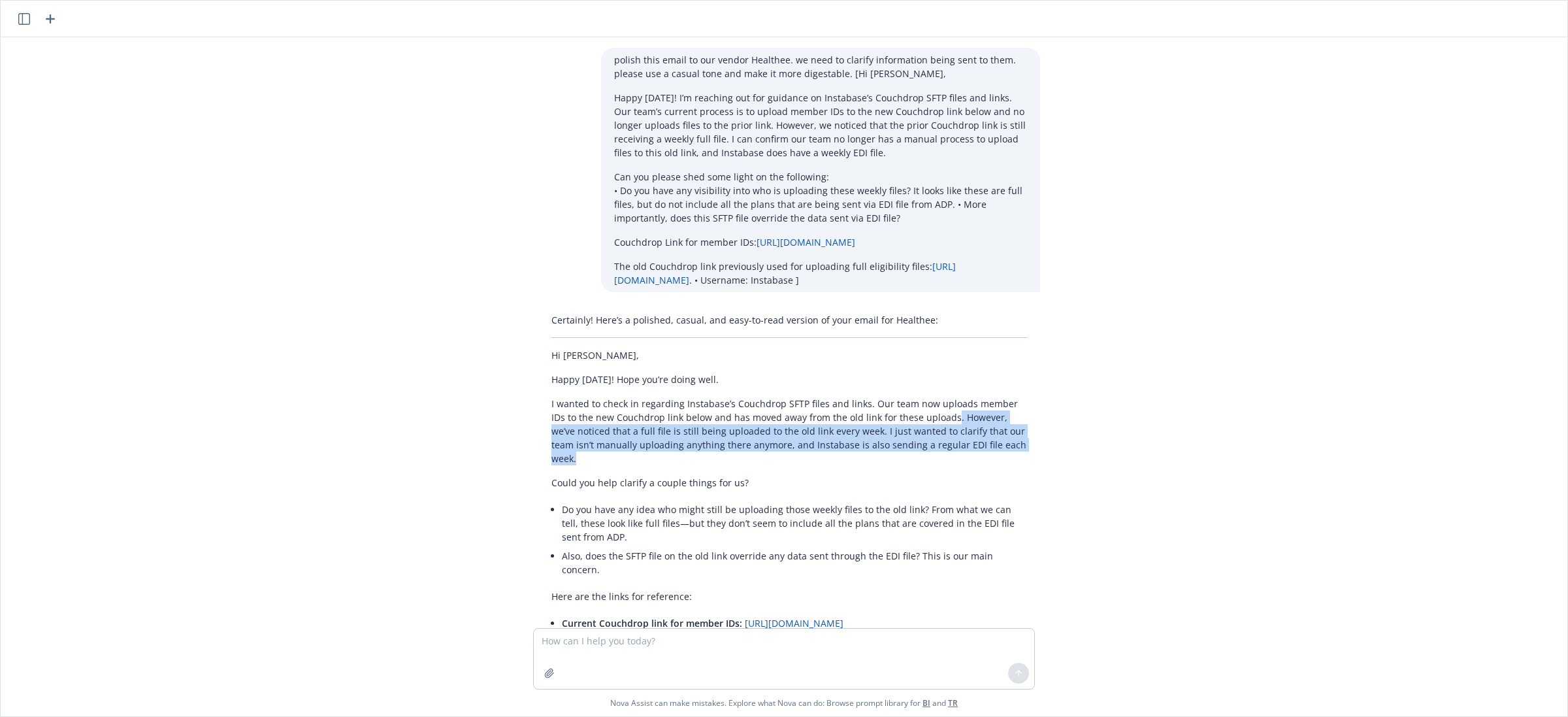
scroll to position [547, 0]
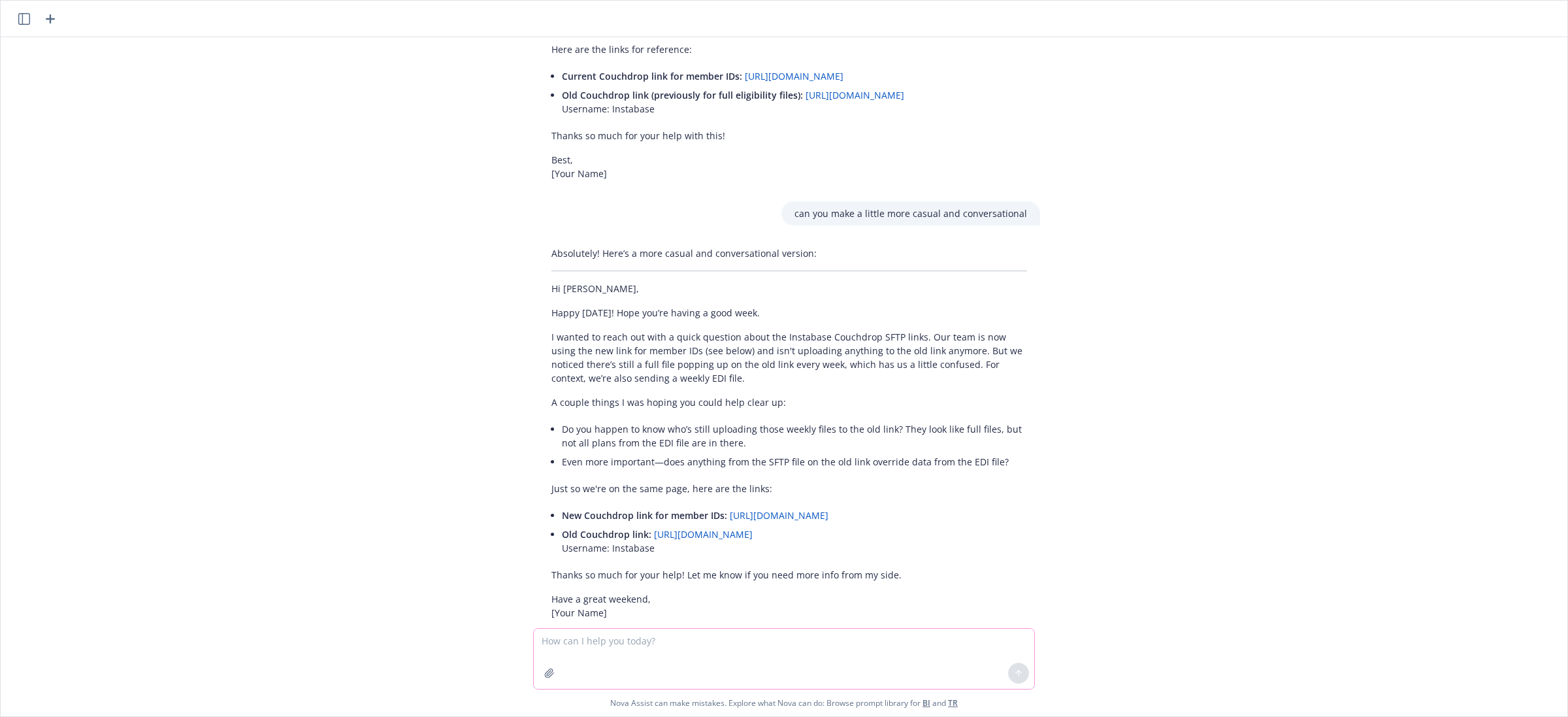
click at [738, 633] on textarea at bounding box center [784, 659] width 501 height 60
type textarea "i"
paste textarea "Hi [PERSON_NAME], [PERSON_NAME], and [PERSON_NAME], I requested quotes from our…"
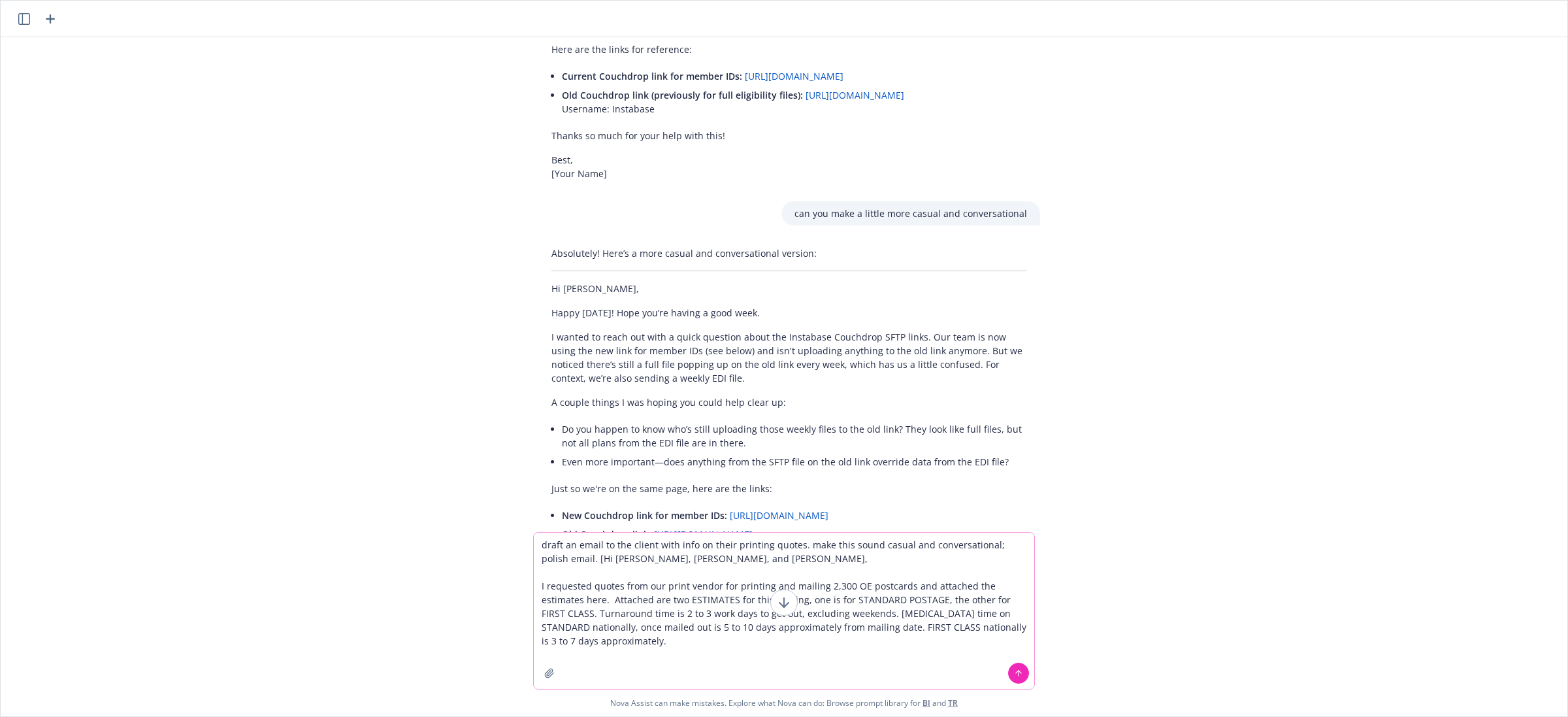
type textarea "draft an email to the client with info on their printing quotes. make this soun…"
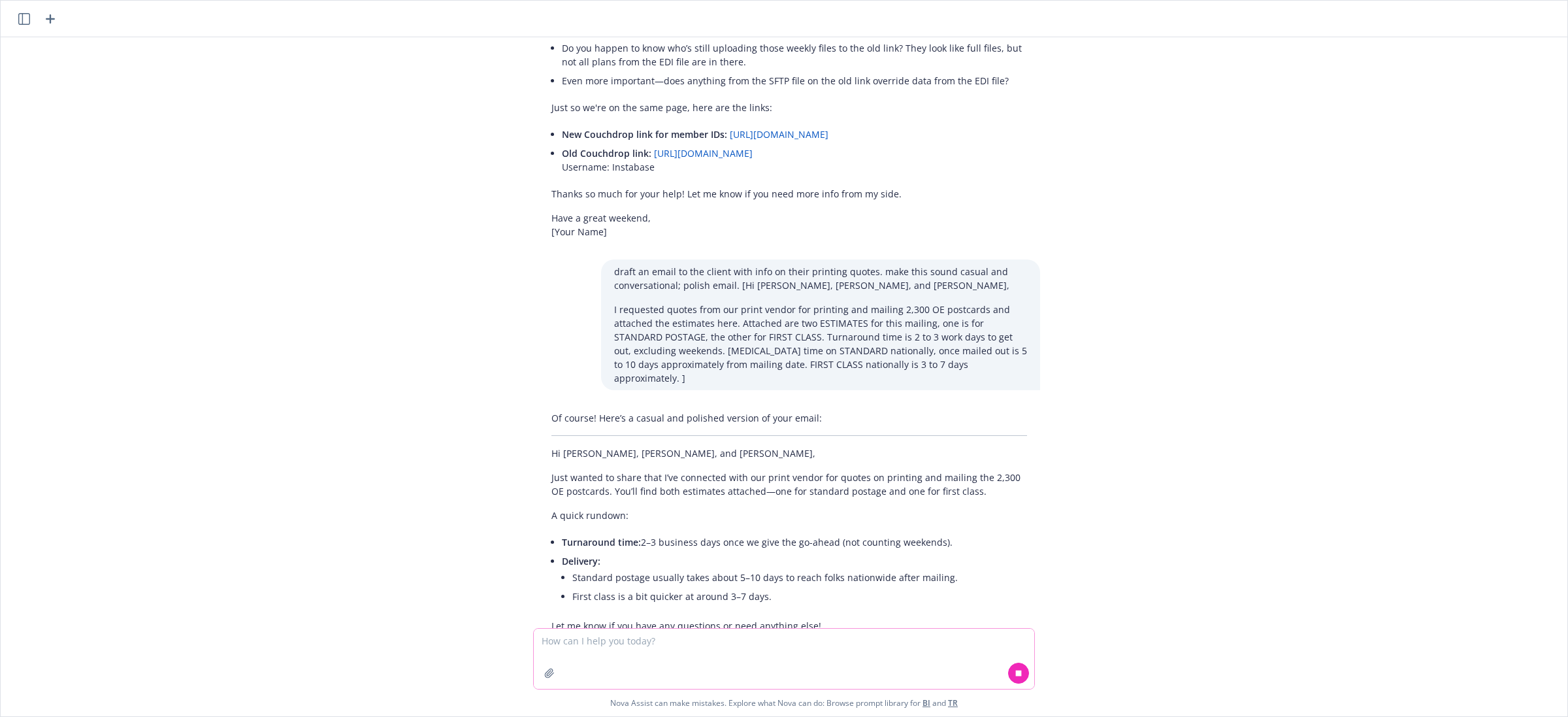
scroll to position [966, 0]
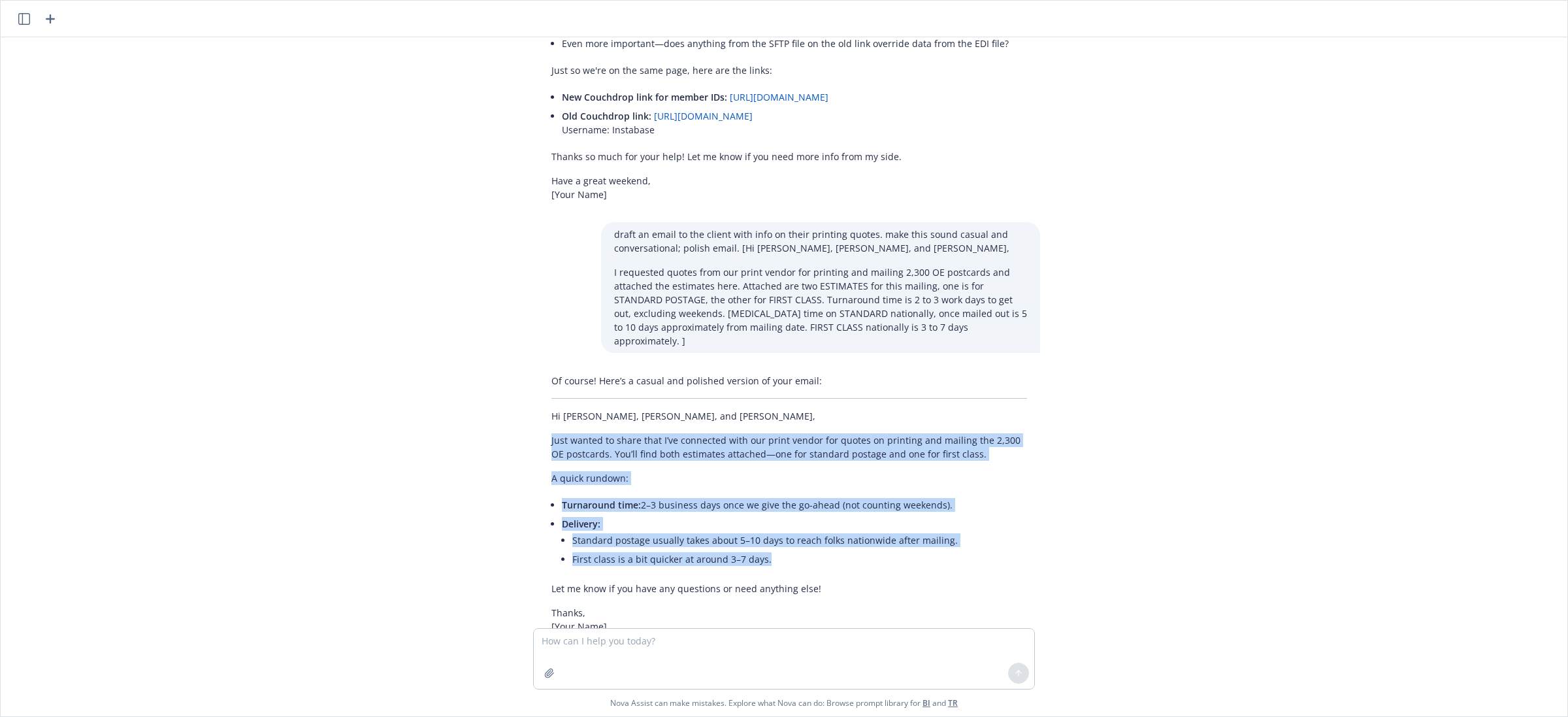
drag, startPoint x: 543, startPoint y: 393, endPoint x: 768, endPoint y: 511, distance: 254.1
click at [768, 511] on div "Of course! Here’s a casual and polished version of your email: Hi [PERSON_NAME]…" at bounding box center [789, 503] width 502 height 270
copy div "Just wanted to share that I’ve connected with our print vendor for quotes on pr…"
